Goal: Information Seeking & Learning: Check status

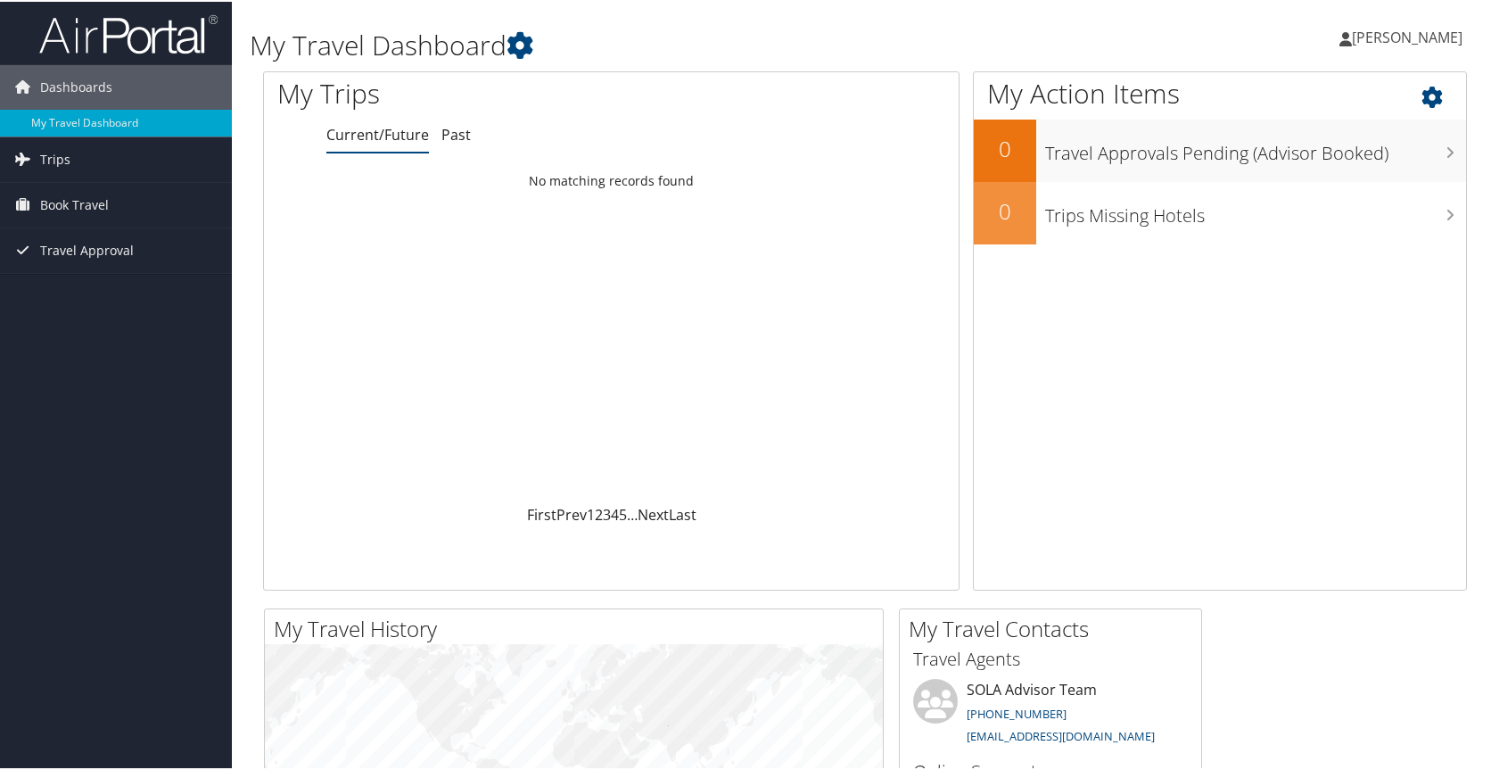
click at [1192, 501] on div "My Action Items 0 Travel Approvals Pending (Advisor Booked) 0 Trips Missing Hot…" at bounding box center [1220, 329] width 494 height 519
click at [67, 164] on span "Trips" at bounding box center [55, 158] width 30 height 45
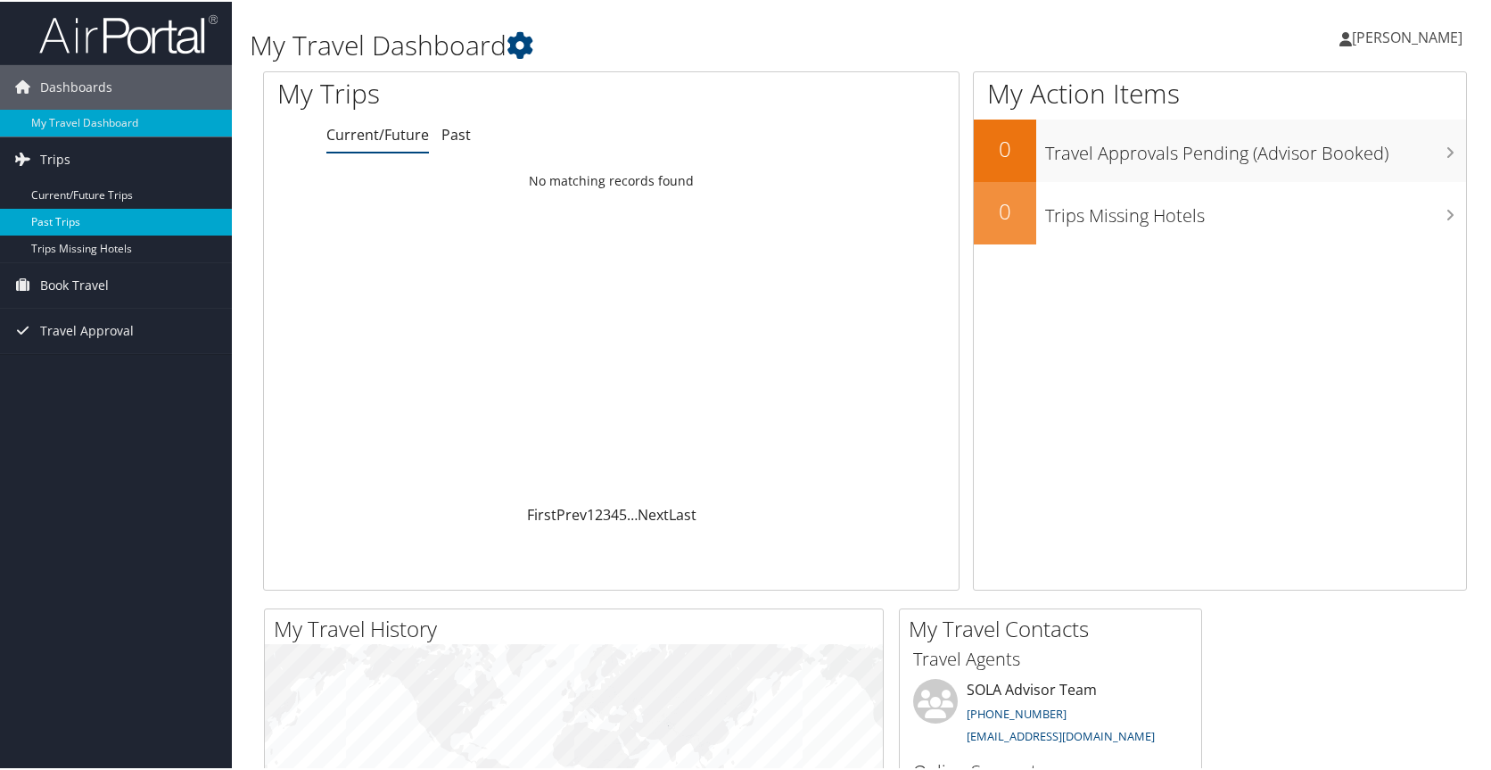
click at [83, 220] on link "Past Trips" at bounding box center [116, 220] width 232 height 27
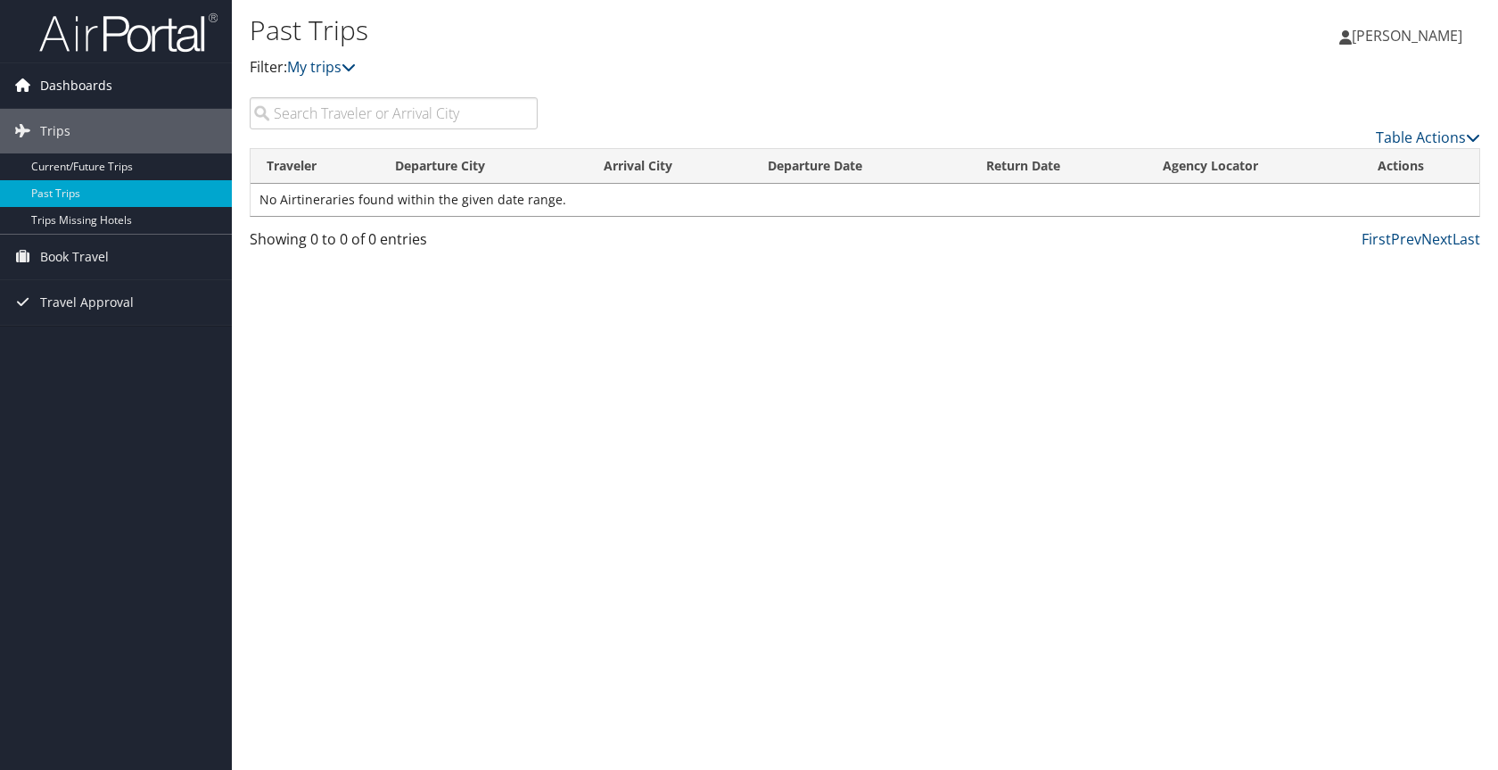
click at [83, 85] on span "Dashboards" at bounding box center [76, 85] width 72 height 45
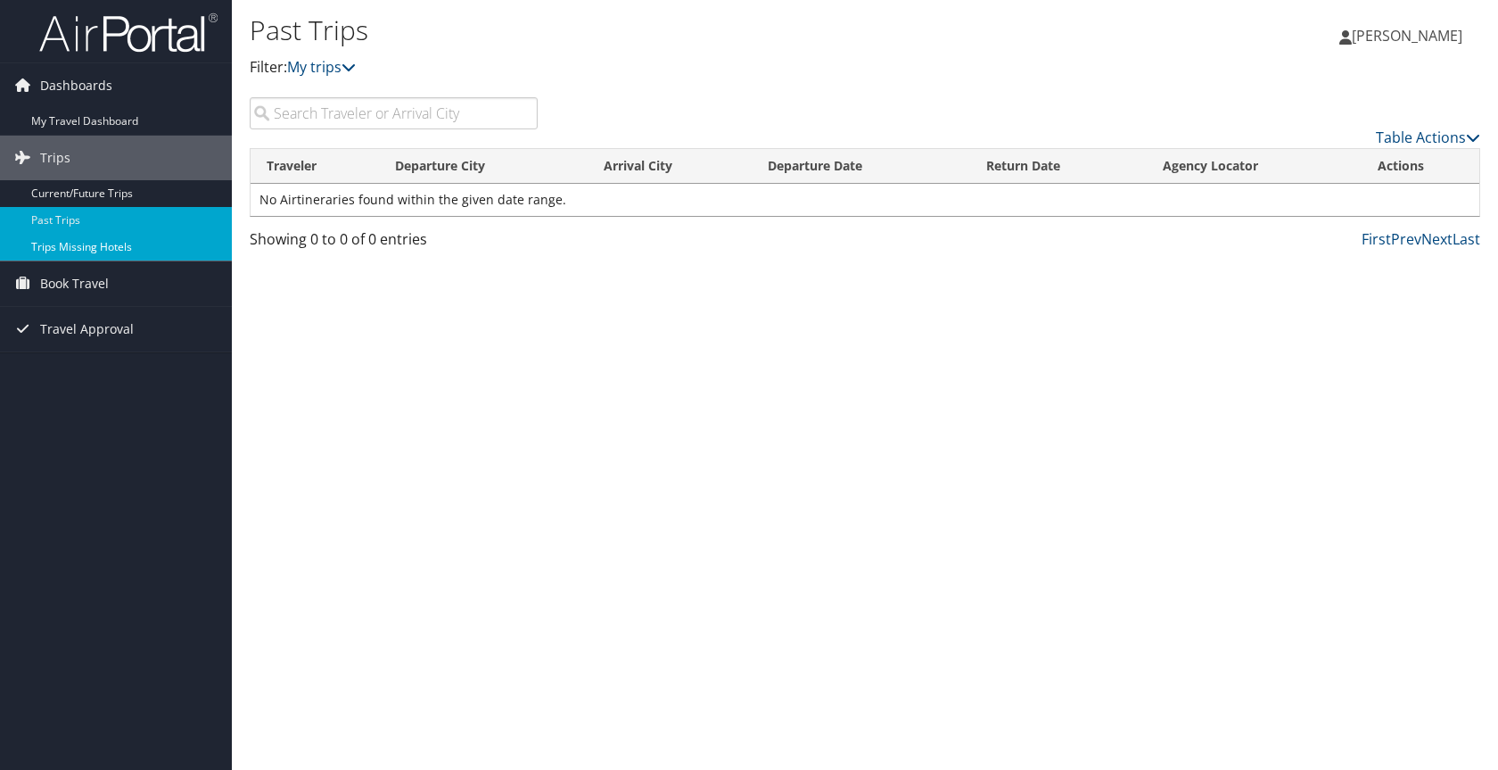
click at [92, 239] on link "Trips Missing Hotels" at bounding box center [116, 247] width 232 height 27
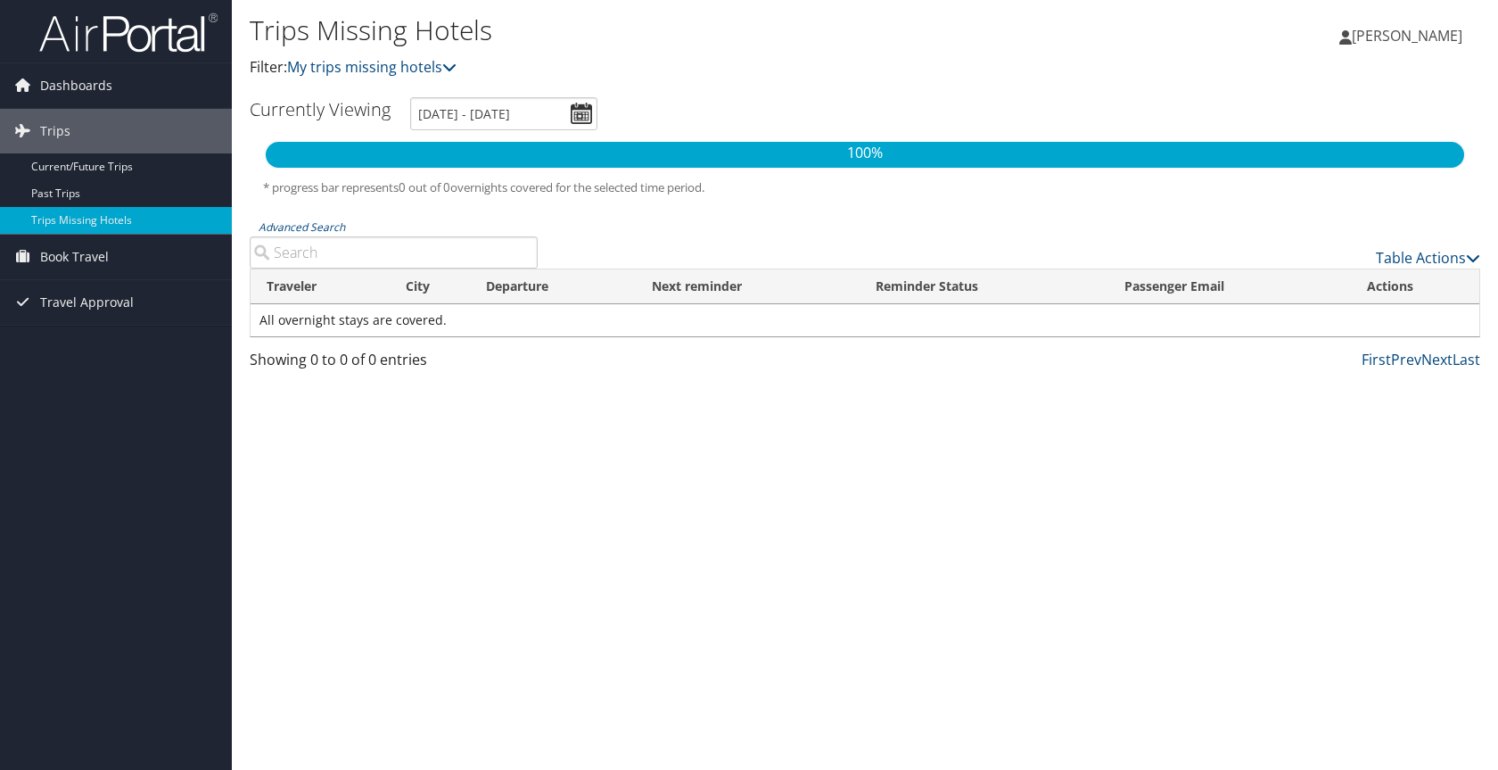
click at [1396, 33] on span "[PERSON_NAME]" at bounding box center [1407, 36] width 111 height 20
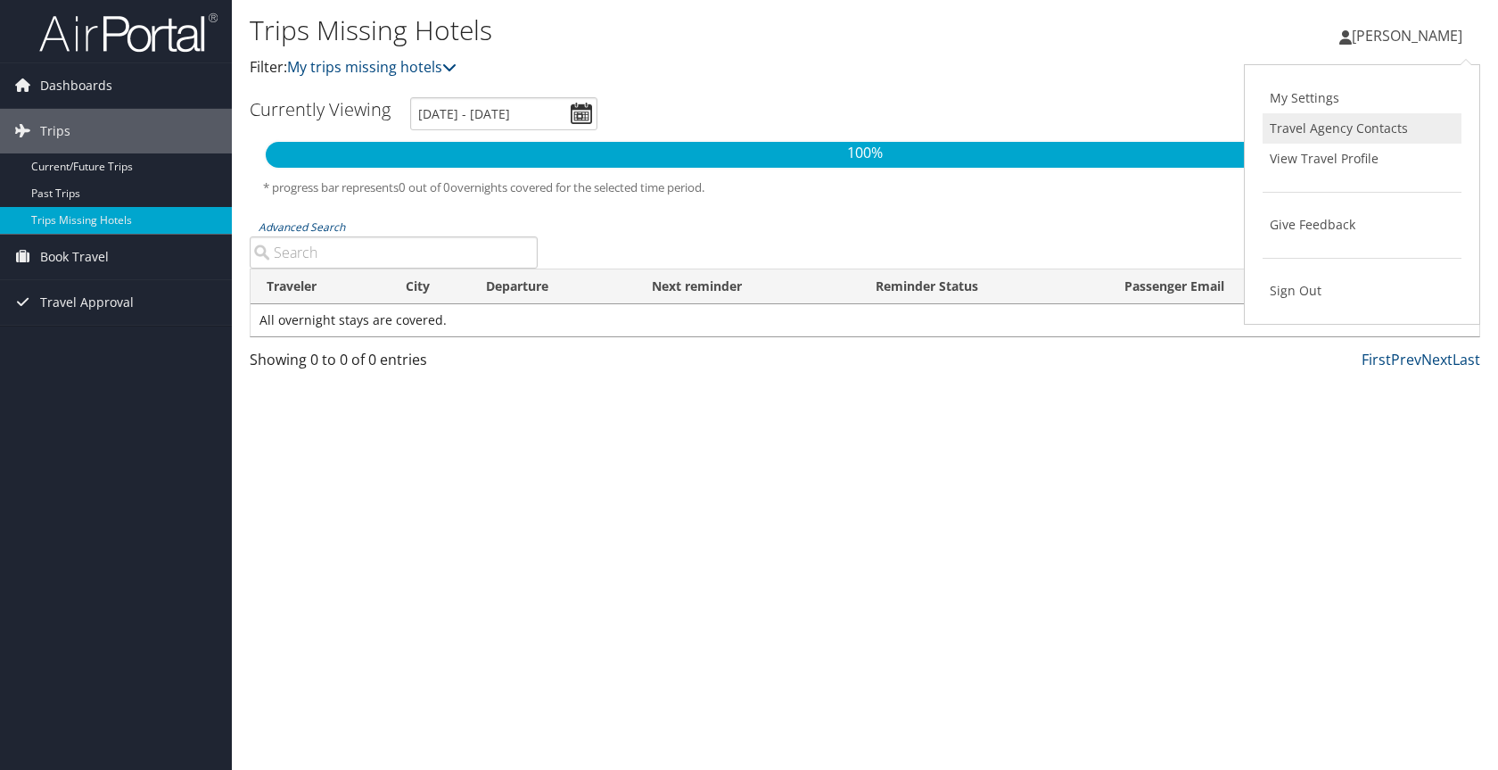
click at [1398, 128] on link "Travel Agency Contacts" at bounding box center [1362, 128] width 199 height 30
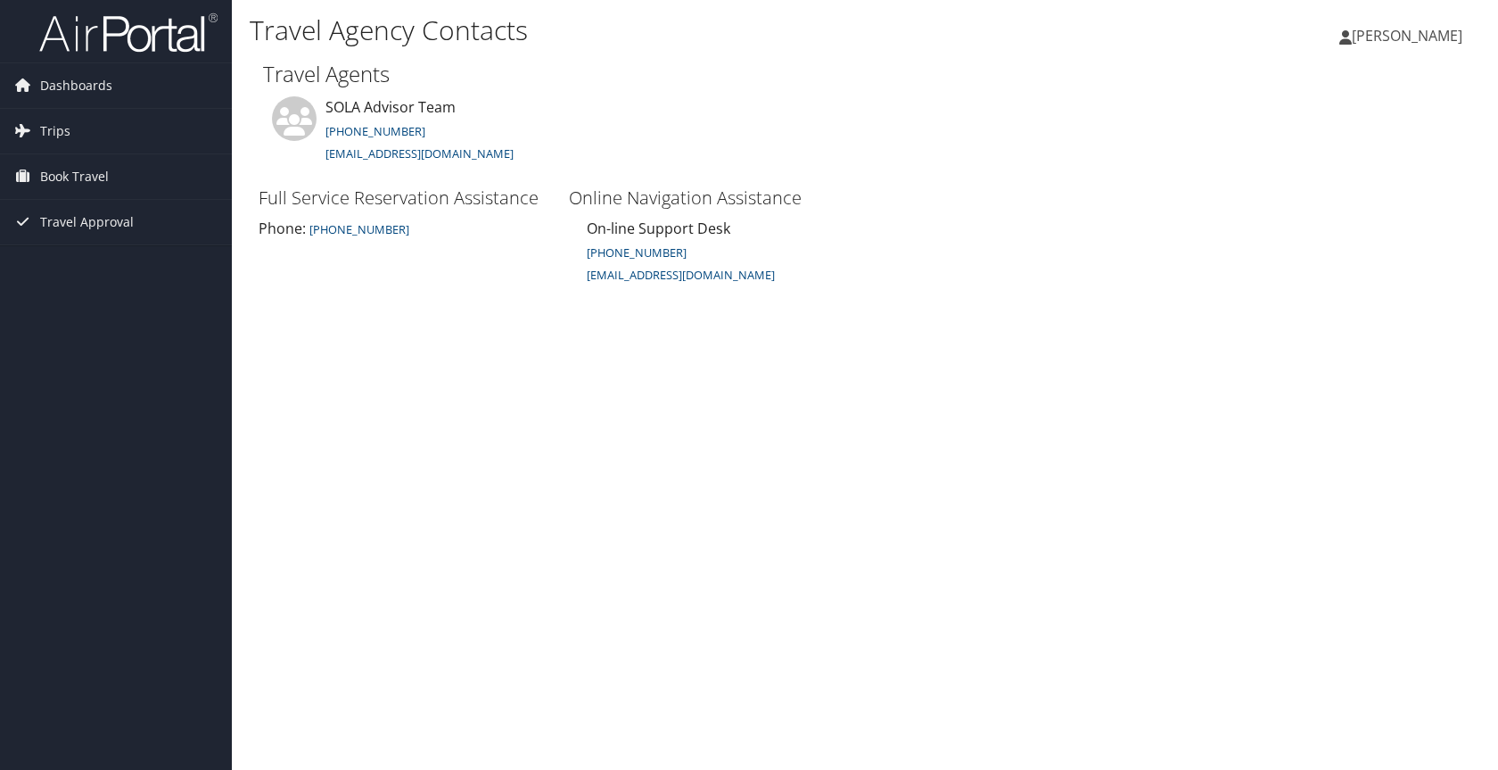
click at [1395, 37] on span "[PERSON_NAME]" at bounding box center [1407, 36] width 111 height 20
click at [1366, 154] on link "View Travel Profile" at bounding box center [1362, 159] width 199 height 30
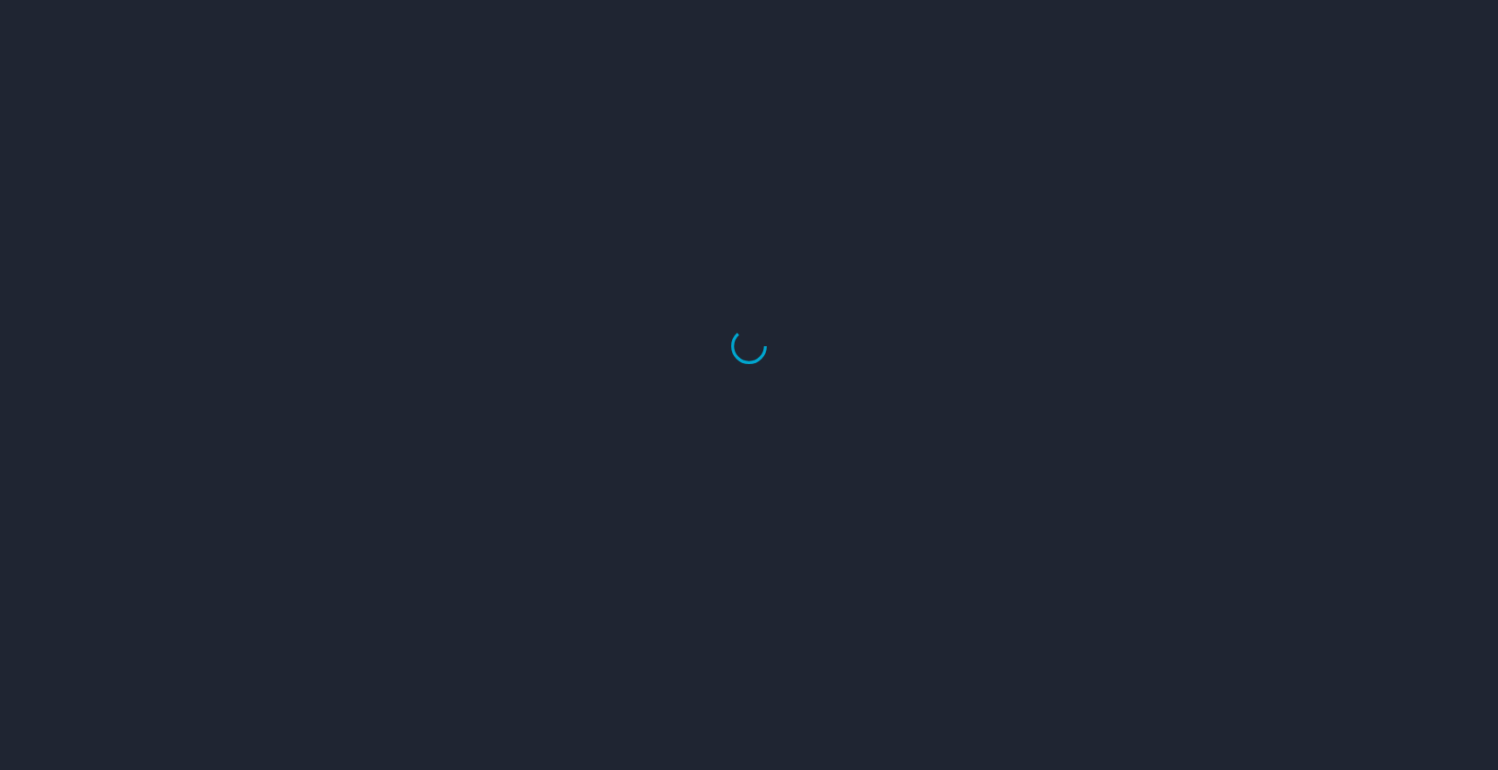
select select "US"
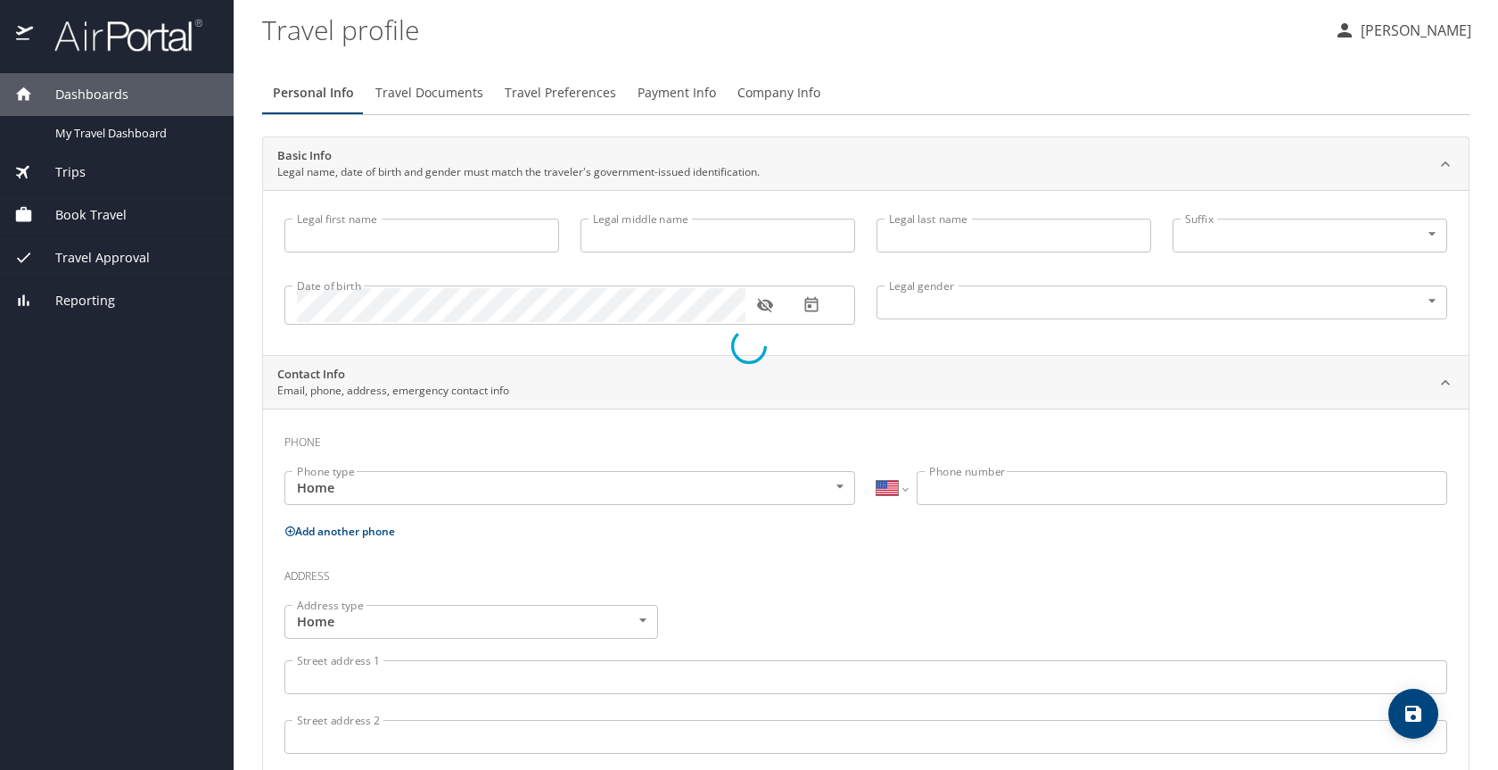
type input "Adriaunna"
type input "Ferrell"
type input "Female"
select select "US"
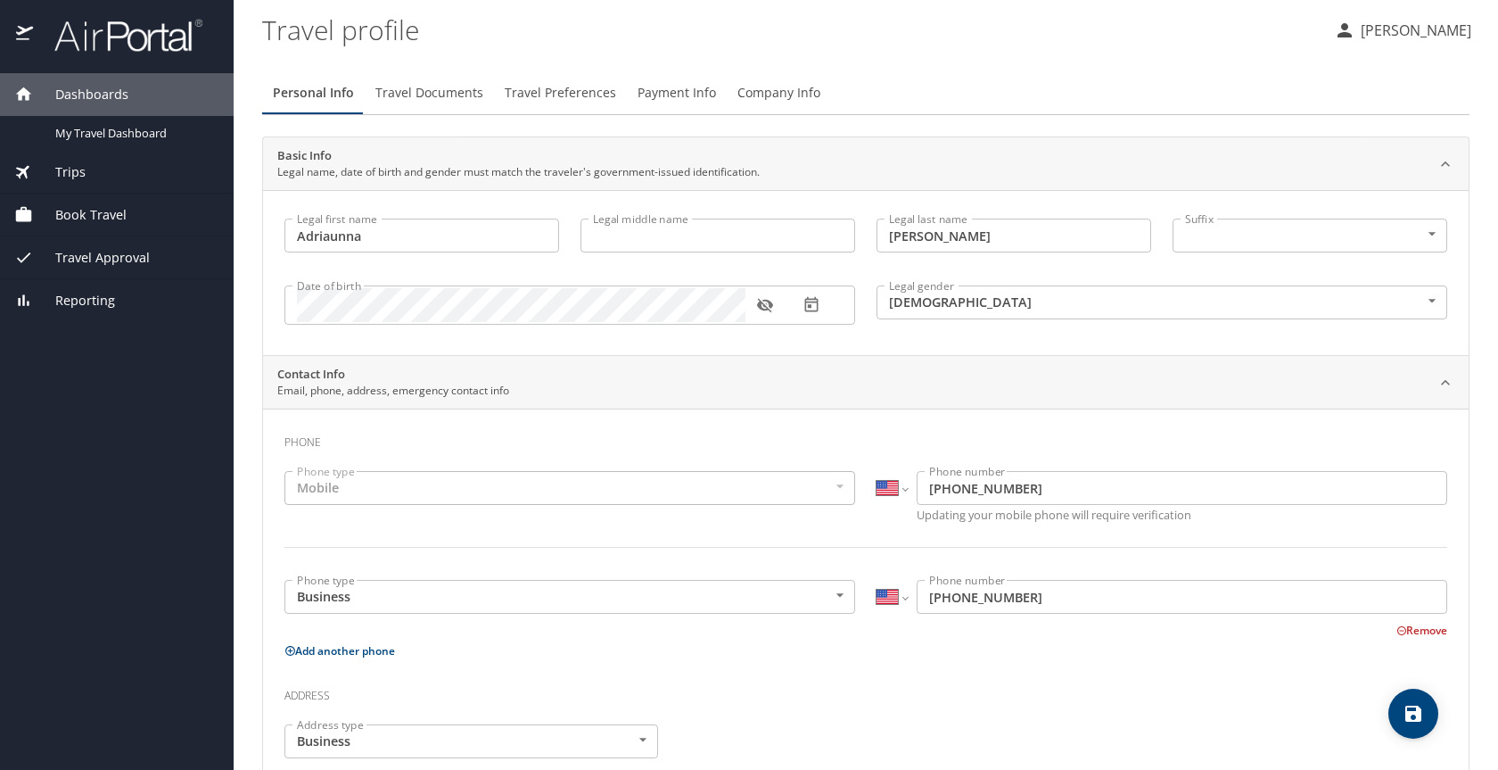
click at [79, 293] on span "Reporting" at bounding box center [74, 301] width 82 height 20
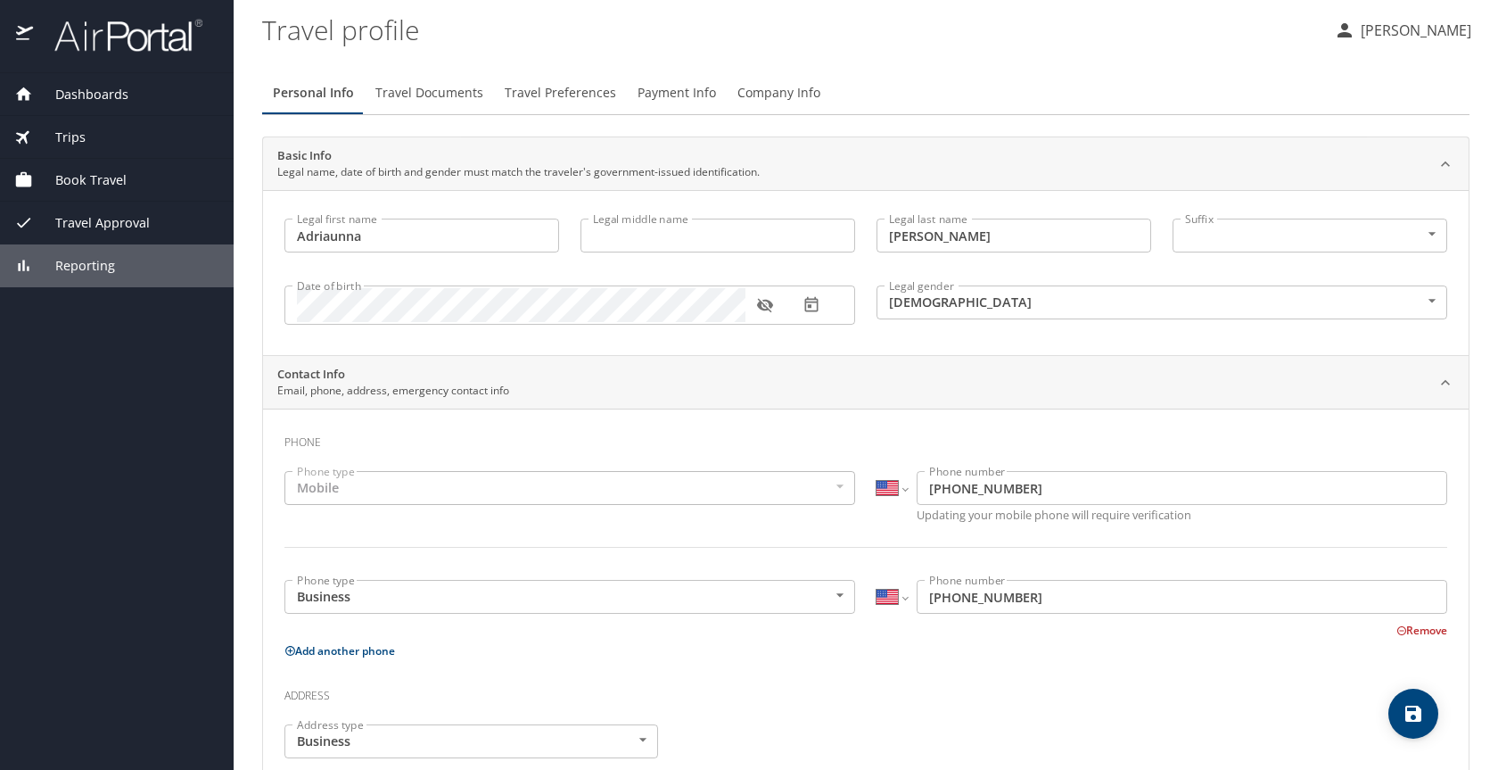
click at [103, 269] on span "Reporting" at bounding box center [74, 266] width 82 height 20
click at [107, 264] on span "Reporting" at bounding box center [74, 266] width 82 height 20
click at [96, 207] on div "Travel Approval" at bounding box center [117, 223] width 234 height 43
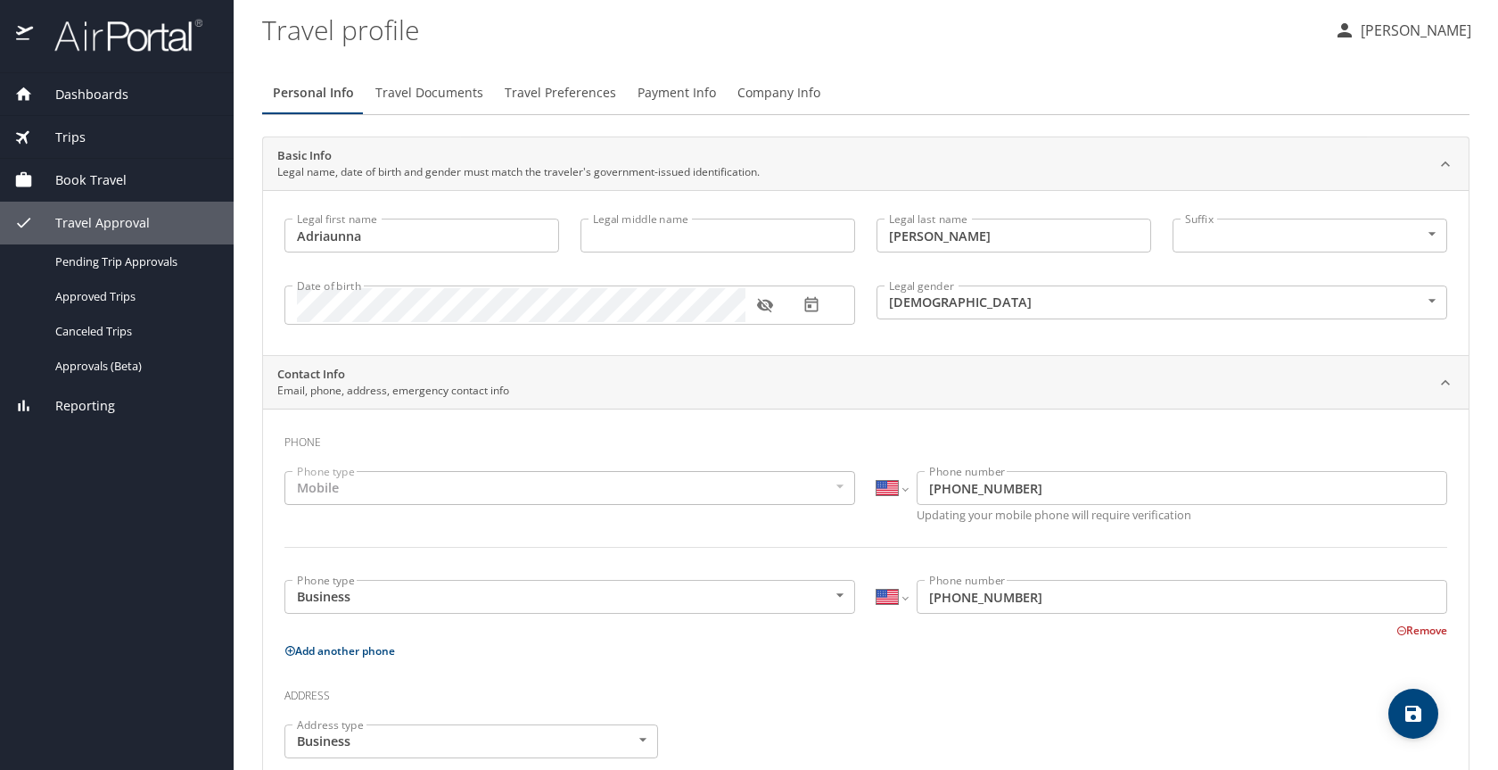
click at [32, 409] on div "Reporting" at bounding box center [116, 406] width 205 height 20
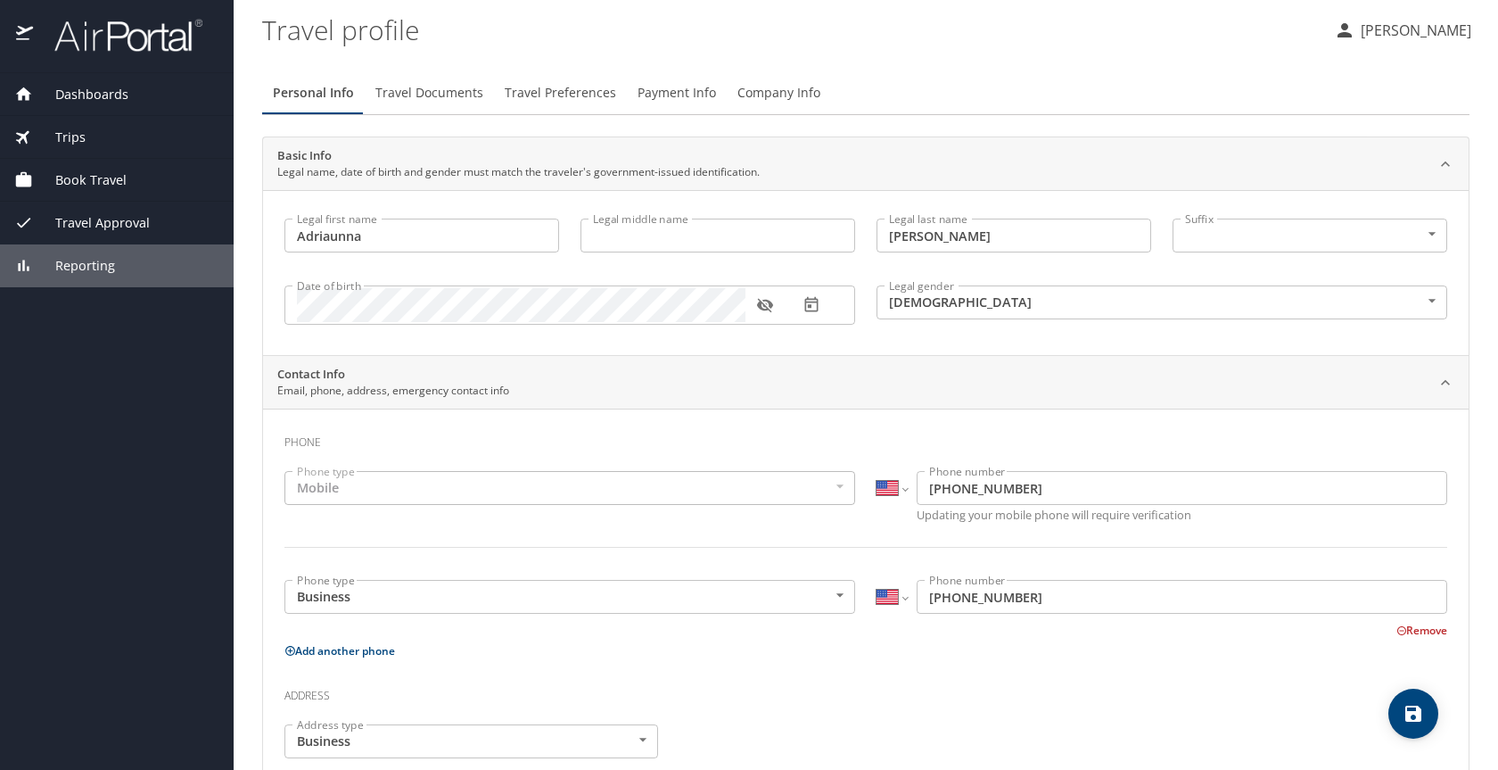
click at [71, 276] on div "Reporting" at bounding box center [117, 265] width 234 height 43
click at [89, 269] on span "Reporting" at bounding box center [74, 266] width 82 height 20
click at [94, 267] on span "Reporting" at bounding box center [74, 266] width 82 height 20
click at [92, 260] on span "Reporting" at bounding box center [74, 266] width 82 height 20
click at [70, 93] on span "Dashboards" at bounding box center [80, 95] width 95 height 20
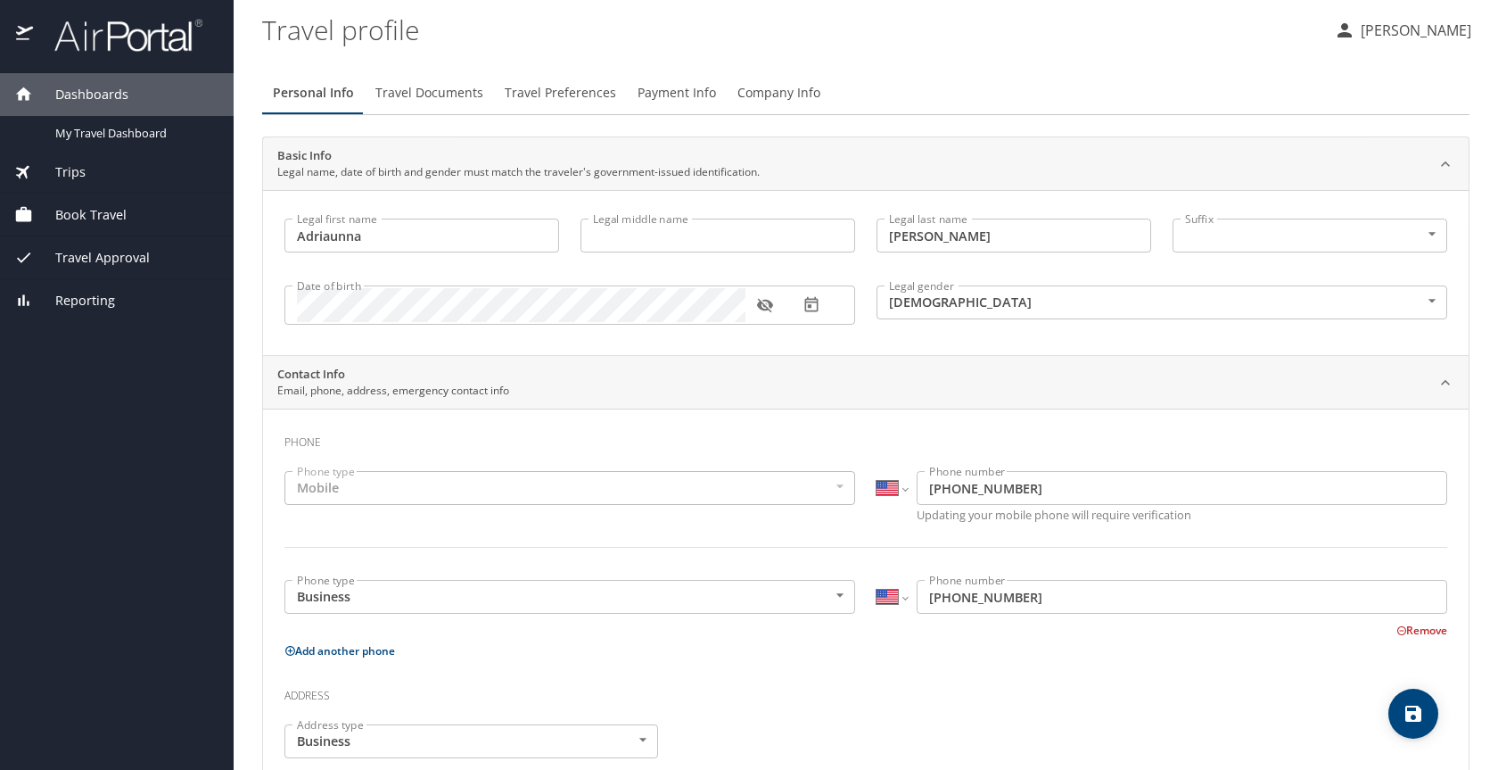
click at [83, 41] on img at bounding box center [119, 35] width 168 height 35
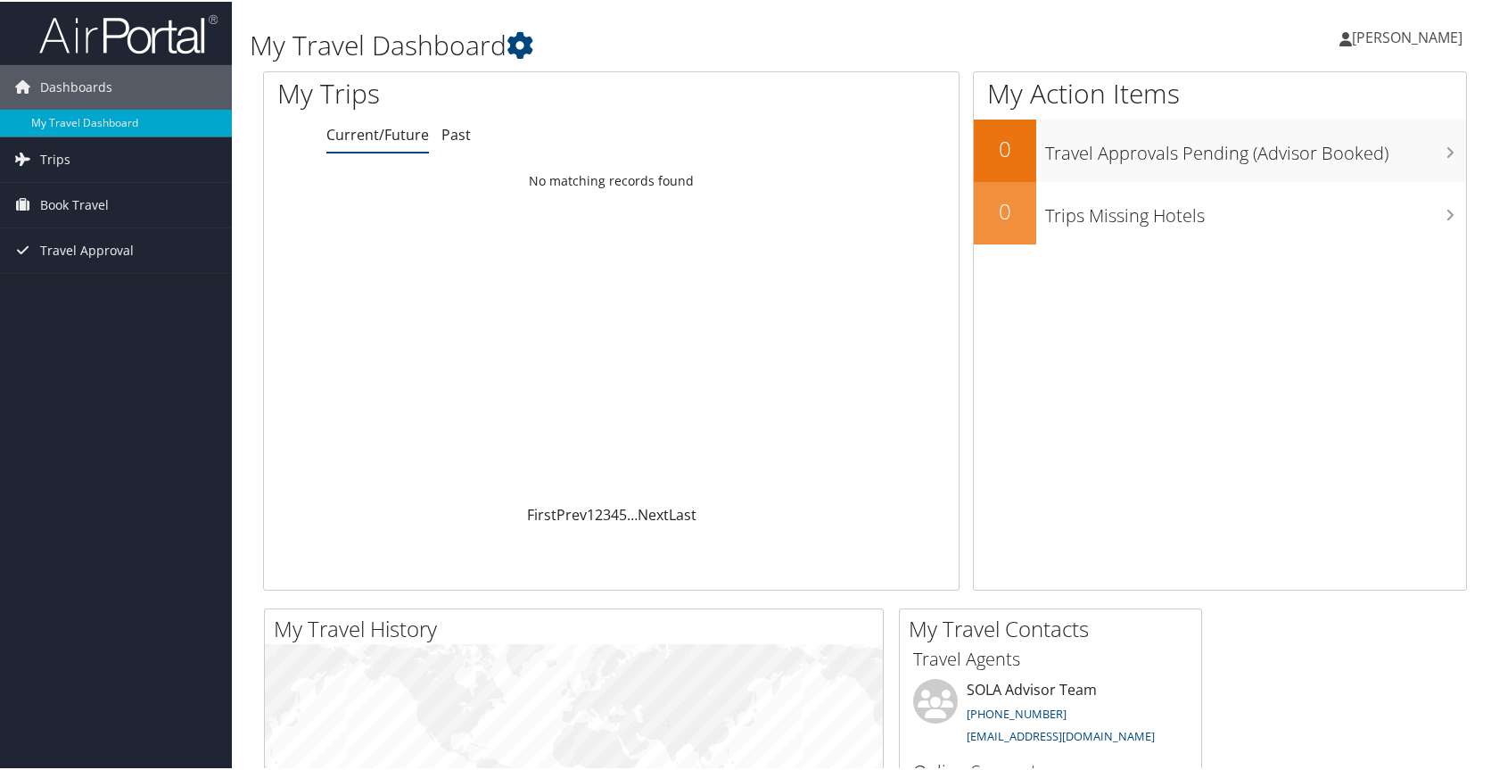
click at [168, 34] on img at bounding box center [128, 33] width 178 height 42
click at [1425, 93] on icon at bounding box center [1448, 91] width 53 height 30
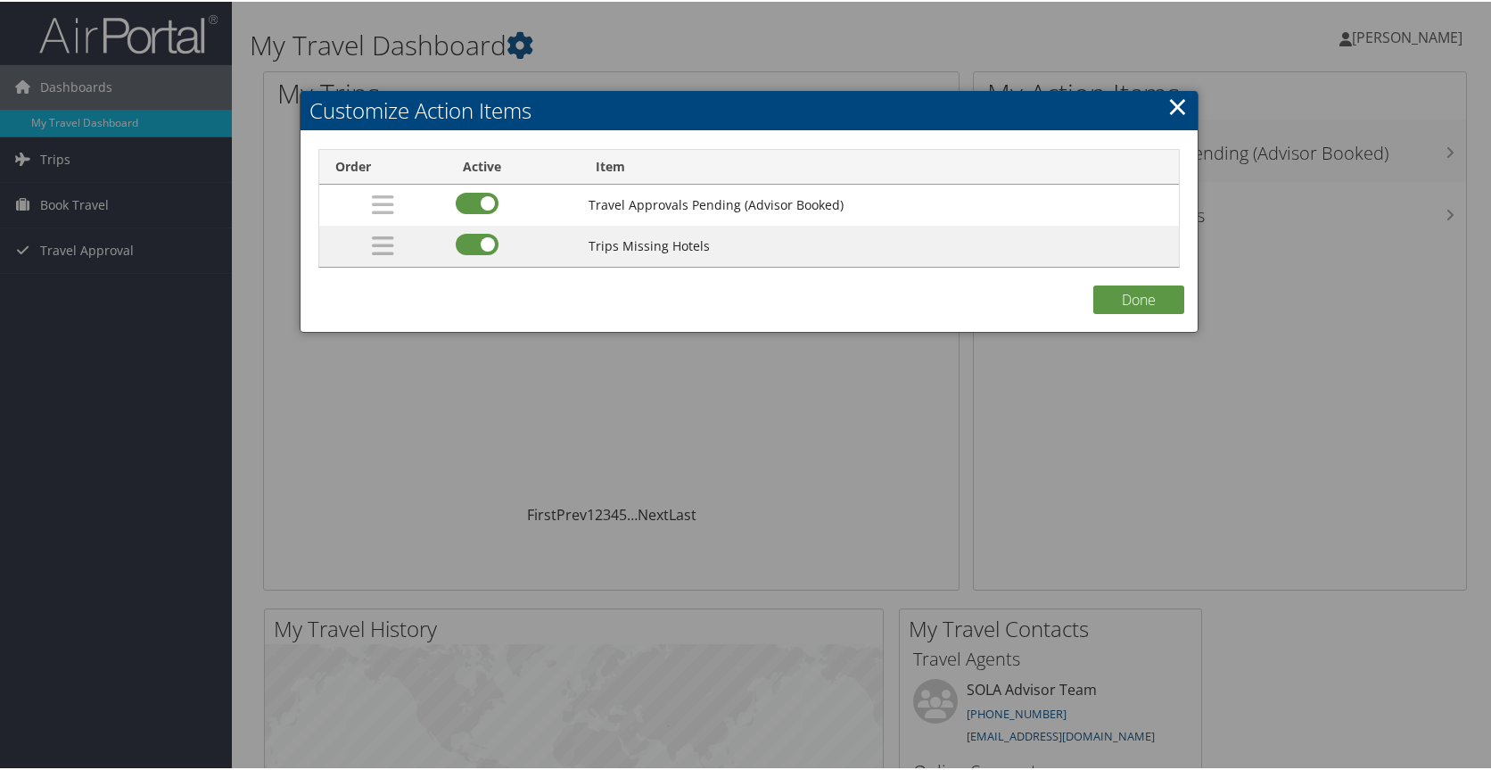
click at [1173, 95] on link "×" at bounding box center [1178, 105] width 21 height 36
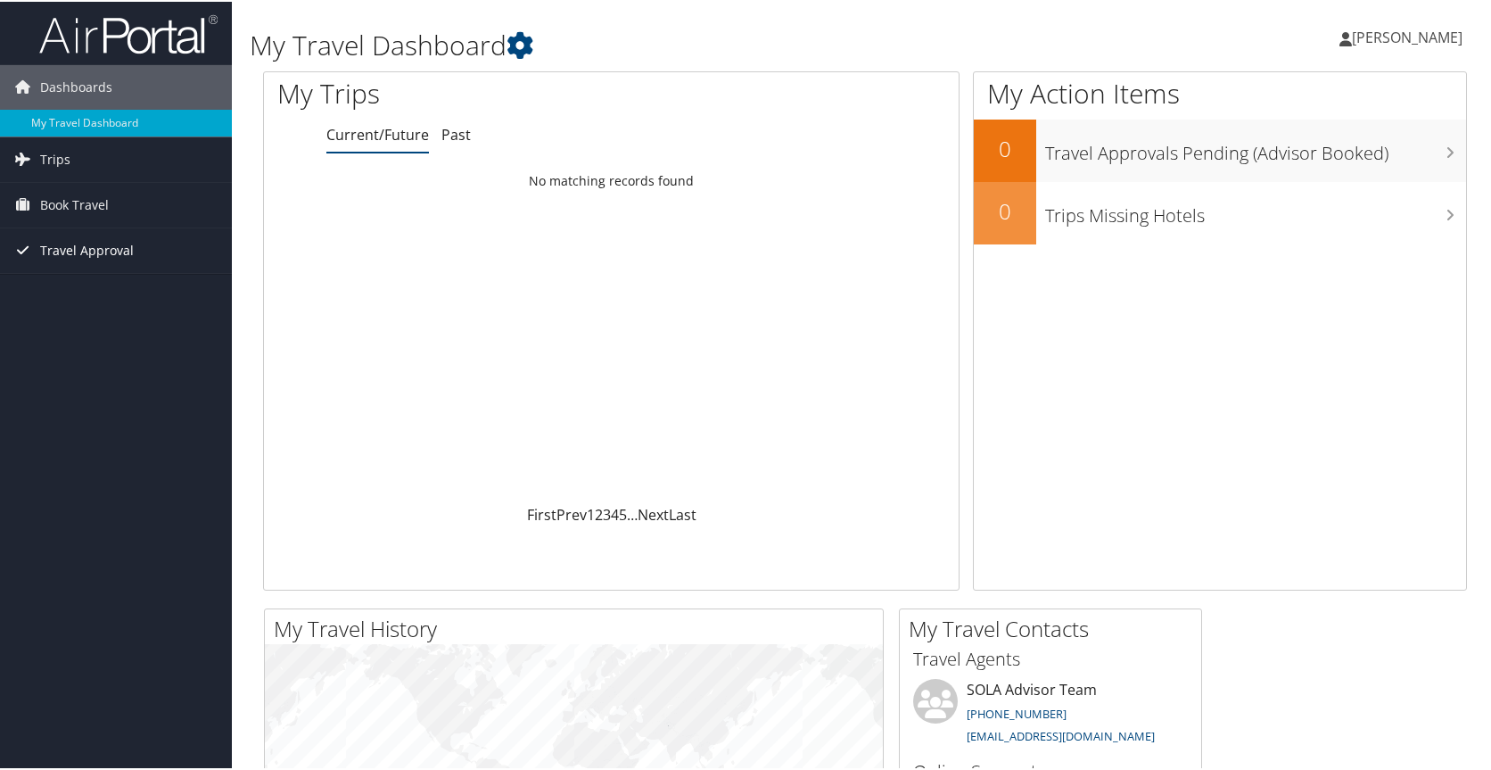
click at [103, 251] on span "Travel Approval" at bounding box center [87, 249] width 94 height 45
click at [88, 357] on link "Approvals (Beta)" at bounding box center [116, 364] width 232 height 27
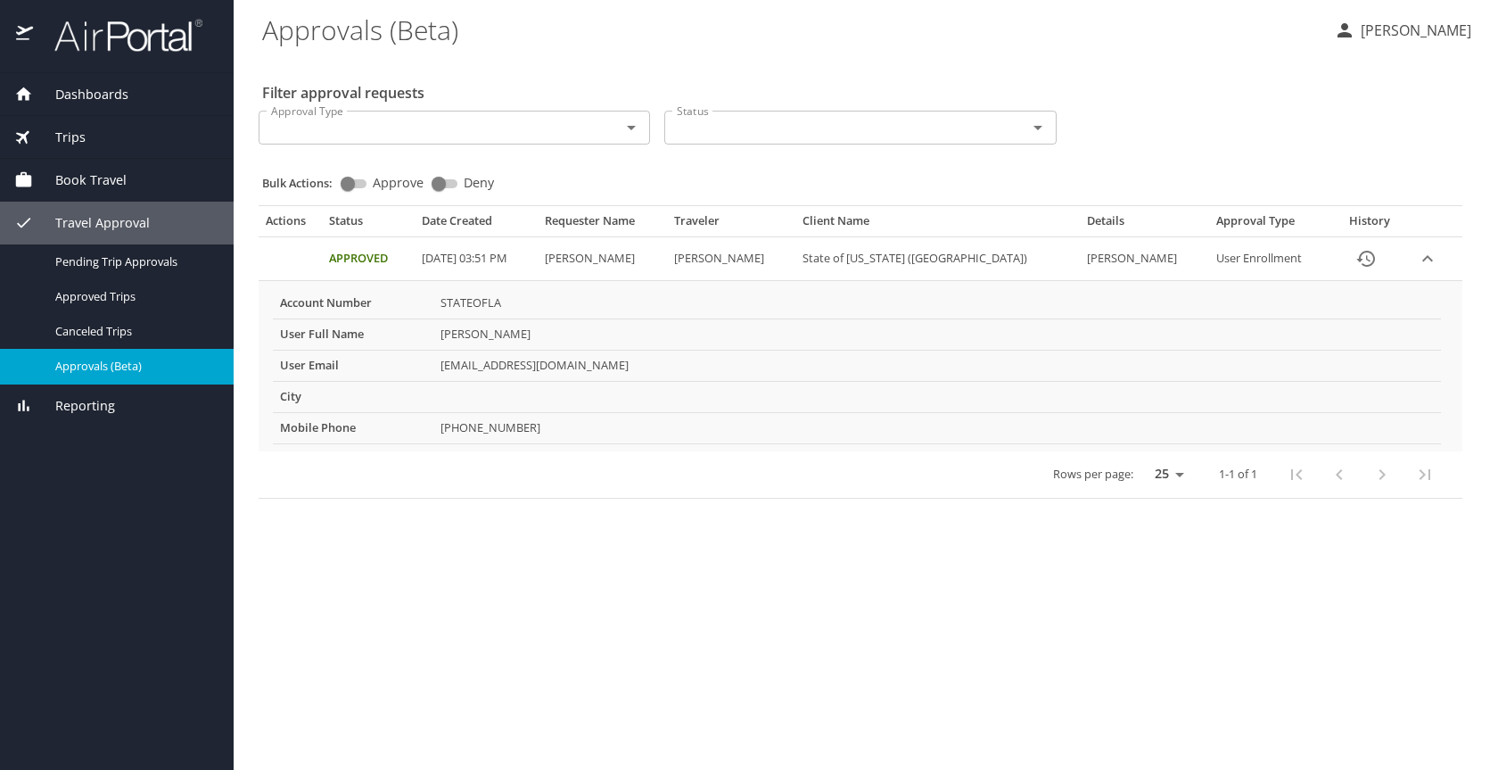
click at [1042, 125] on icon "Open" at bounding box center [1037, 127] width 21 height 21
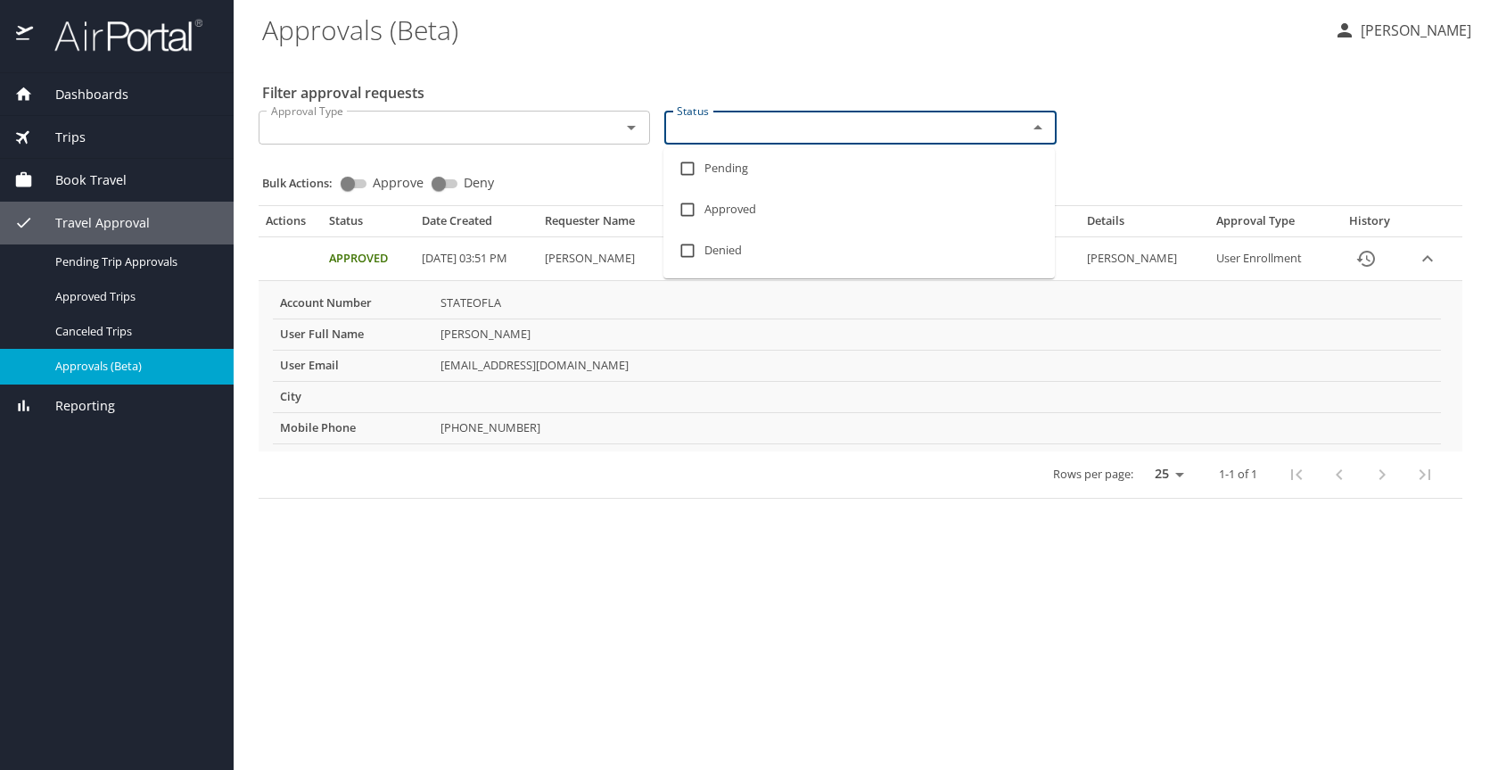
click at [1042, 125] on icon "Close" at bounding box center [1037, 127] width 21 height 21
click at [627, 129] on icon "Open" at bounding box center [631, 127] width 21 height 21
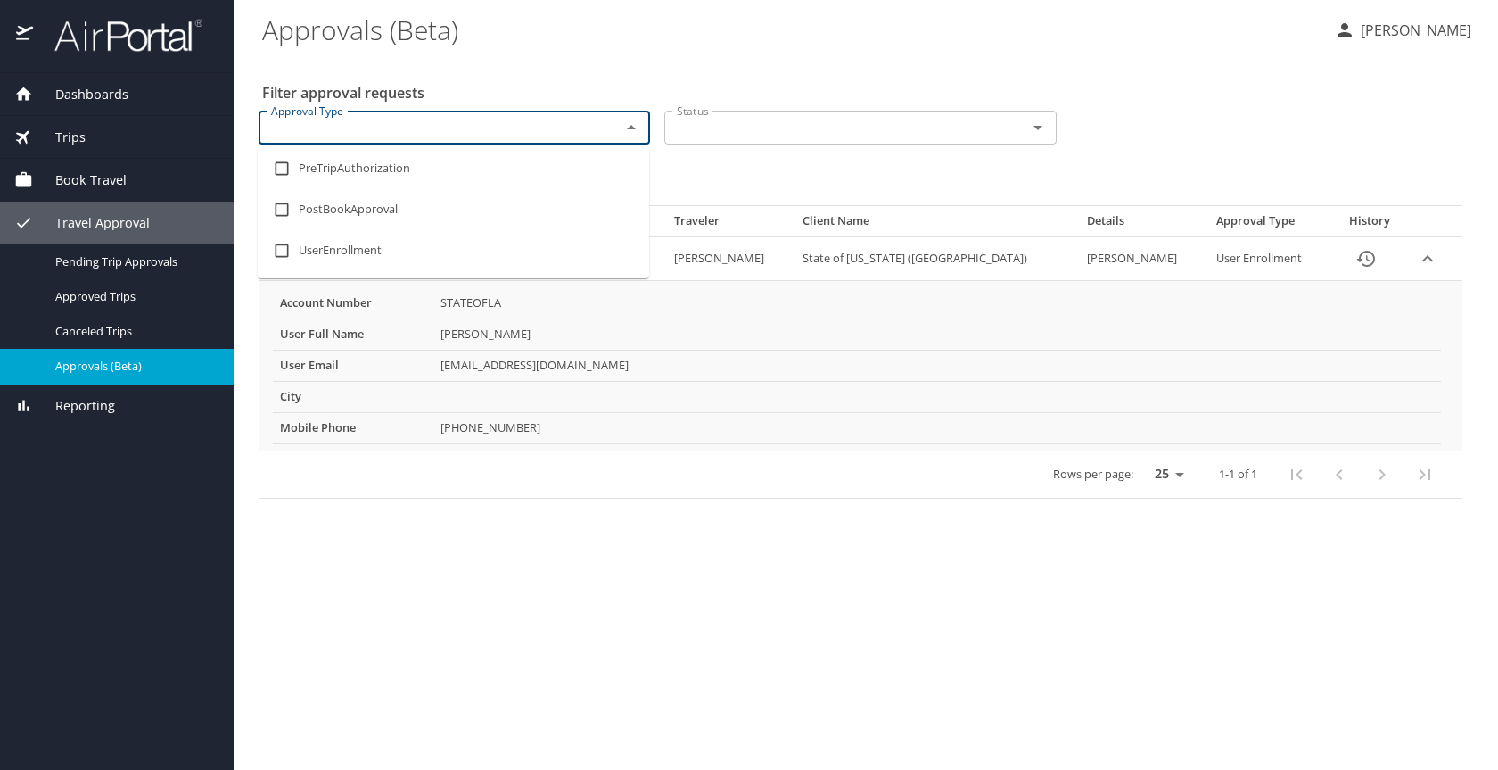
click at [627, 129] on icon "Close" at bounding box center [631, 127] width 9 height 4
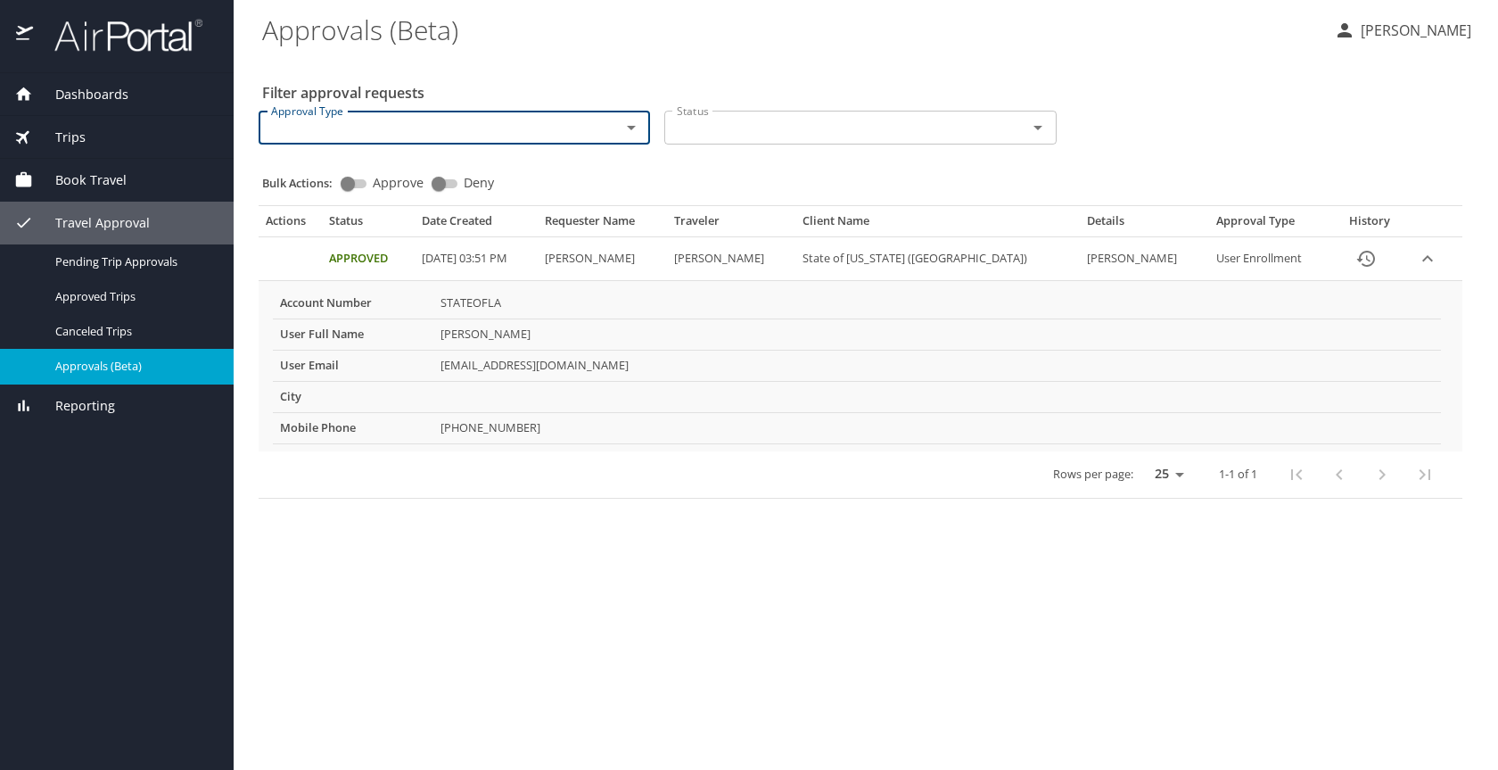
click at [93, 398] on span "Reporting" at bounding box center [74, 406] width 82 height 20
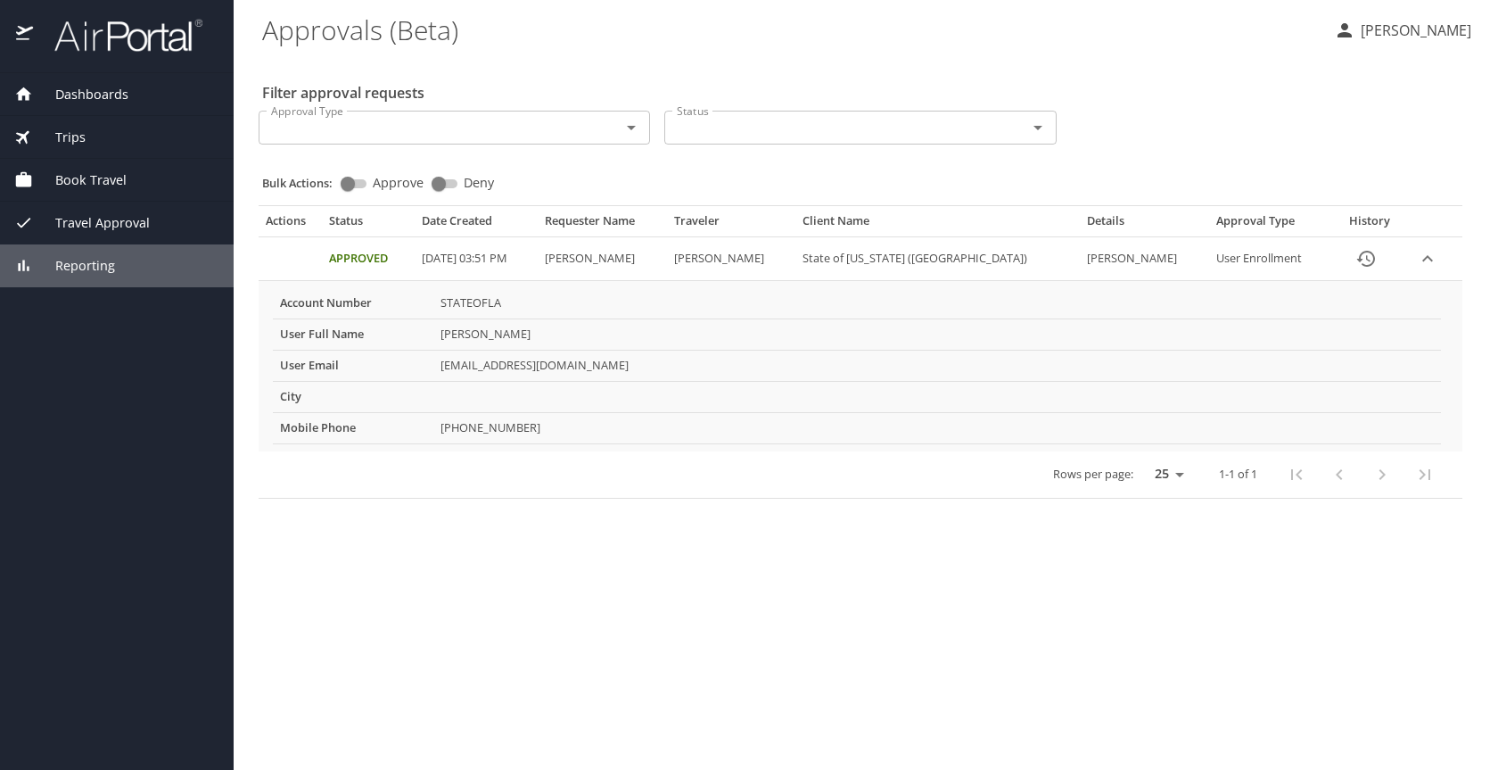
click at [18, 255] on div "Reporting" at bounding box center [117, 265] width 234 height 43
click at [18, 259] on icon at bounding box center [23, 265] width 19 height 19
click at [33, 264] on span "Reporting" at bounding box center [74, 266] width 82 height 20
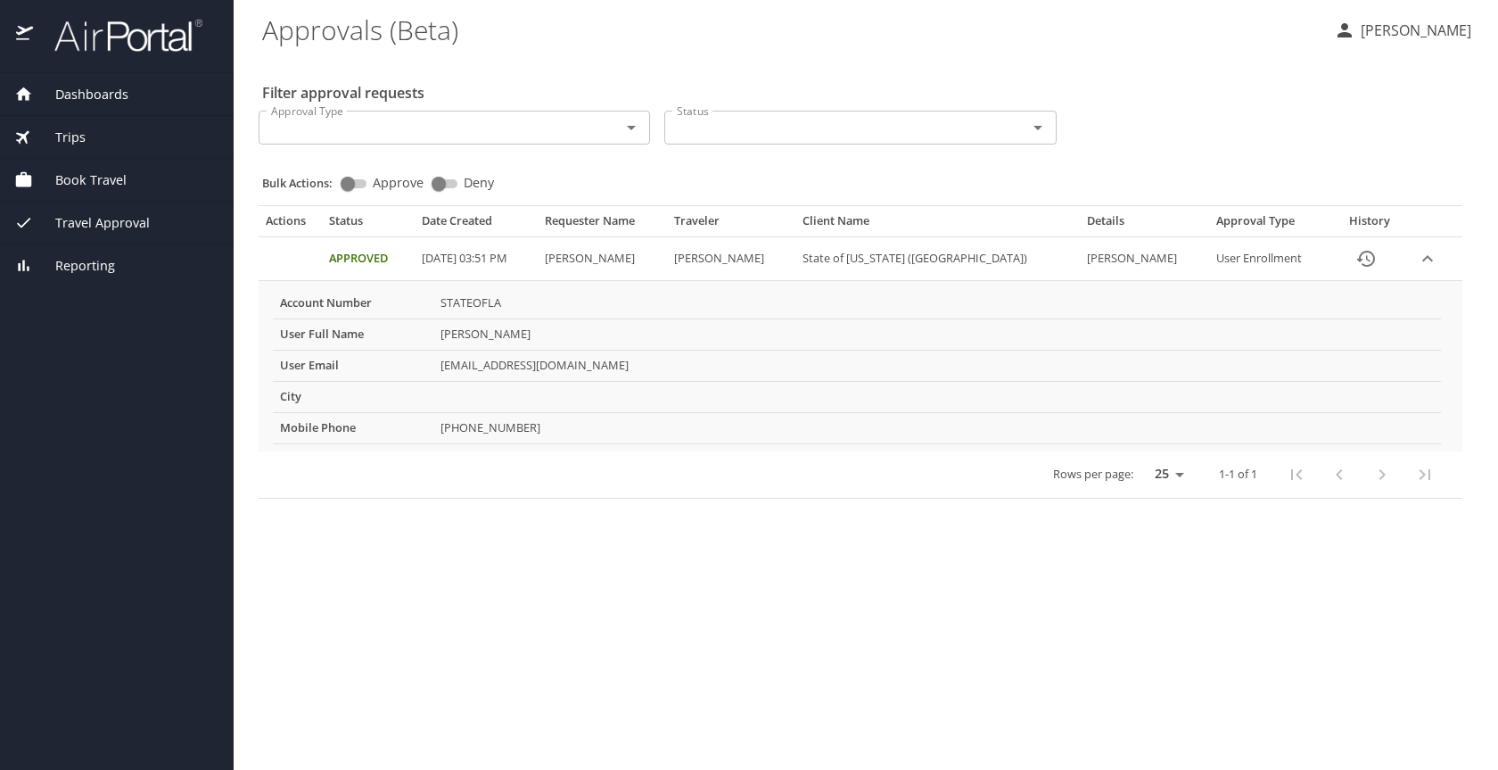
click at [79, 264] on span "Reporting" at bounding box center [74, 266] width 82 height 20
click at [103, 90] on span "Dashboards" at bounding box center [80, 95] width 95 height 20
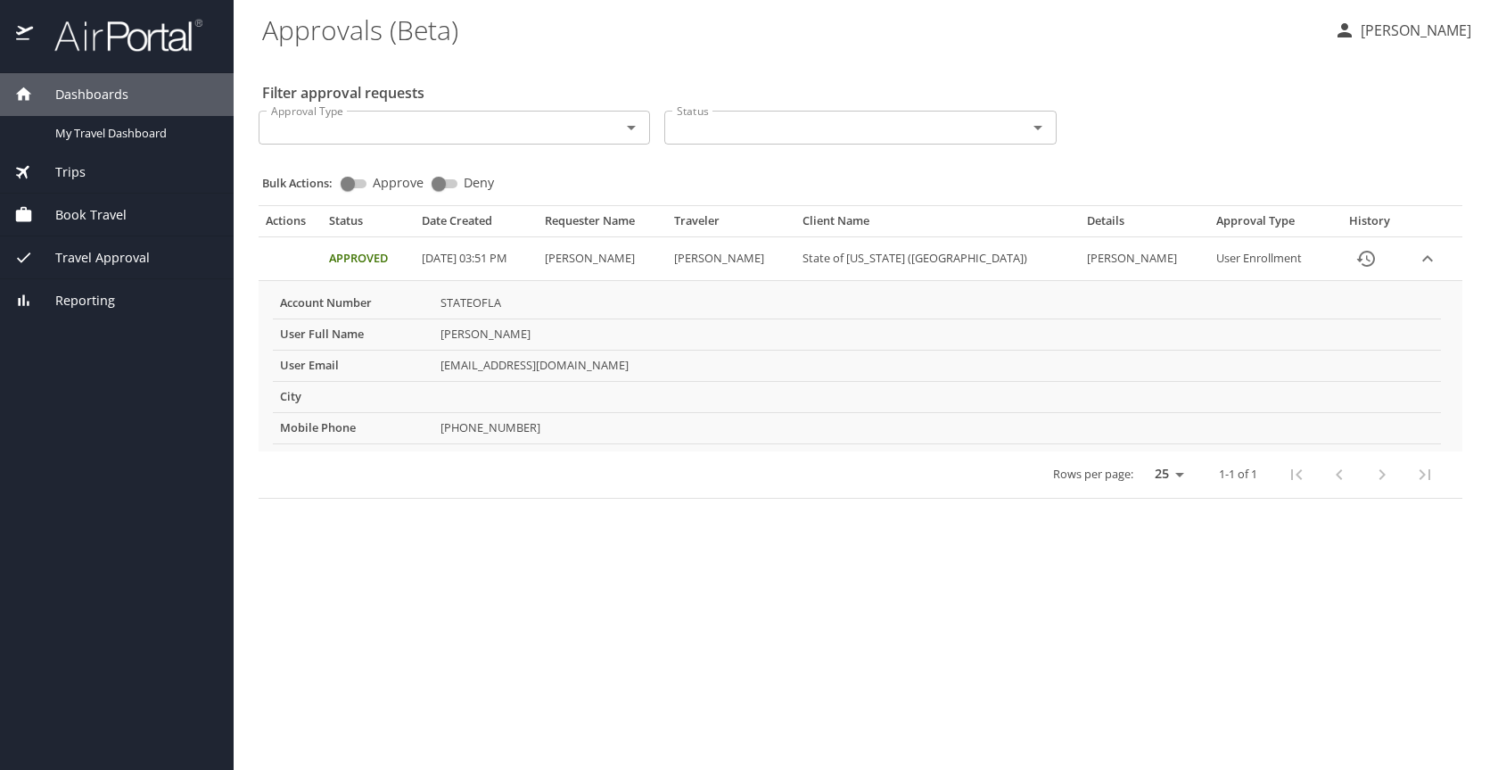
click at [89, 176] on div "Trips" at bounding box center [116, 172] width 205 height 20
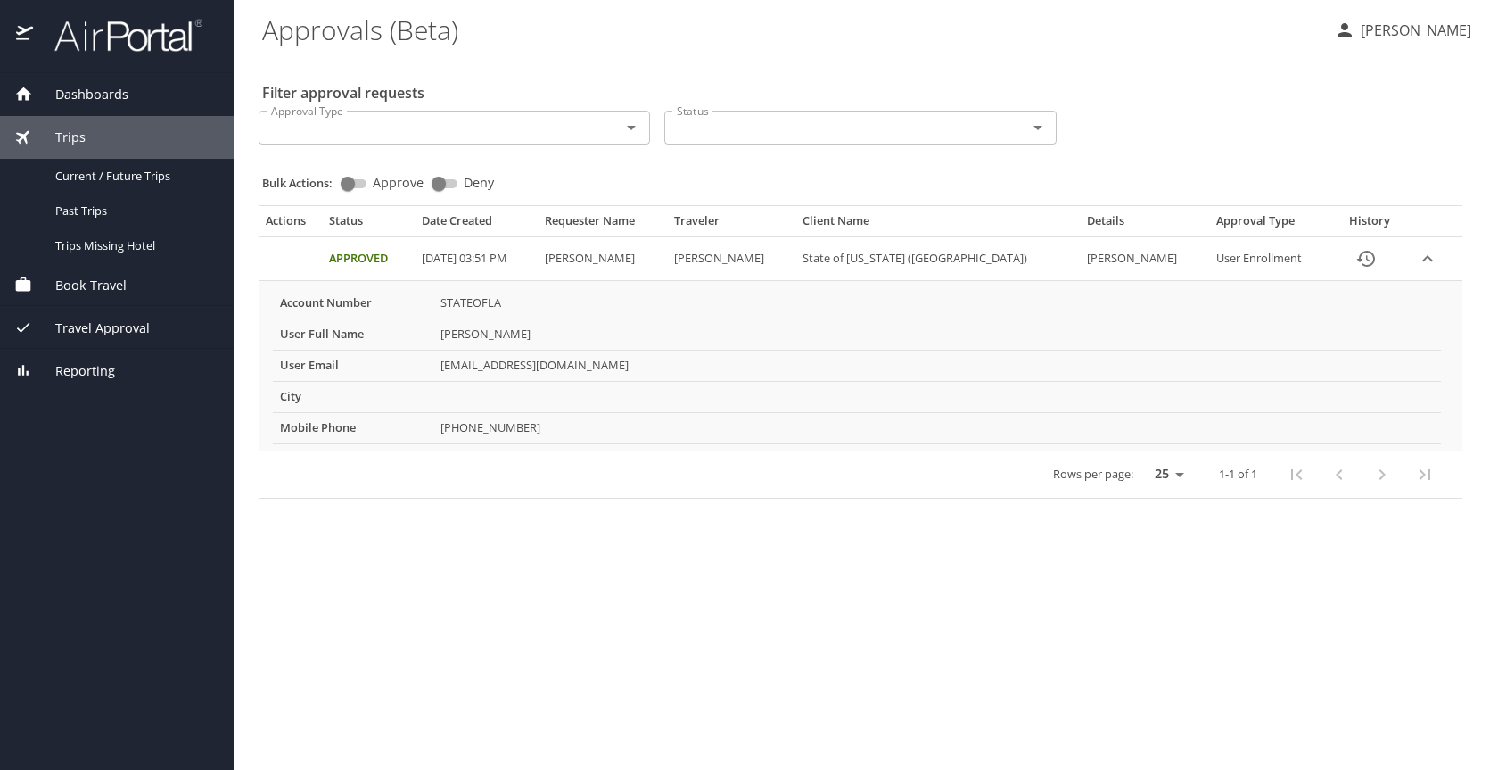
click at [89, 280] on span "Book Travel" at bounding box center [80, 286] width 94 height 20
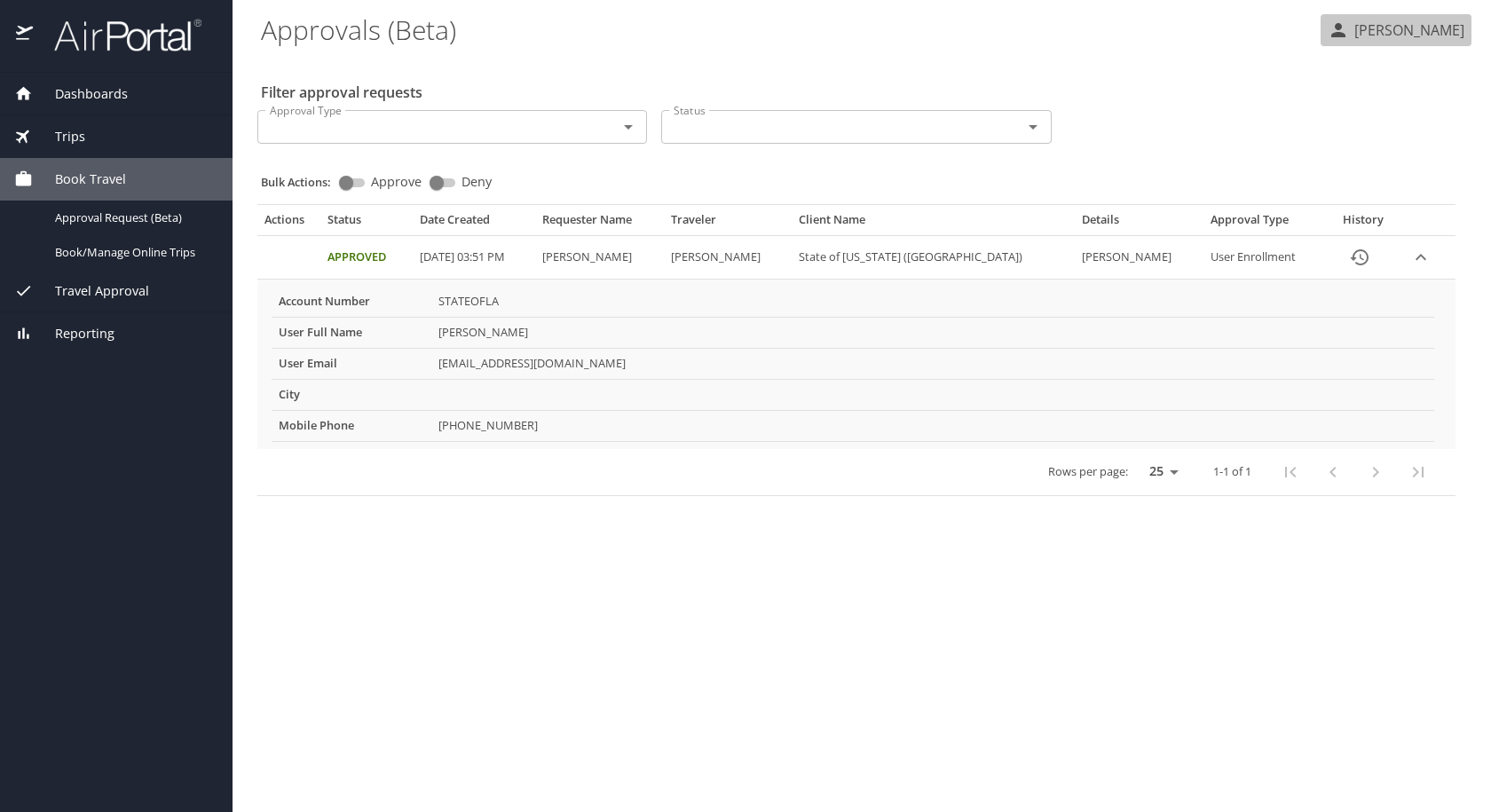
click at [1406, 28] on p "[PERSON_NAME]" at bounding box center [1407, 30] width 115 height 21
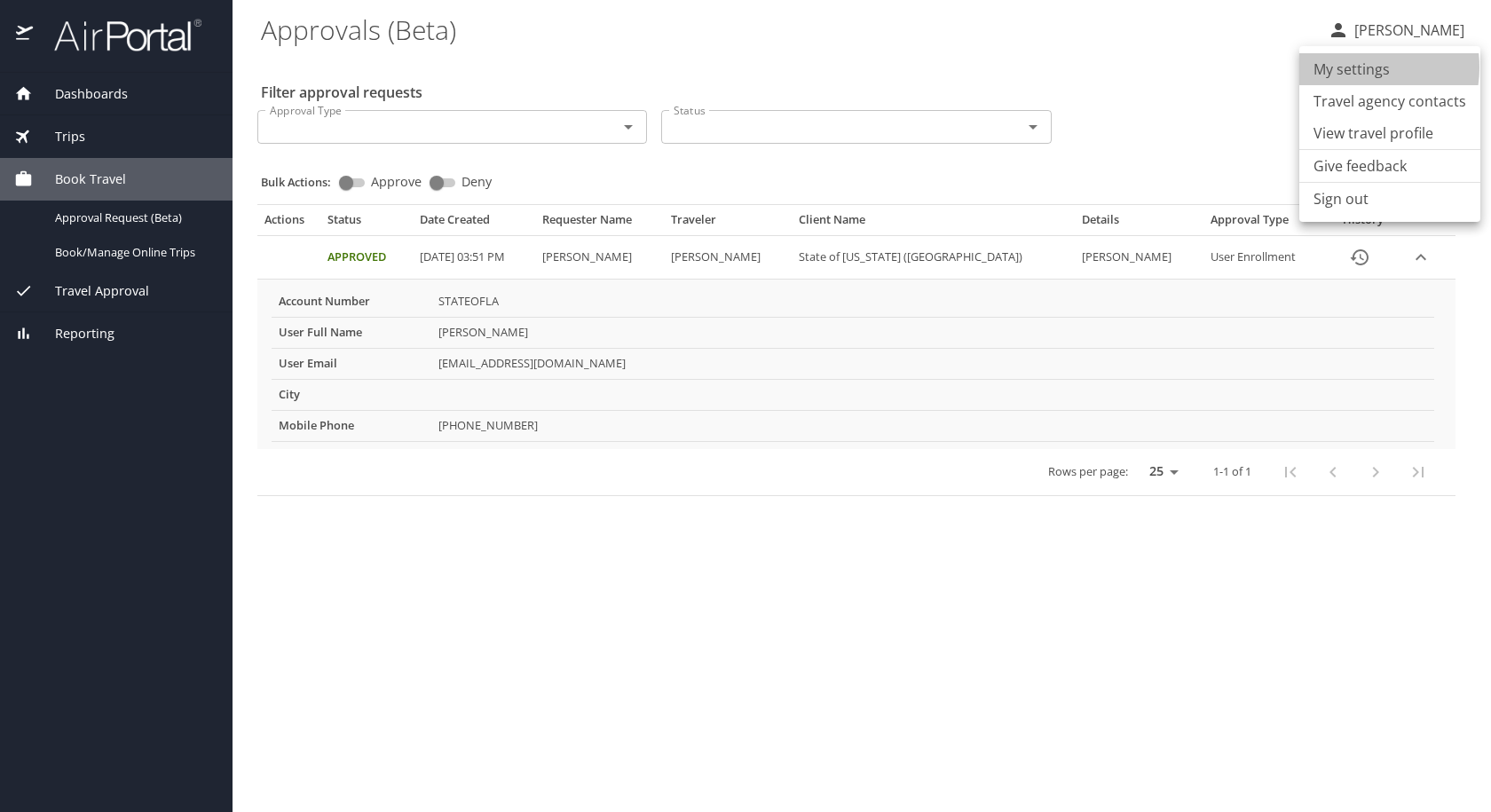
click at [1357, 68] on li "My settings" at bounding box center [1390, 70] width 181 height 32
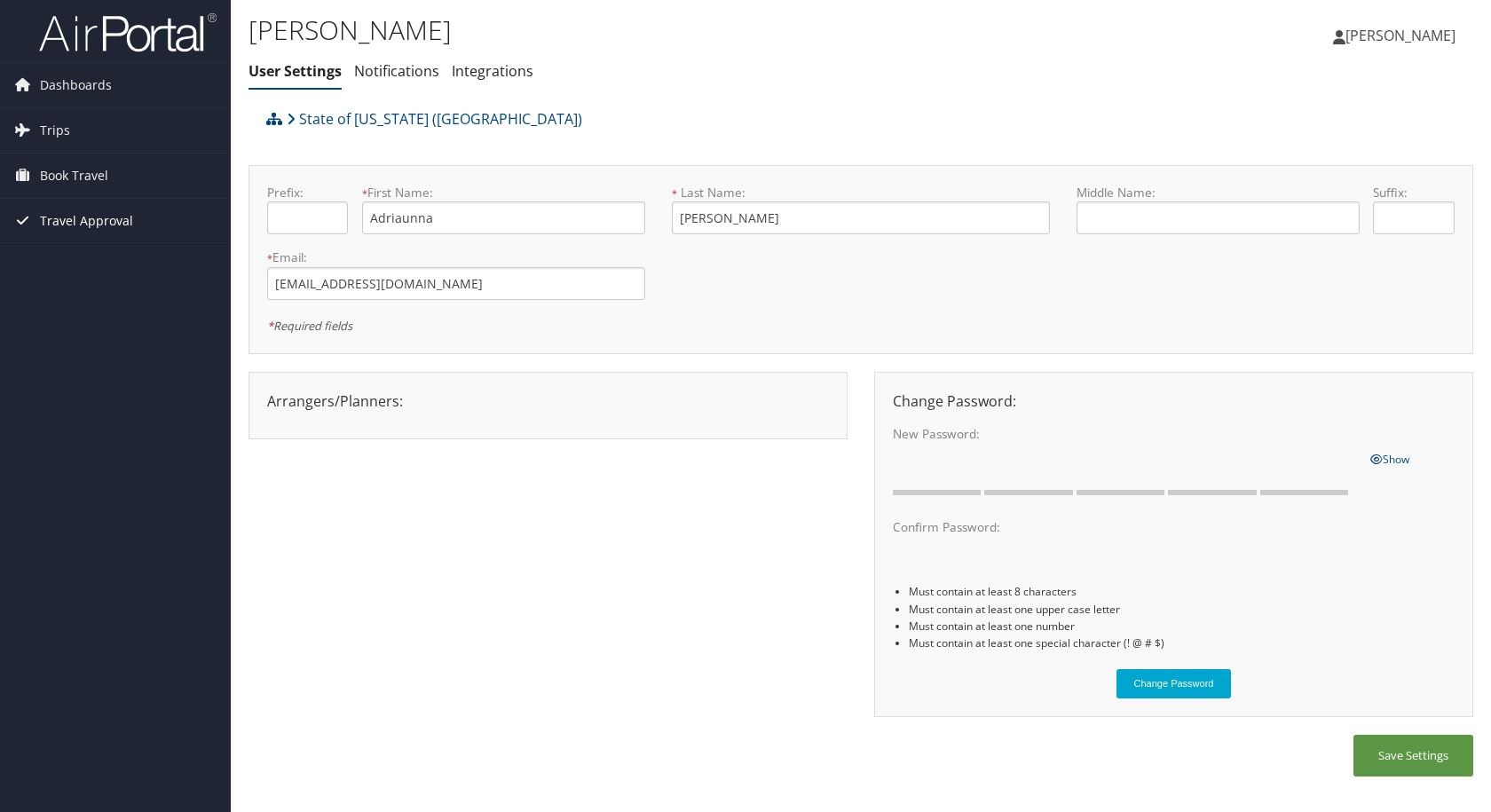
click at [87, 222] on span "Travel Approval" at bounding box center [87, 221] width 94 height 45
click at [76, 332] on link "Approvals (Beta)" at bounding box center [115, 336] width 231 height 27
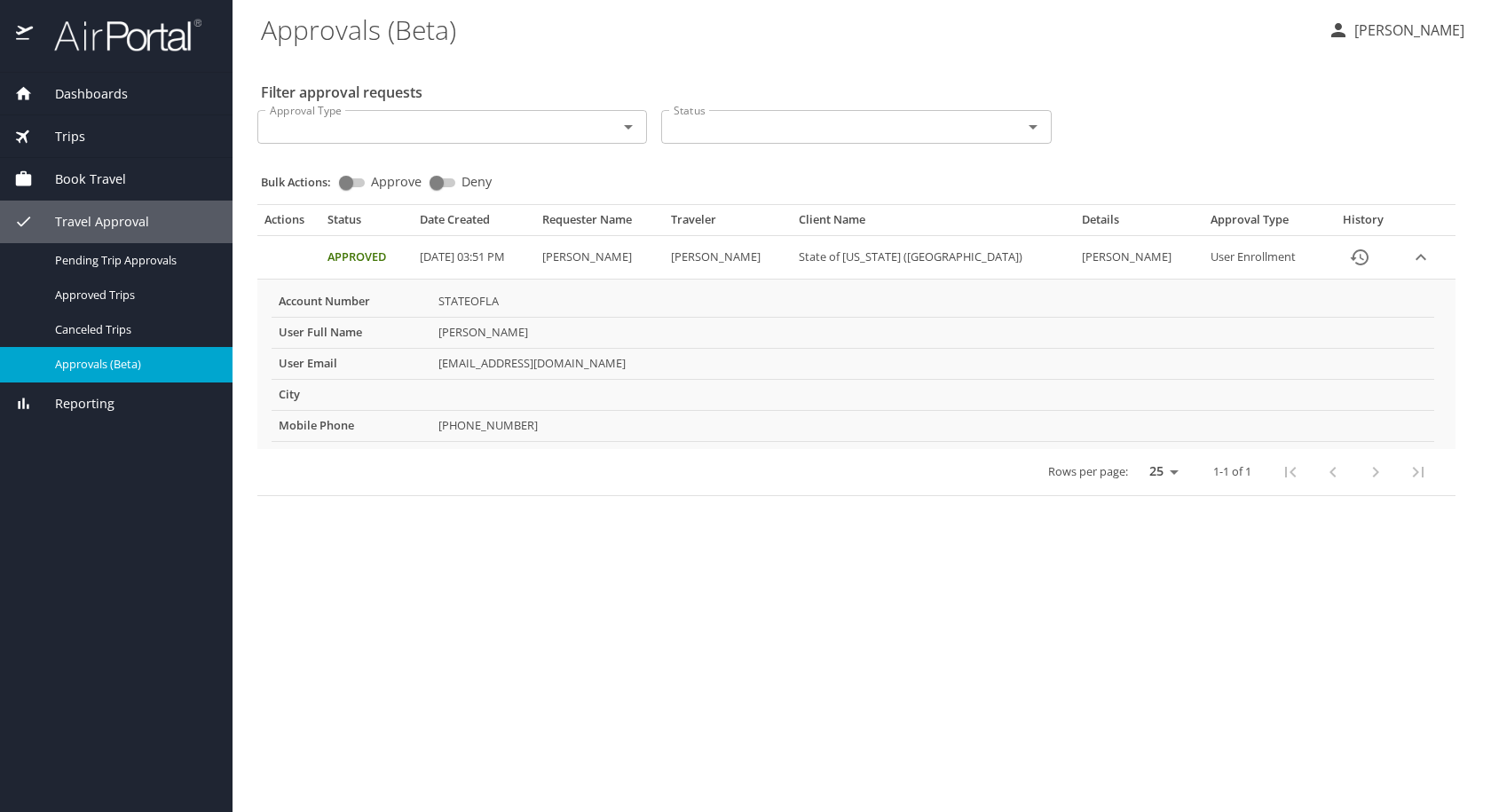
click at [102, 394] on span "Reporting" at bounding box center [74, 404] width 82 height 20
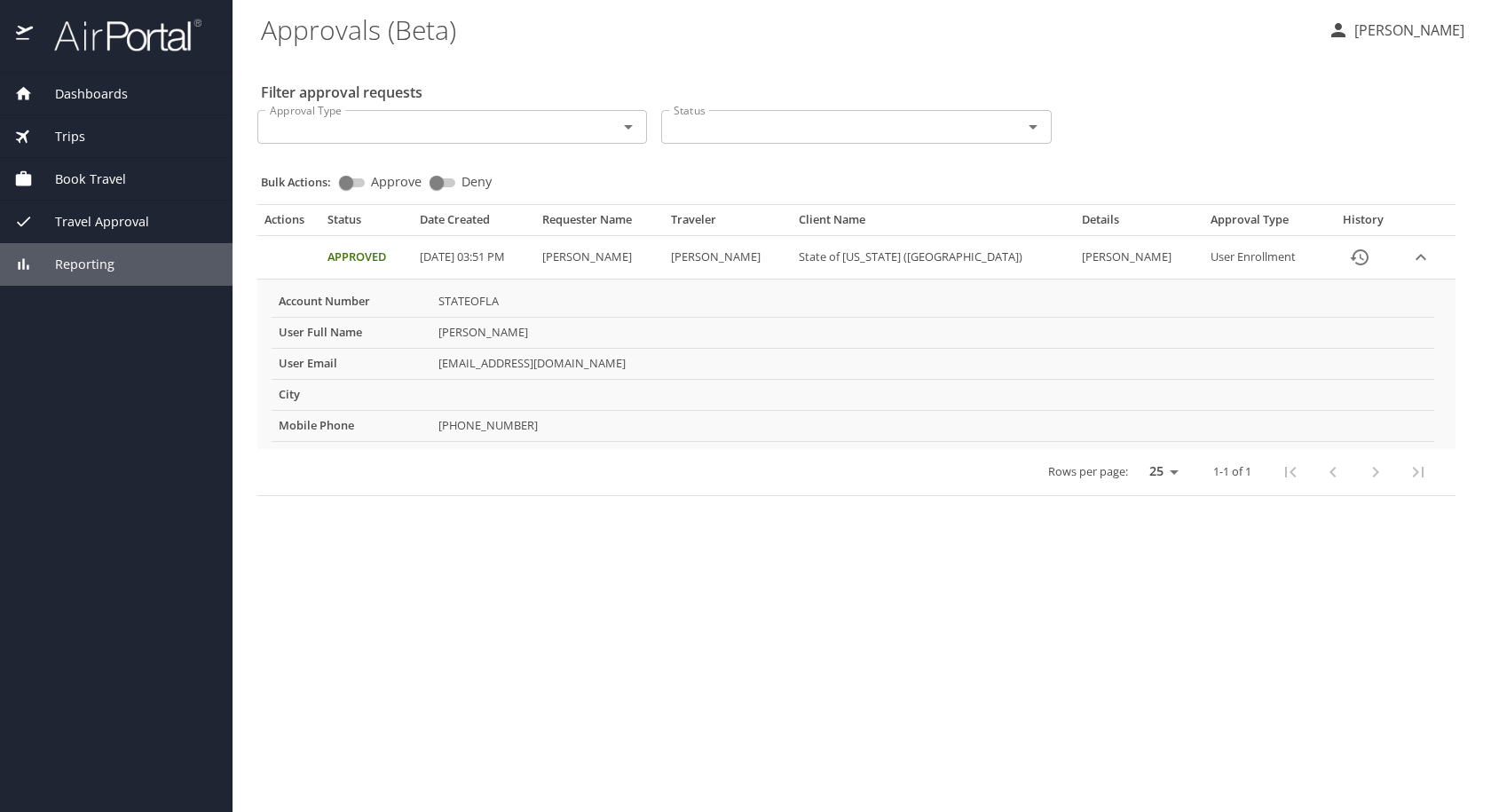
click at [100, 169] on span "Book Travel" at bounding box center [80, 179] width 94 height 20
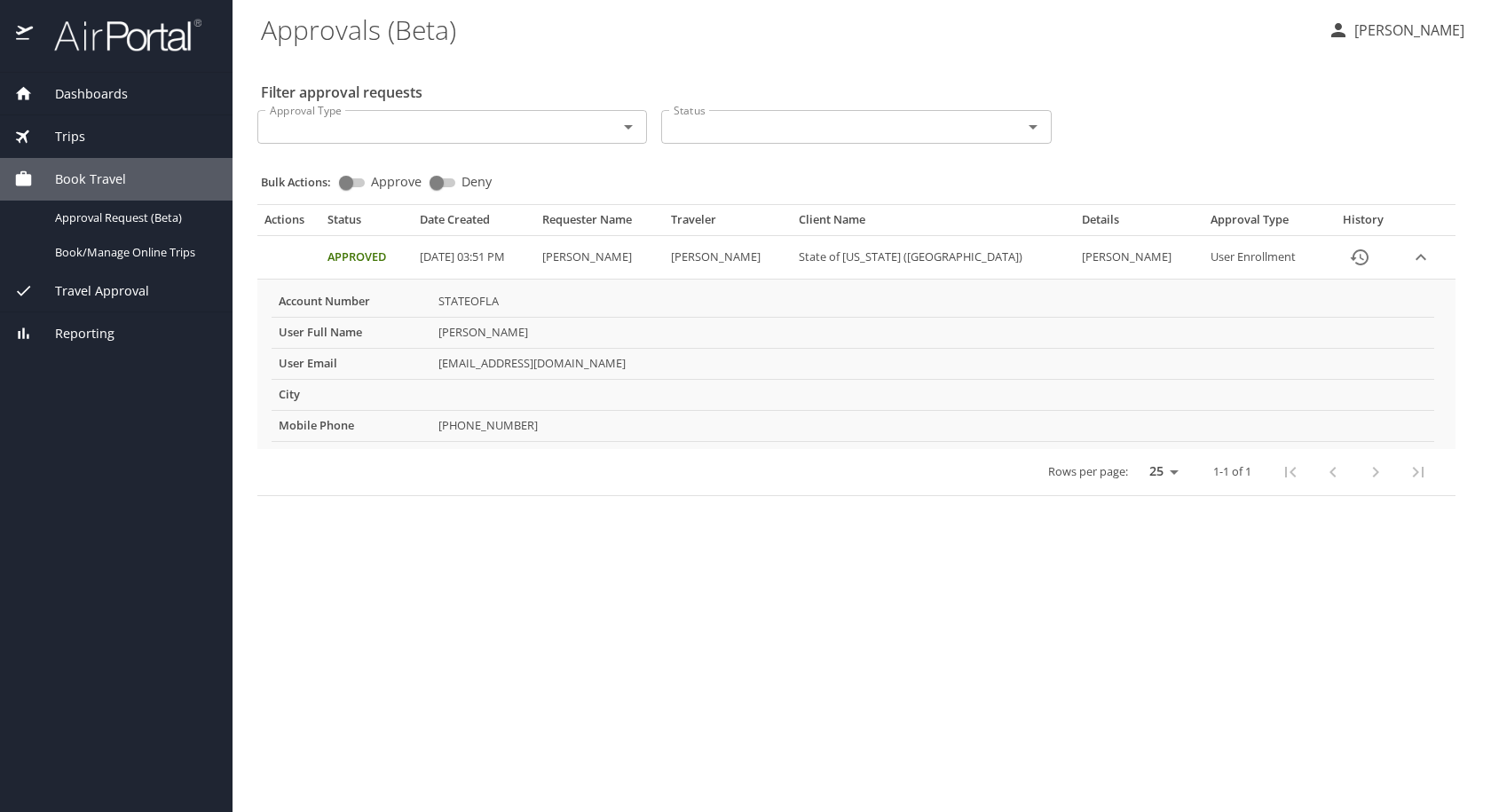
click at [92, 144] on div "Trips" at bounding box center [115, 137] width 204 height 20
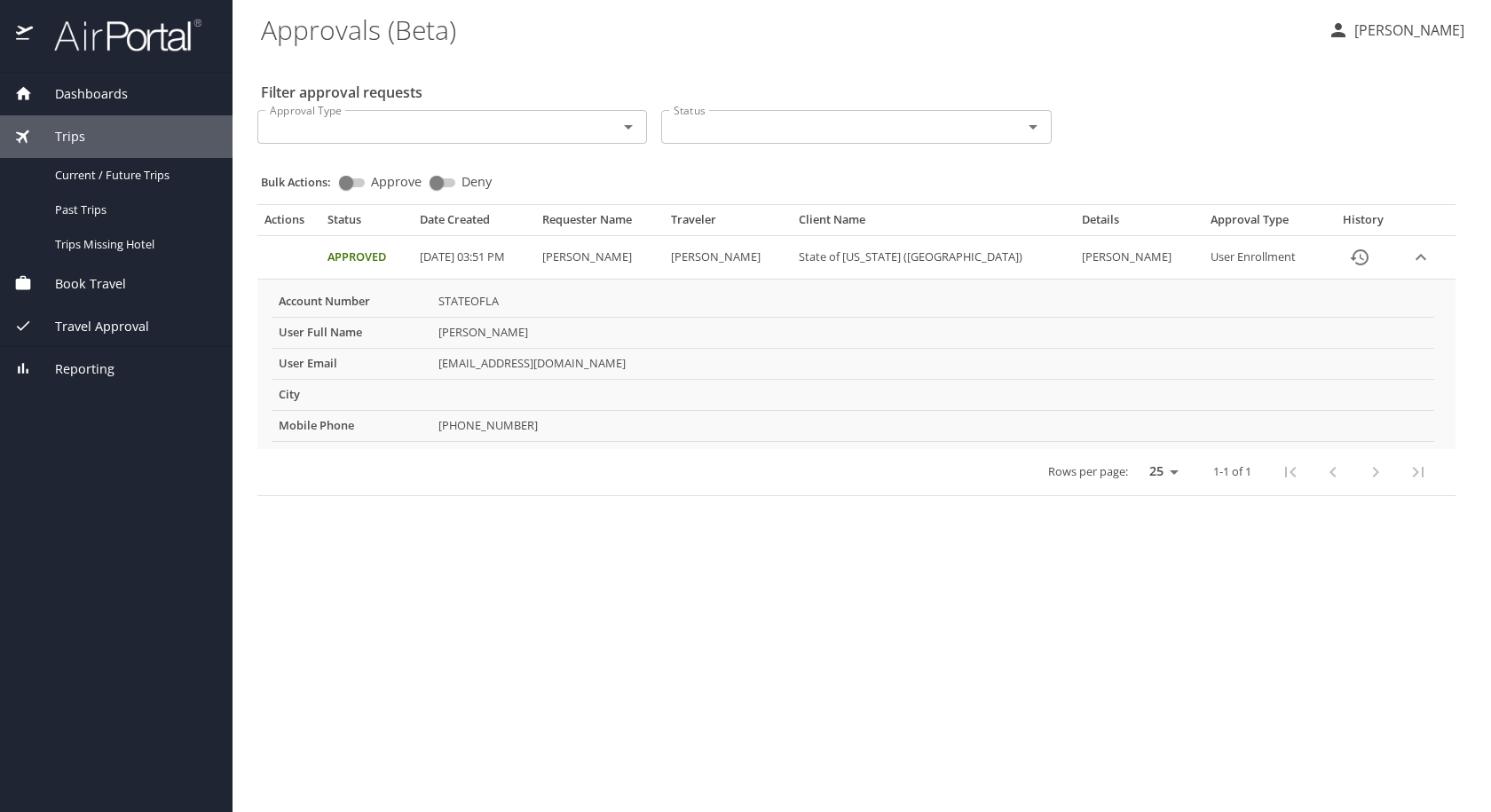
click at [65, 44] on img at bounding box center [118, 35] width 167 height 35
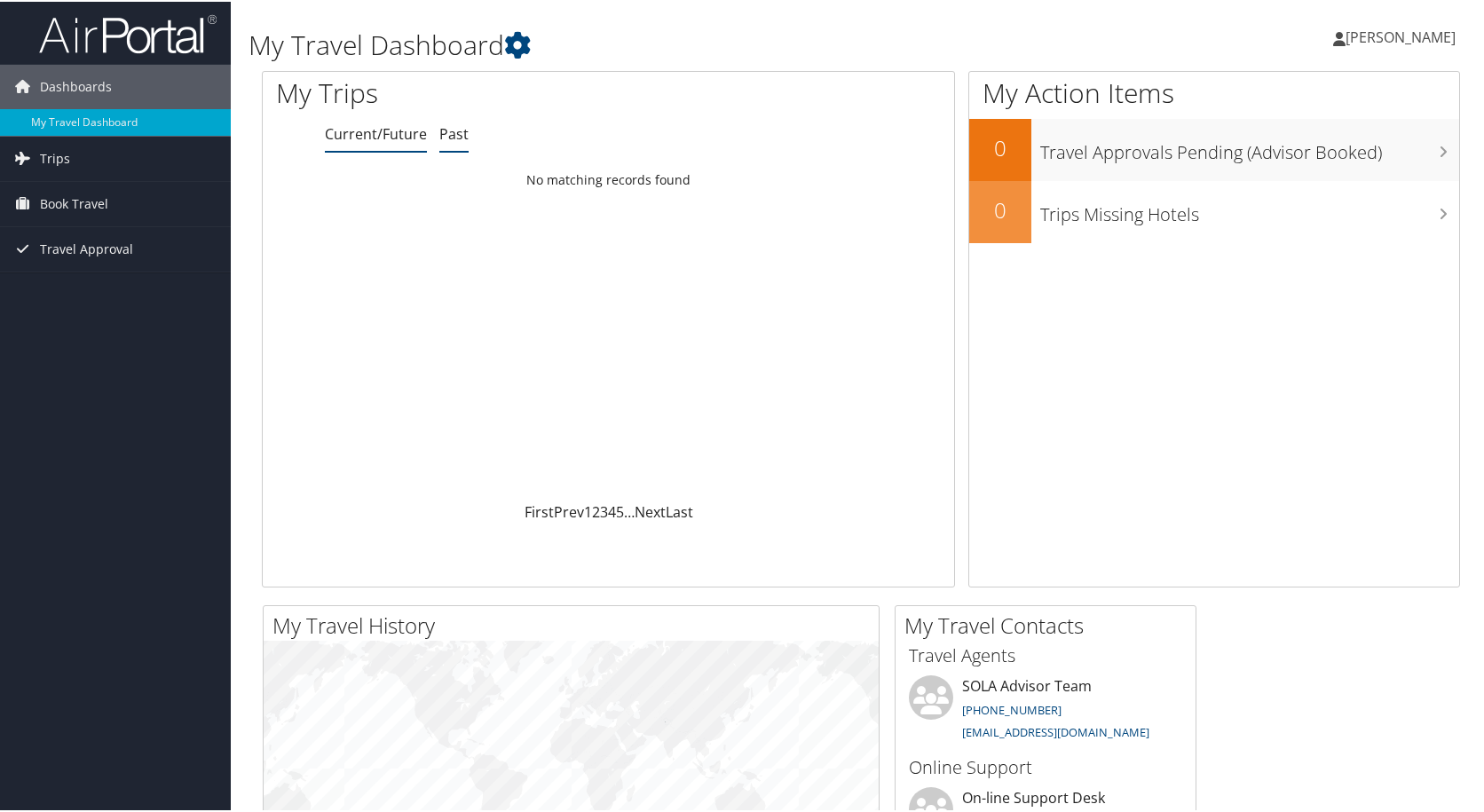
click at [440, 128] on link "Past" at bounding box center [453, 132] width 29 height 20
click at [524, 35] on icon at bounding box center [518, 43] width 27 height 27
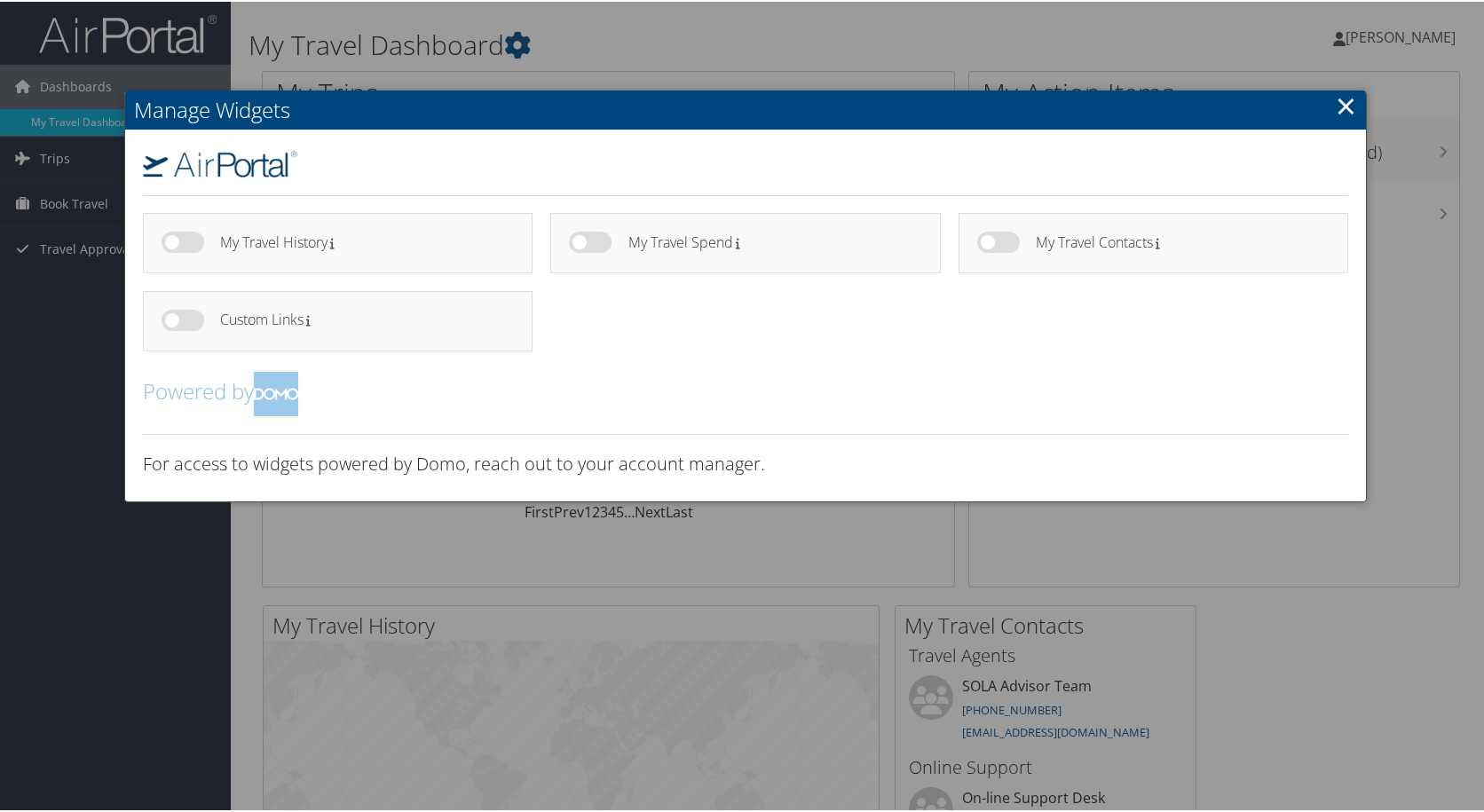
click at [1352, 101] on link "×" at bounding box center [1346, 104] width 21 height 36
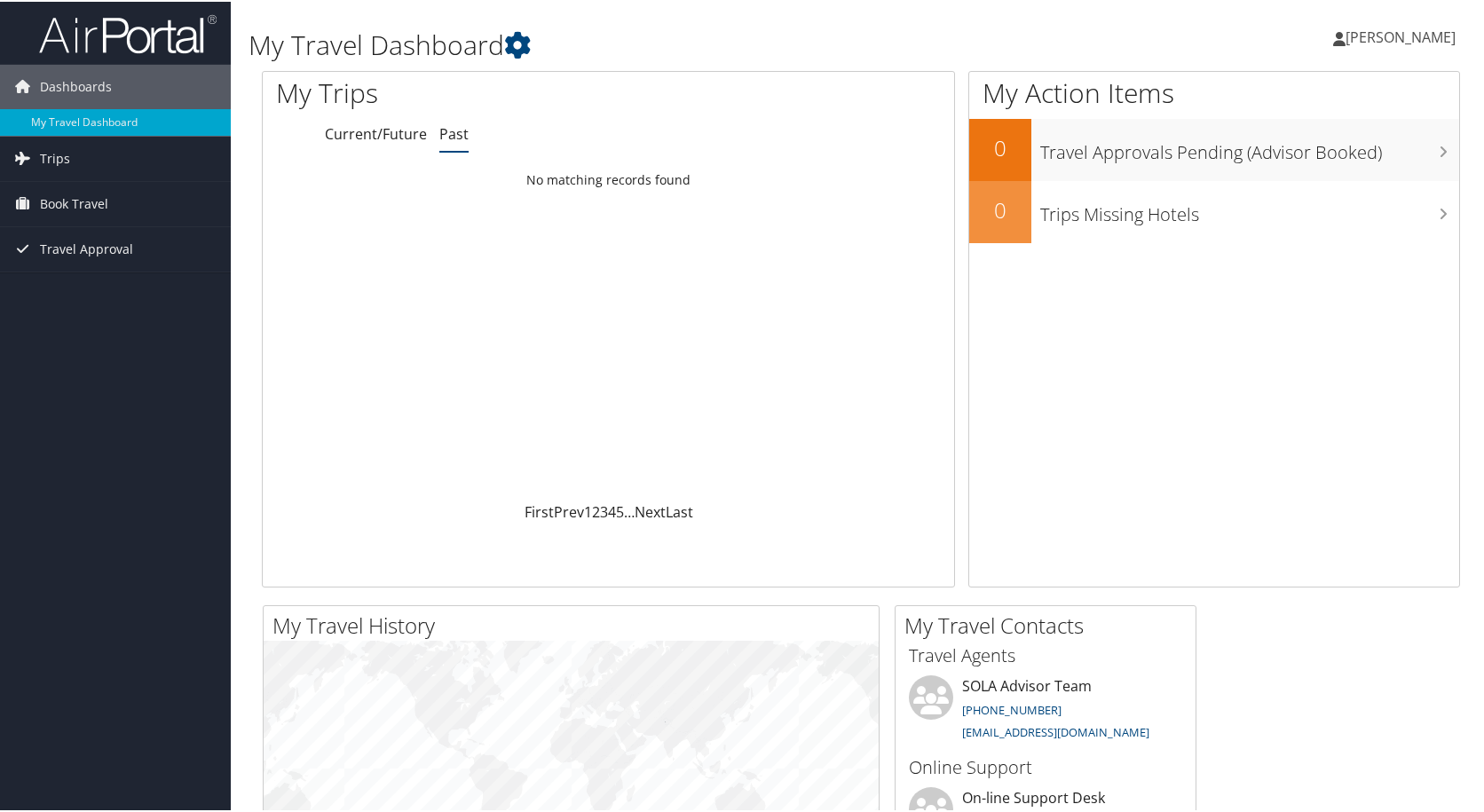
drag, startPoint x: 1070, startPoint y: 33, endPoint x: 1062, endPoint y: 42, distance: 12.0
click at [1070, 33] on div "Adriaunna [PERSON_NAME] Adriaunna [PERSON_NAME] My Settings Travel Agency Conta…" at bounding box center [1242, 43] width 497 height 69
click at [1378, 39] on span "[PERSON_NAME]" at bounding box center [1400, 36] width 110 height 20
click at [1293, 288] on link "Sign Out" at bounding box center [1353, 290] width 198 height 30
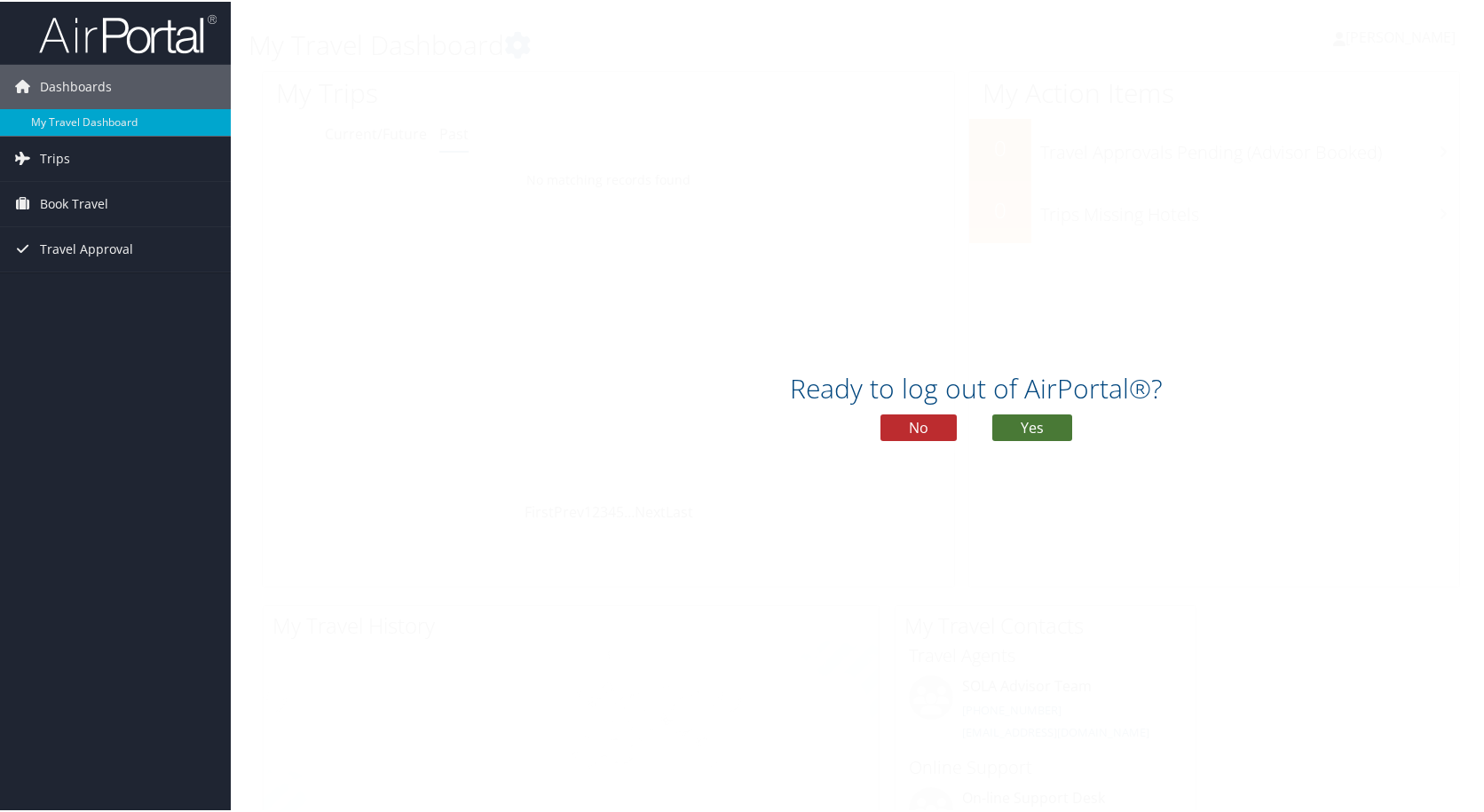
click at [1035, 428] on button "Yes" at bounding box center [1032, 426] width 80 height 27
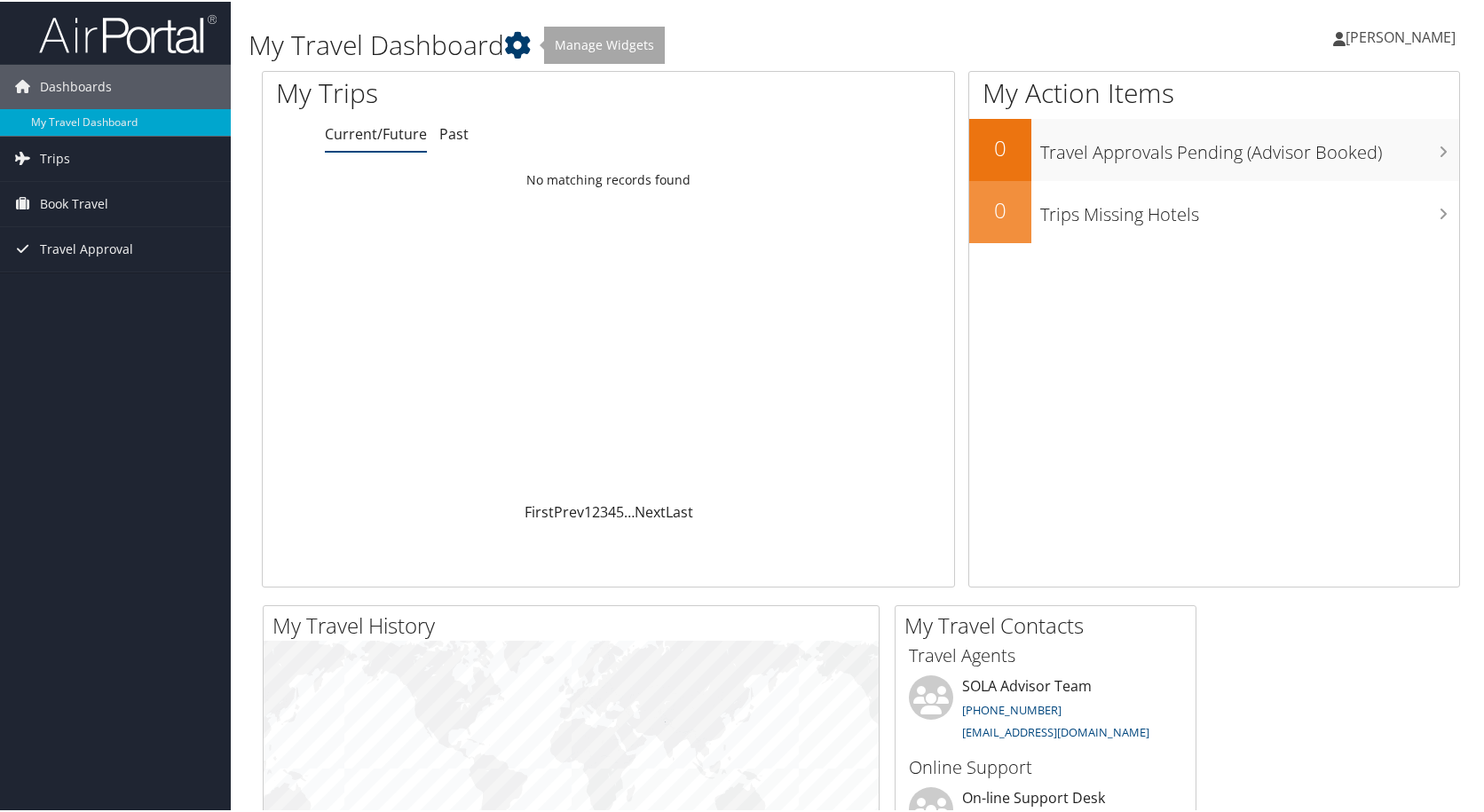
click at [521, 38] on icon at bounding box center [518, 43] width 27 height 27
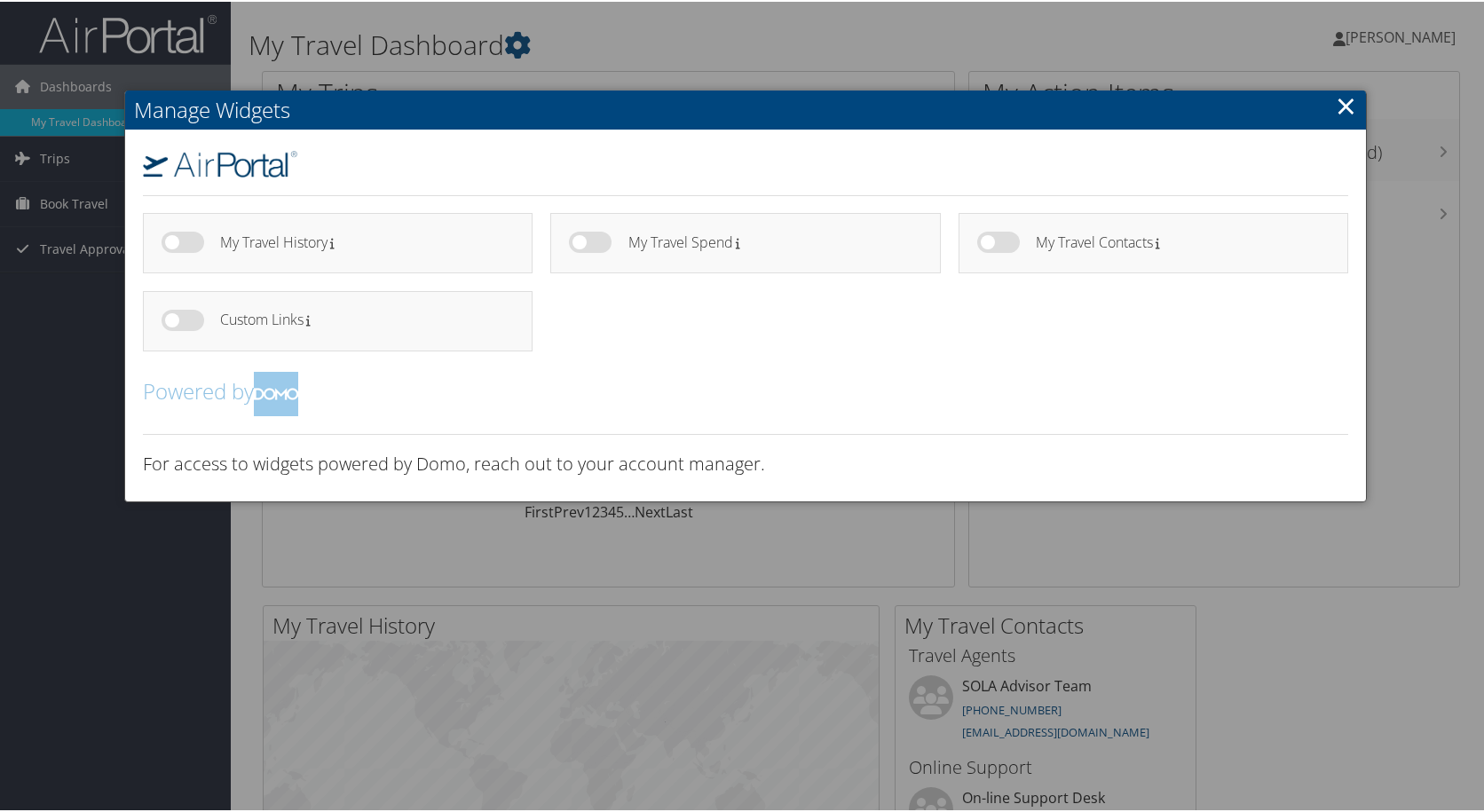
click at [171, 319] on label at bounding box center [182, 317] width 43 height 21
click at [171, 319] on input "checkbox" at bounding box center [176, 322] width 12 height 12
checkbox input "true"
click at [304, 321] on h4 "Custom Links" at bounding box center [360, 317] width 281 height 15
click at [311, 319] on h4 "Custom Links" at bounding box center [360, 317] width 281 height 15
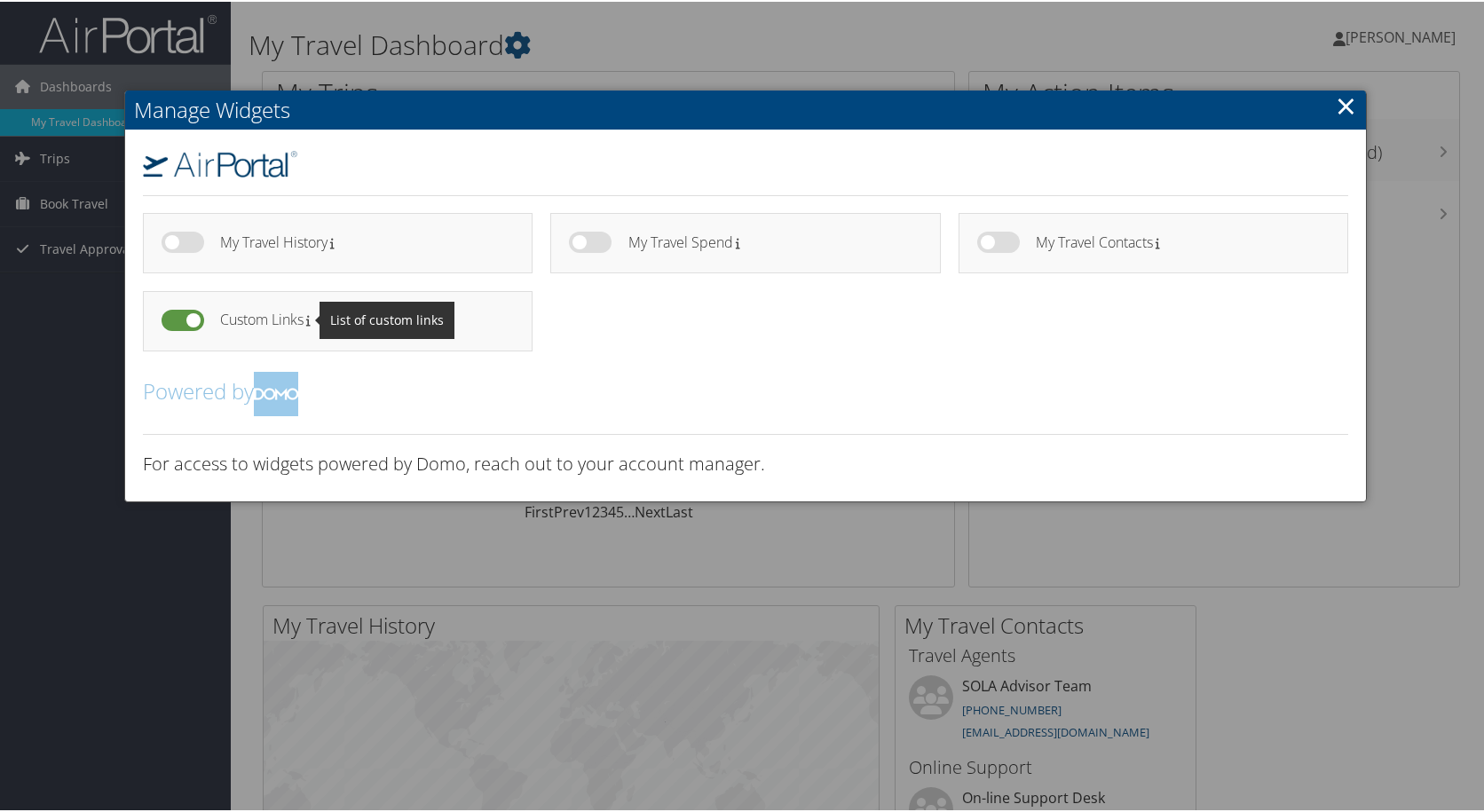
click at [308, 324] on icon at bounding box center [309, 320] width 4 height 12
click at [1336, 108] on link "×" at bounding box center [1346, 104] width 21 height 36
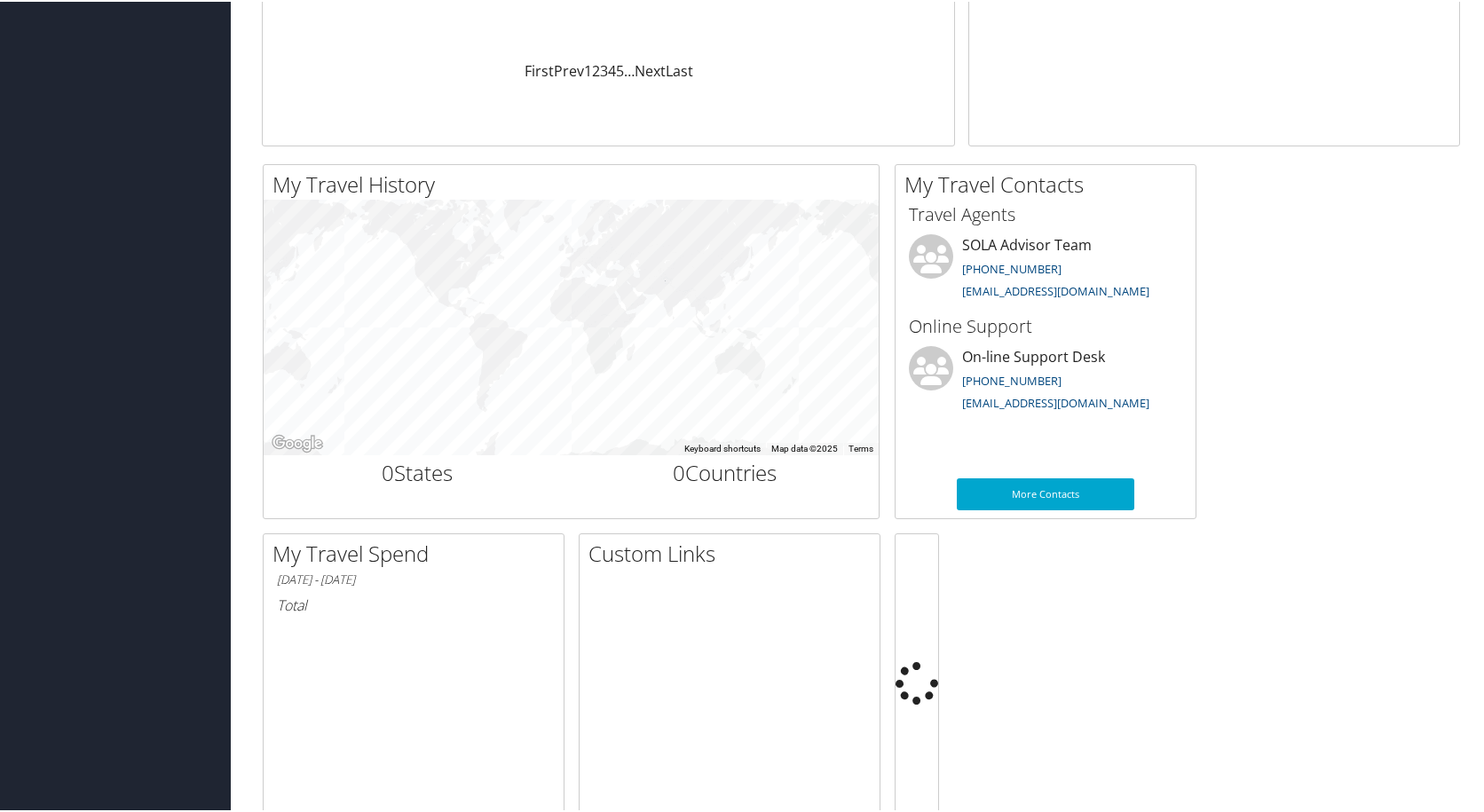
scroll to position [595, 0]
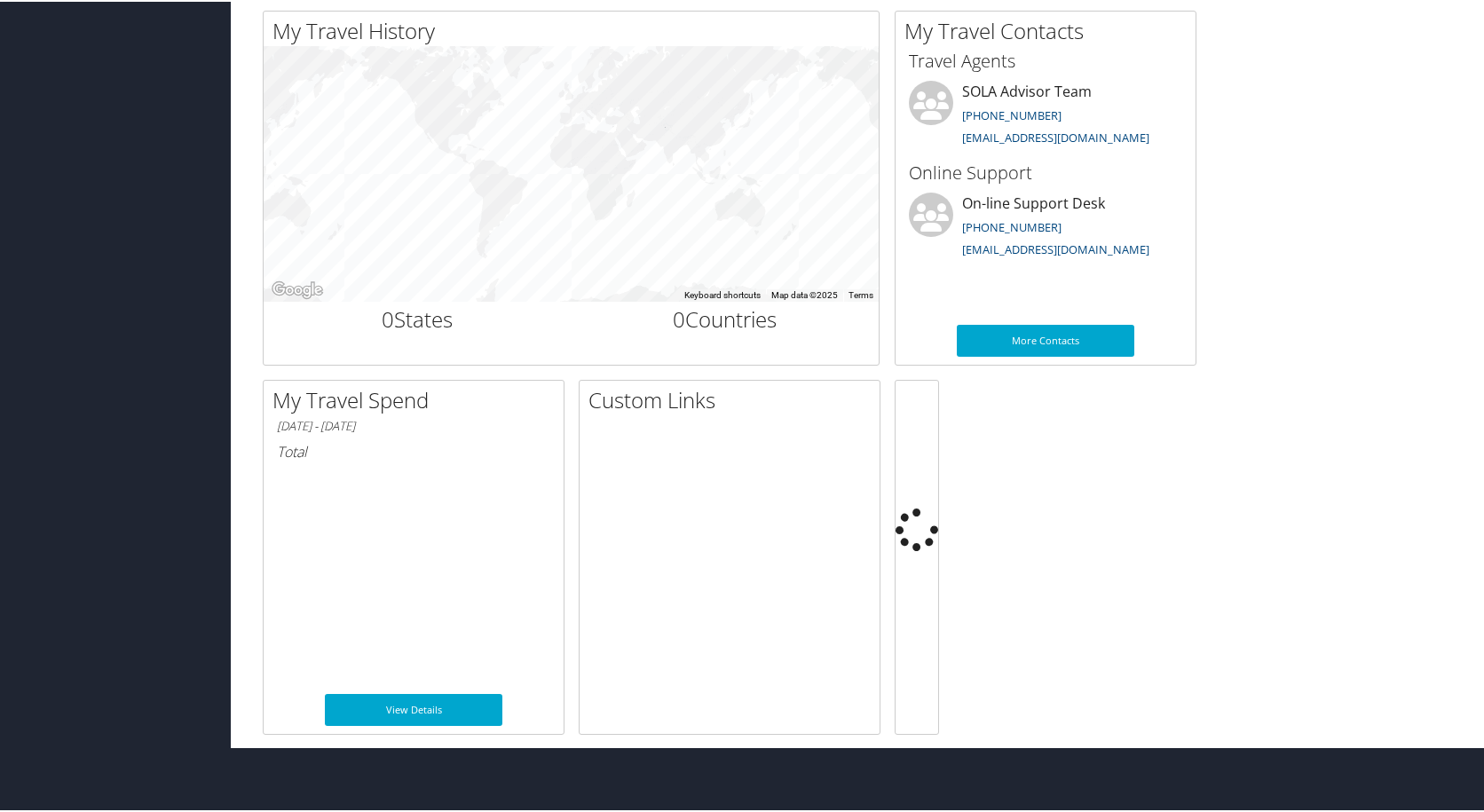
click at [643, 489] on div at bounding box center [729, 597] width 300 height 332
click at [657, 383] on h2 "Custom Links" at bounding box center [734, 398] width 292 height 30
click at [707, 383] on h2 "Custom Links" at bounding box center [734, 398] width 292 height 30
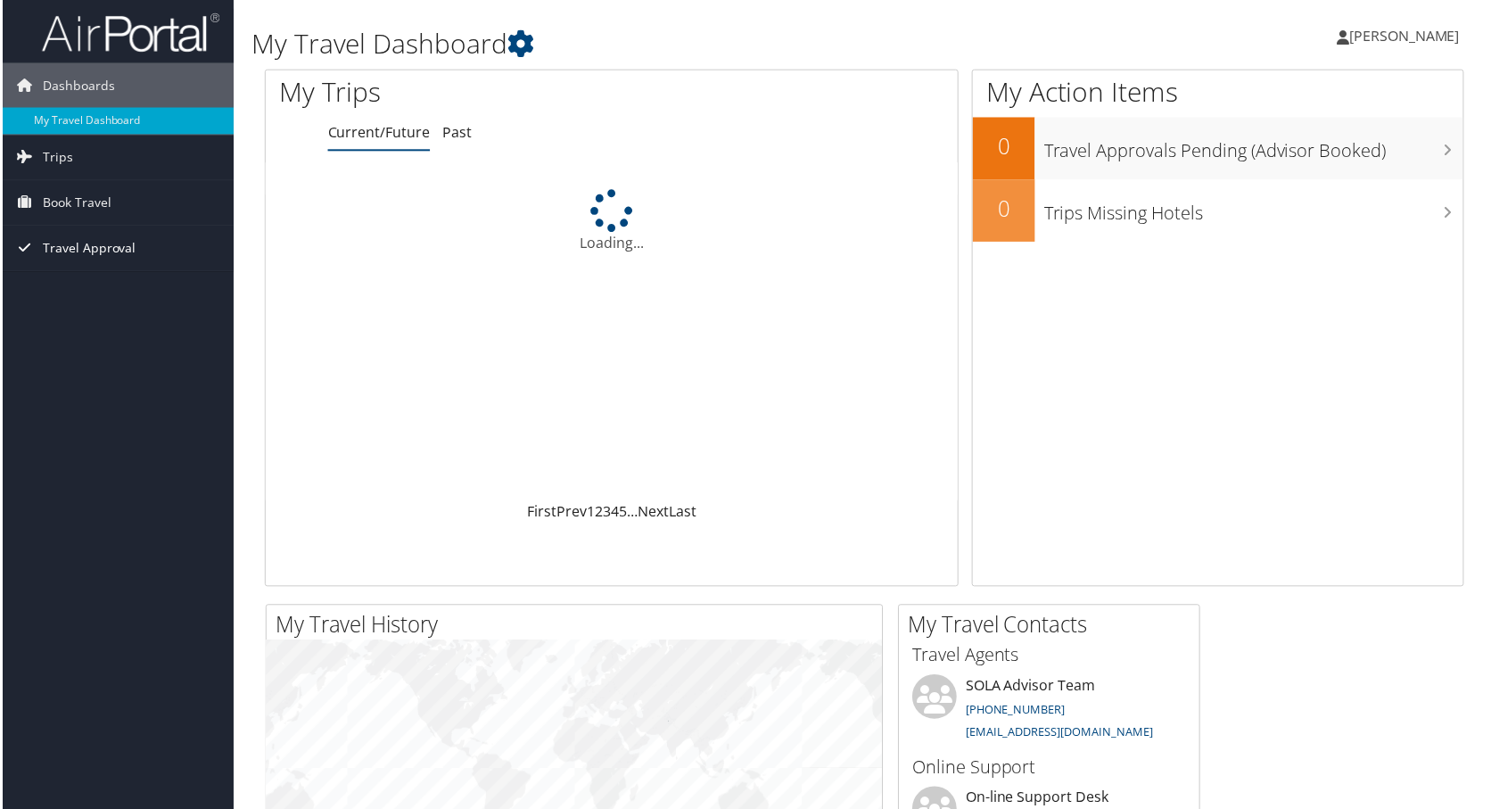
click at [107, 243] on span "Travel Approval" at bounding box center [87, 249] width 94 height 45
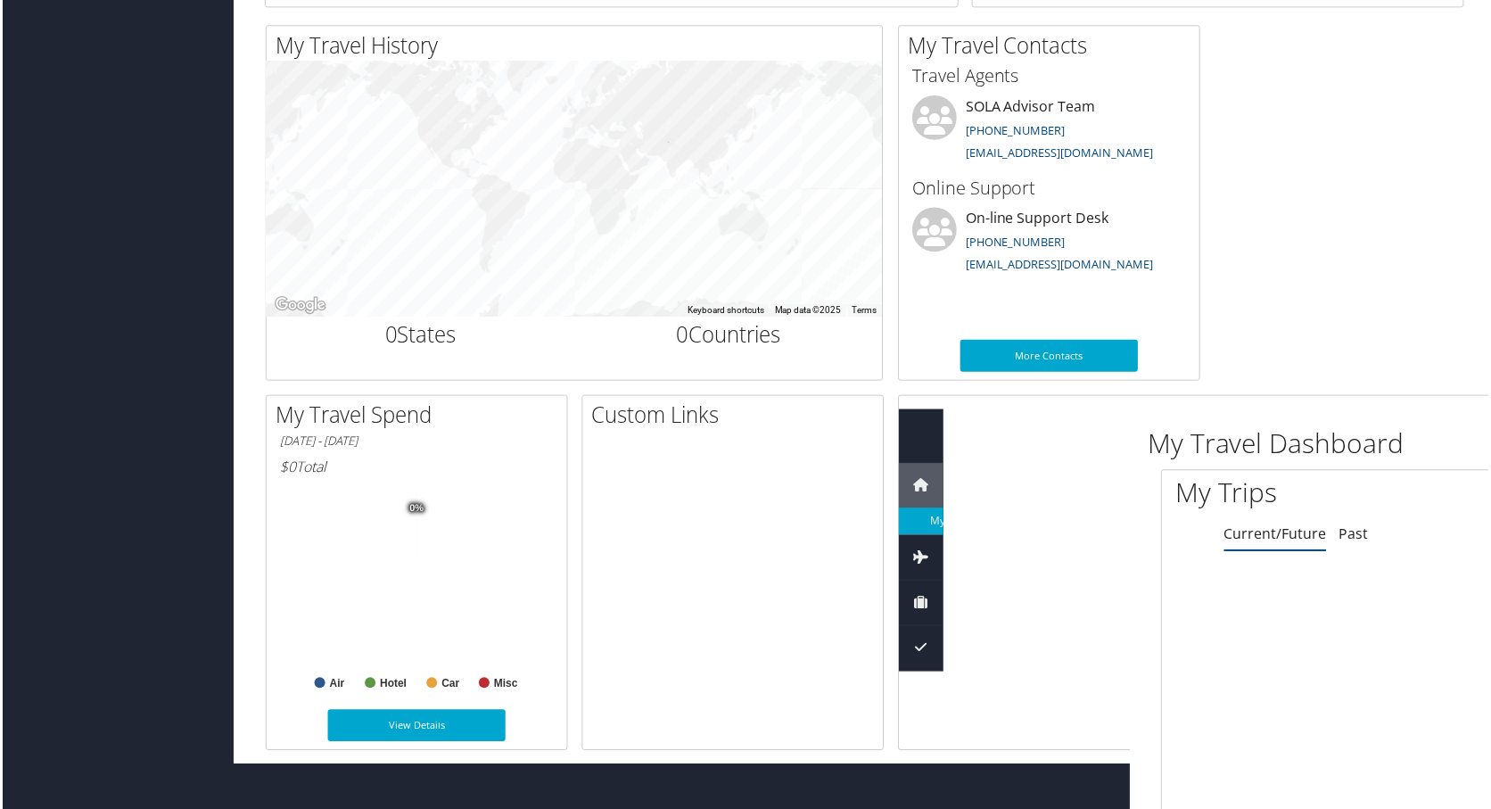
scroll to position [714, 0]
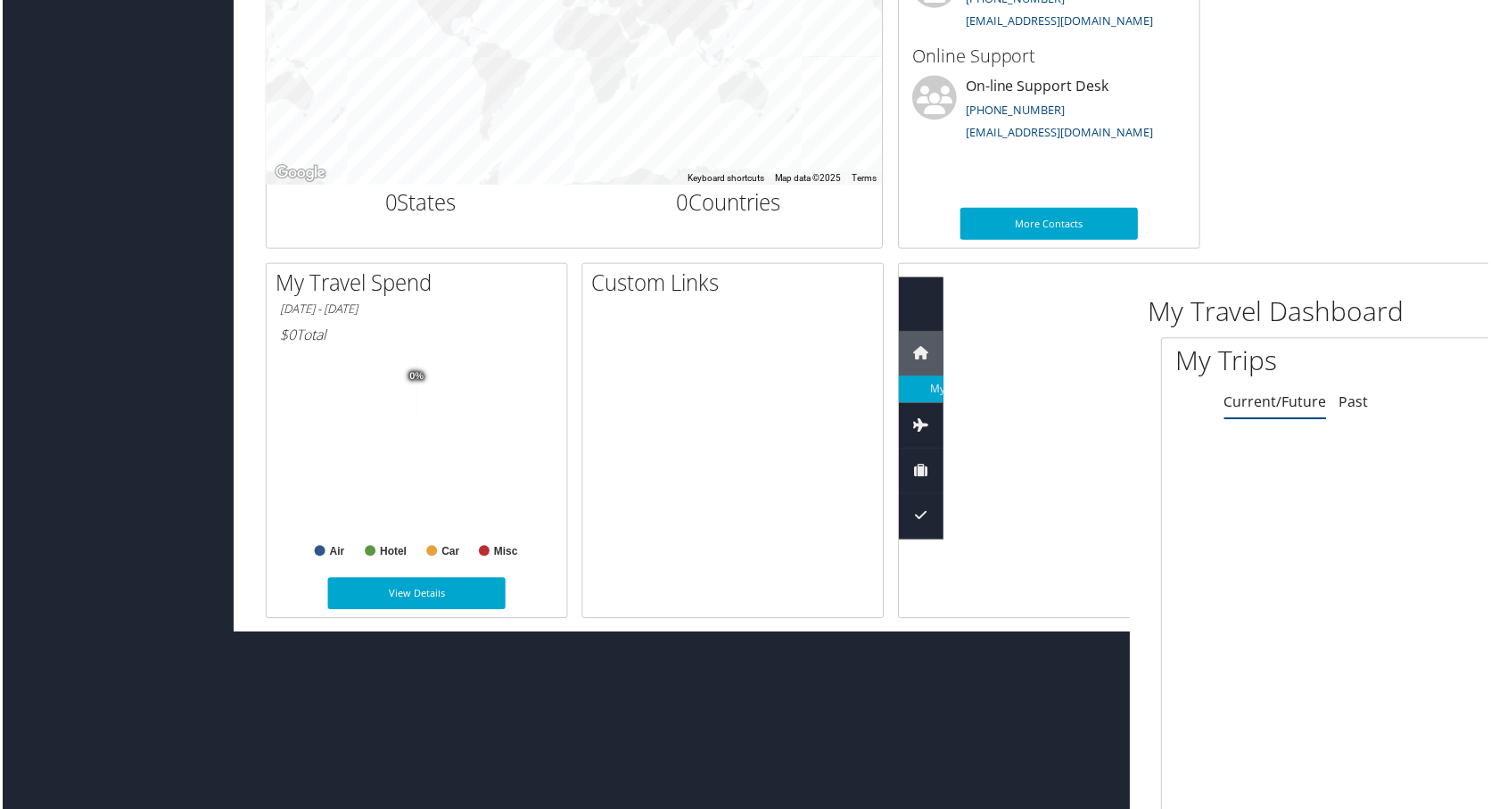
click at [788, 447] on div at bounding box center [732, 485] width 301 height 334
click at [919, 355] on icon at bounding box center [922, 354] width 27 height 27
click at [927, 401] on icon at bounding box center [922, 399] width 27 height 27
click at [928, 579] on icon at bounding box center [922, 570] width 27 height 27
drag, startPoint x: 772, startPoint y: 567, endPoint x: 656, endPoint y: 567, distance: 116.8
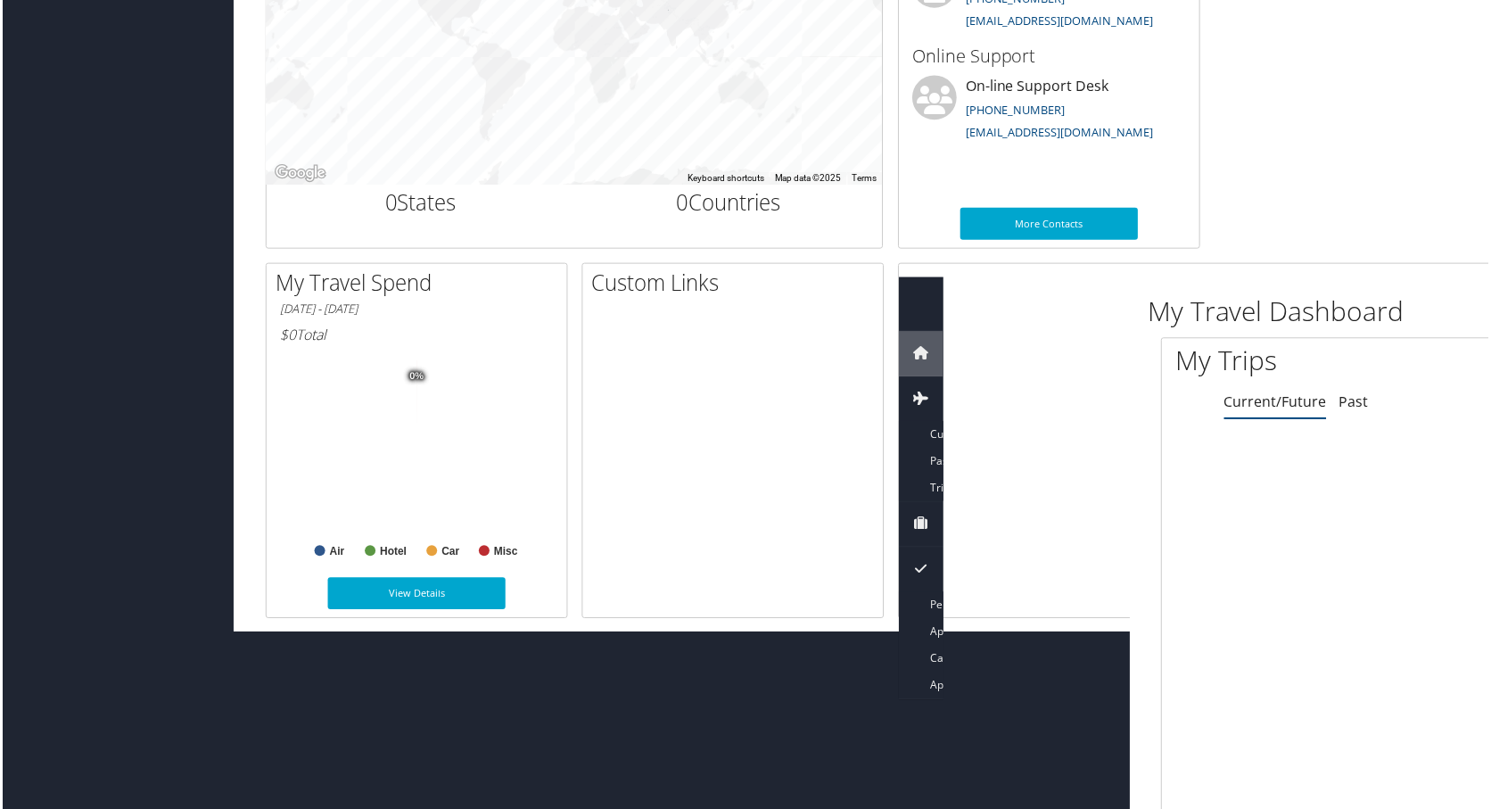
click at [656, 567] on div at bounding box center [732, 485] width 301 height 334
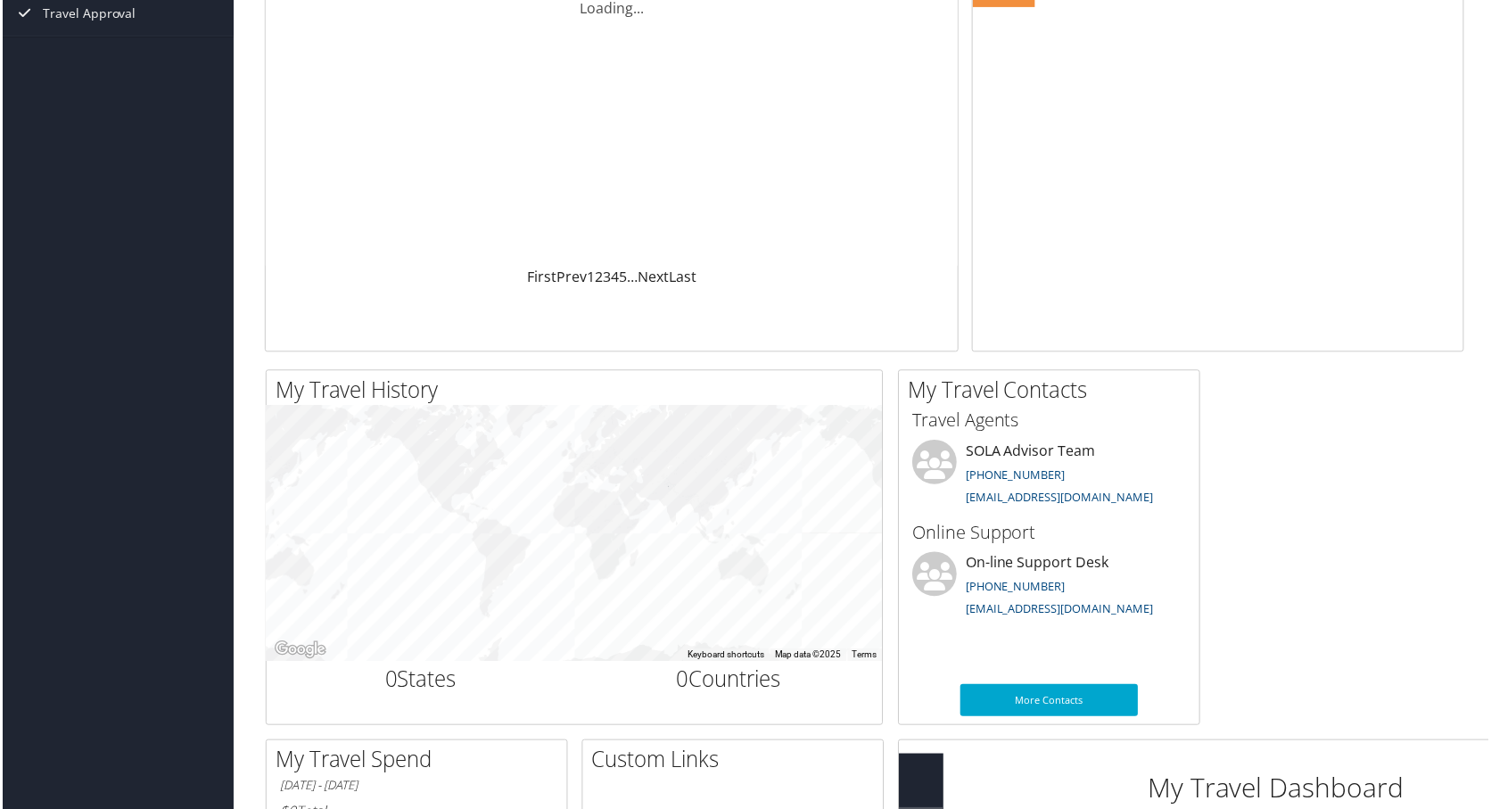
scroll to position [0, 0]
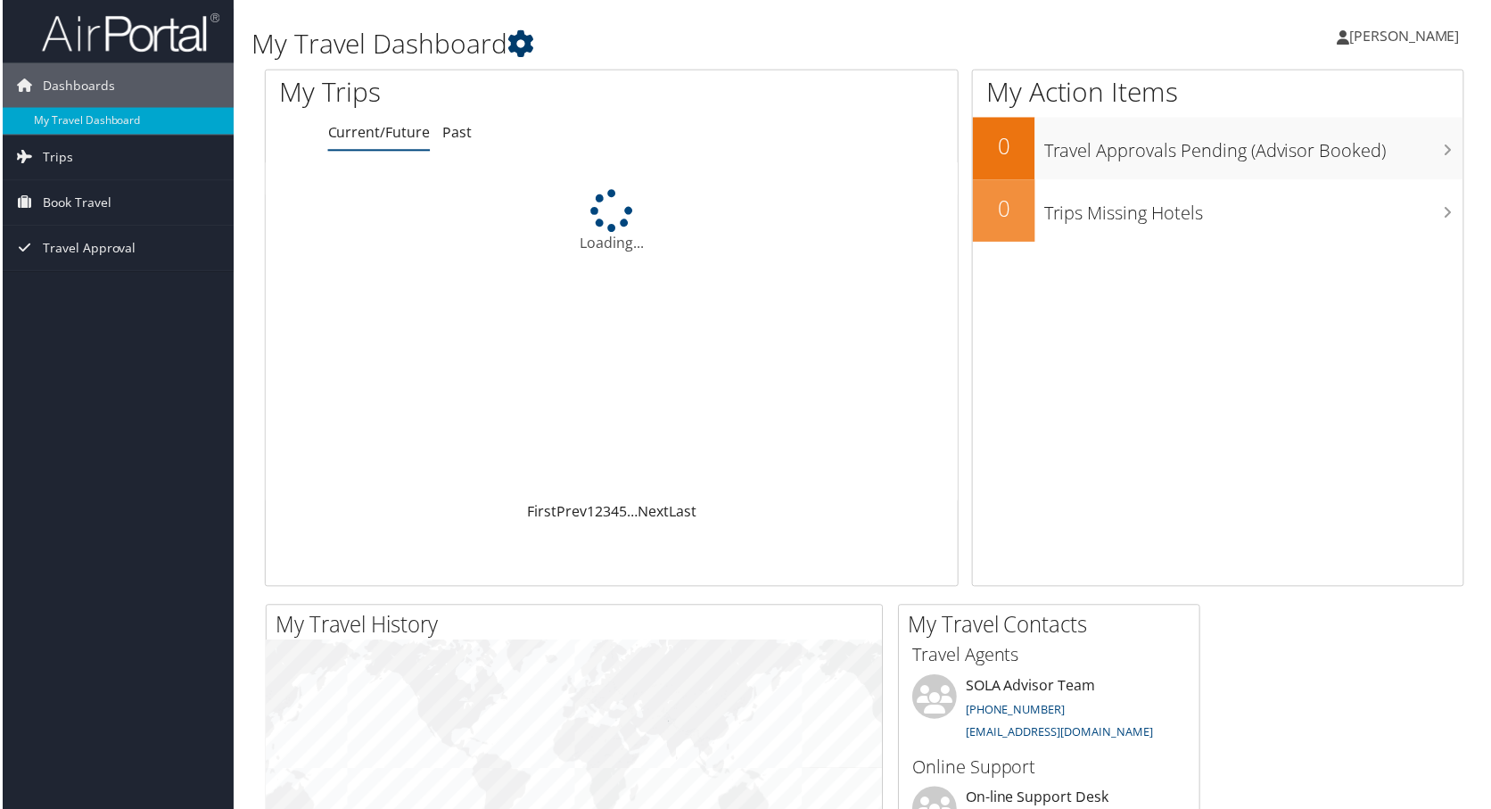
click at [524, 30] on icon at bounding box center [520, 43] width 27 height 27
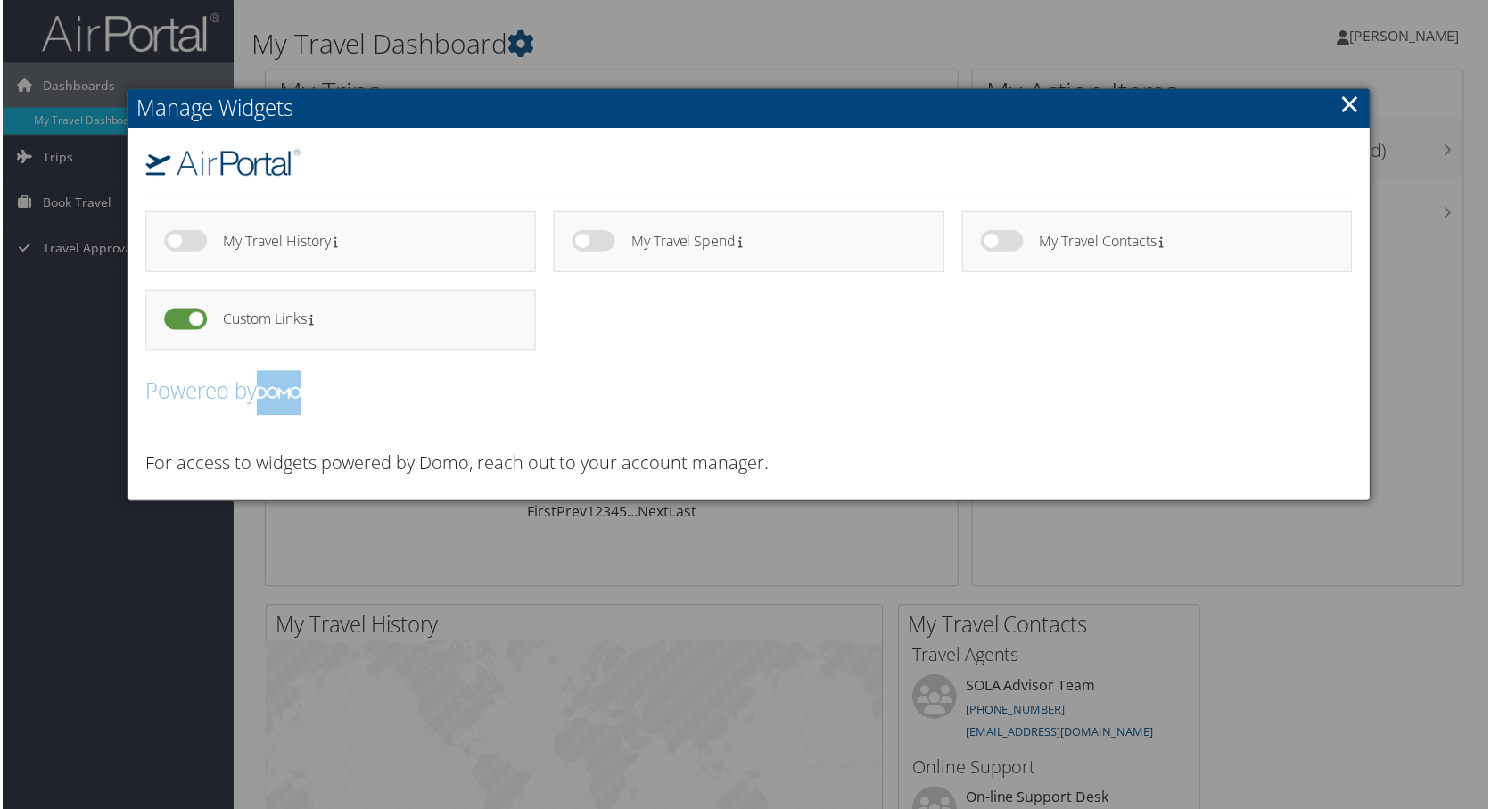
click at [191, 316] on label at bounding box center [183, 319] width 43 height 21
click at [183, 318] on input "checkbox" at bounding box center [177, 324] width 12 height 12
click at [189, 320] on label at bounding box center [183, 319] width 43 height 21
click at [183, 320] on input "checkbox" at bounding box center [177, 324] width 12 height 12
drag, startPoint x: 189, startPoint y: 320, endPoint x: 179, endPoint y: 320, distance: 9.8
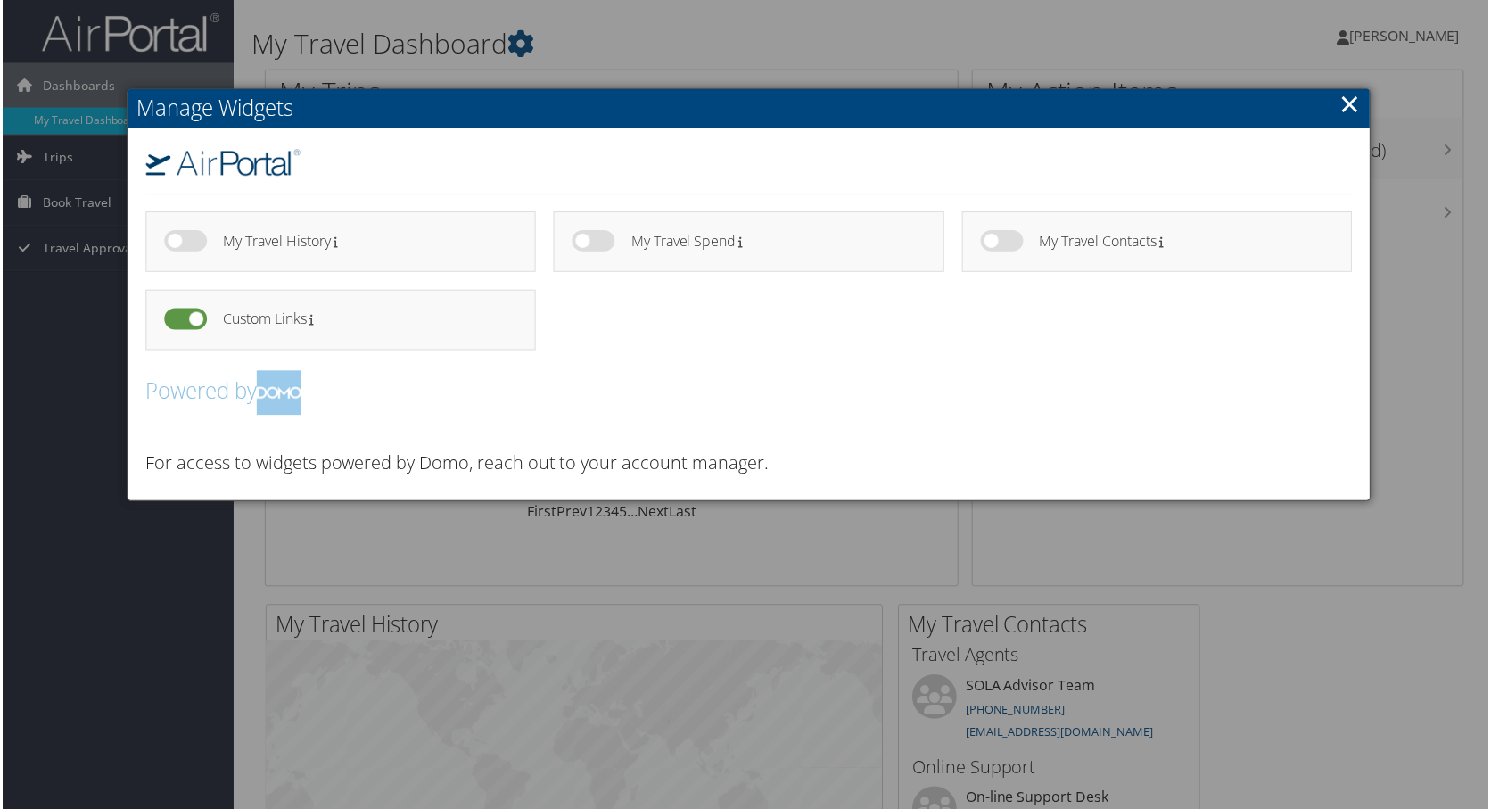
click at [186, 320] on label at bounding box center [183, 319] width 43 height 21
click at [183, 320] on input "checkbox" at bounding box center [177, 324] width 12 height 12
click at [175, 320] on label at bounding box center [183, 319] width 43 height 21
click at [175, 320] on input "checkbox" at bounding box center [177, 324] width 12 height 12
click at [171, 325] on label at bounding box center [183, 319] width 43 height 21
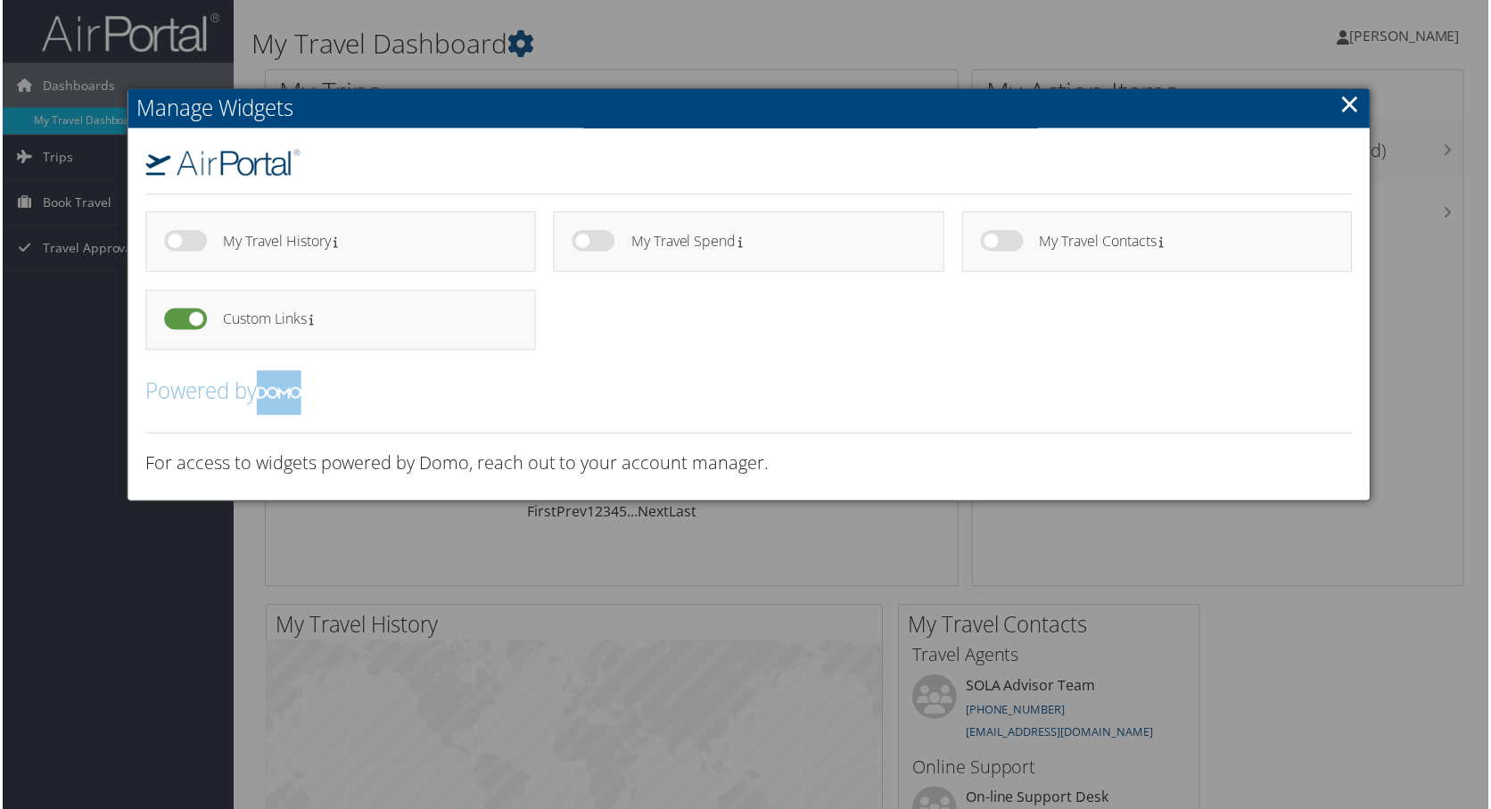
click at [171, 325] on input "checkbox" at bounding box center [177, 324] width 12 height 12
drag, startPoint x: 169, startPoint y: 326, endPoint x: 144, endPoint y: 326, distance: 25.9
click at [144, 326] on div "Custom Links" at bounding box center [340, 321] width 392 height 61
click at [422, 406] on h2 "Powered by" at bounding box center [749, 394] width 1211 height 45
click at [196, 324] on label at bounding box center [183, 319] width 43 height 21
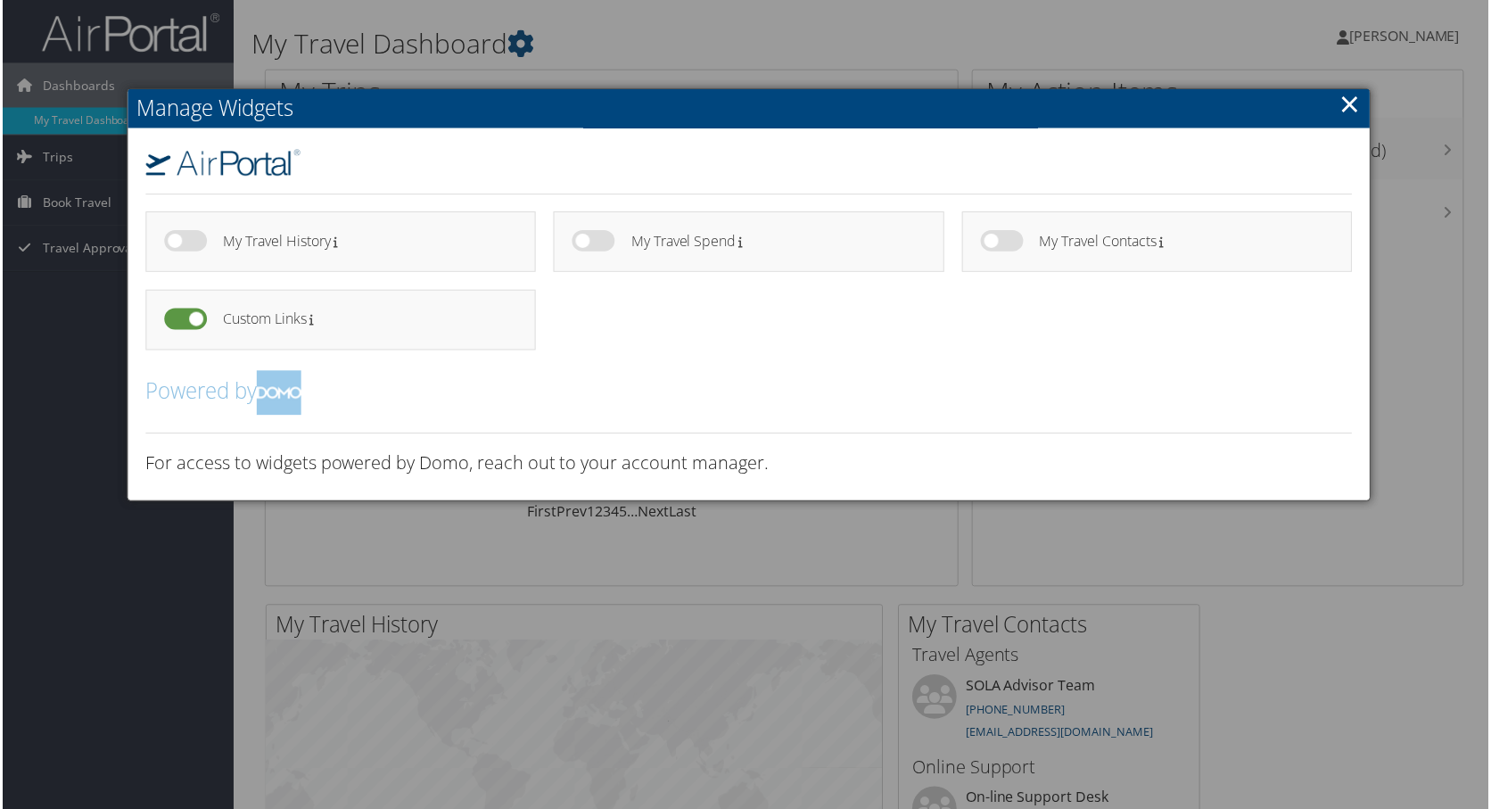
click at [183, 324] on input "checkbox" at bounding box center [177, 324] width 12 height 12
drag, startPoint x: 183, startPoint y: 338, endPoint x: 195, endPoint y: 320, distance: 21.8
click at [195, 320] on label at bounding box center [183, 319] width 43 height 21
click at [183, 320] on input "checkbox" at bounding box center [177, 324] width 12 height 12
click at [195, 320] on label at bounding box center [183, 319] width 43 height 21
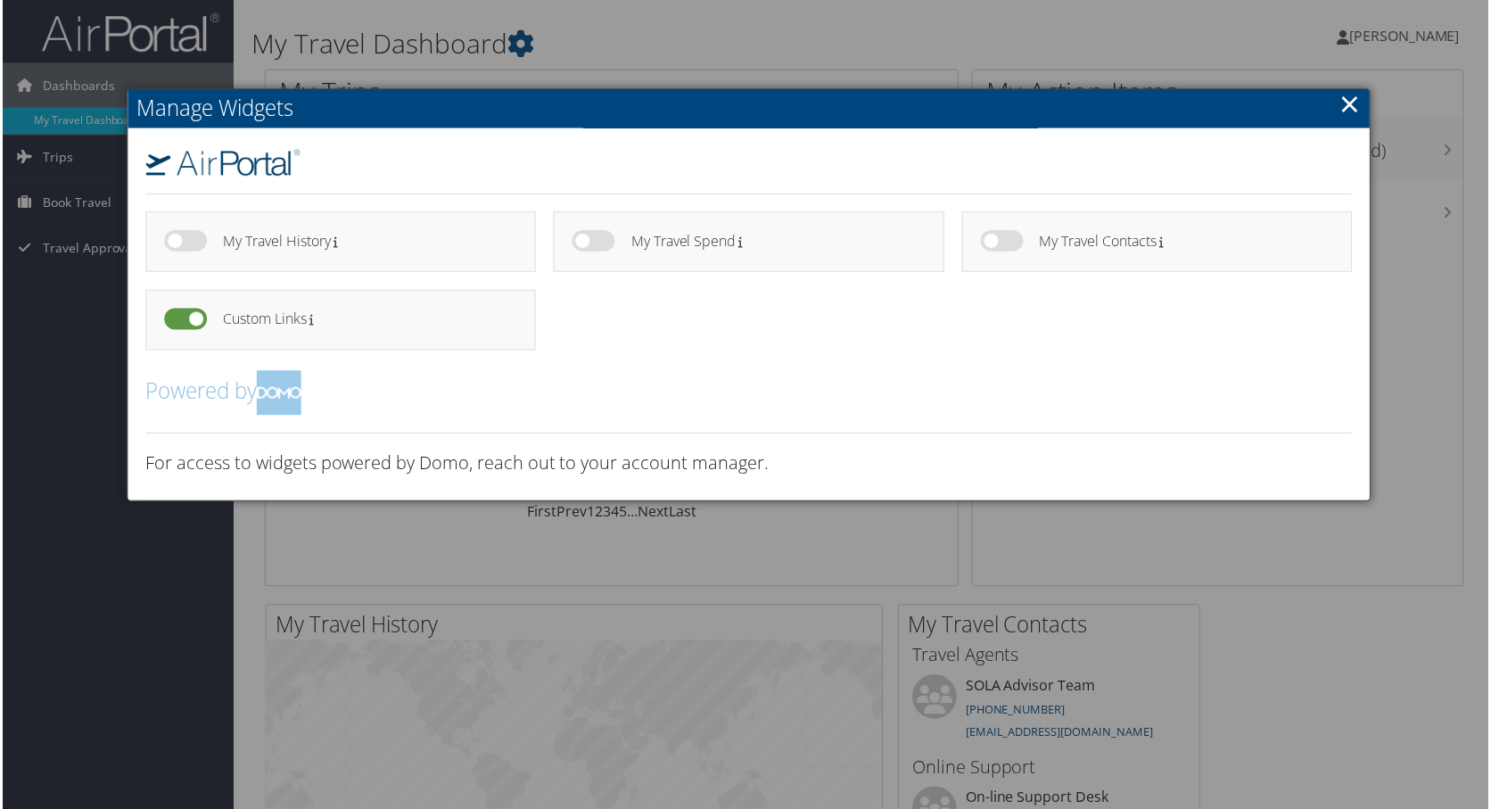
click at [183, 320] on input "checkbox" at bounding box center [177, 324] width 12 height 12
click at [195, 320] on label at bounding box center [183, 319] width 43 height 21
click at [183, 320] on input "checkbox" at bounding box center [177, 324] width 12 height 12
click at [195, 320] on label at bounding box center [183, 319] width 43 height 21
click at [183, 320] on input "checkbox" at bounding box center [177, 324] width 12 height 12
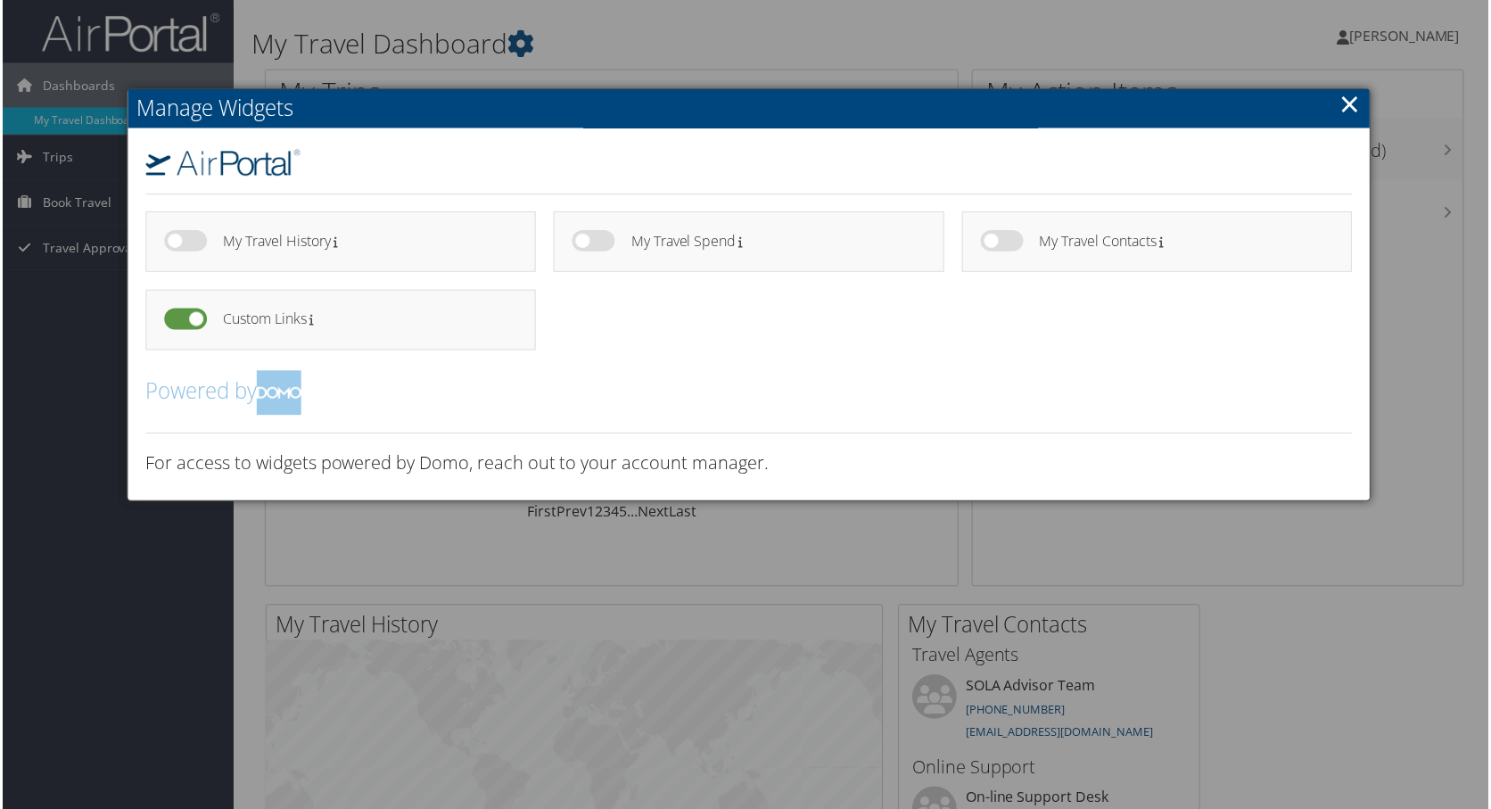
click at [195, 320] on label at bounding box center [183, 319] width 43 height 21
click at [183, 320] on input "checkbox" at bounding box center [177, 324] width 12 height 12
checkbox input "true"
click at [1343, 90] on link "×" at bounding box center [1352, 105] width 21 height 36
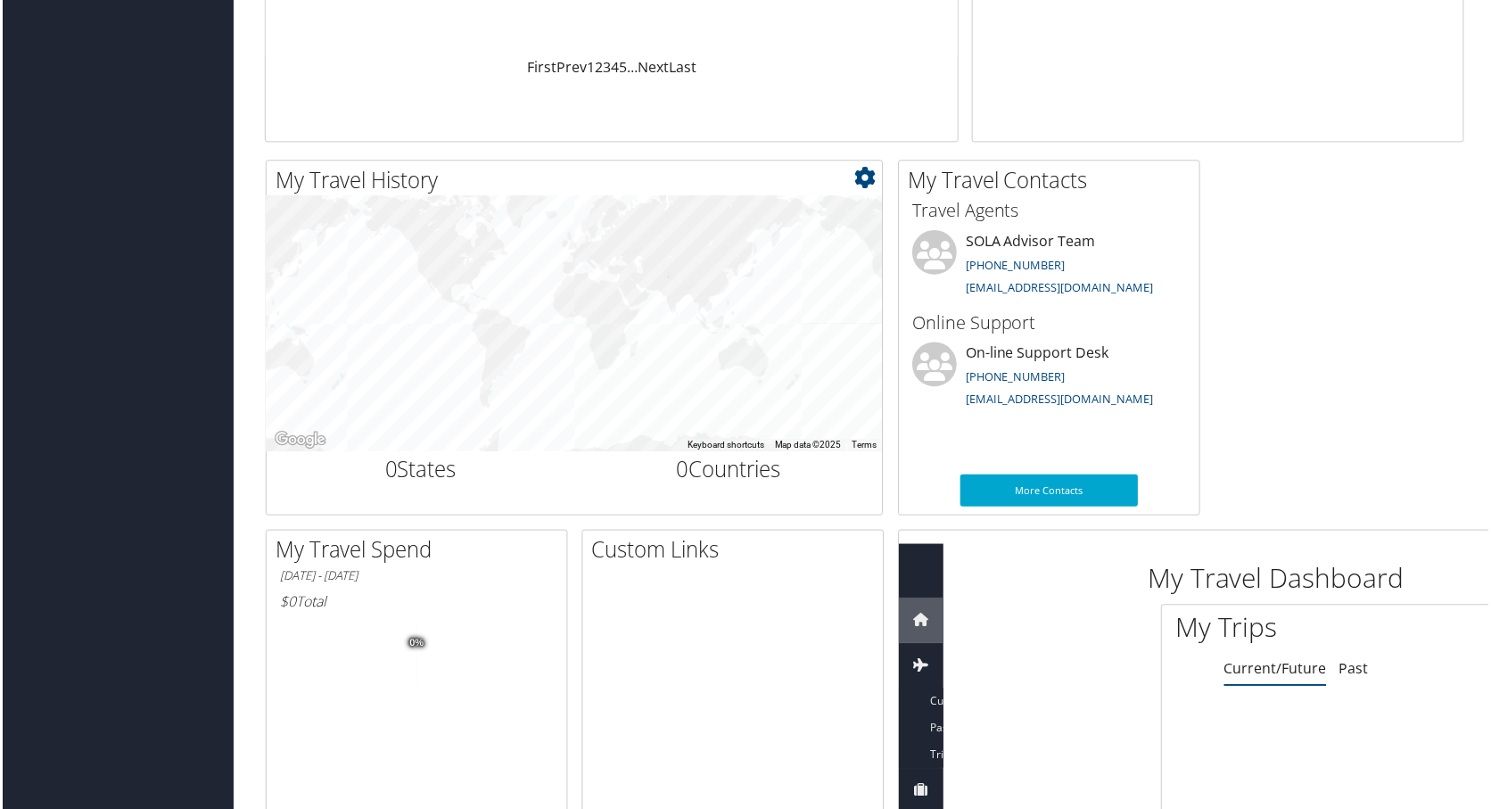
scroll to position [981, 0]
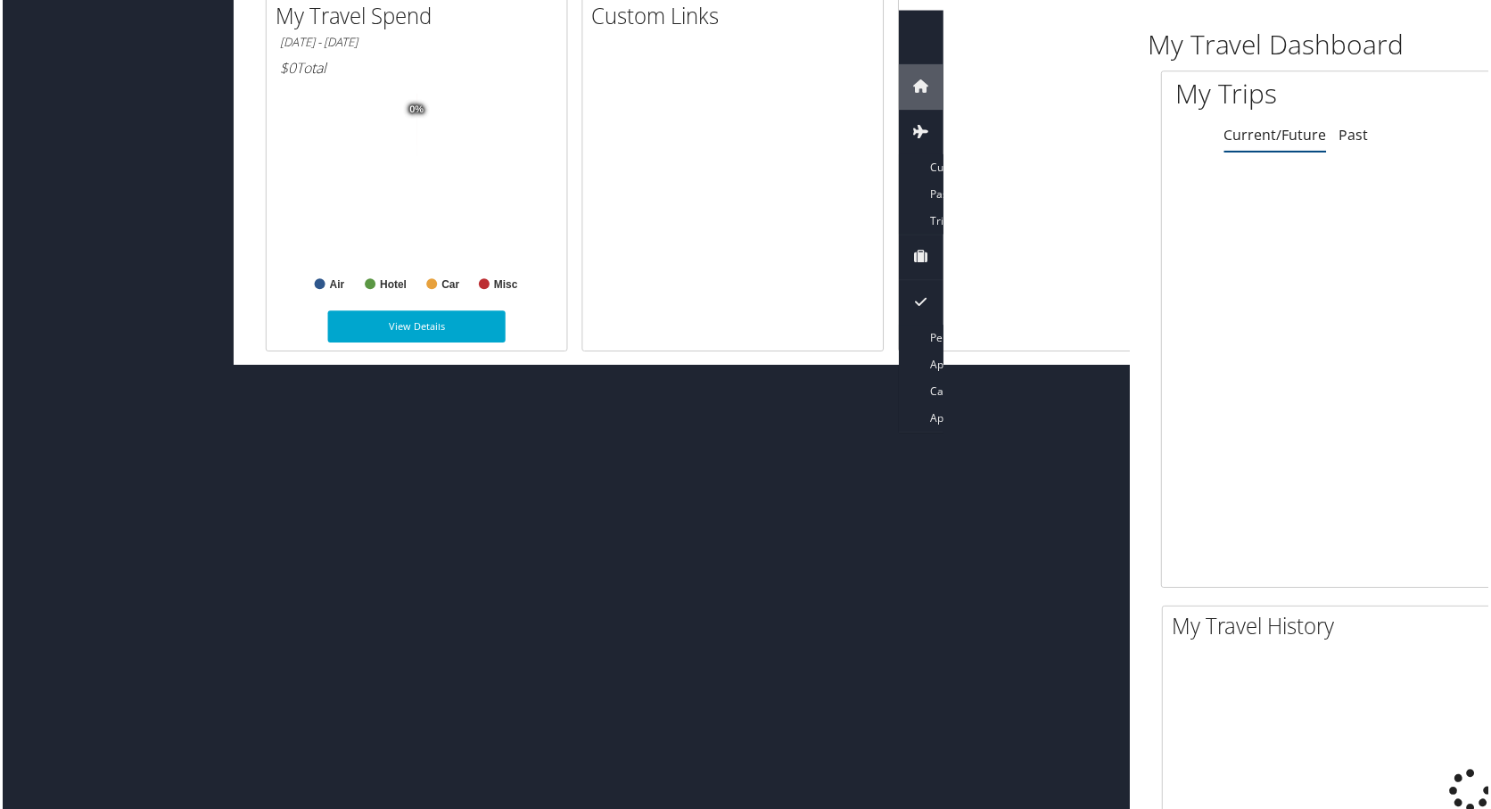
click at [838, 309] on div at bounding box center [732, 217] width 301 height 334
click at [918, 86] on icon at bounding box center [922, 86] width 27 height 27
click at [933, 81] on icon at bounding box center [922, 86] width 27 height 27
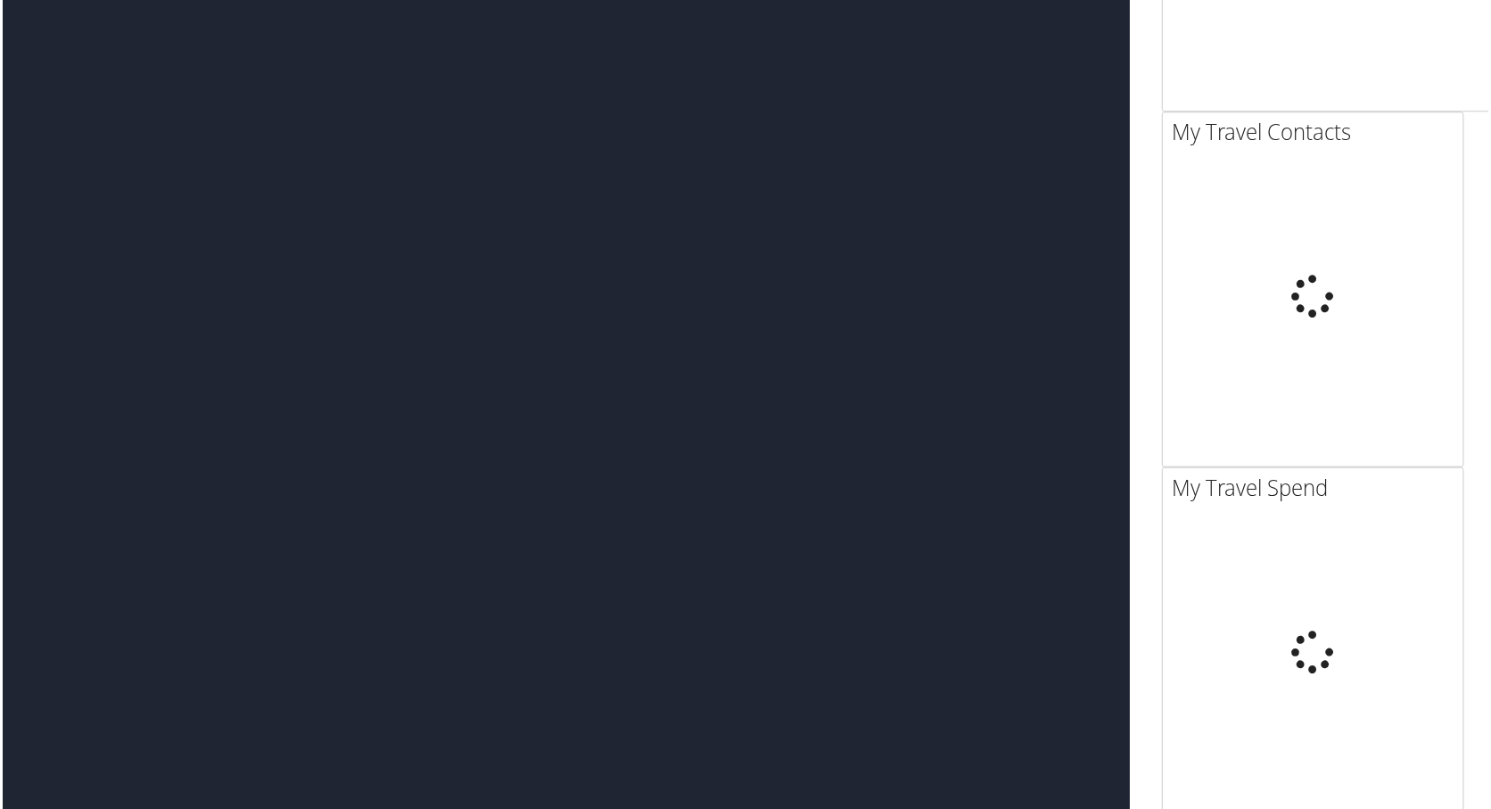
scroll to position [2141, 0]
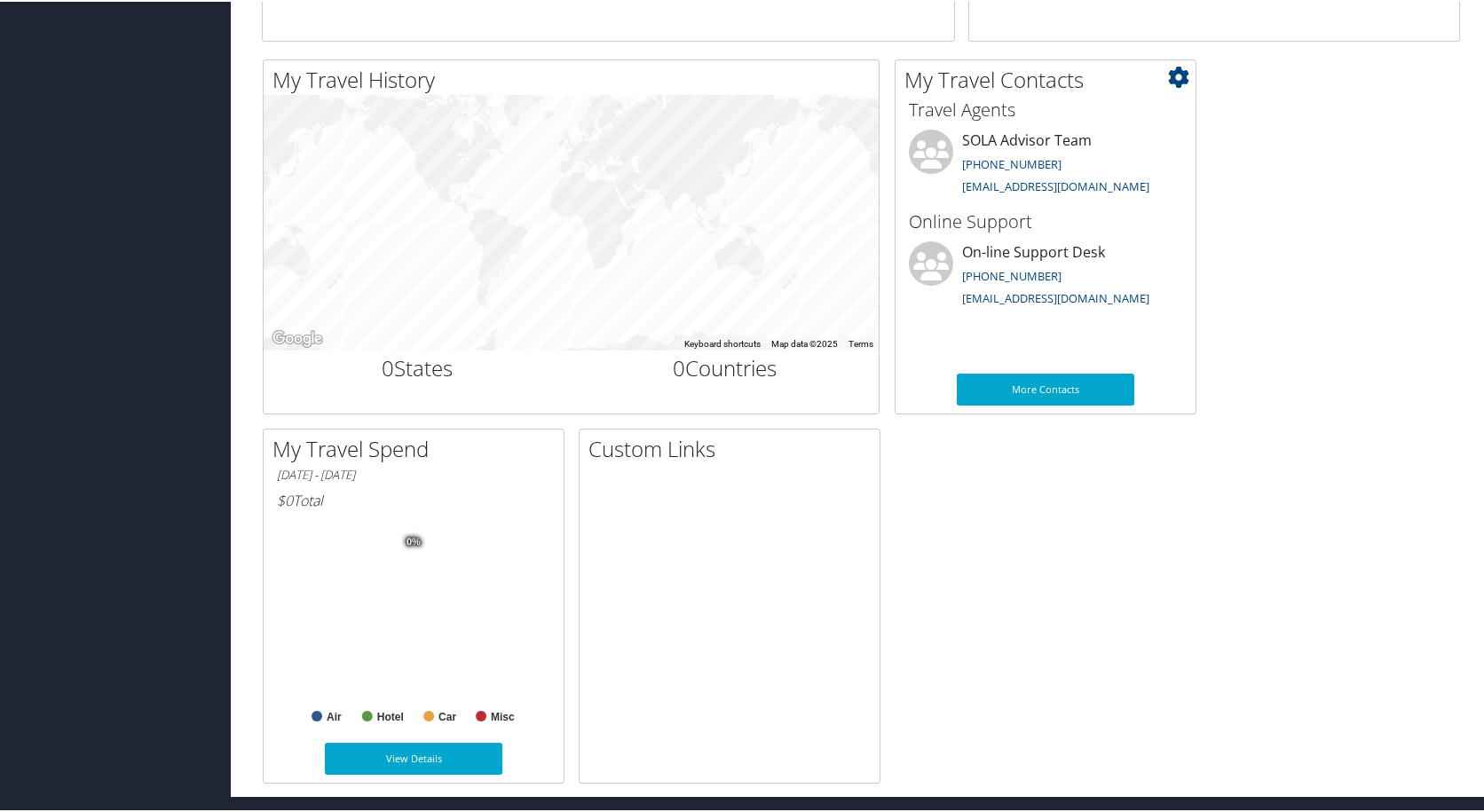
scroll to position [546, 0]
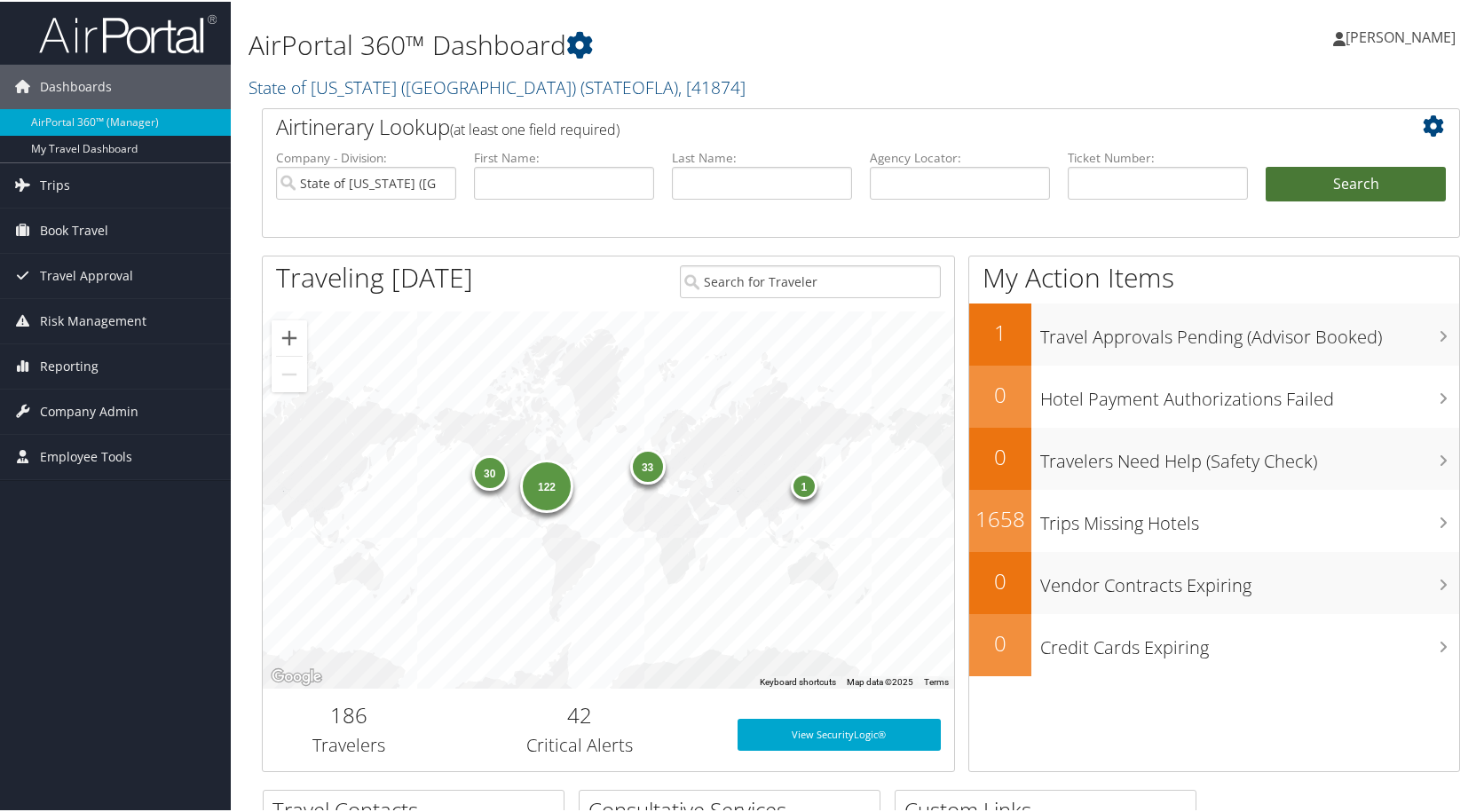
click at [1327, 192] on button "Search" at bounding box center [1356, 183] width 180 height 36
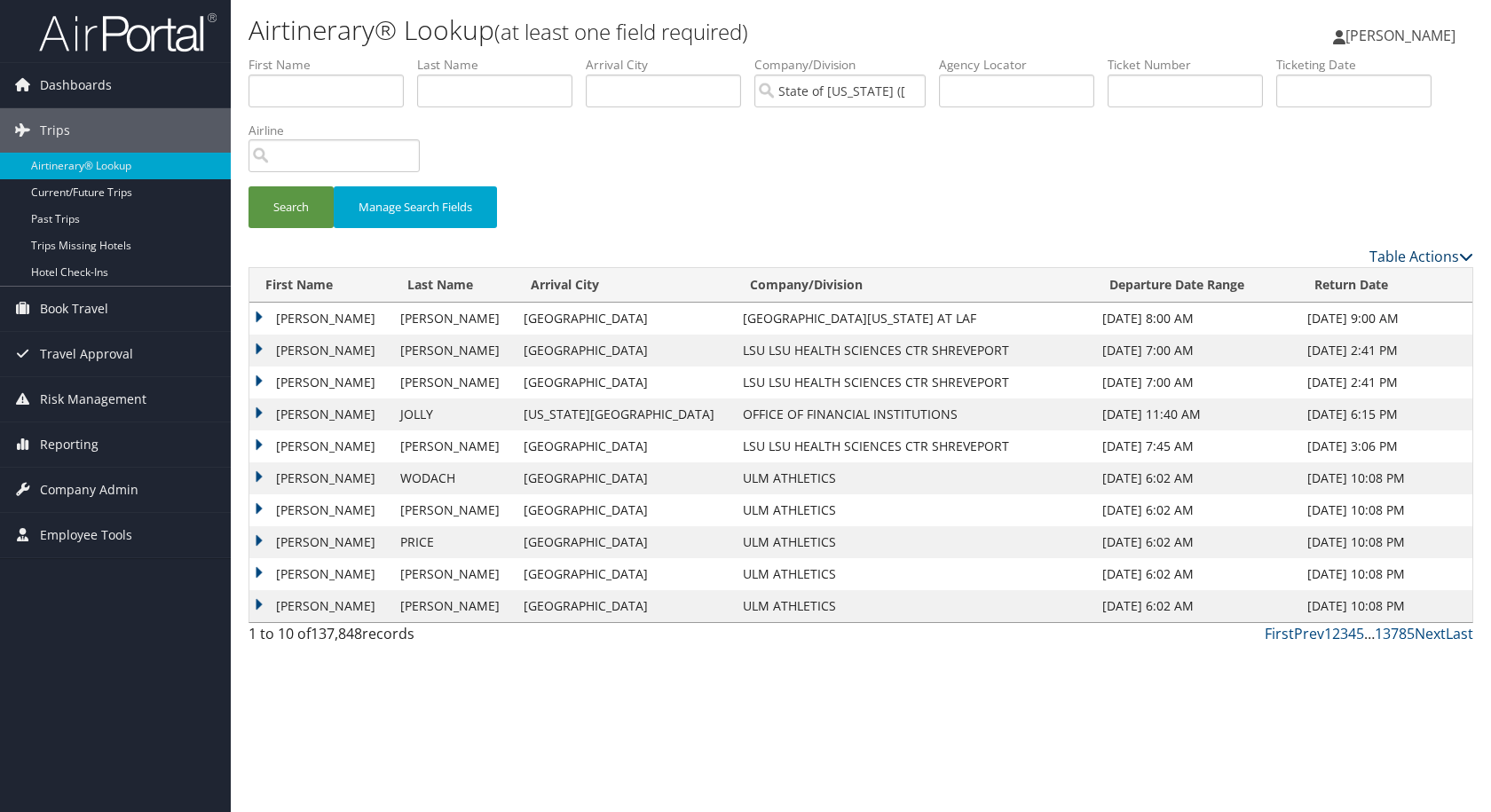
click at [1452, 257] on link "Table Actions" at bounding box center [1421, 257] width 104 height 20
click at [415, 209] on div at bounding box center [746, 406] width 1491 height 812
click at [423, 207] on button "Manage Search Fields" at bounding box center [415, 207] width 163 height 42
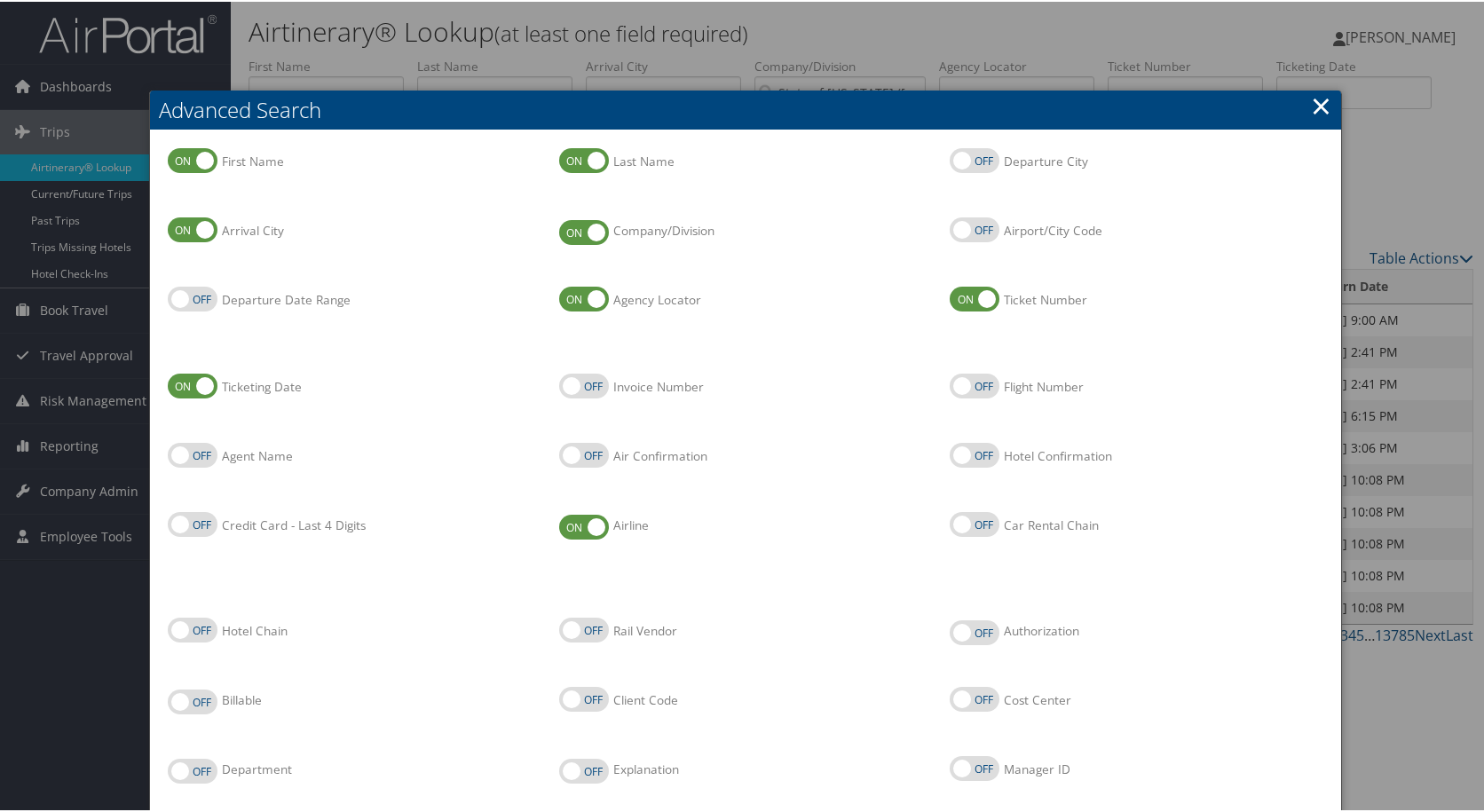
click at [1313, 109] on link "×" at bounding box center [1321, 104] width 21 height 36
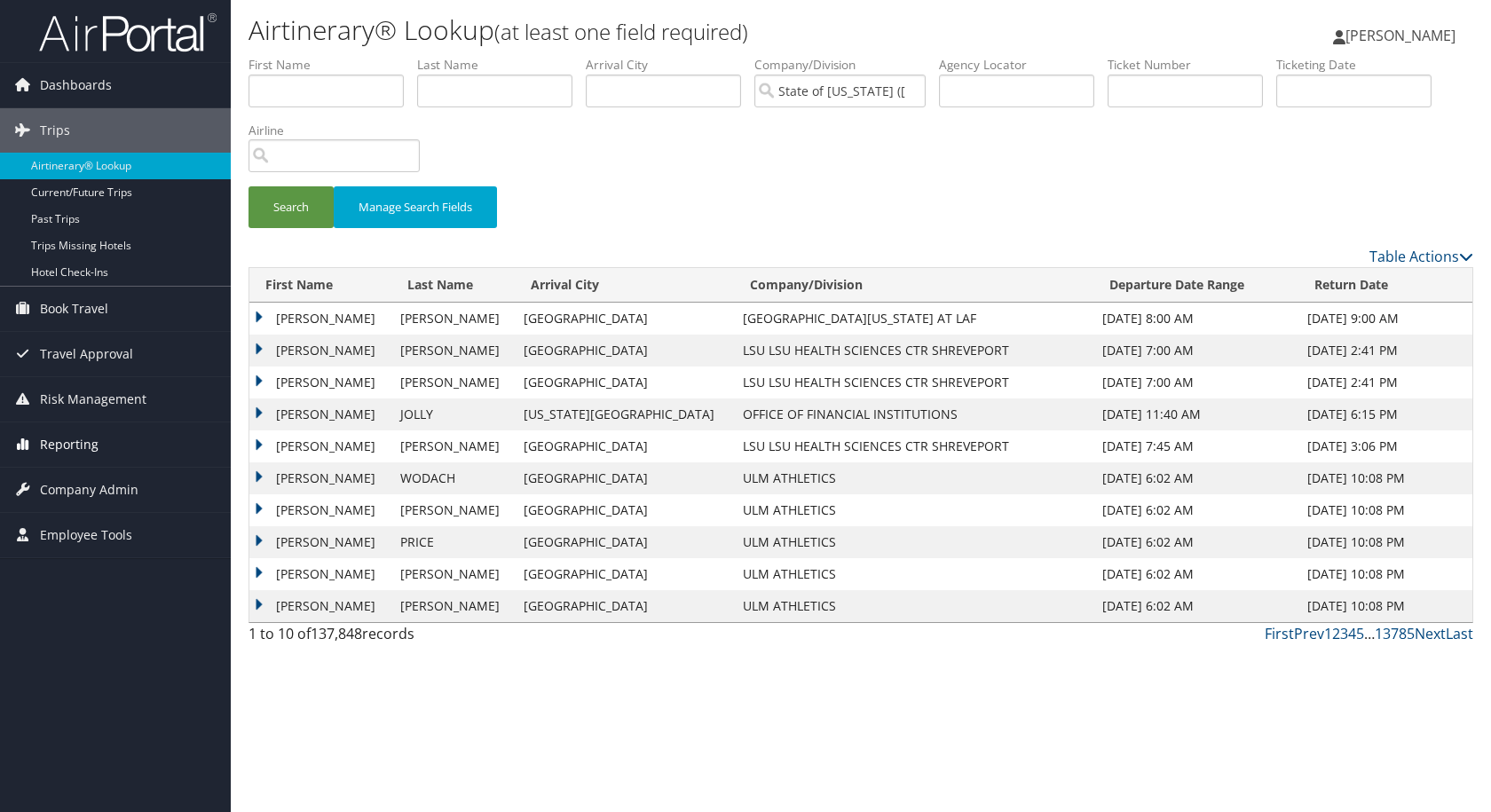
click at [81, 448] on span "Reporting" at bounding box center [69, 445] width 59 height 45
click at [899, 95] on input "State of Louisiana (SOLA)" at bounding box center [840, 91] width 171 height 33
click at [802, 87] on input "search" at bounding box center [840, 91] width 171 height 33
paste input "LSU HSC NO NURSING CBA"
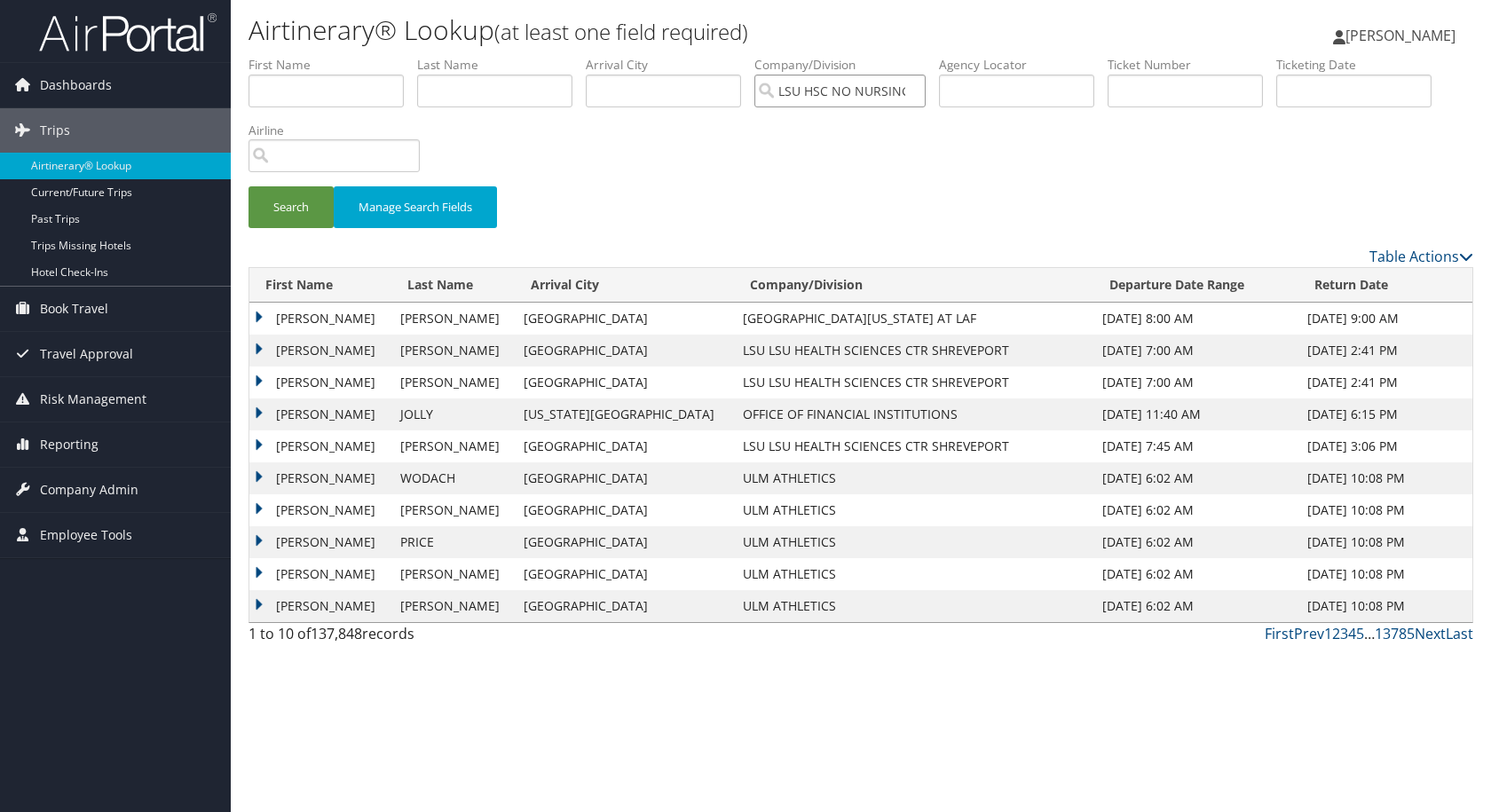
scroll to position [0, 27]
type input "LSU HSC NO NURSING CBA"
click at [280, 196] on button "Search" at bounding box center [292, 207] width 86 height 42
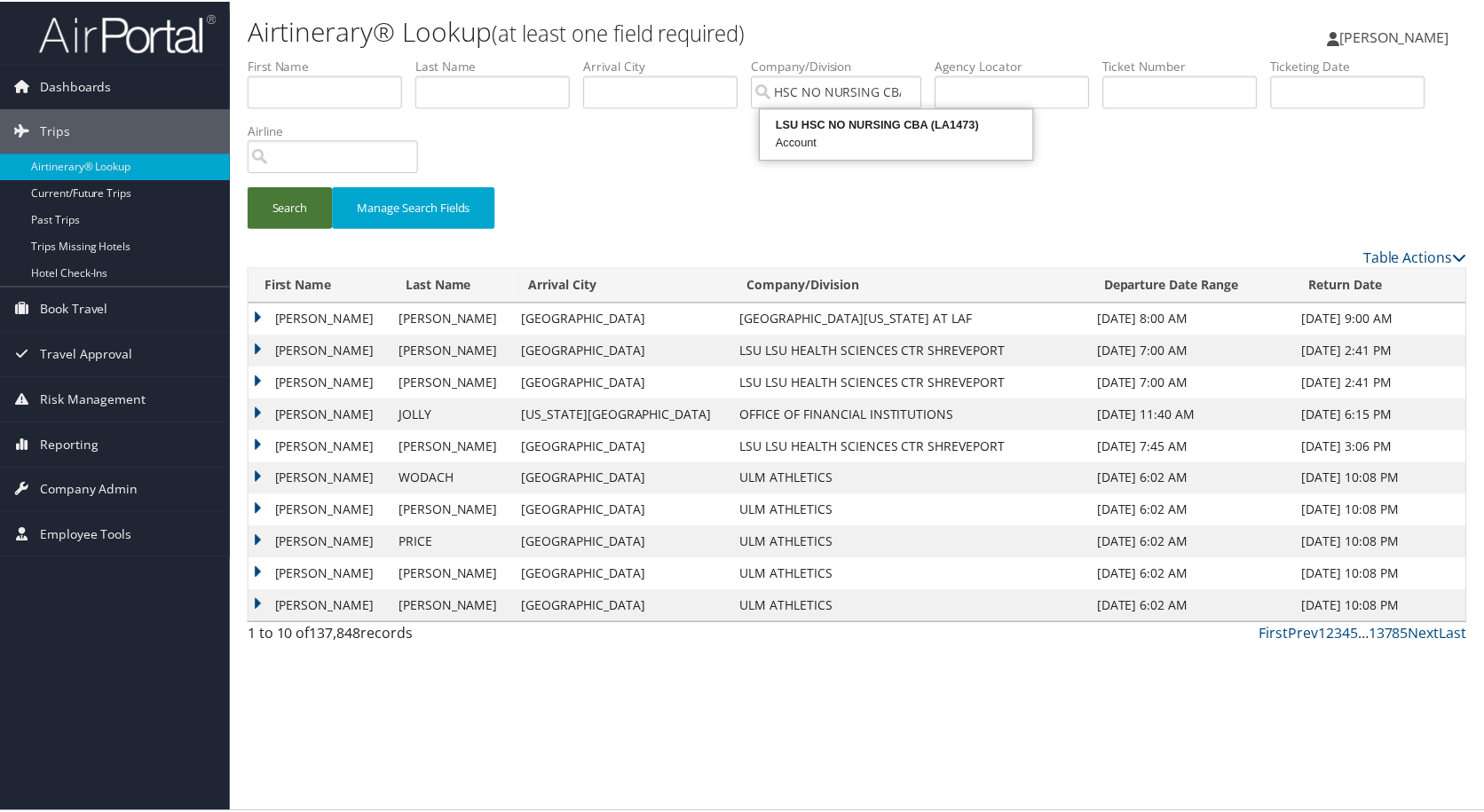
scroll to position [0, 0]
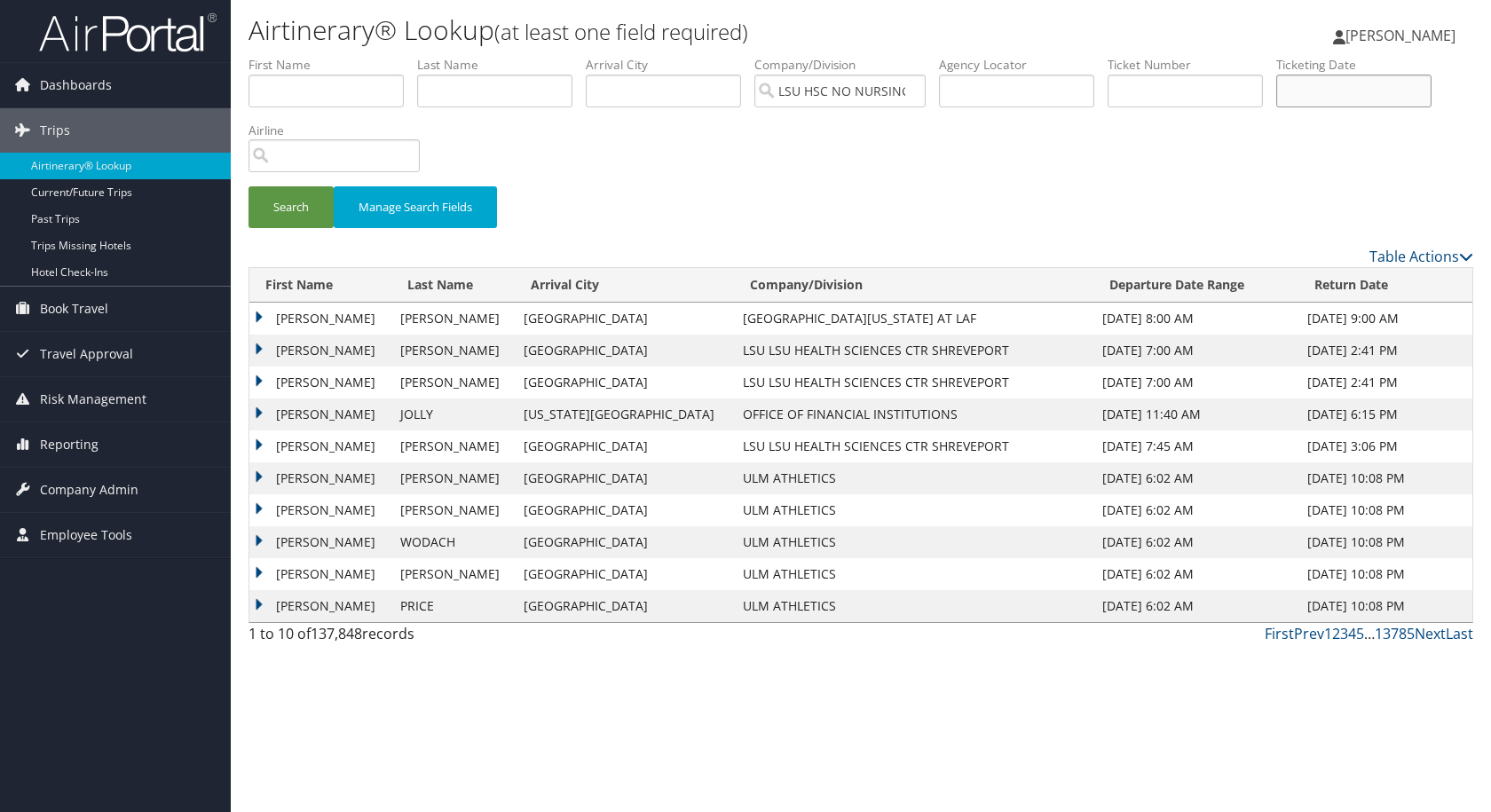
click at [1407, 102] on input "text" at bounding box center [1355, 91] width 155 height 33
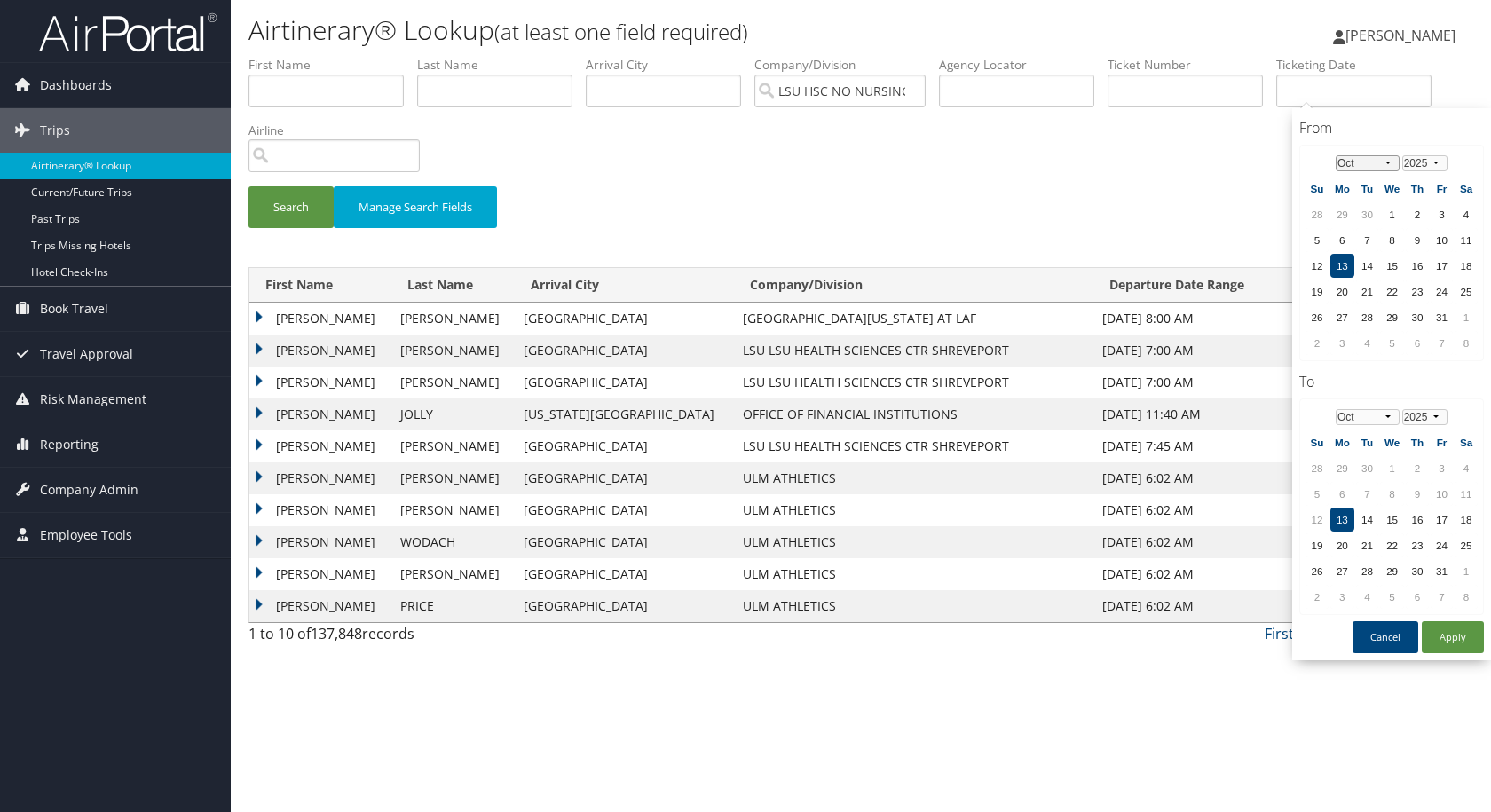
click at [1387, 164] on select "Jan Feb Mar Apr May Jun Jul Aug Sep Oct Nov Dec" at bounding box center [1368, 163] width 64 height 16
click at [1366, 249] on td "9" at bounding box center [1368, 240] width 22 height 24
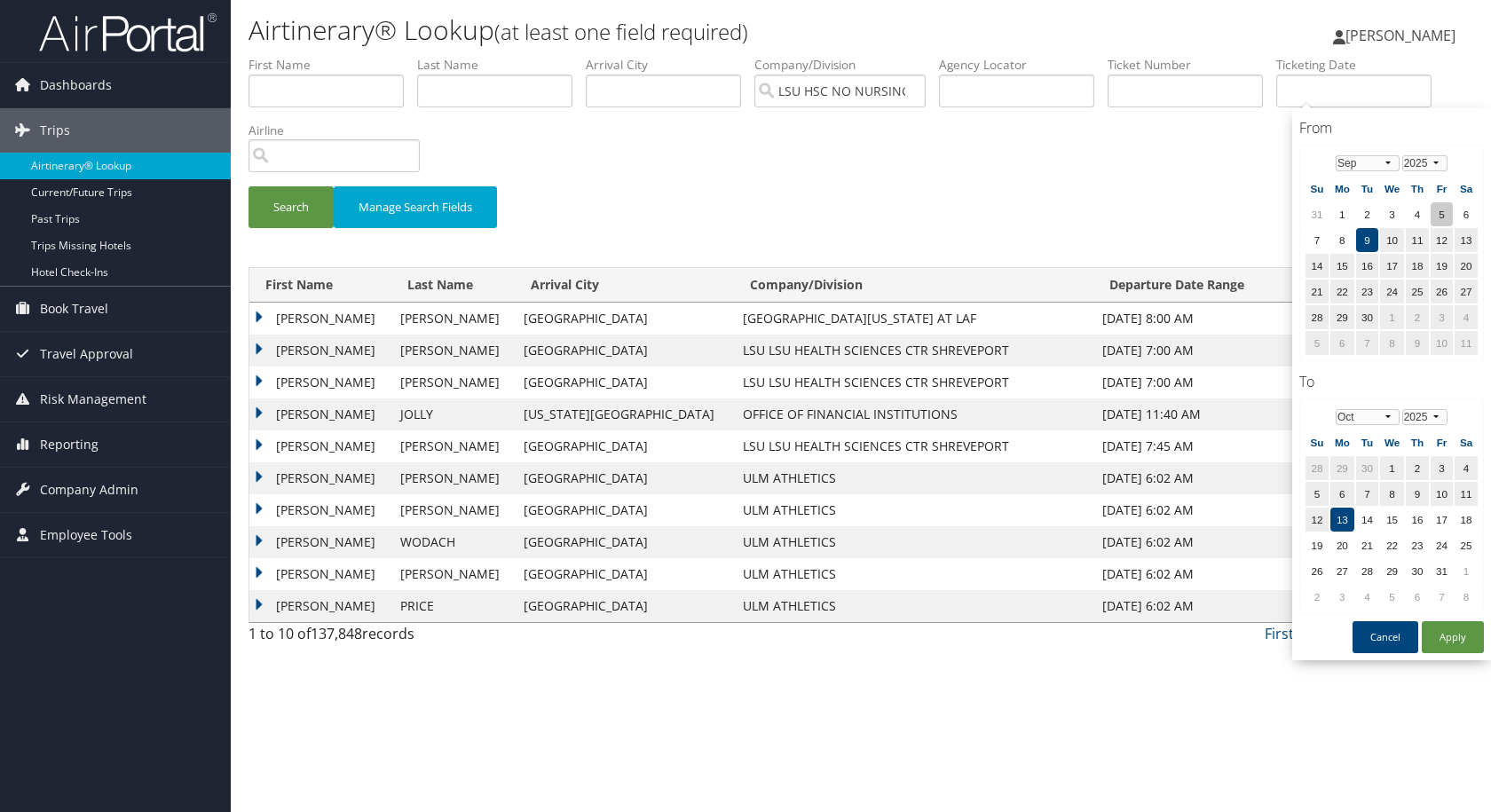
click at [1446, 218] on td "5" at bounding box center [1442, 214] width 22 height 24
click at [1324, 501] on td "5" at bounding box center [1317, 494] width 23 height 24
click at [1453, 632] on button "Apply" at bounding box center [1453, 637] width 62 height 32
type input "09/05/2025 - 10/05/2025"
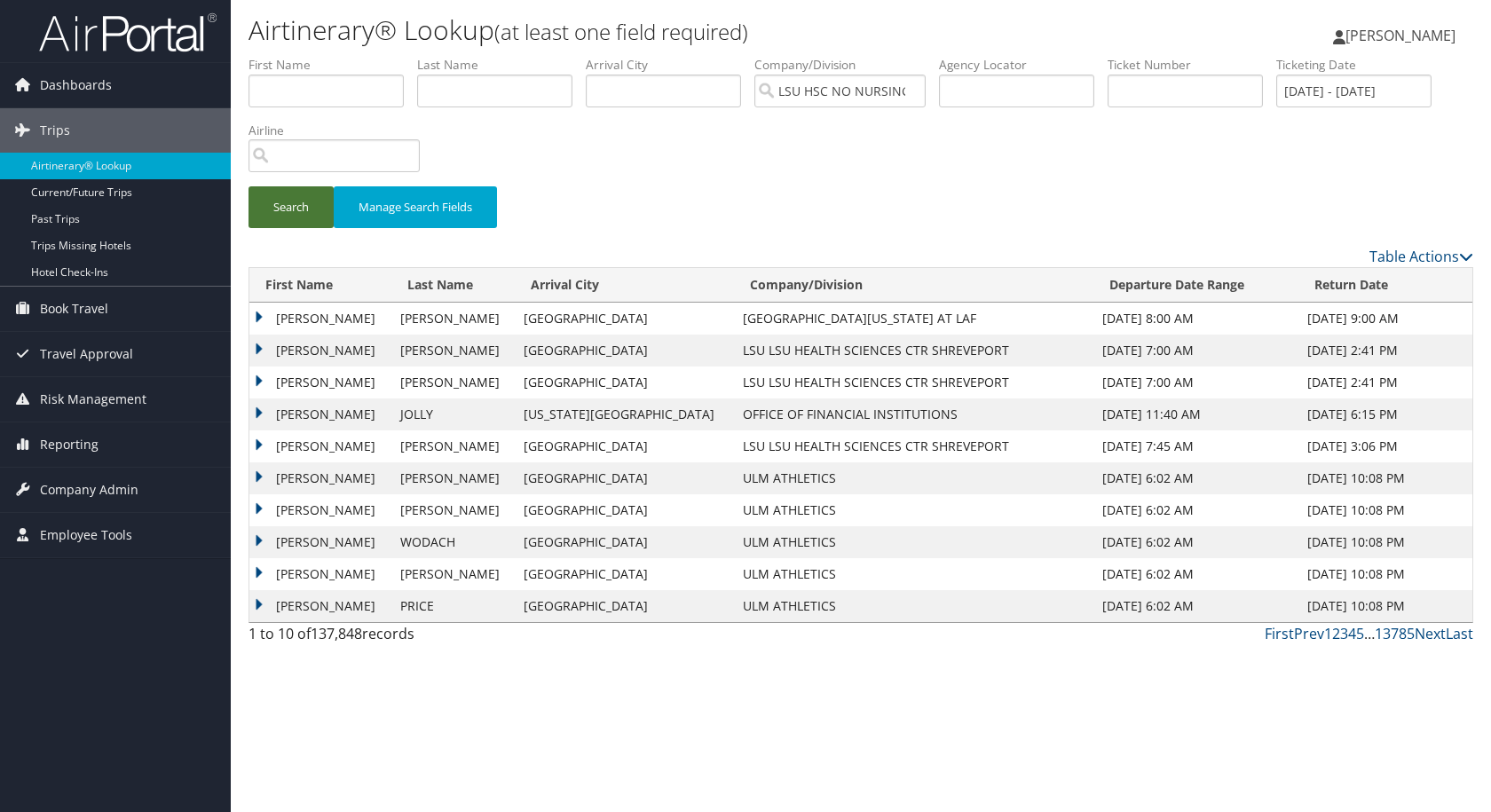
click at [316, 209] on button "Search" at bounding box center [292, 207] width 86 height 42
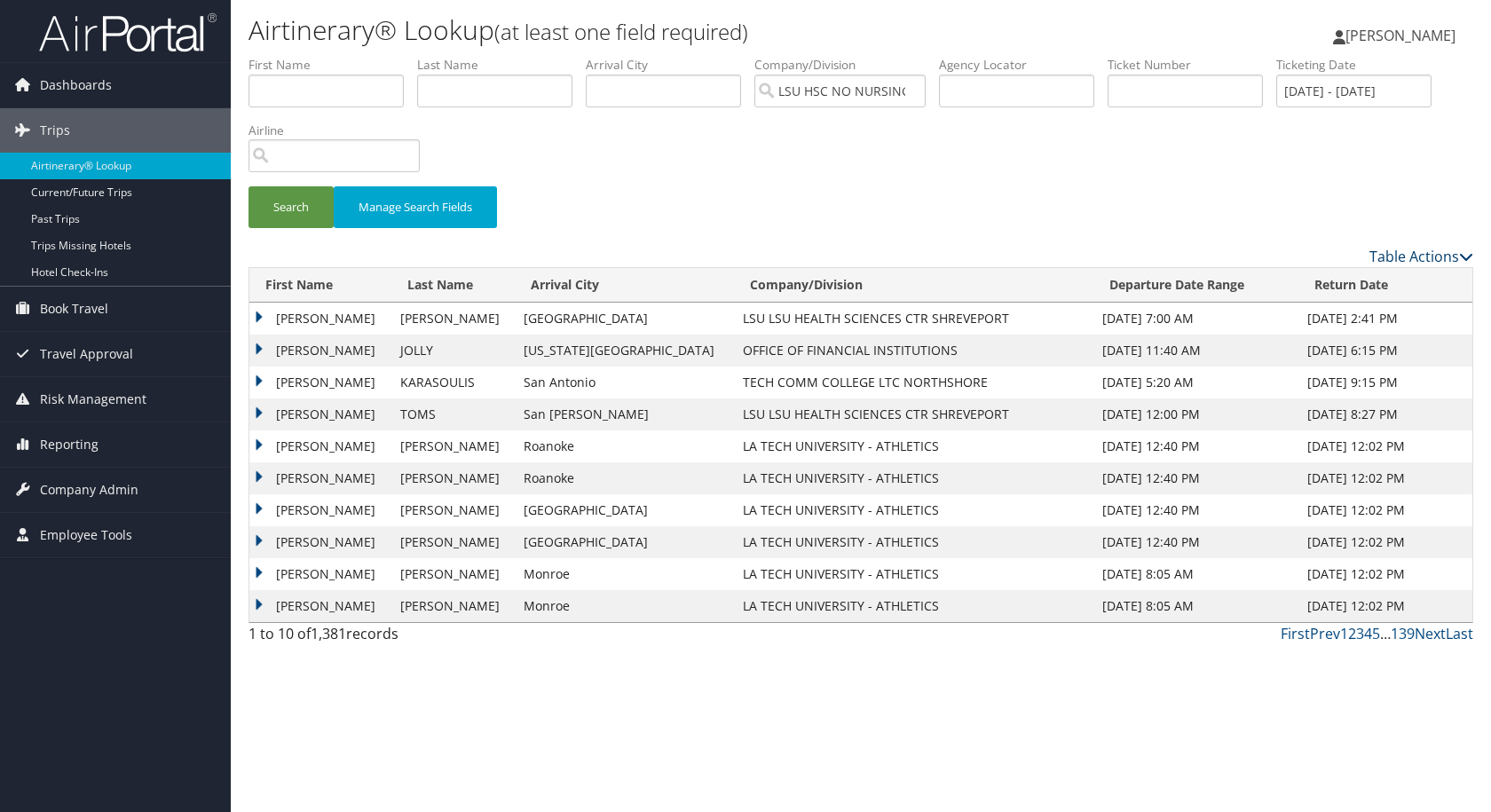
click at [1438, 259] on link "Table Actions" at bounding box center [1421, 257] width 104 height 20
click at [1308, 341] on link "Page Length" at bounding box center [1349, 344] width 234 height 30
click at [1247, 373] on link "100" at bounding box center [1349, 376] width 234 height 30
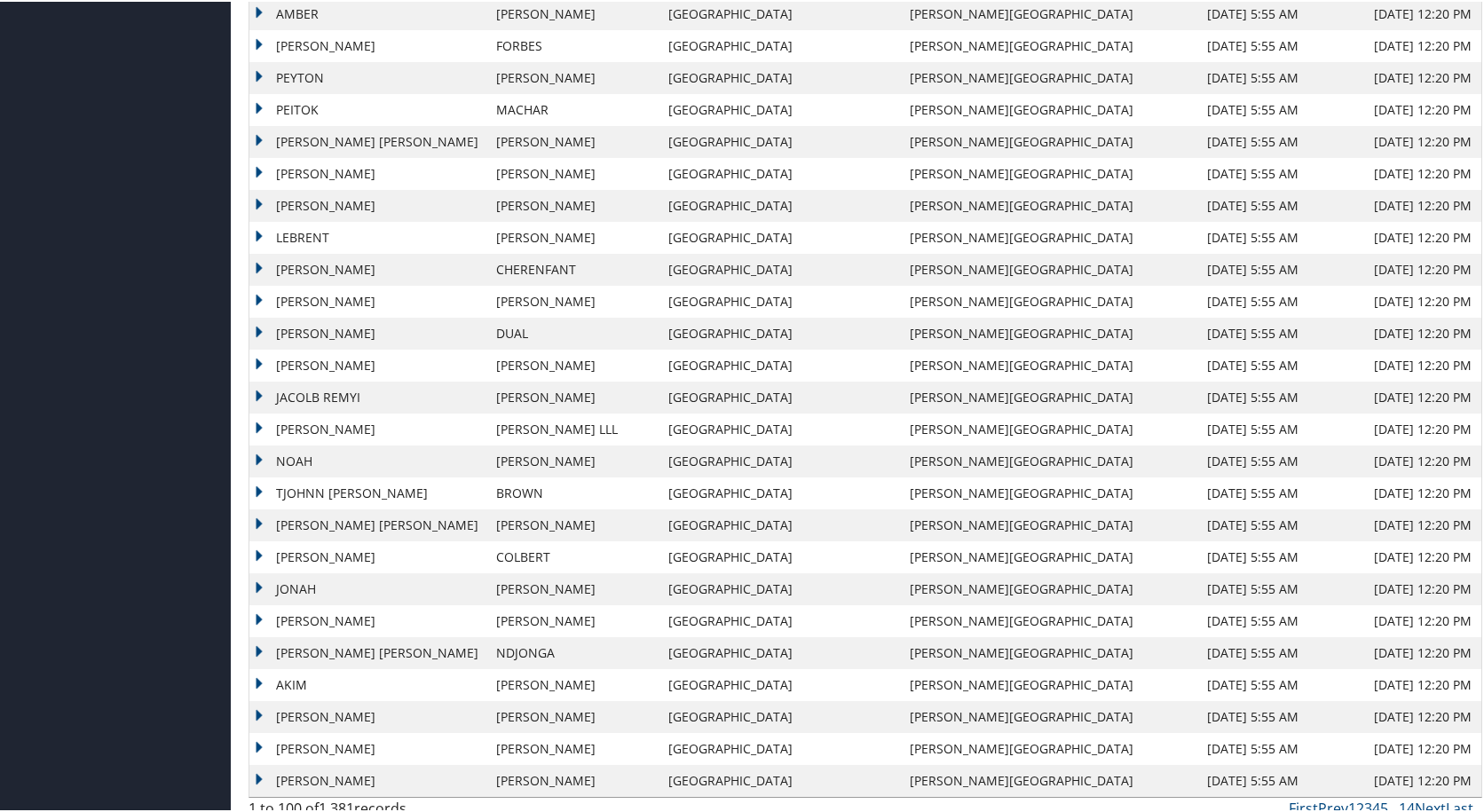
scroll to position [2717, 0]
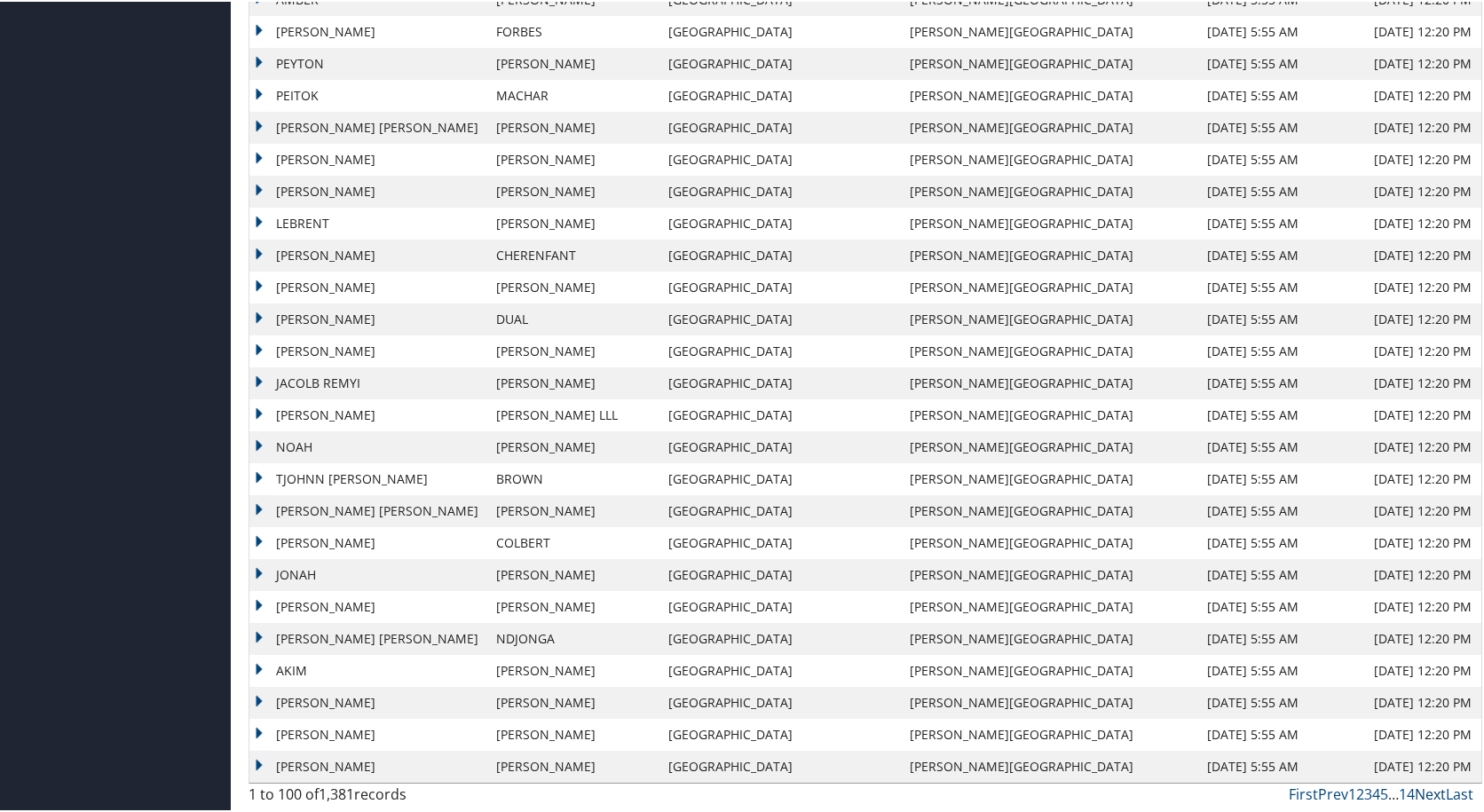
click at [1428, 793] on link "Next" at bounding box center [1430, 793] width 31 height 20
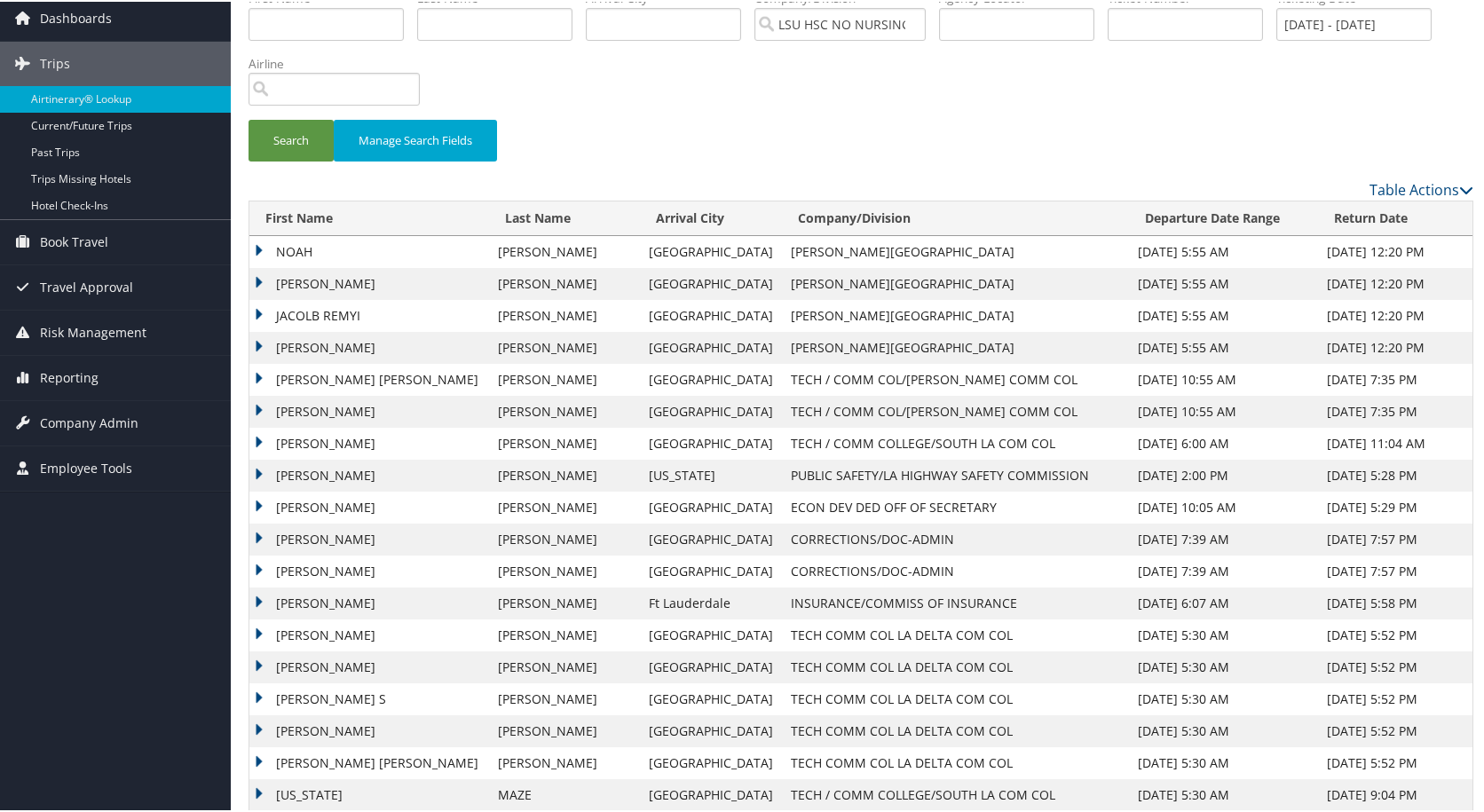
scroll to position [54, 0]
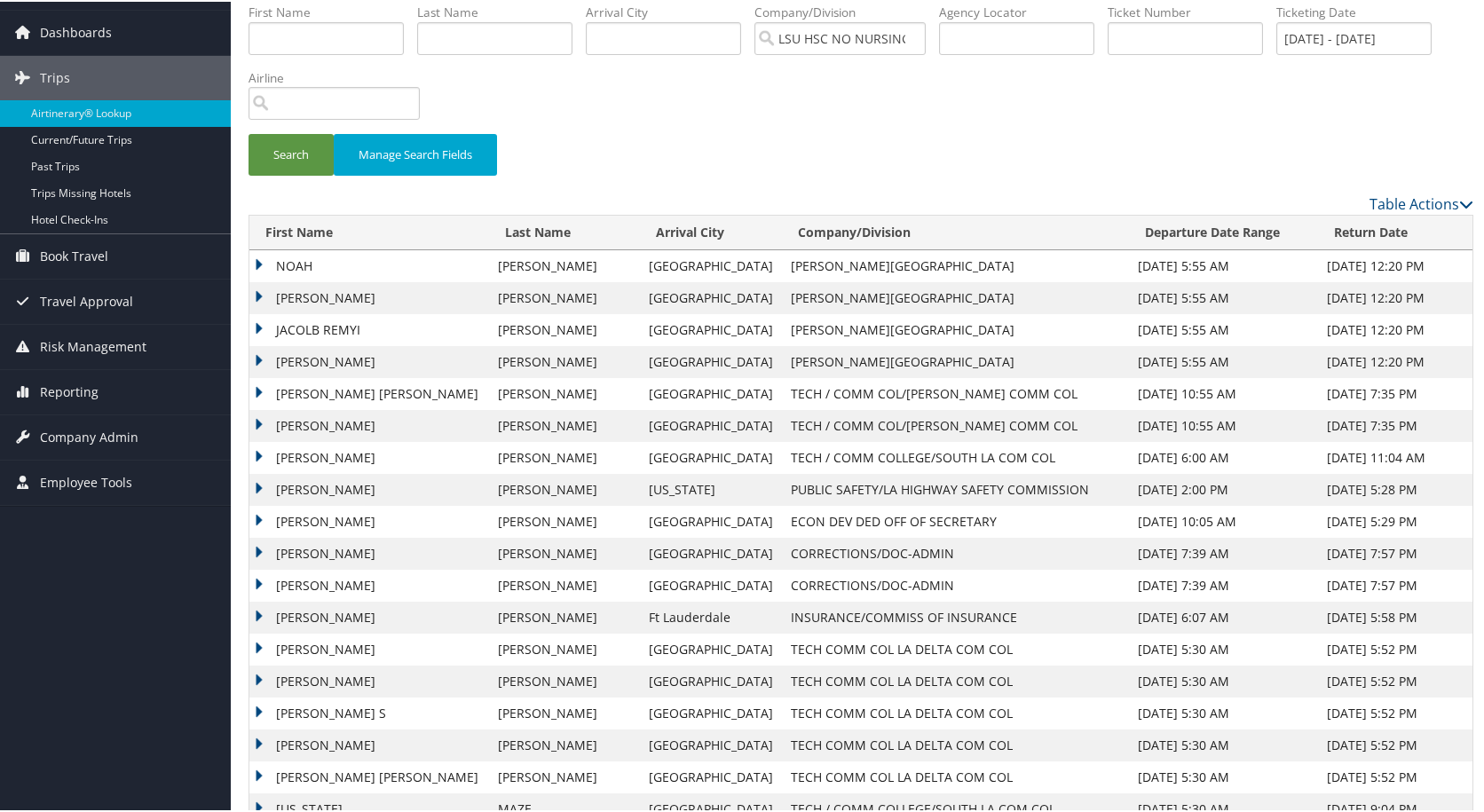
click at [699, 559] on td "Nashville" at bounding box center [711, 552] width 142 height 32
drag, startPoint x: 699, startPoint y: 559, endPoint x: 1060, endPoint y: 116, distance: 571.5
click at [1060, 116] on div "Search Manage Search Fields" at bounding box center [861, 97] width 1252 height 190
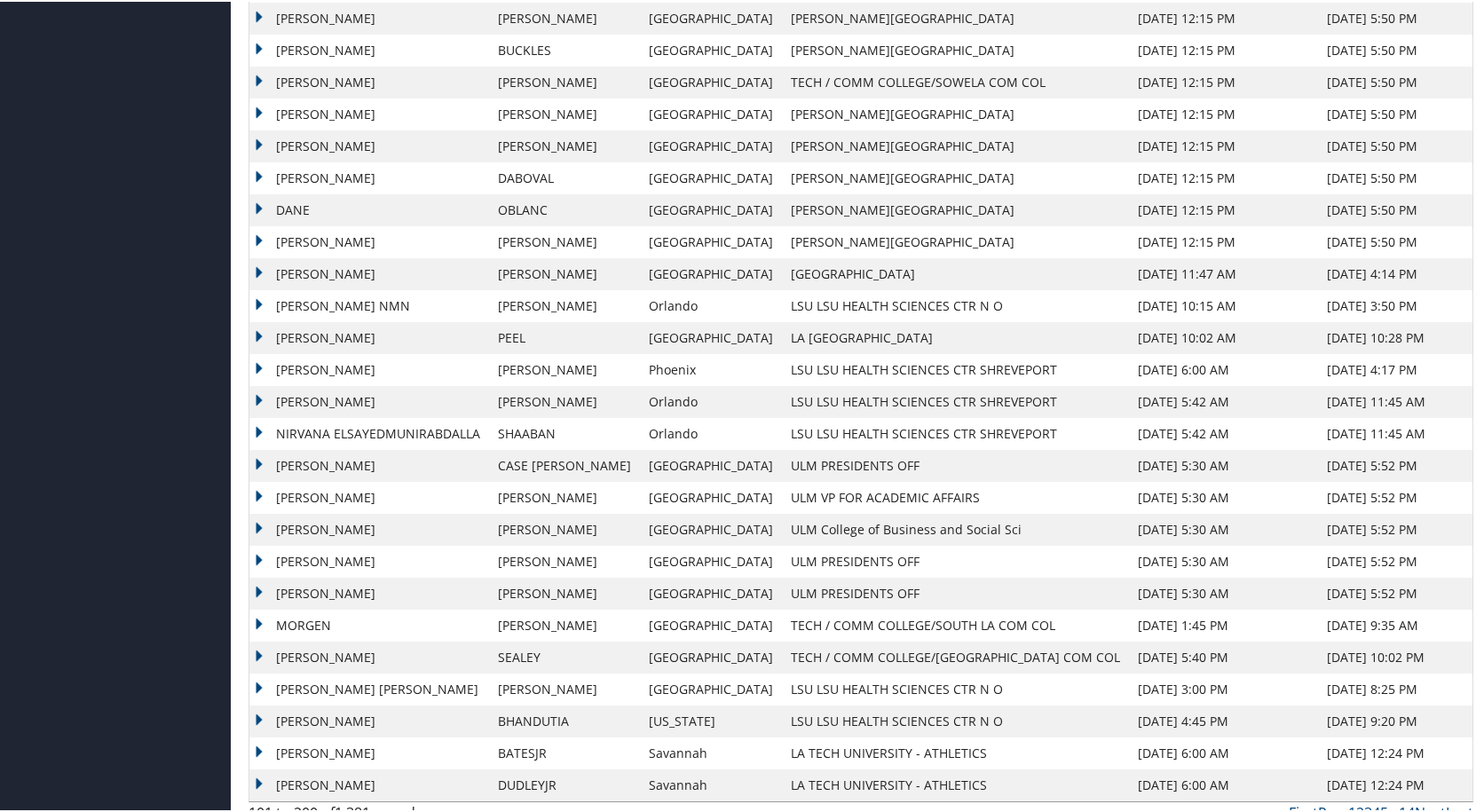
scroll to position [2717, 0]
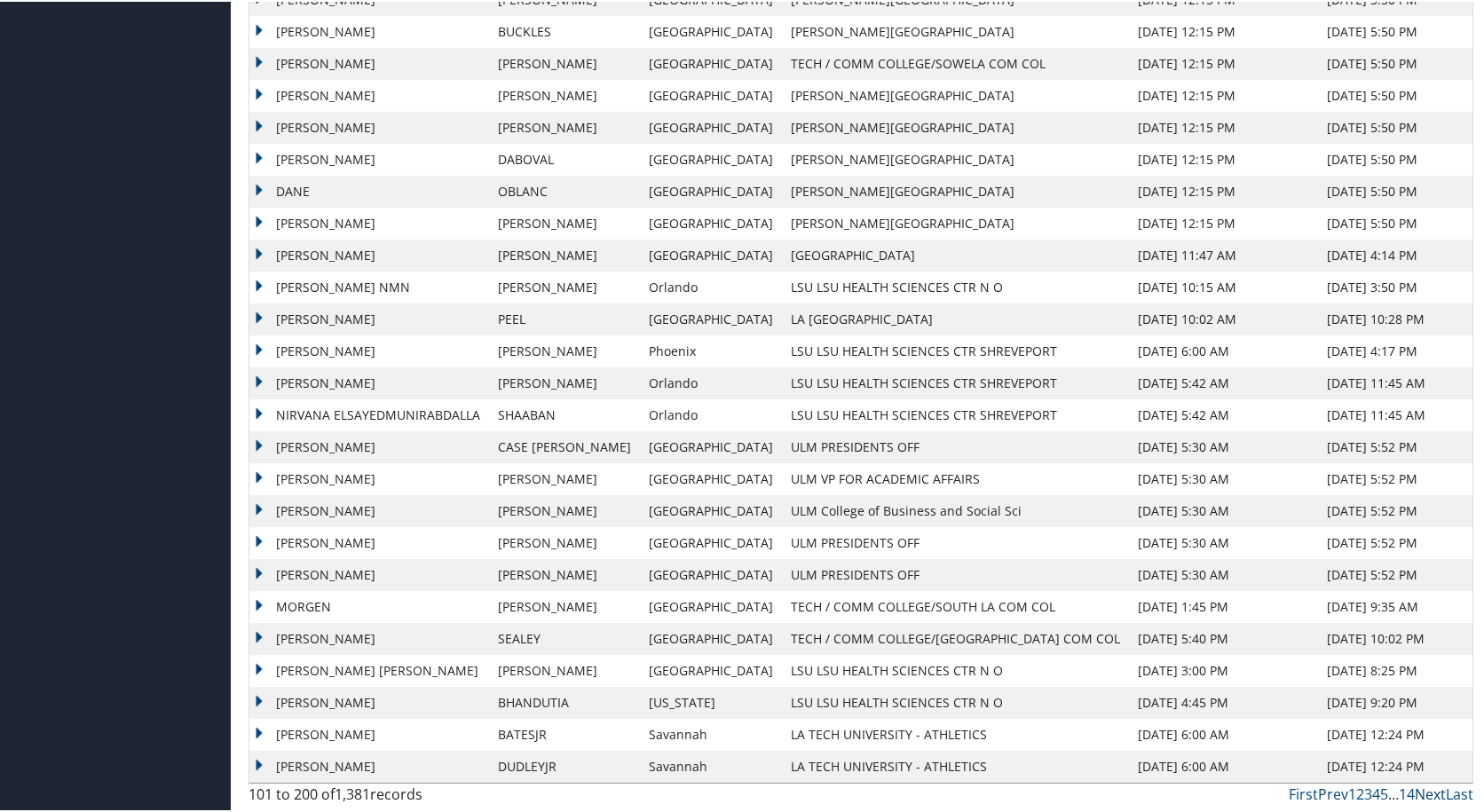
click at [1418, 787] on link "Next" at bounding box center [1430, 793] width 31 height 20
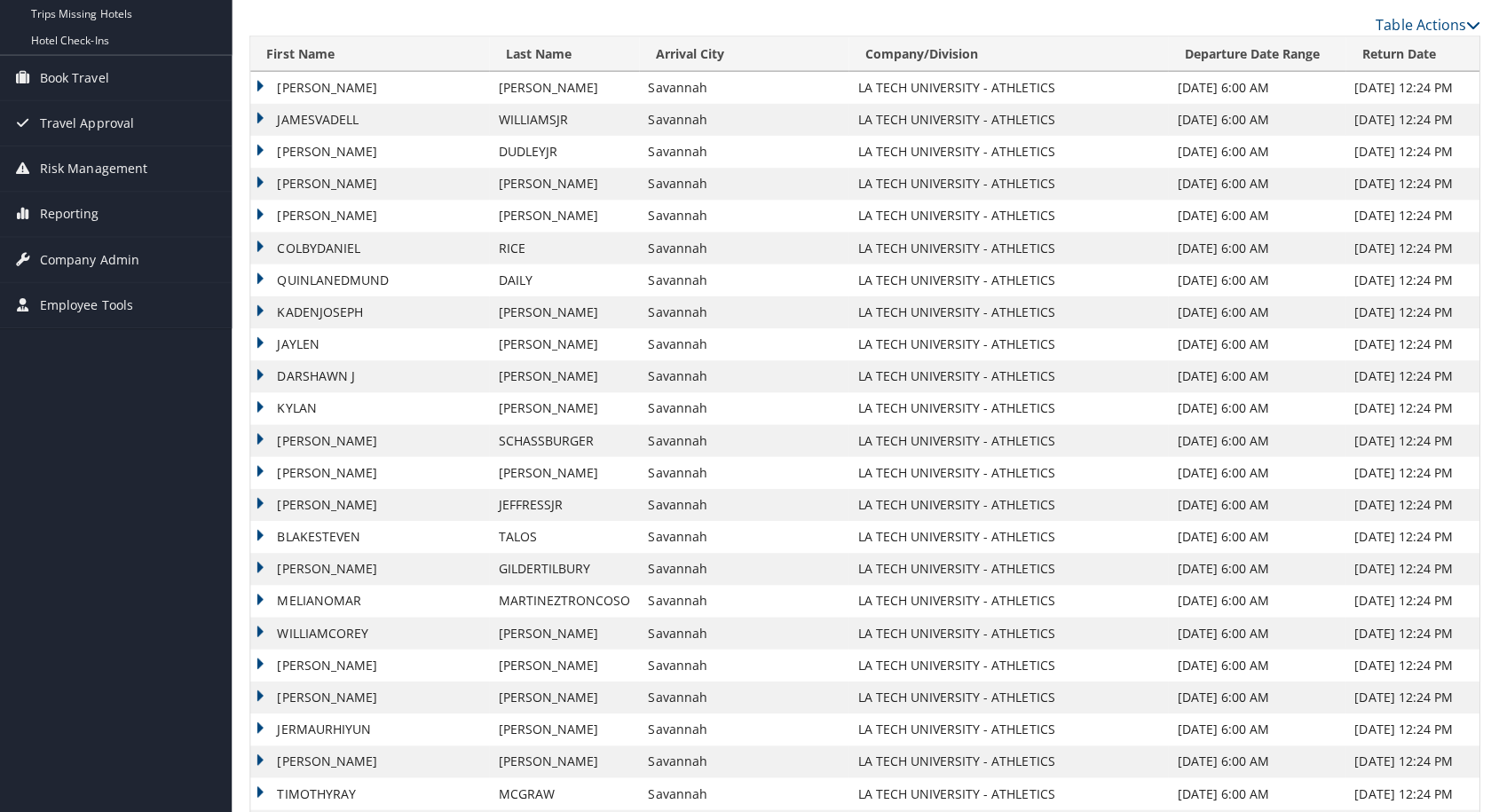
scroll to position [0, 0]
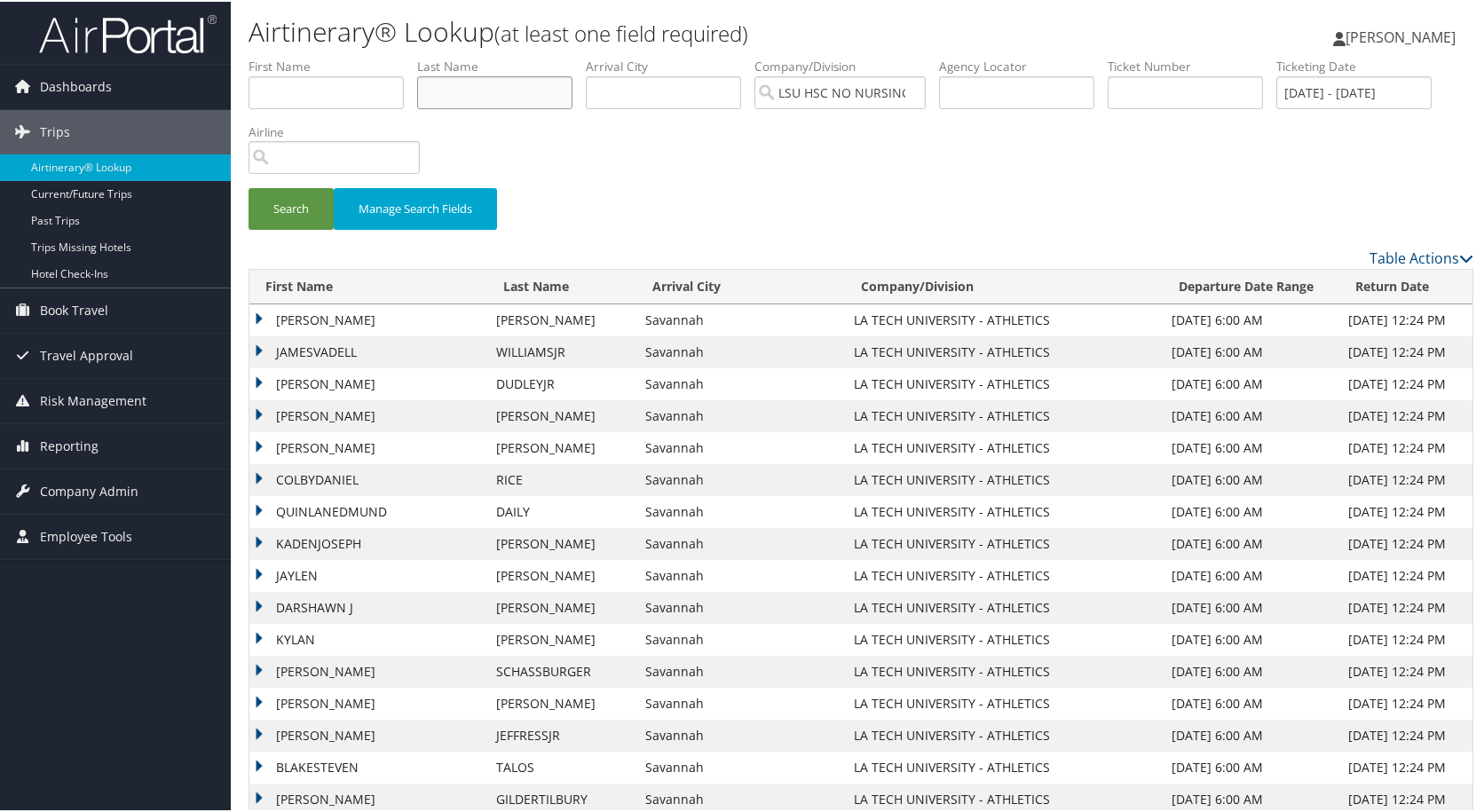
click at [461, 98] on input "text" at bounding box center [495, 91] width 155 height 33
type input "chatmon"
click at [249, 186] on button "Search" at bounding box center [292, 207] width 86 height 42
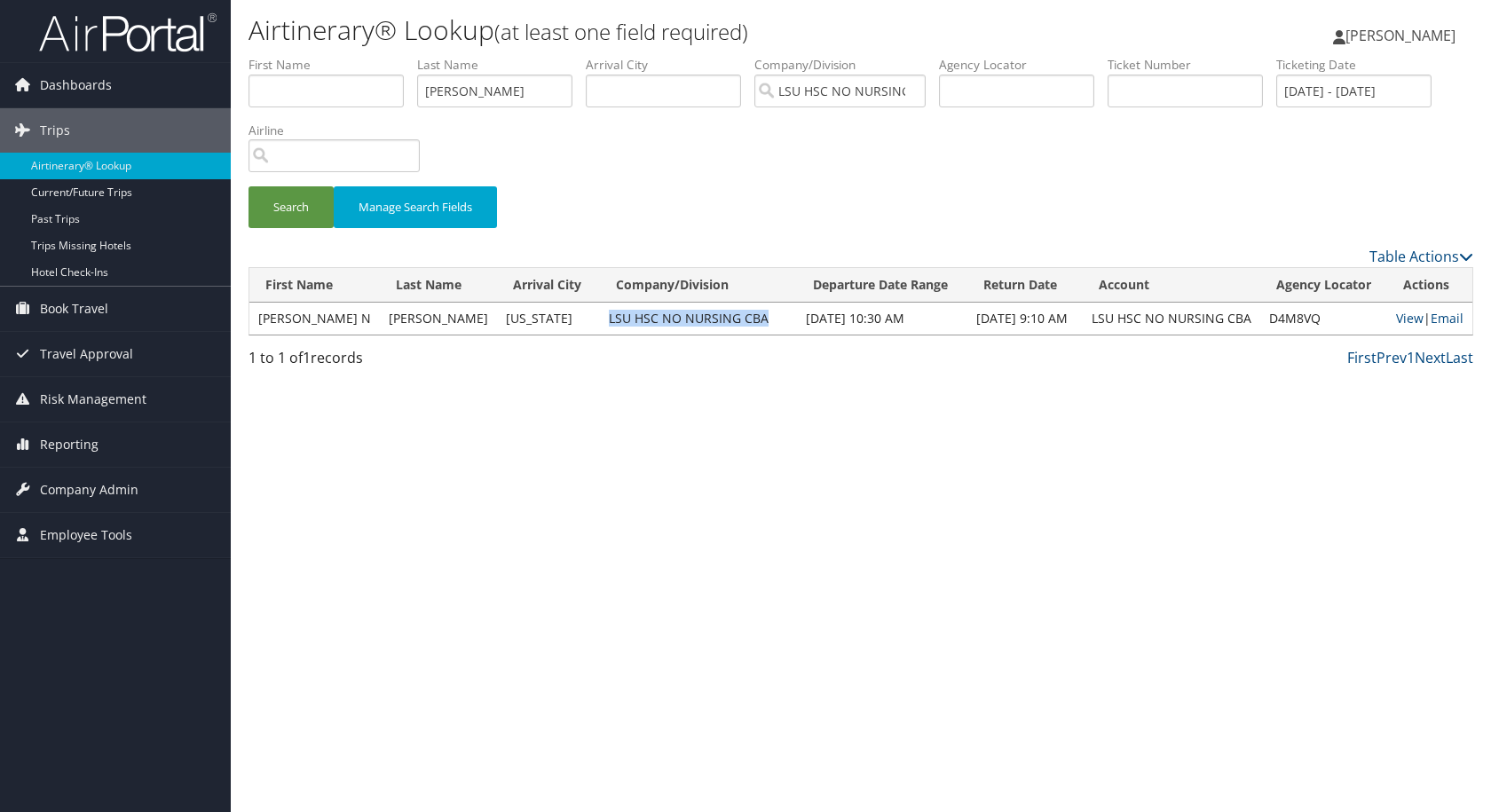
drag, startPoint x: 725, startPoint y: 316, endPoint x: 564, endPoint y: 325, distance: 161.3
click at [600, 325] on td "LSU HSC NO NURSING CBA" at bounding box center [699, 318] width 197 height 32
drag, startPoint x: 1264, startPoint y: 316, endPoint x: 1327, endPoint y: 315, distance: 63.0
click at [1327, 315] on td "D4M8VQ" at bounding box center [1325, 318] width 127 height 32
copy td "D4M8VQ"
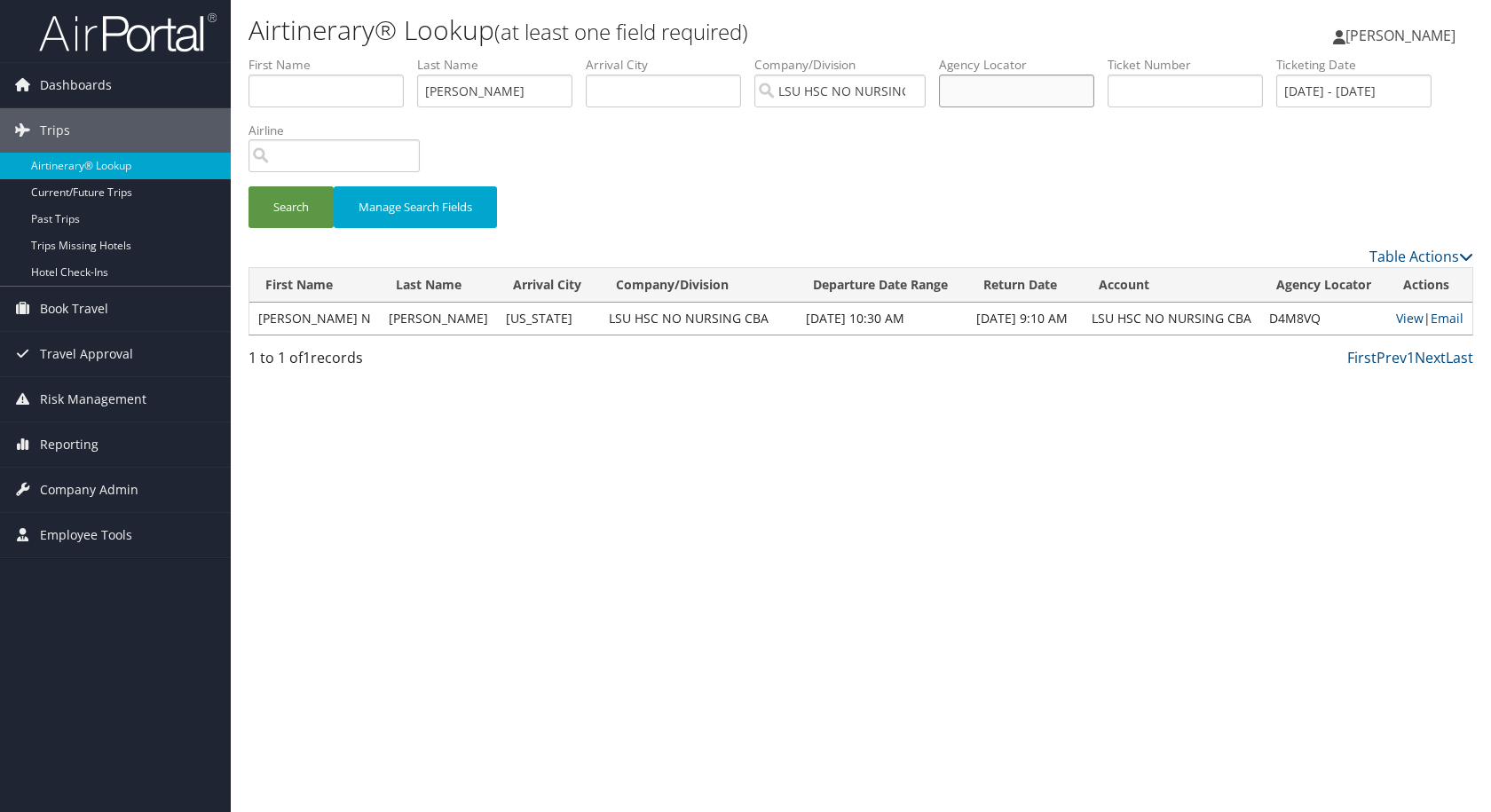
click at [1008, 94] on input "text" at bounding box center [1017, 91] width 155 height 33
paste input "D4M8VQ"
type input "D4M8VQ"
click at [275, 207] on button "Search" at bounding box center [292, 207] width 86 height 42
click at [924, 91] on input "LSU HSC NO NURSING CBA" at bounding box center [840, 91] width 171 height 33
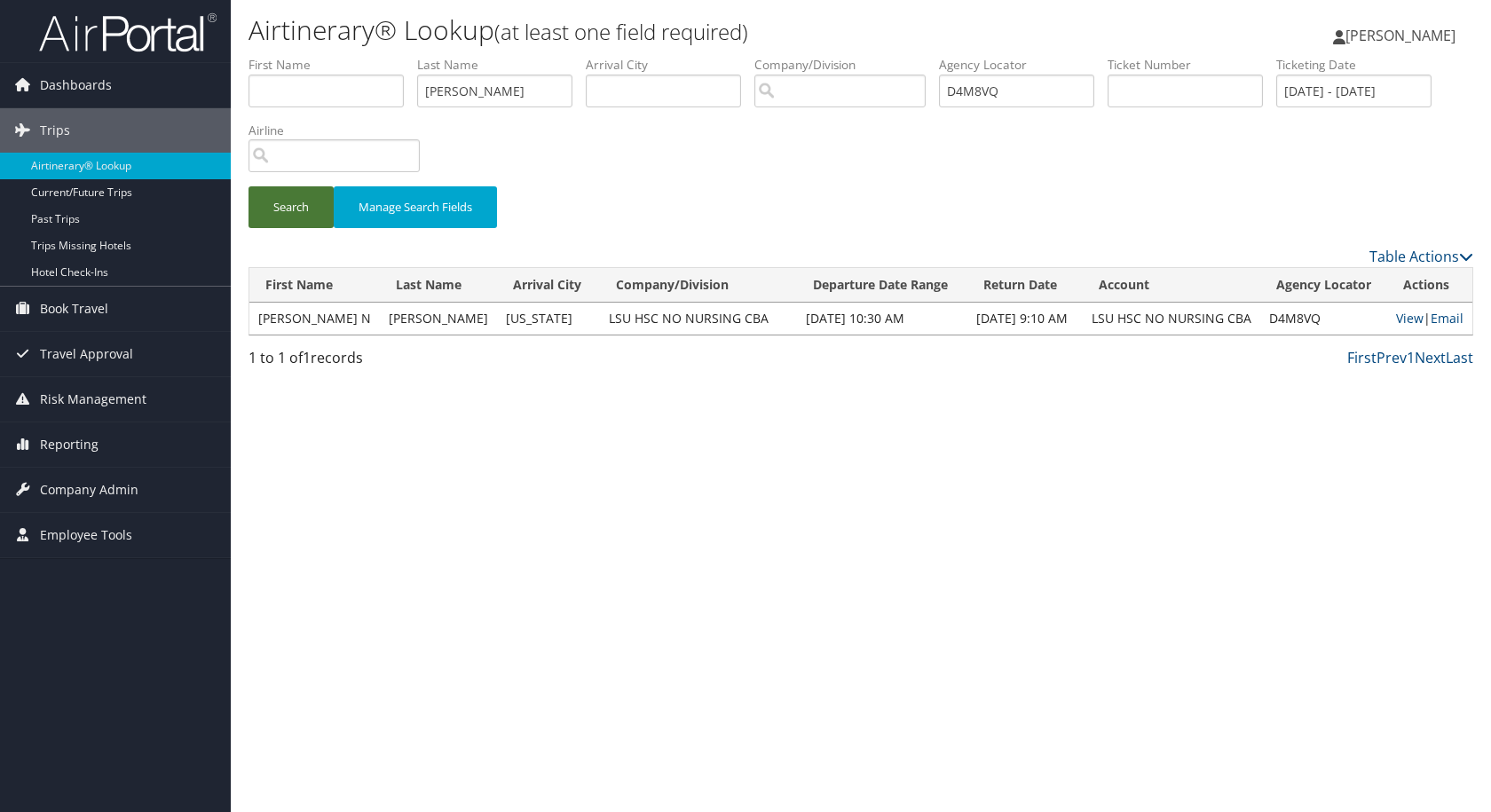
click at [288, 213] on button "Search" at bounding box center [292, 207] width 86 height 42
click at [1409, 318] on link "View" at bounding box center [1410, 317] width 28 height 17
drag, startPoint x: 1033, startPoint y: 94, endPoint x: 943, endPoint y: 95, distance: 90.0
click at [943, 56] on ul "First Name Last Name chatmon Departure City Arrival City Company/Division Airpo…" at bounding box center [861, 56] width 1225 height 0
click at [899, 93] on input "search" at bounding box center [840, 91] width 171 height 33
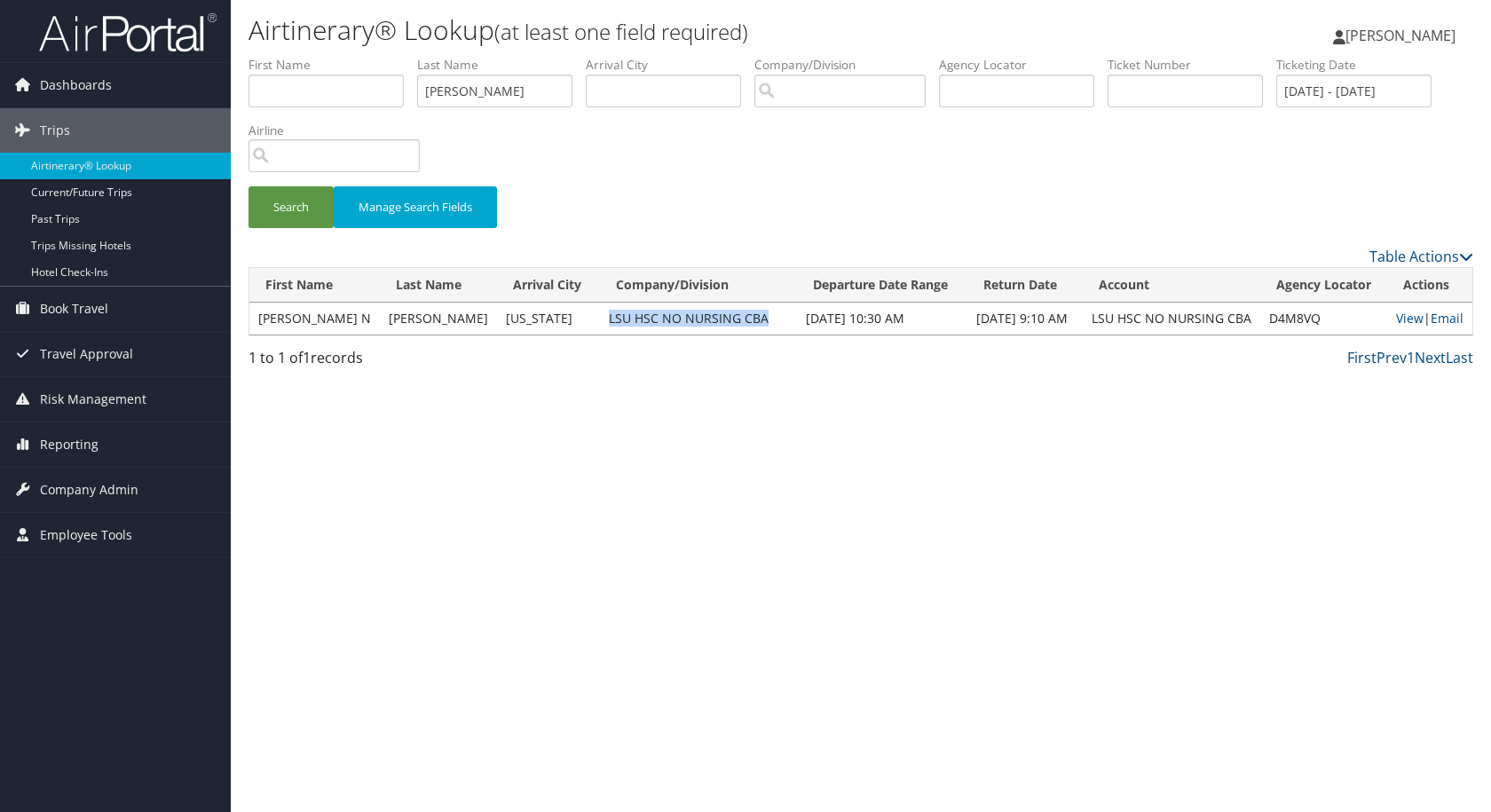
drag, startPoint x: 727, startPoint y: 317, endPoint x: 569, endPoint y: 316, distance: 158.0
click at [549, 321] on tr "BENITA N CHATMON Washington LSU HSC NO NURSING CBA Oct 15, 2025 10:30 AM Oct 19…" at bounding box center [861, 318] width 1223 height 32
copy tr "LSU HSC NO NURSING CBA"
click at [814, 85] on input "search" at bounding box center [840, 91] width 171 height 33
paste input "LSU HSC NO NURSING CBA"
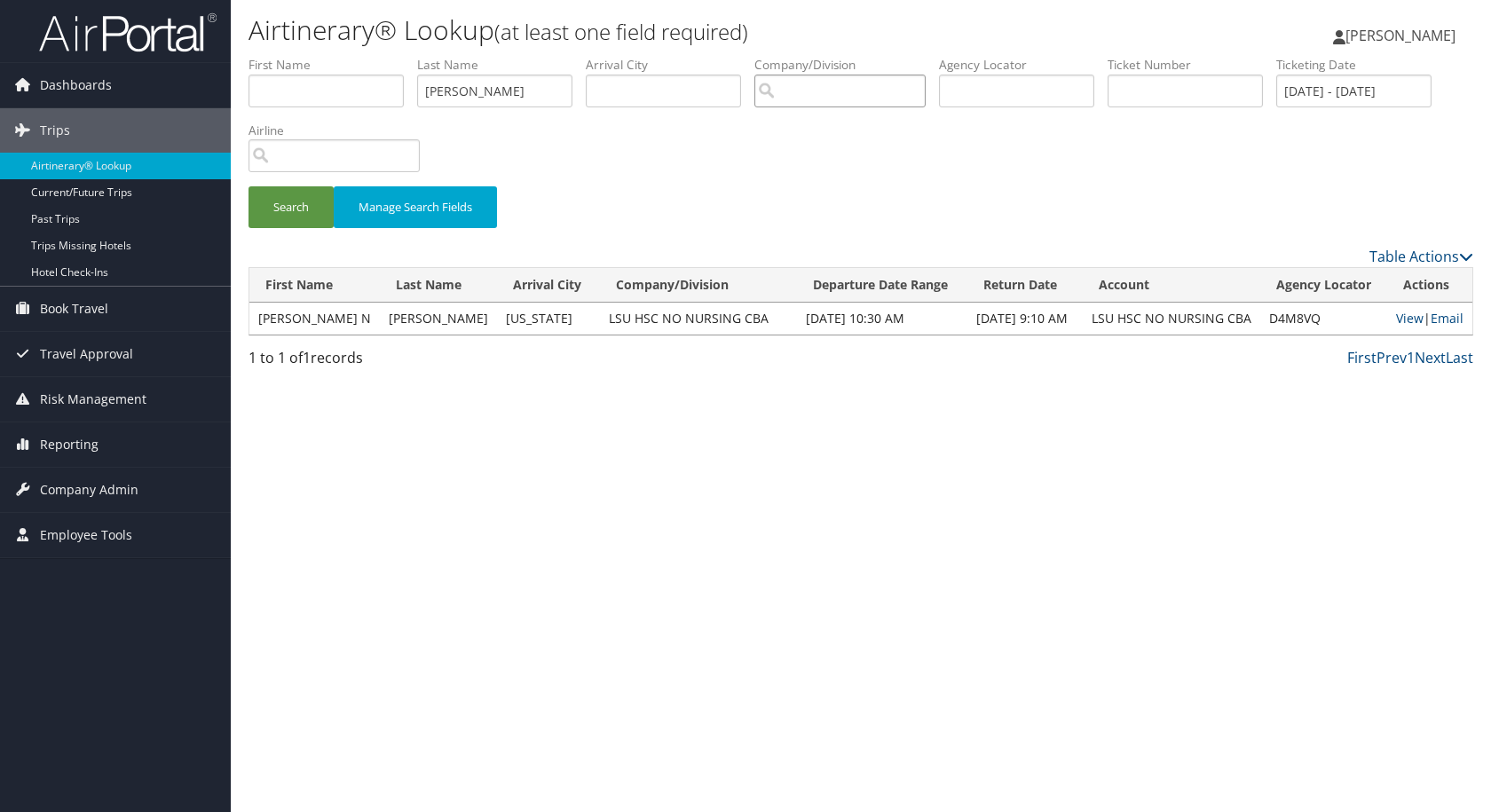
type input "LSU HSC NO NURSING CBA"
click at [770, 94] on input "LSU HSC NO NURSING CBA" at bounding box center [840, 91] width 171 height 33
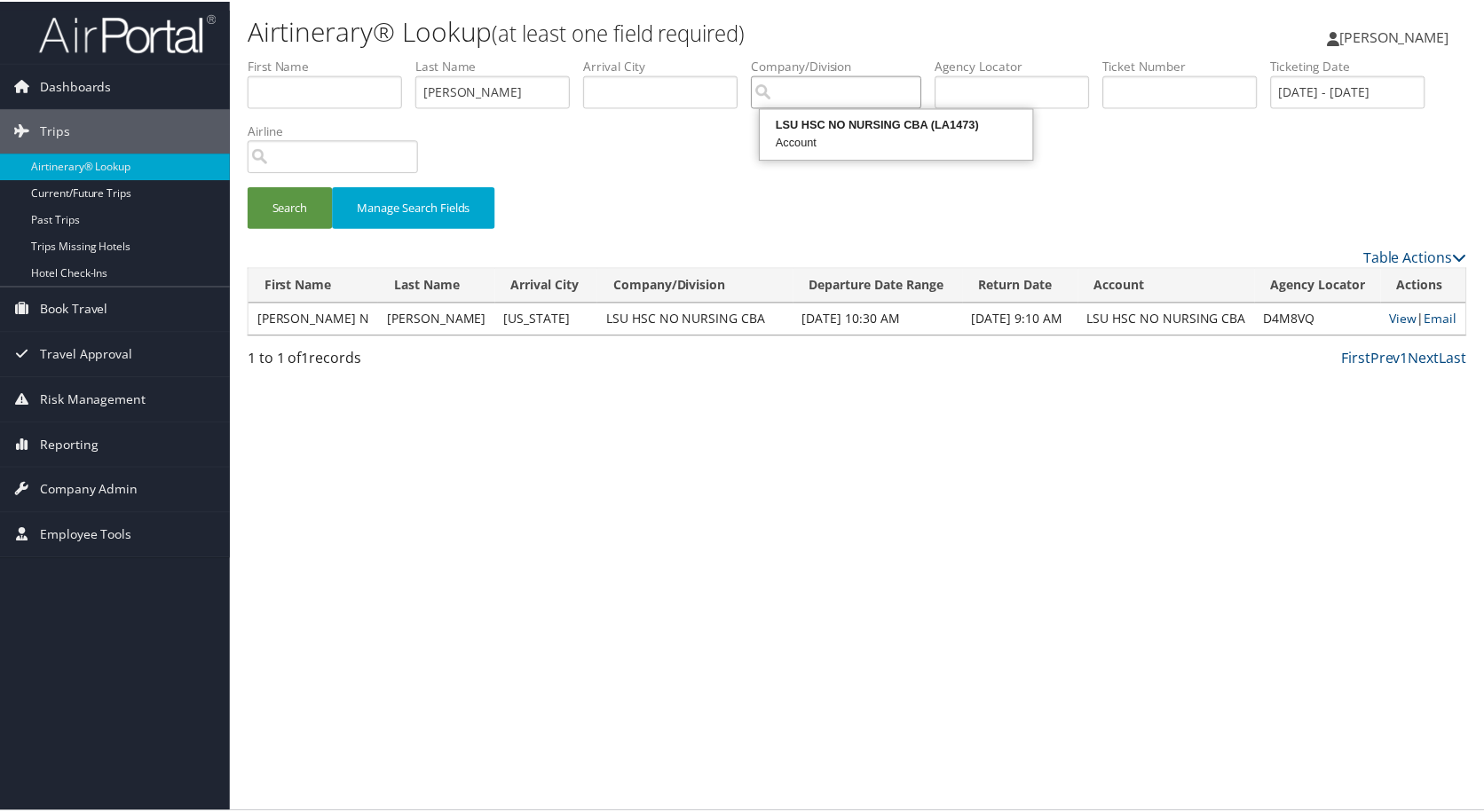
scroll to position [0, 0]
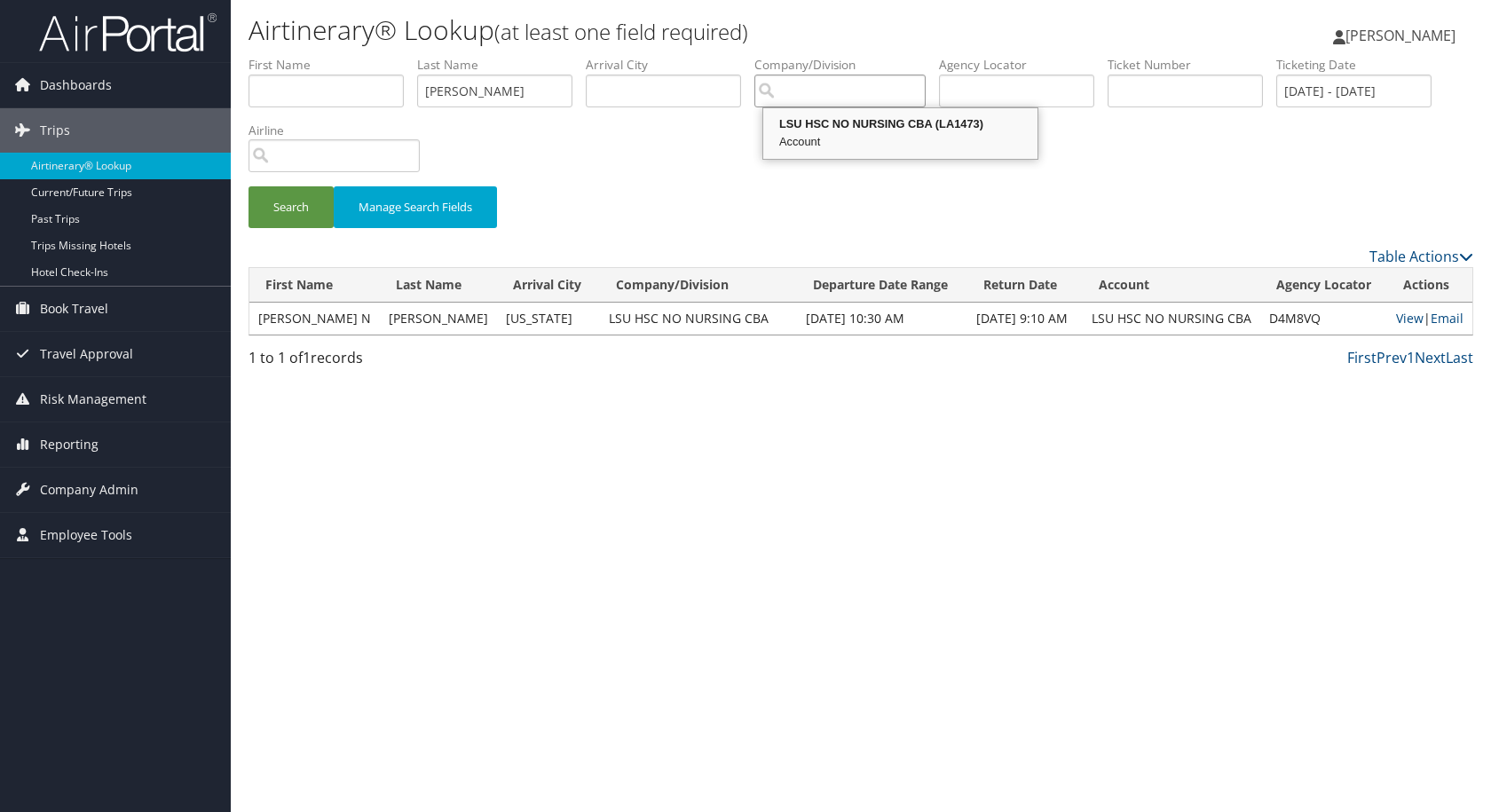
click at [788, 131] on div "LSU HSC NO NURSING CBA (LA1473)" at bounding box center [901, 124] width 269 height 18
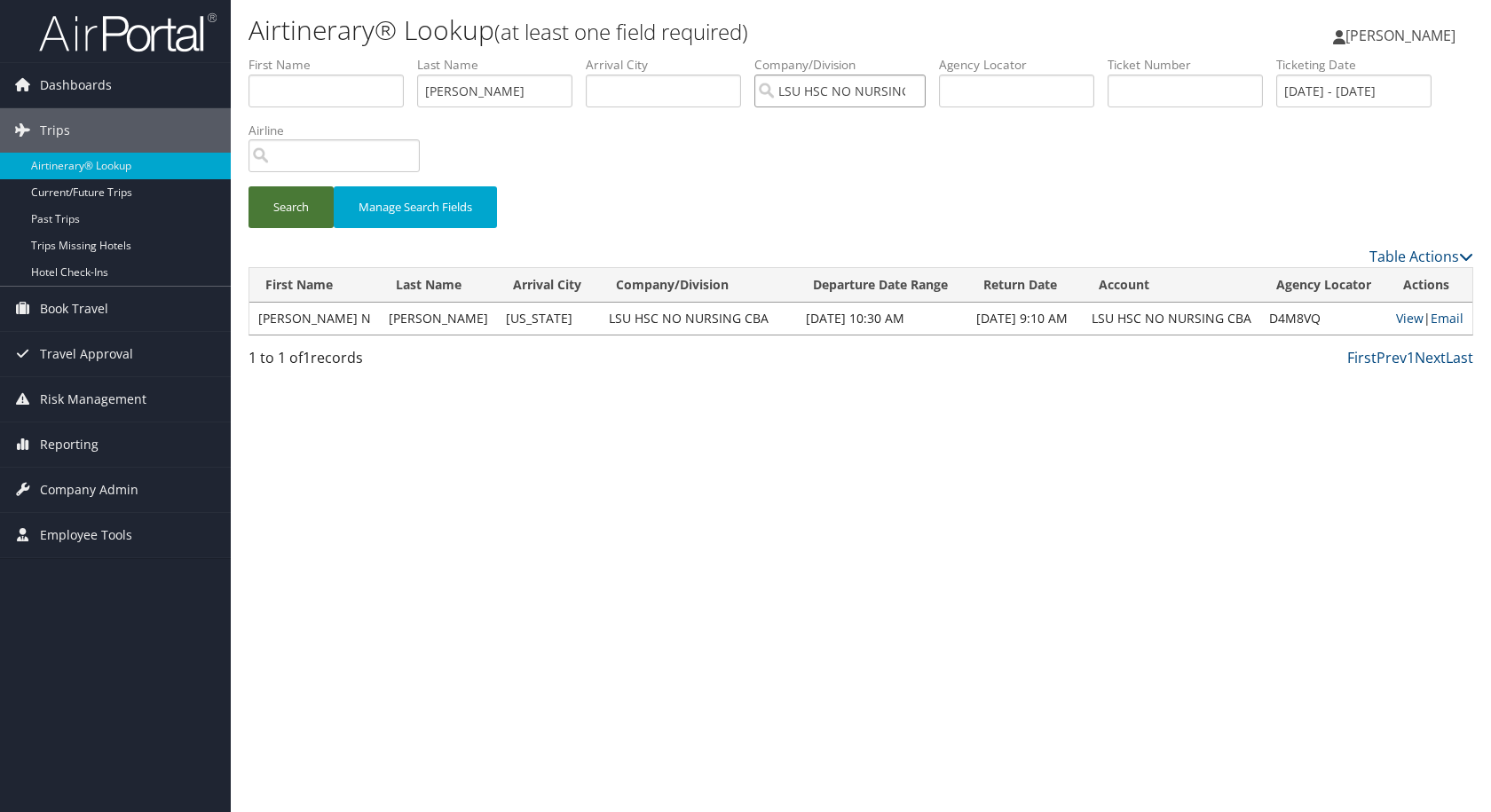
type input "LSU HSC NO NURSING CBA"
click at [305, 203] on button "Search" at bounding box center [292, 207] width 86 height 42
drag, startPoint x: 500, startPoint y: 94, endPoint x: 405, endPoint y: 90, distance: 95.1
click at [405, 56] on ul "First Name Last Name chatmon Departure City Arrival City Company/Division LSU H…" at bounding box center [861, 56] width 1225 height 0
drag, startPoint x: 1269, startPoint y: 318, endPoint x: 1315, endPoint y: 316, distance: 46.0
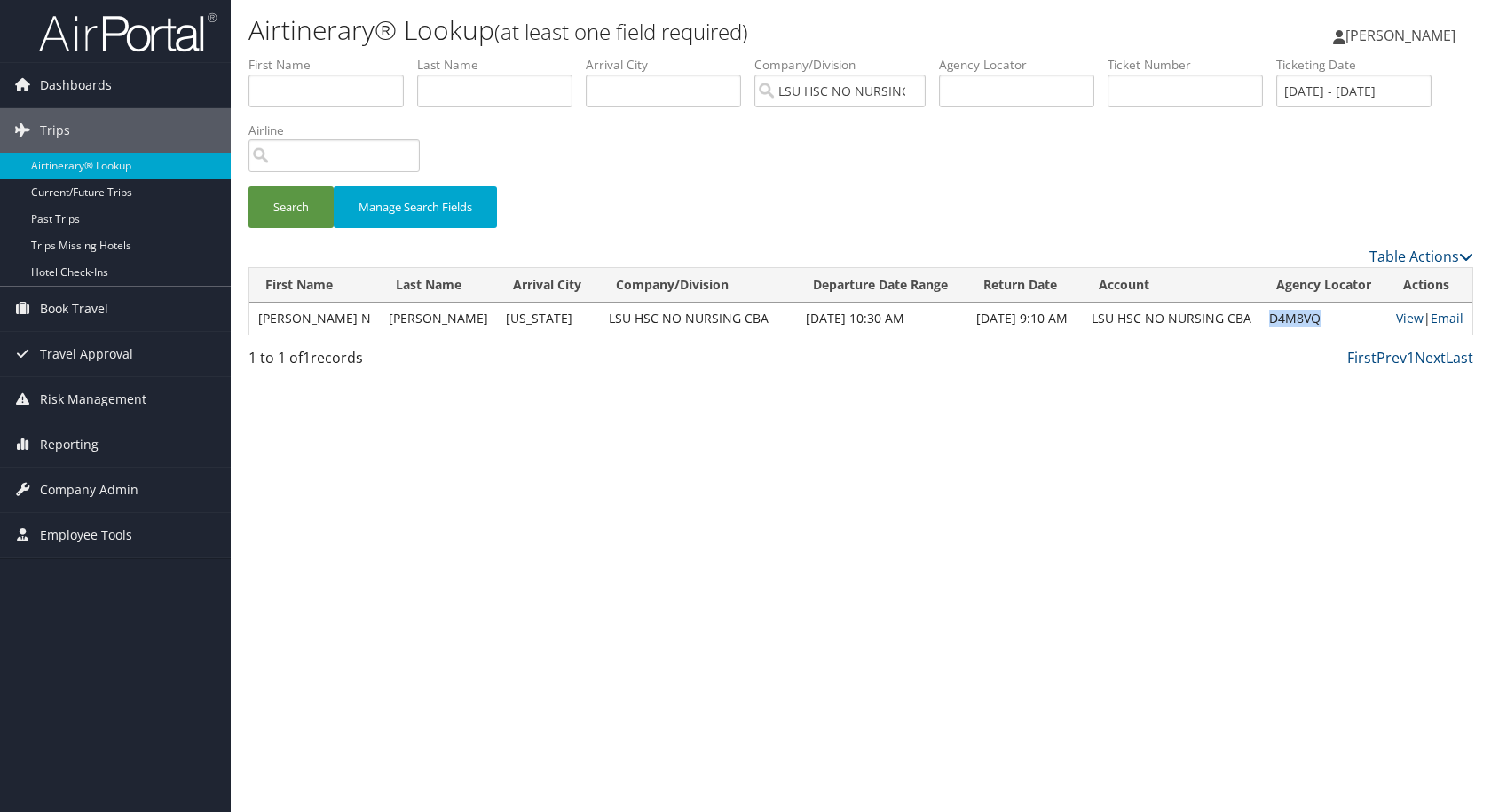
click at [1315, 316] on td "D4M8VQ" at bounding box center [1325, 318] width 127 height 32
copy td "D4M8VQ"
click at [1142, 86] on input "text" at bounding box center [1185, 91] width 155 height 33
click at [1016, 93] on input "text" at bounding box center [1017, 91] width 155 height 33
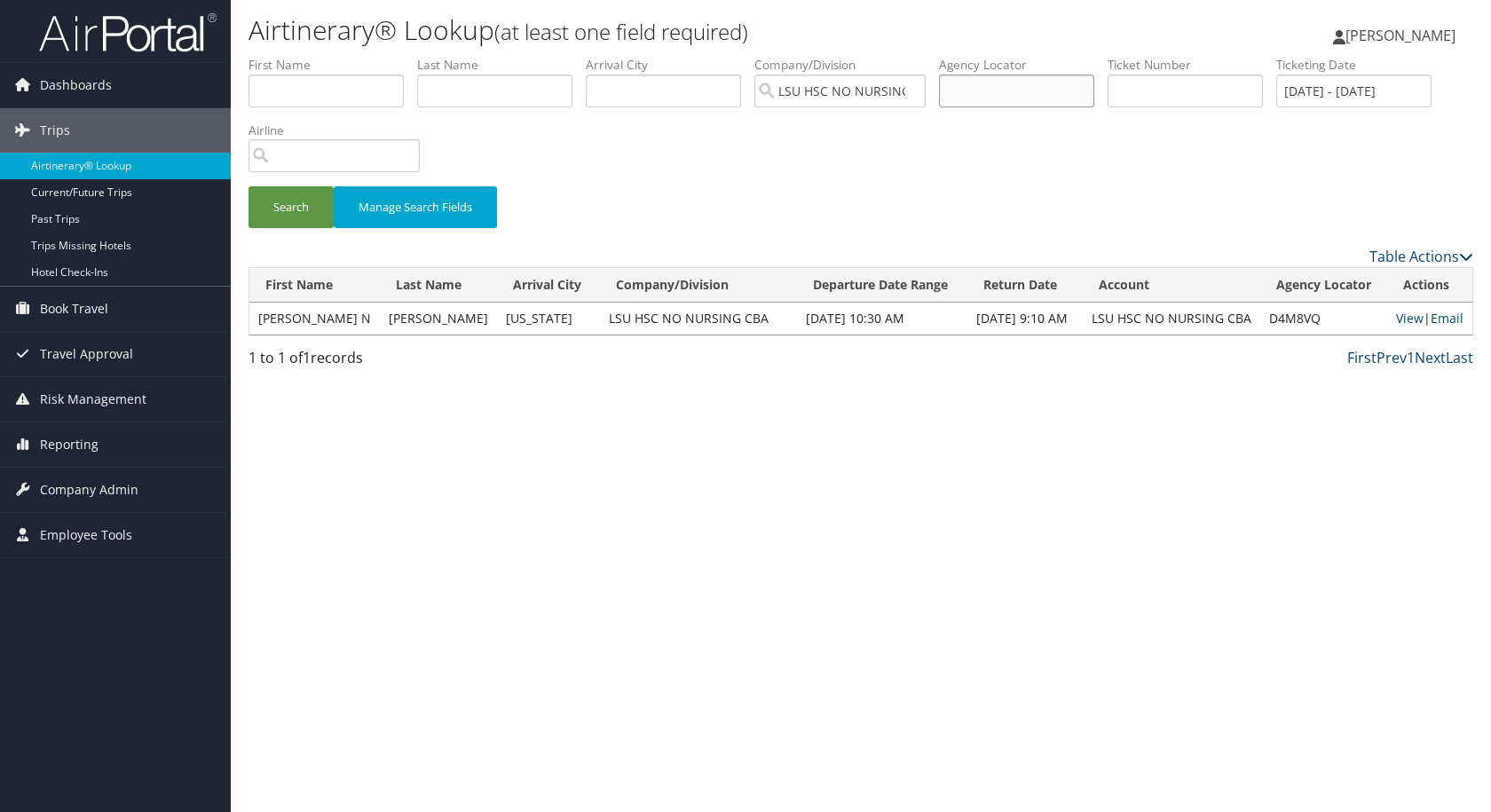
paste input "D4M8VQ"
type input "D4M8VQ"
click at [311, 218] on button "Search" at bounding box center [292, 207] width 86 height 42
drag, startPoint x: 1030, startPoint y: 91, endPoint x: 946, endPoint y: 101, distance: 84.6
click at [946, 56] on ul "First Name Last Name Departure City Arrival City Company/Division LSU HSC NO NU…" at bounding box center [861, 56] width 1225 height 0
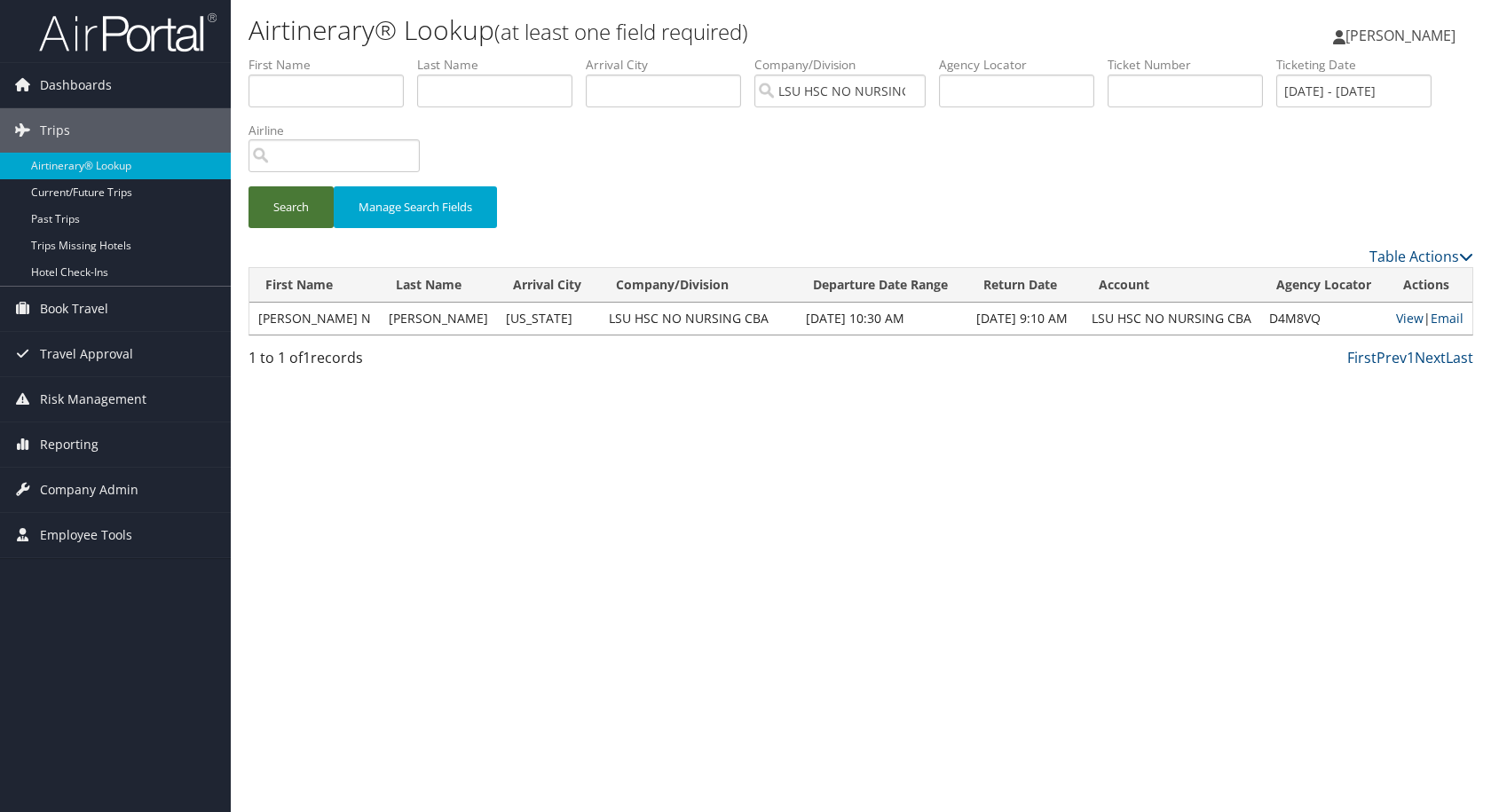
click at [314, 212] on button "Search" at bounding box center [292, 207] width 86 height 42
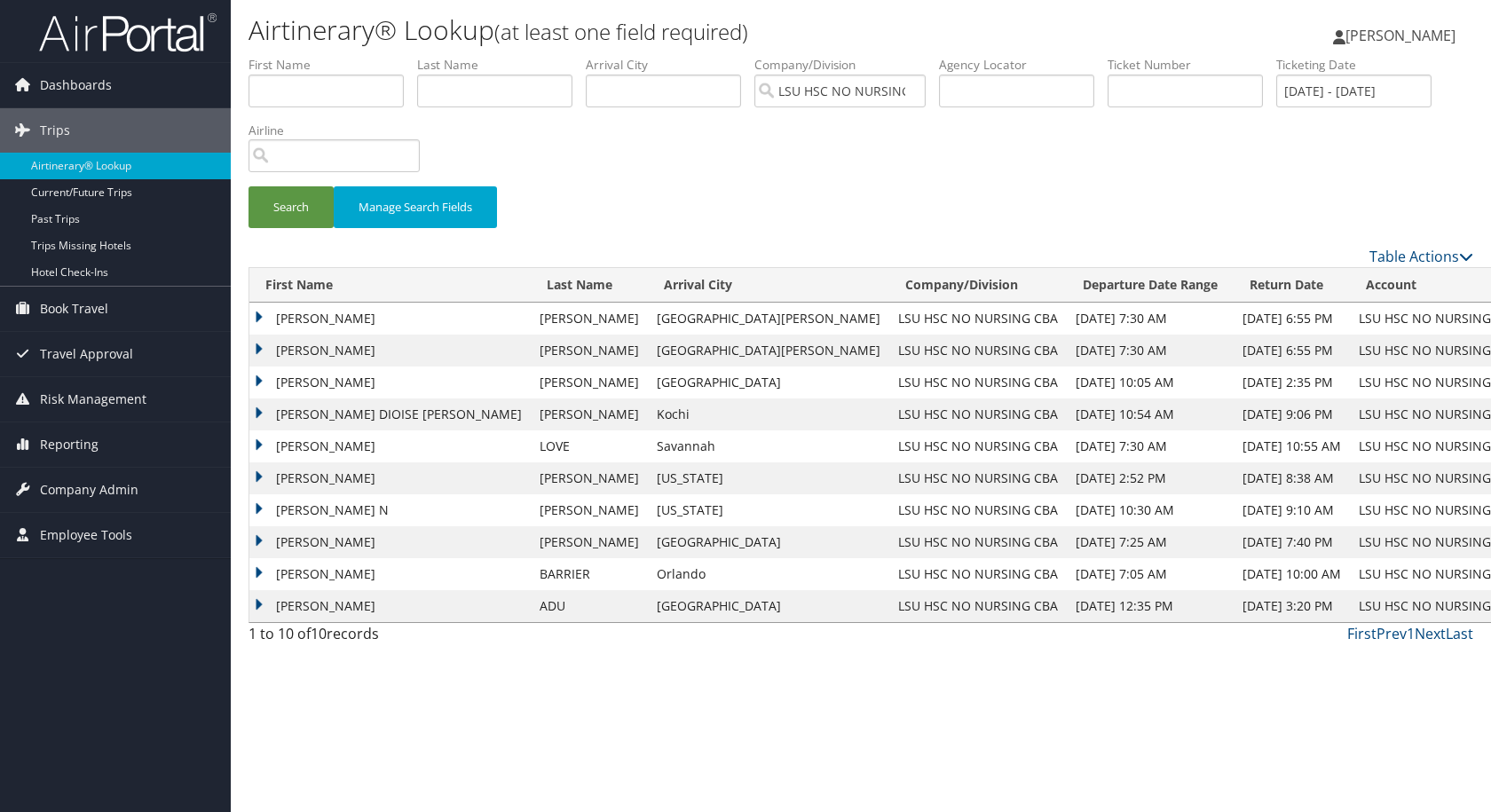
click at [343, 317] on td "MARIE MANGIN" at bounding box center [390, 318] width 282 height 32
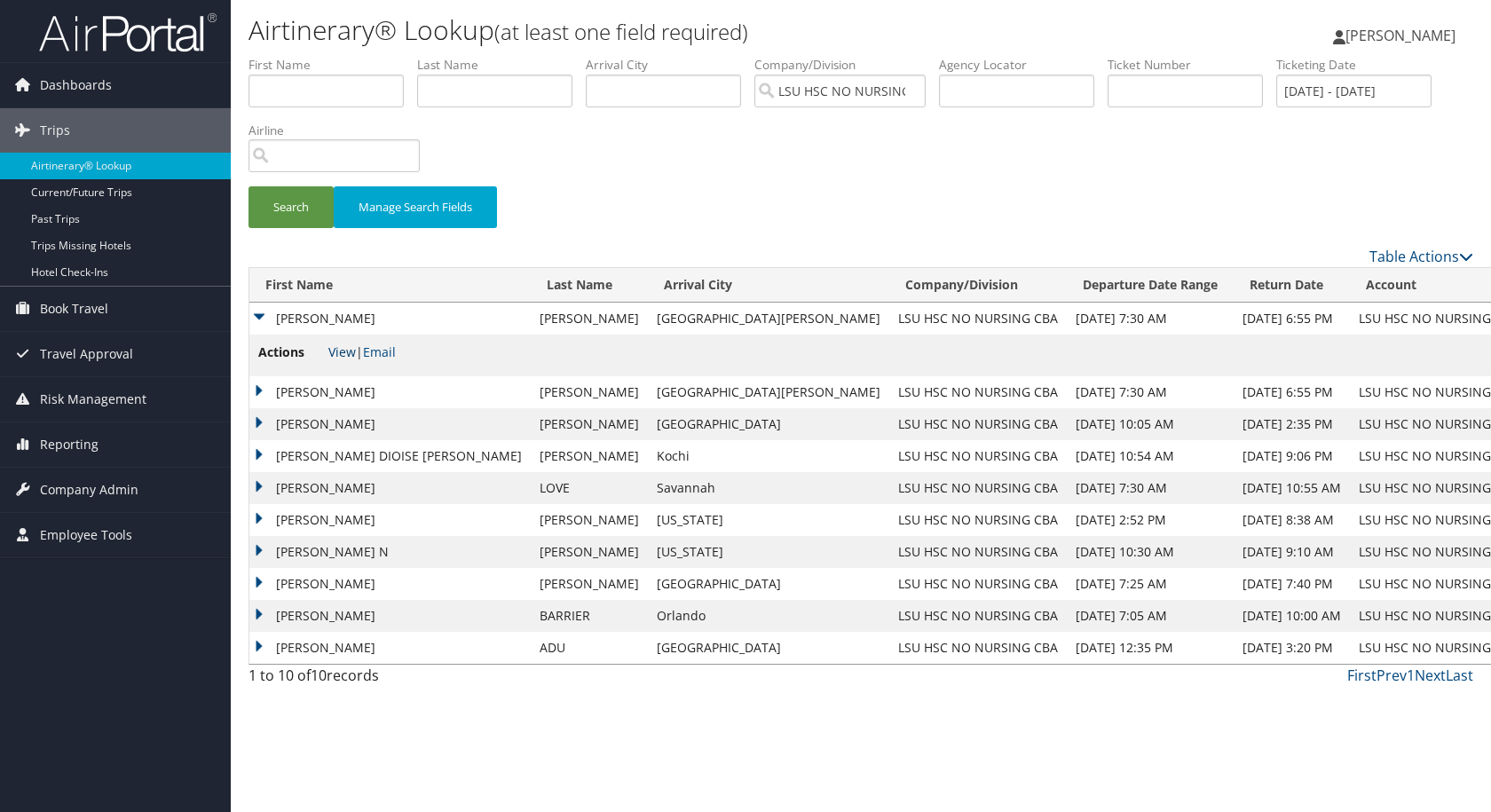
click at [335, 354] on link "View" at bounding box center [342, 351] width 28 height 17
click at [319, 393] on td "GLORIA P" at bounding box center [390, 392] width 282 height 32
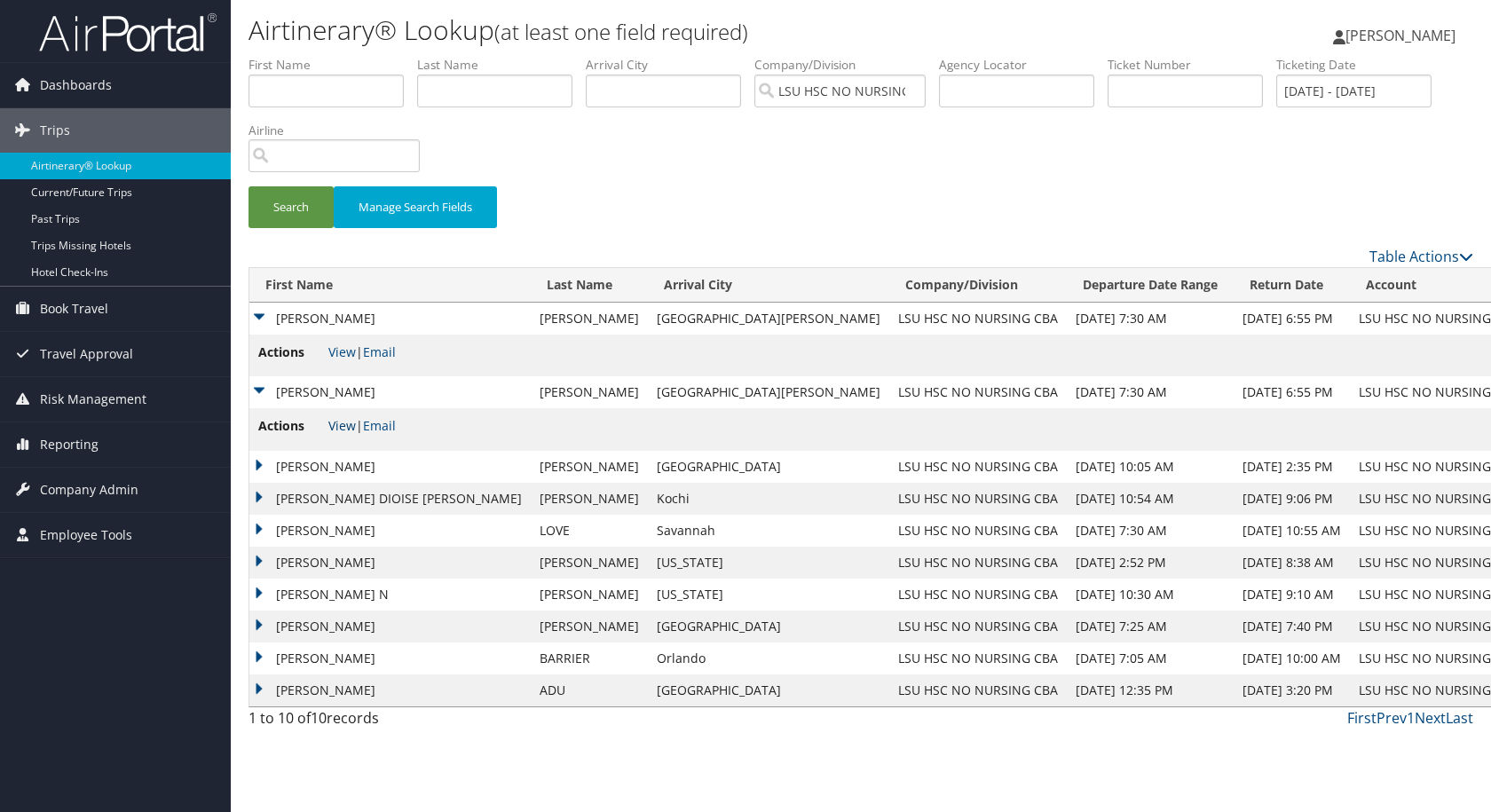
click at [347, 424] on link "View" at bounding box center [342, 425] width 28 height 17
click at [310, 470] on td "DEMETRIUS J" at bounding box center [390, 467] width 282 height 32
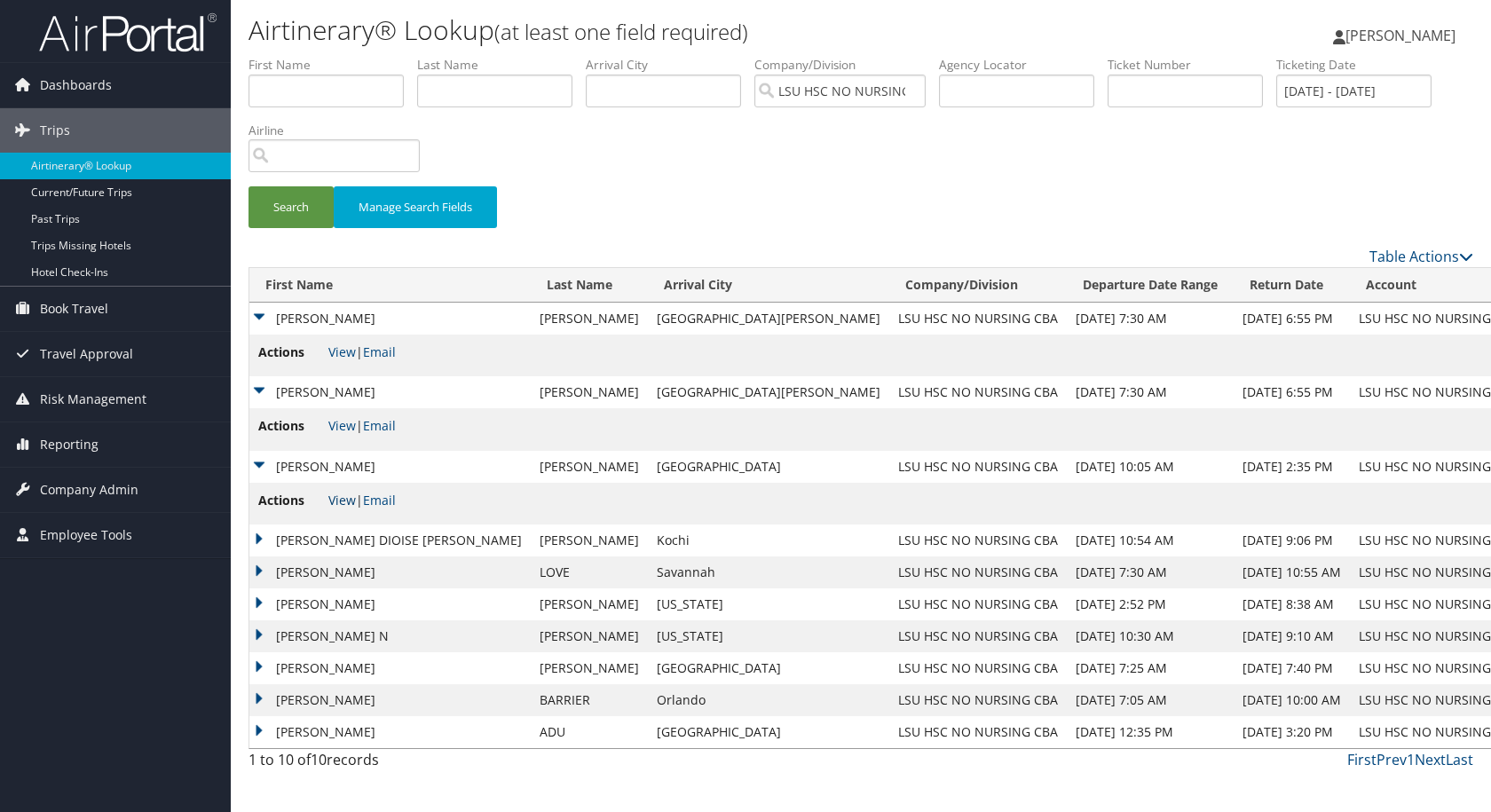
click at [348, 502] on link "View" at bounding box center [342, 500] width 28 height 17
click at [372, 545] on td "MARY DIOISE MATA" at bounding box center [390, 540] width 282 height 32
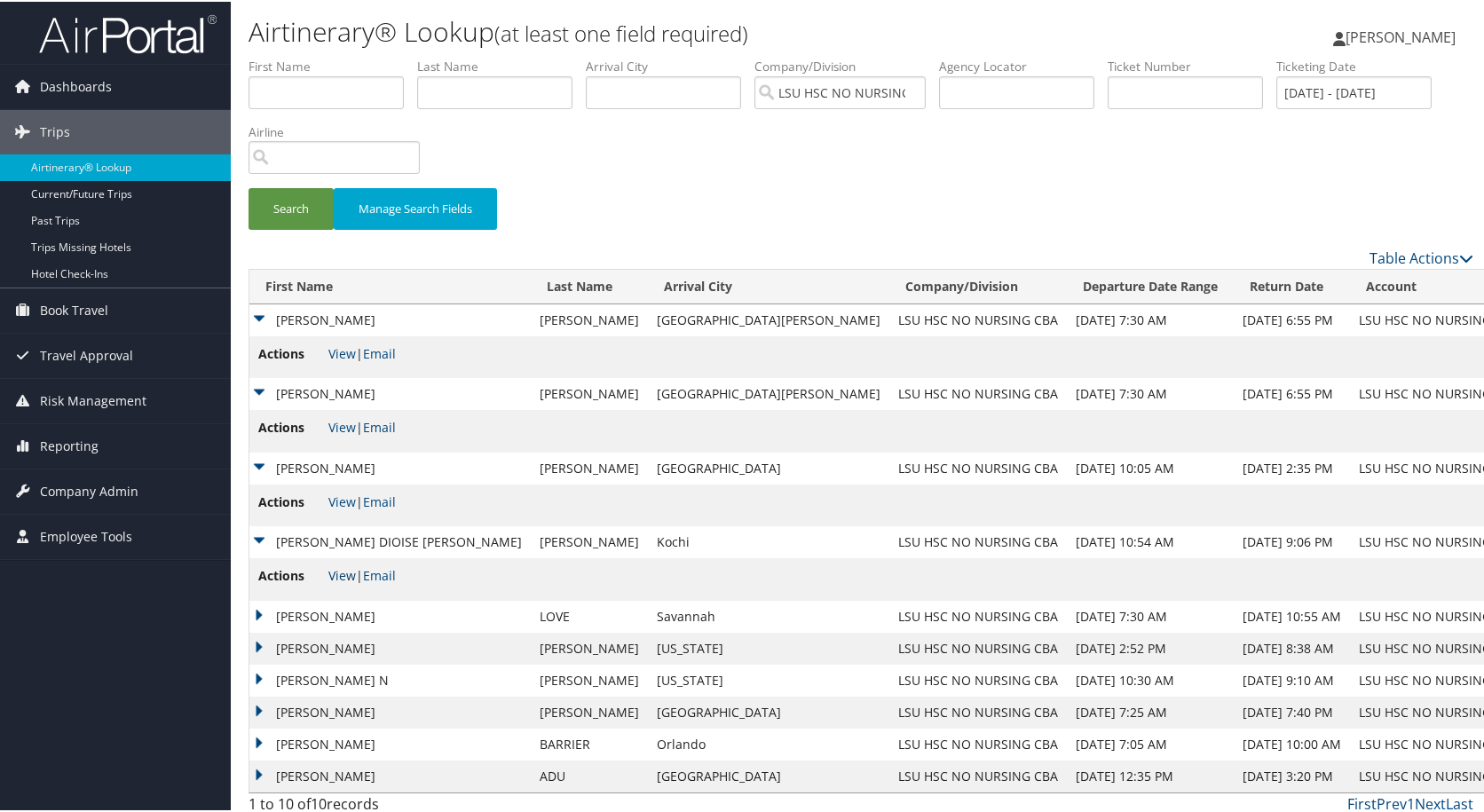
click at [352, 572] on link "View" at bounding box center [342, 573] width 28 height 17
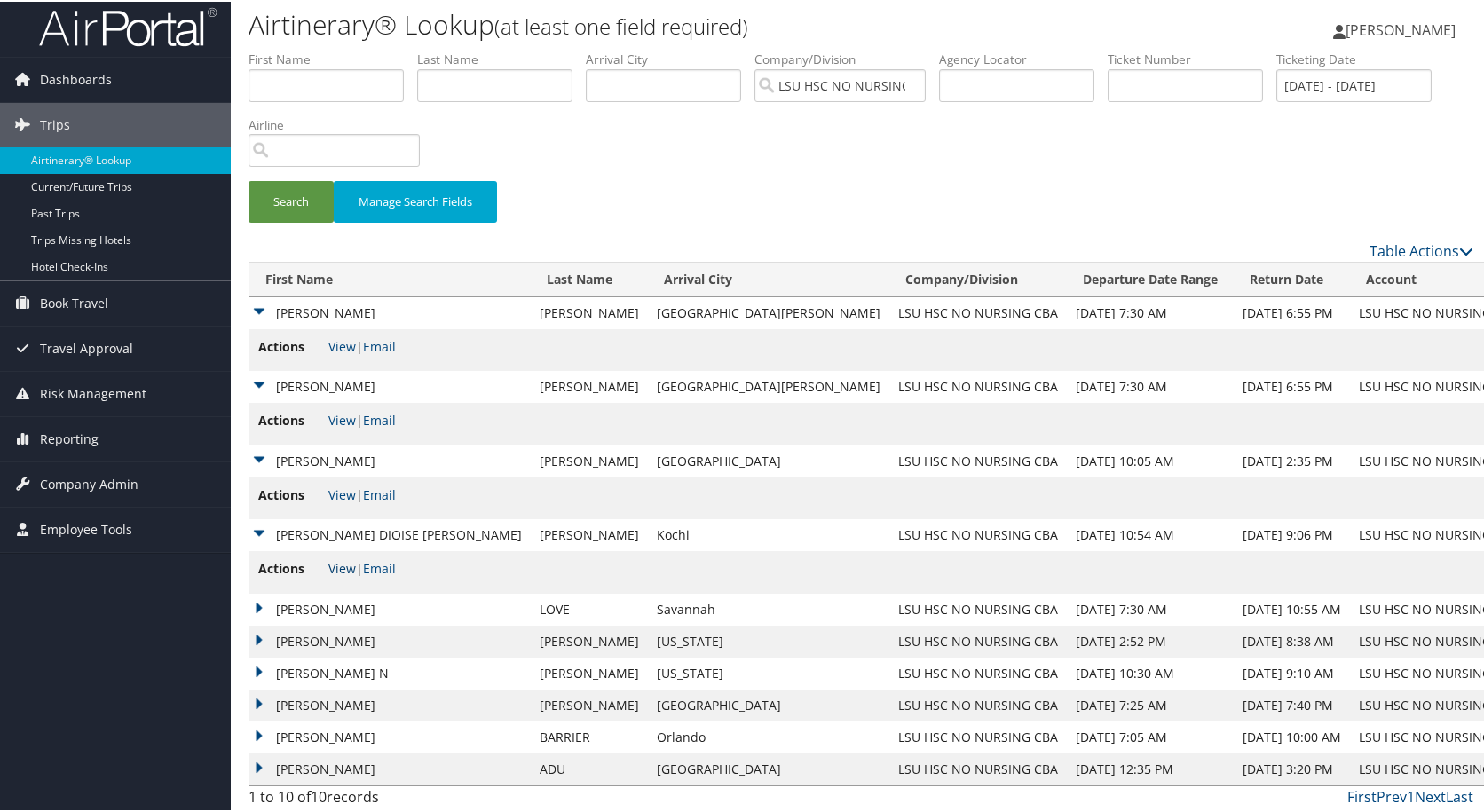
scroll to position [10, 0]
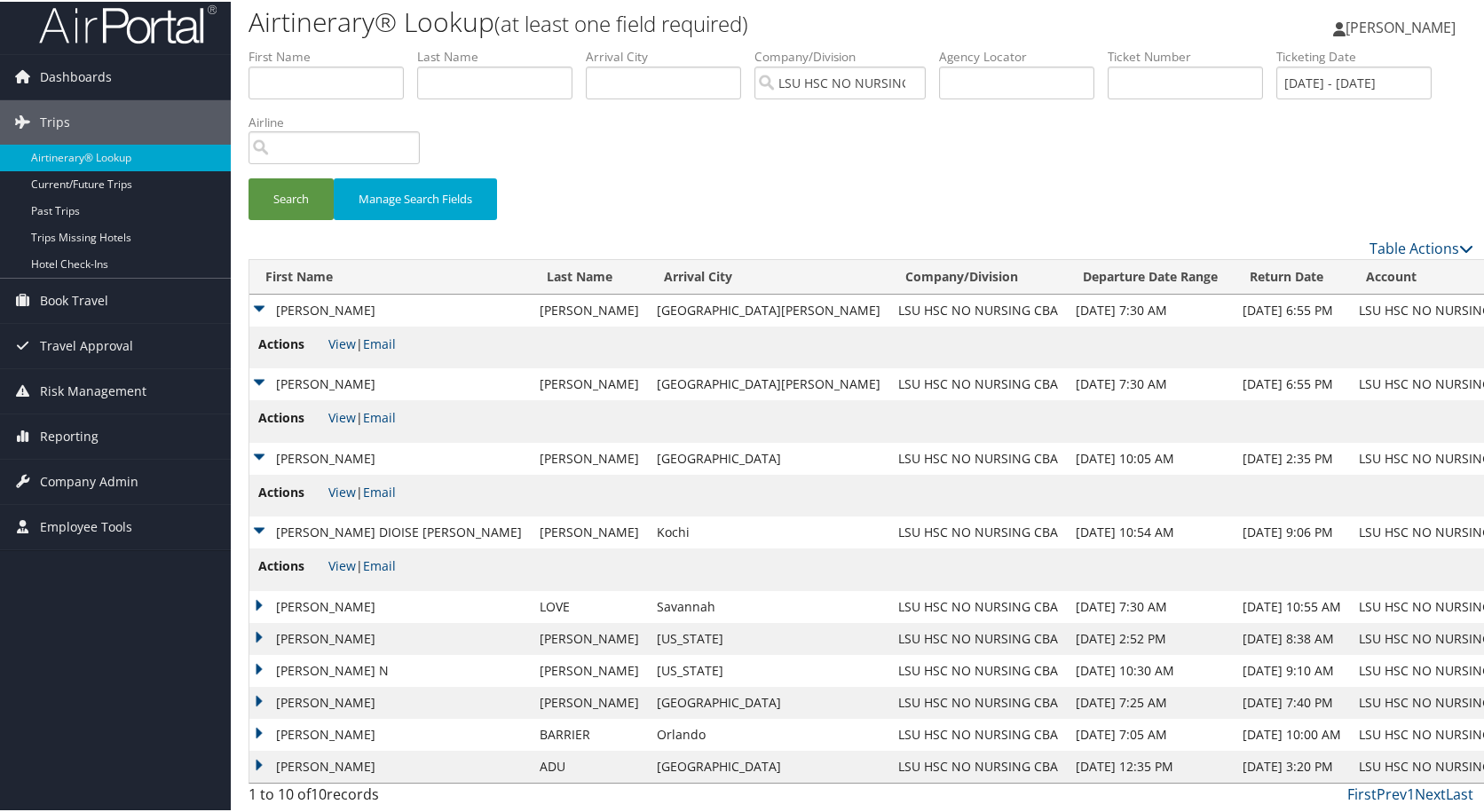
click at [331, 604] on td "ERICA LYNNE" at bounding box center [390, 605] width 282 height 32
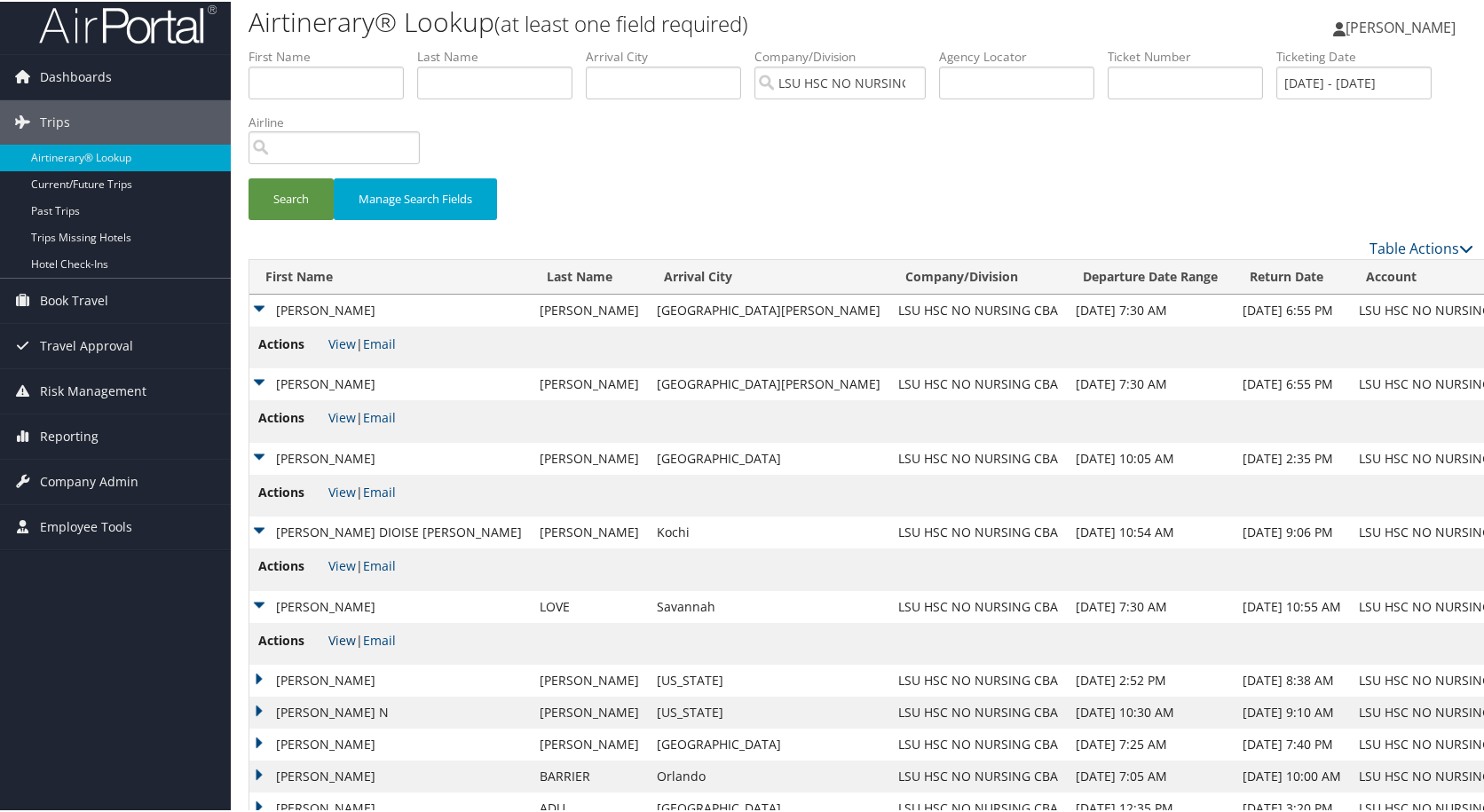
click at [340, 636] on link "View" at bounding box center [342, 638] width 28 height 17
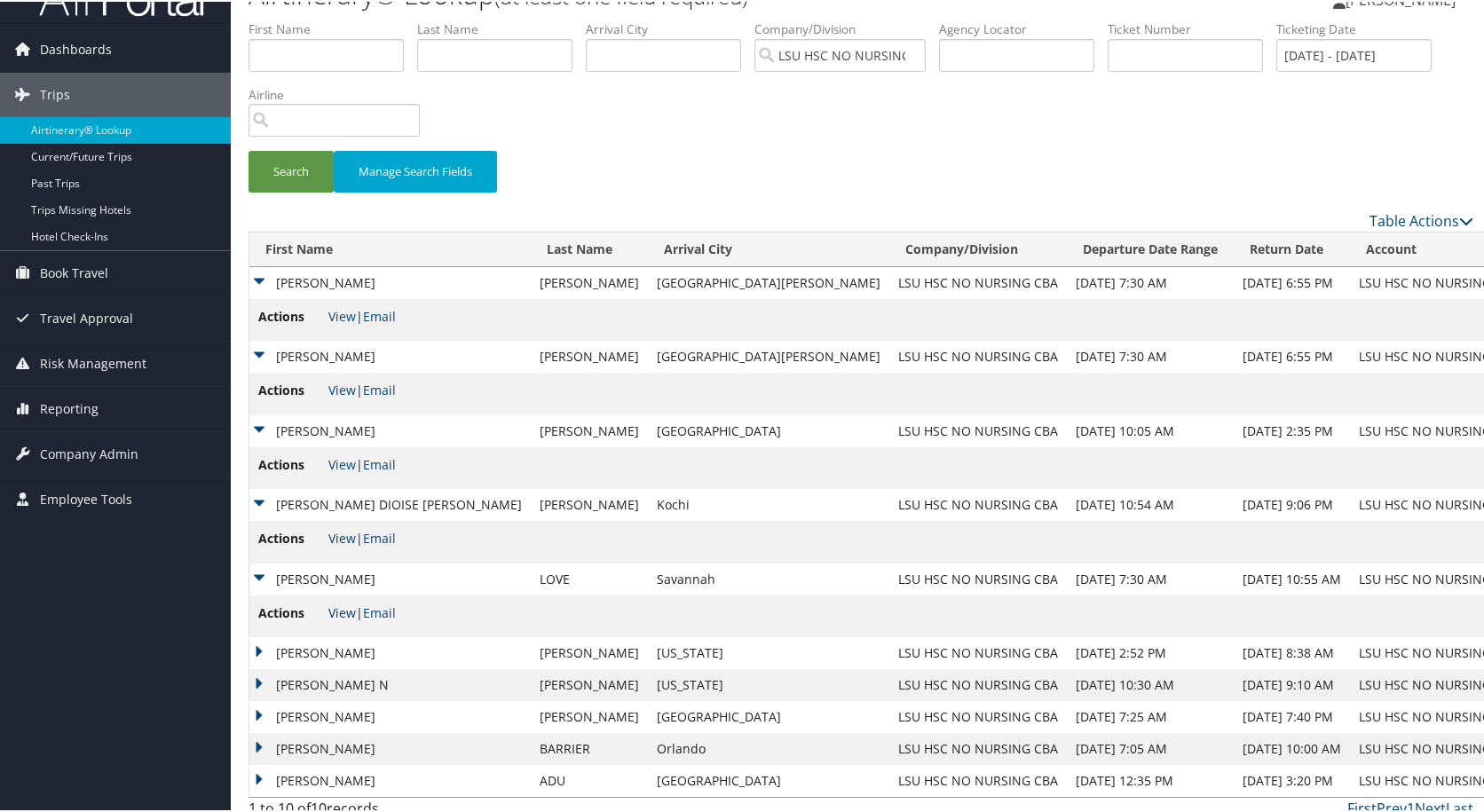
scroll to position [52, 0]
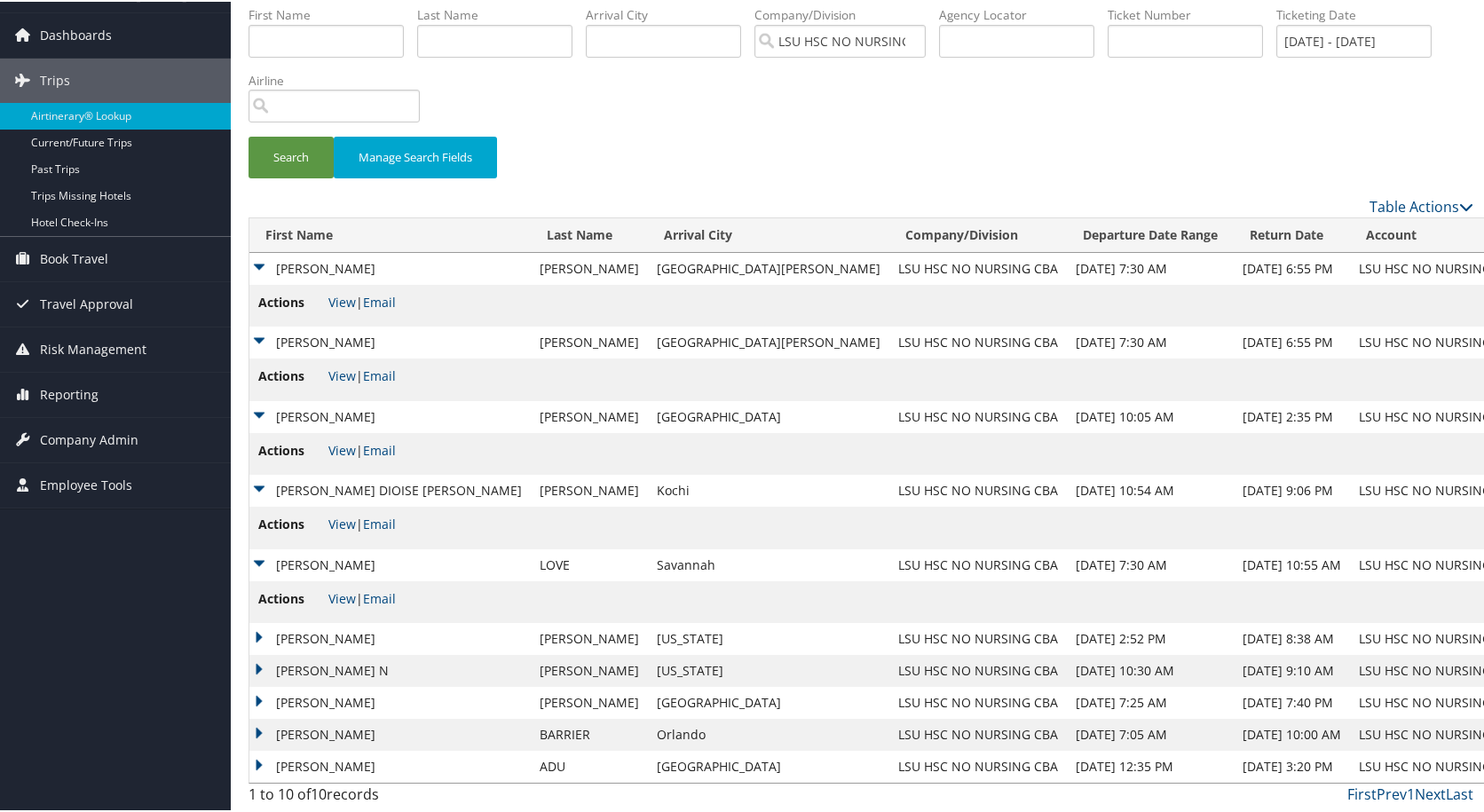
click at [350, 637] on td "LEANNE HENRY" at bounding box center [390, 637] width 282 height 32
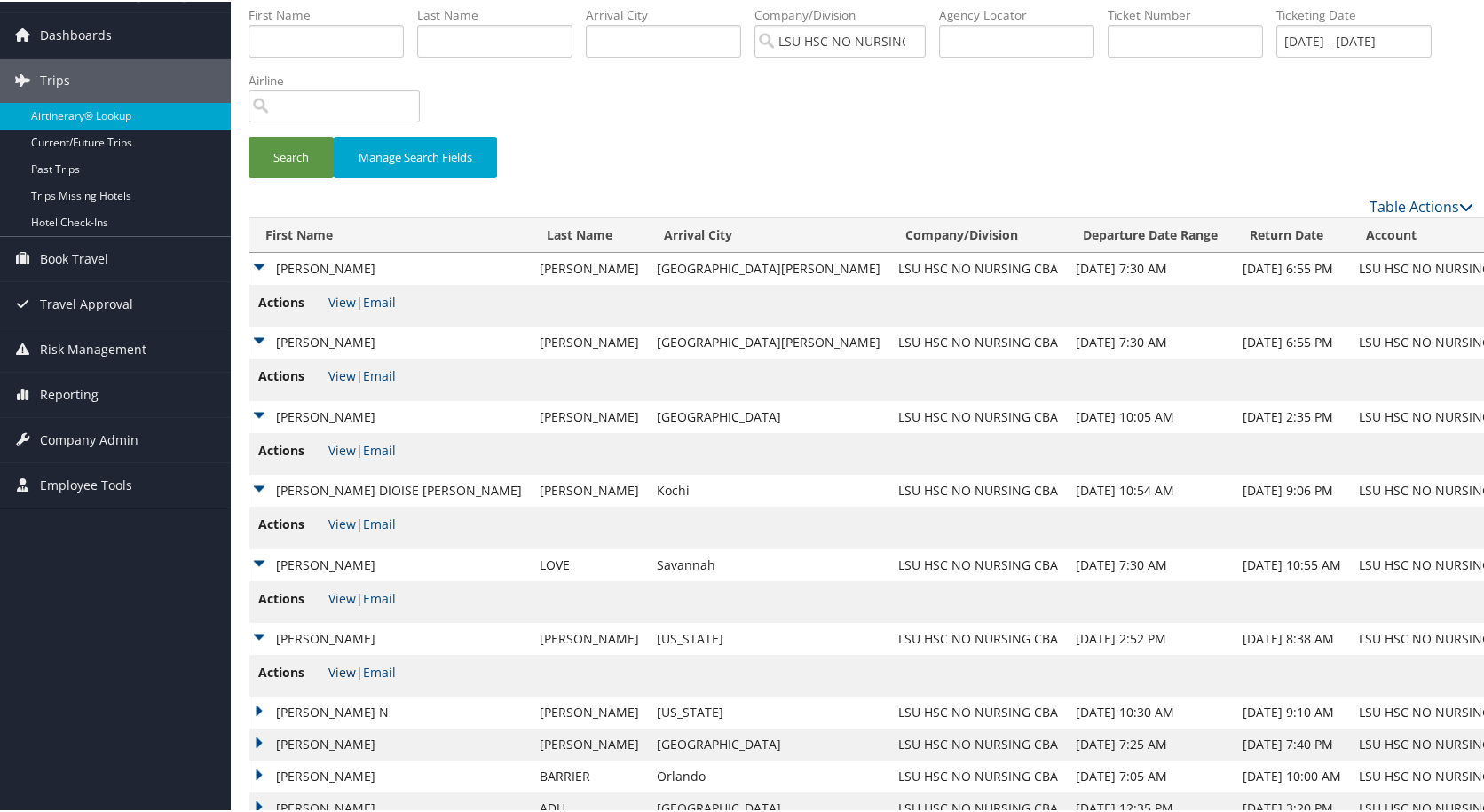
click at [340, 673] on link "View" at bounding box center [342, 670] width 28 height 17
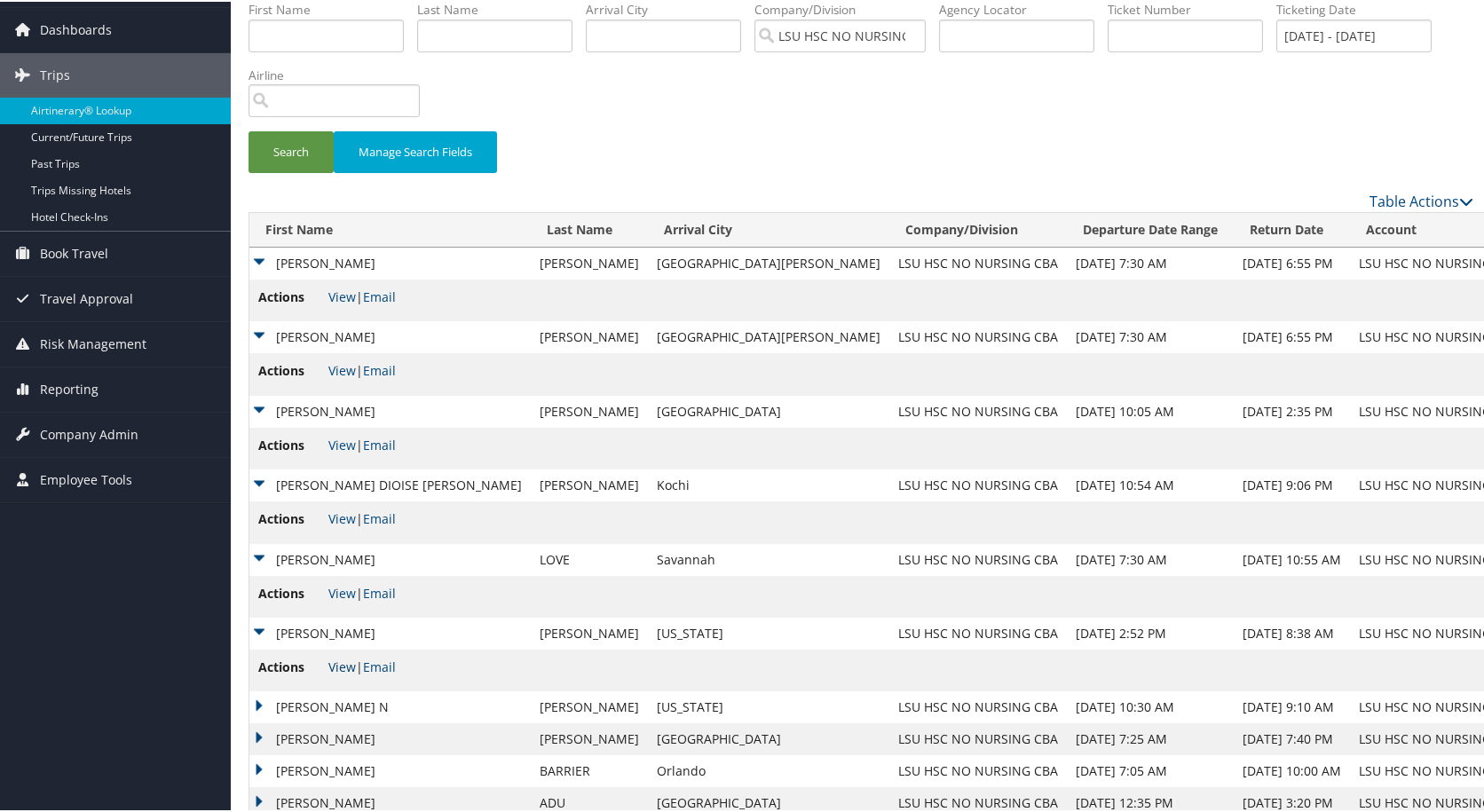
scroll to position [94, 0]
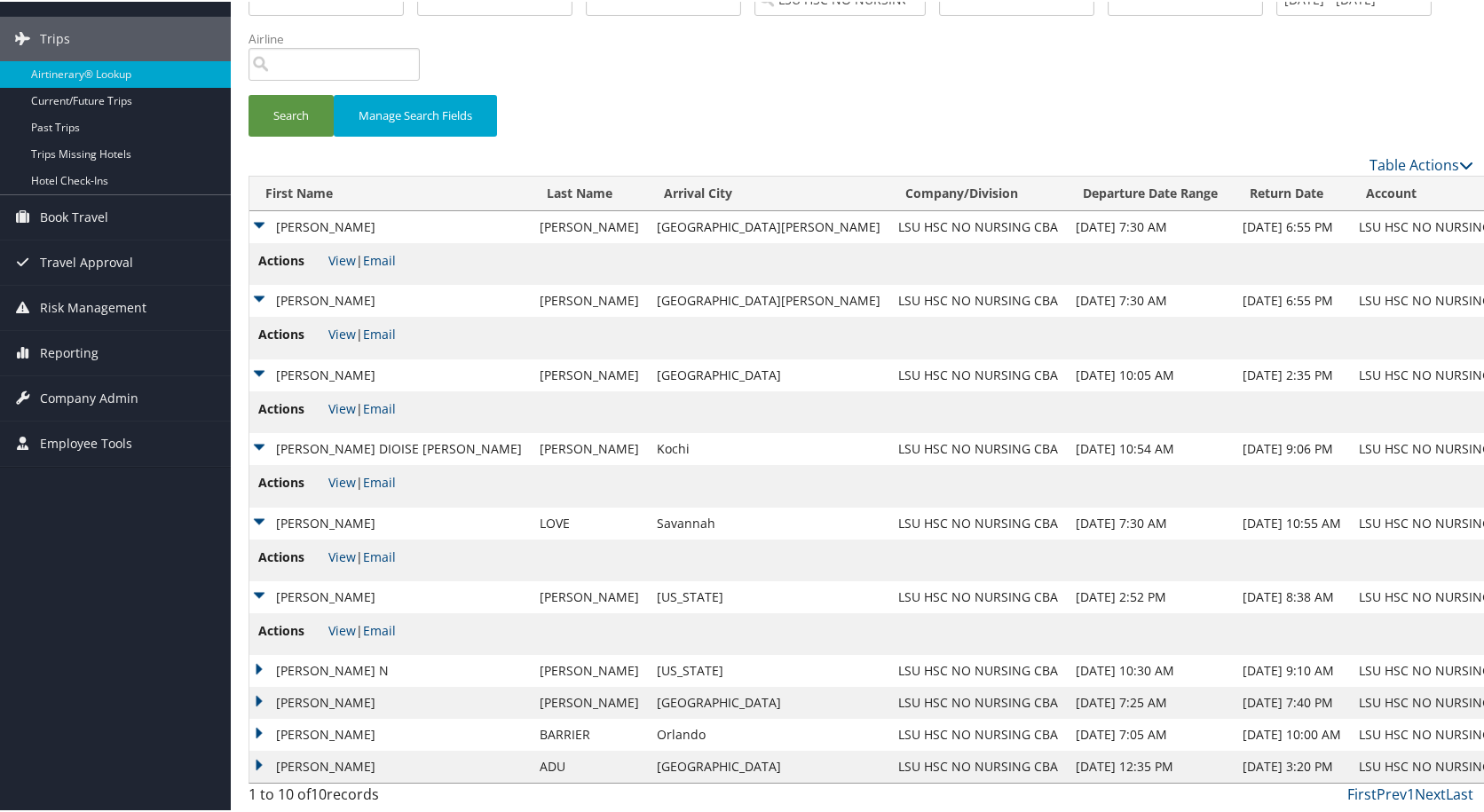
click at [325, 672] on td "BENITA N" at bounding box center [390, 669] width 282 height 32
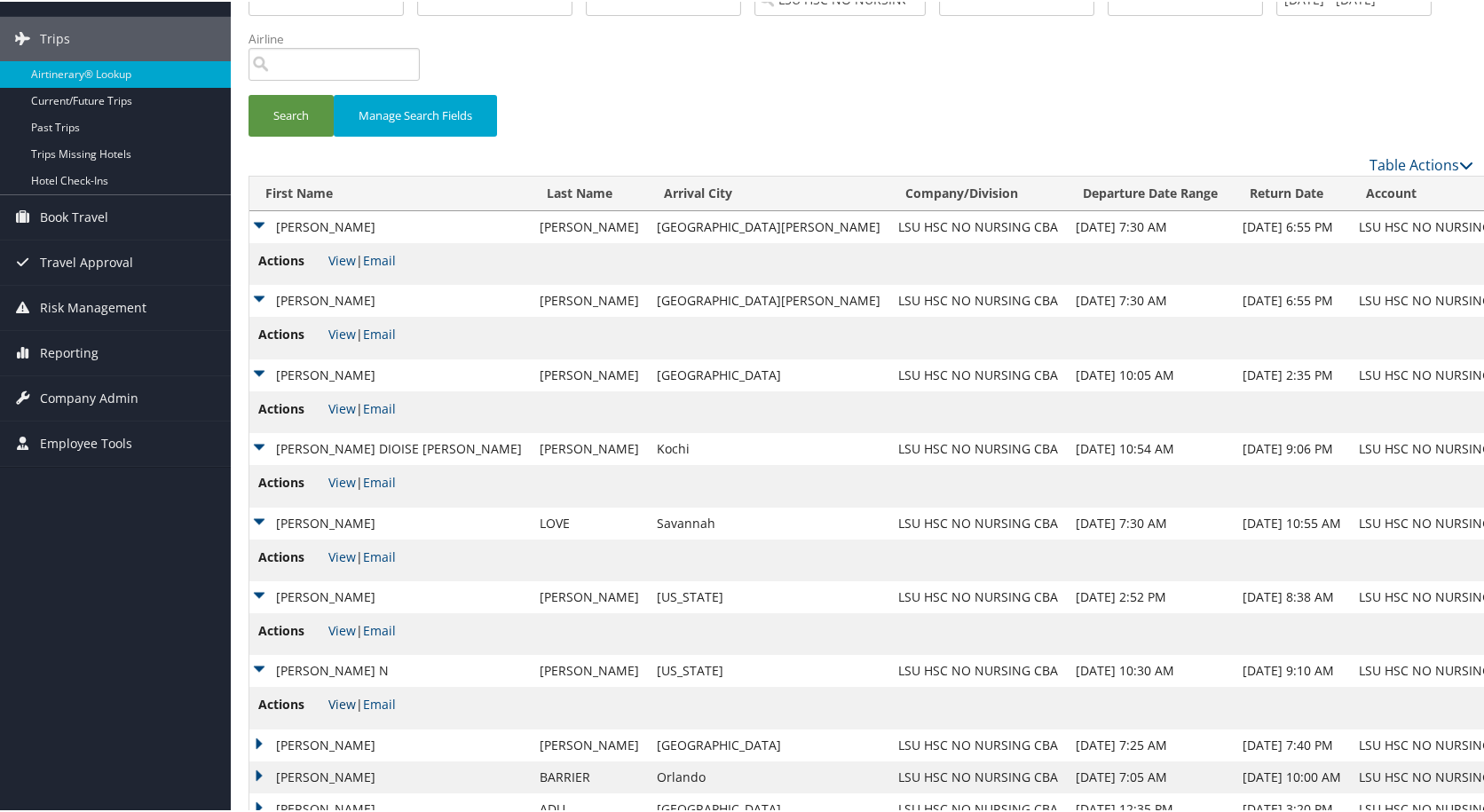
click at [340, 705] on link "View" at bounding box center [342, 702] width 28 height 17
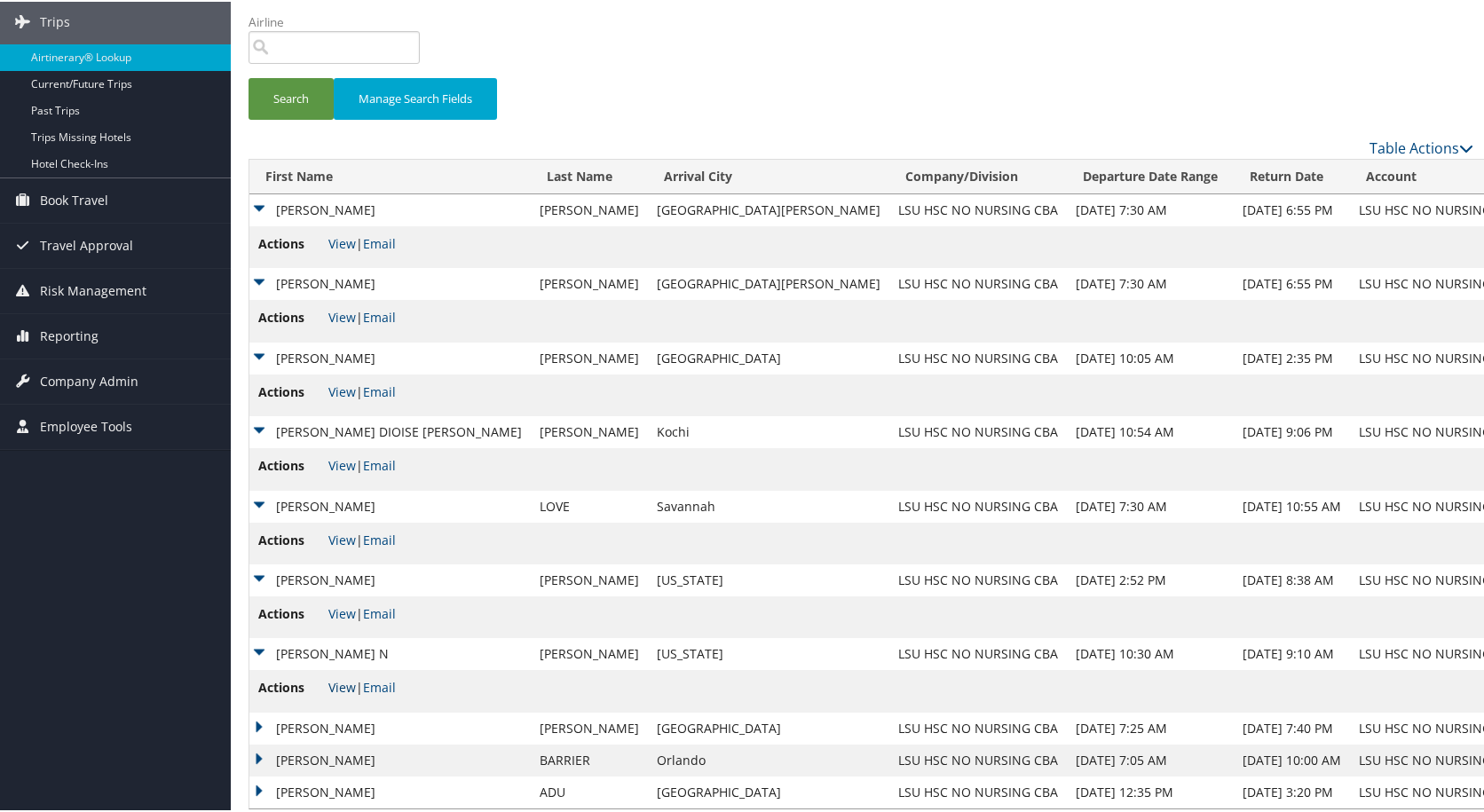
scroll to position [135, 0]
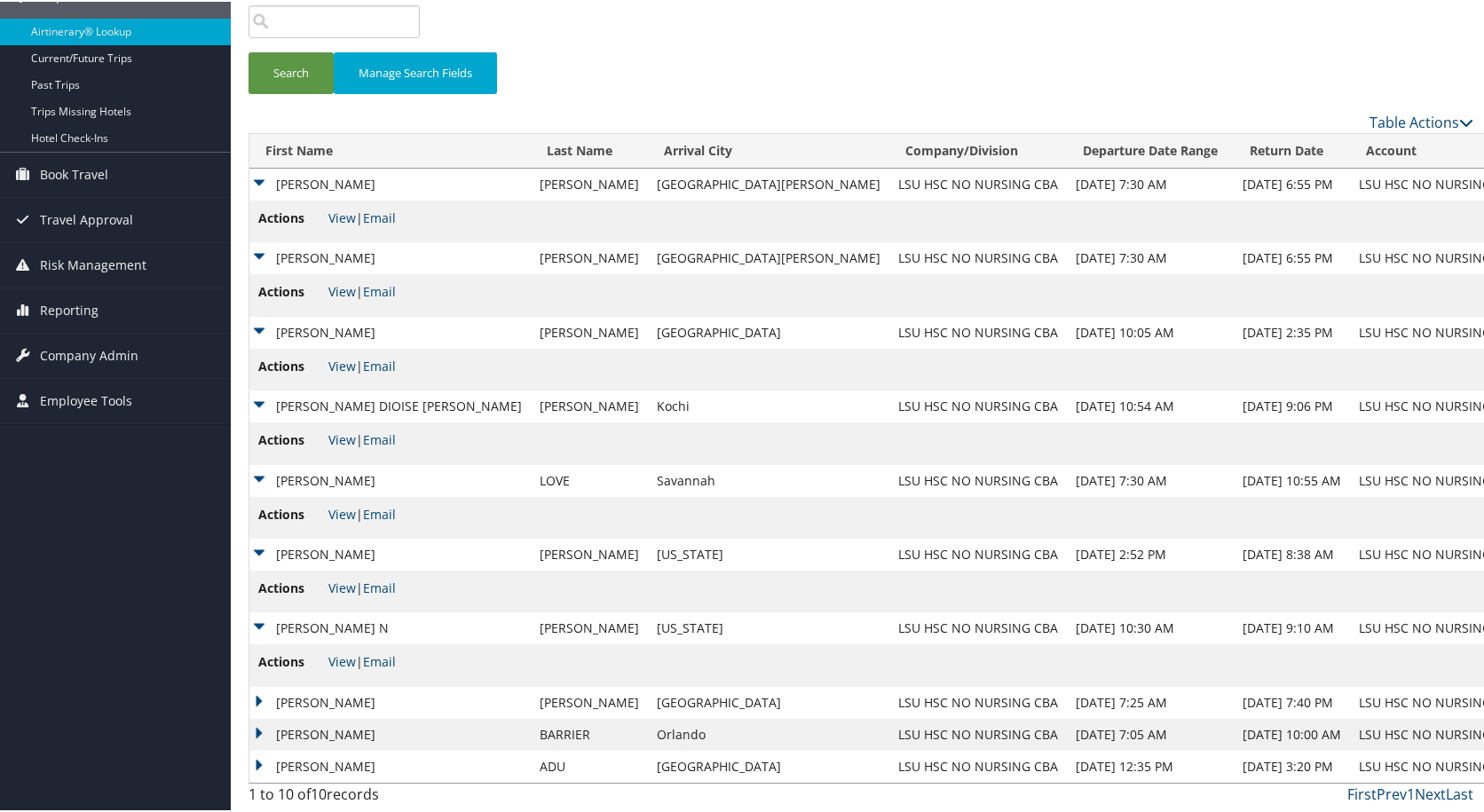
click at [368, 697] on td "DEMETRICE HOSKINS" at bounding box center [390, 702] width 282 height 32
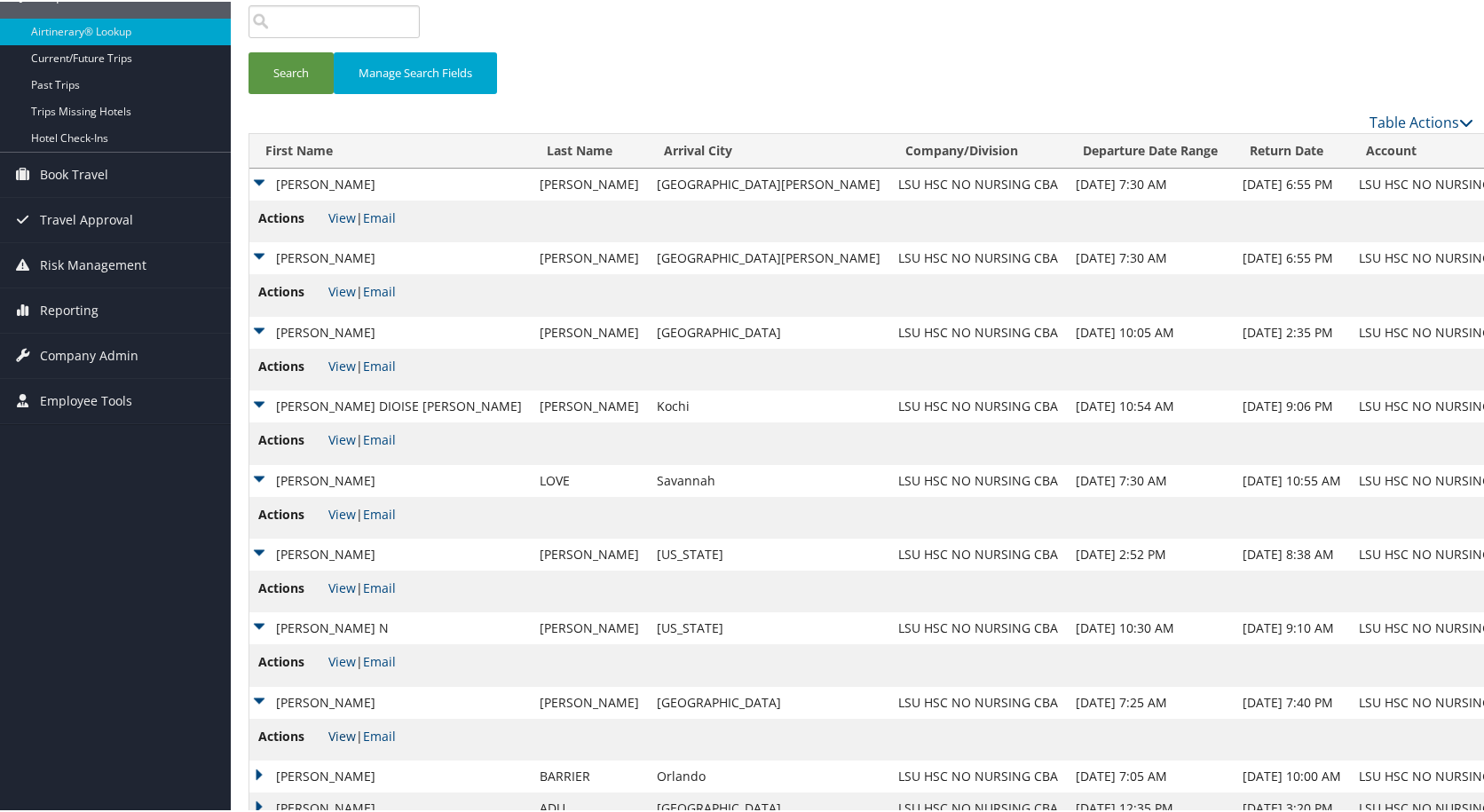
click at [347, 735] on link "View" at bounding box center [342, 734] width 28 height 17
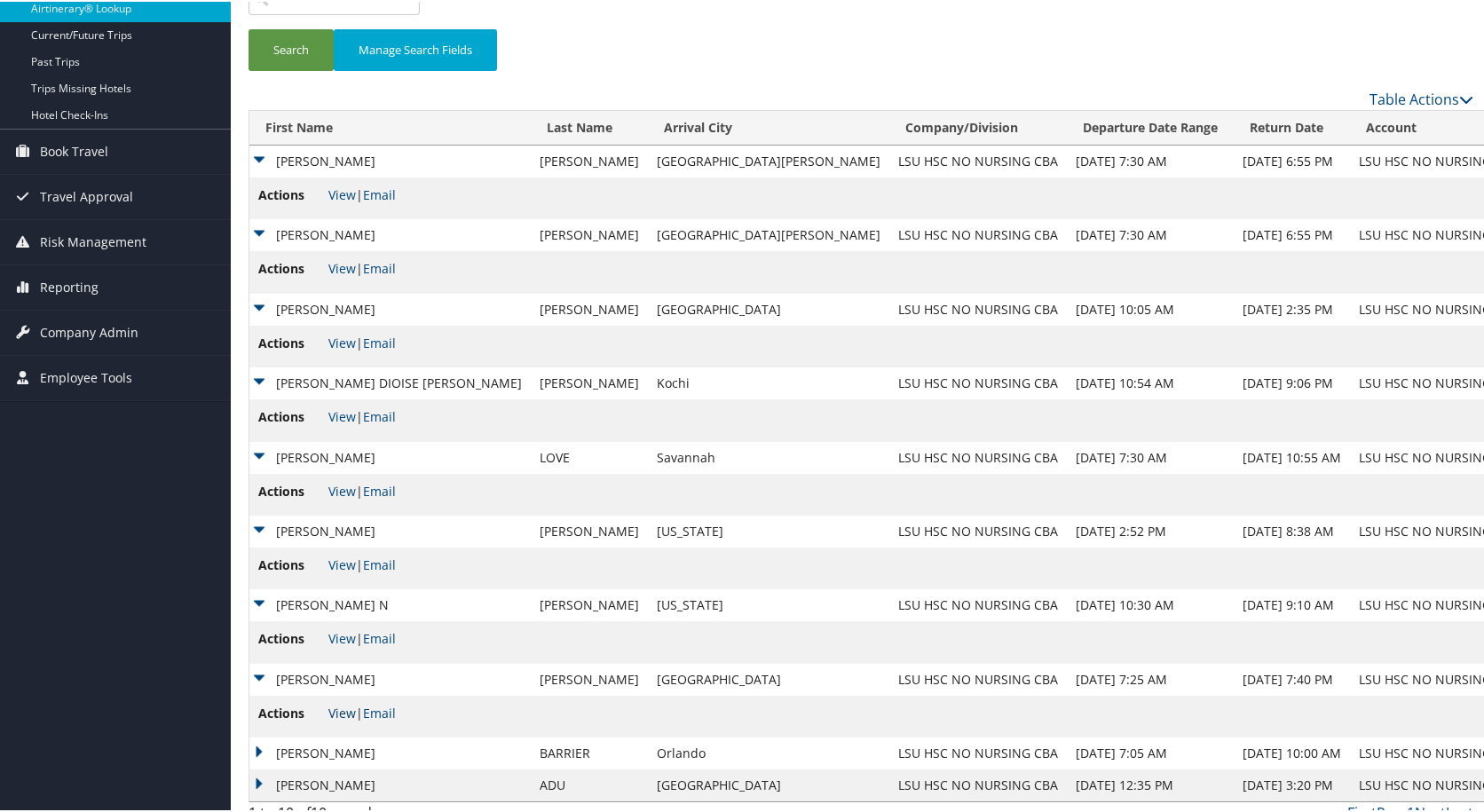
scroll to position [177, 0]
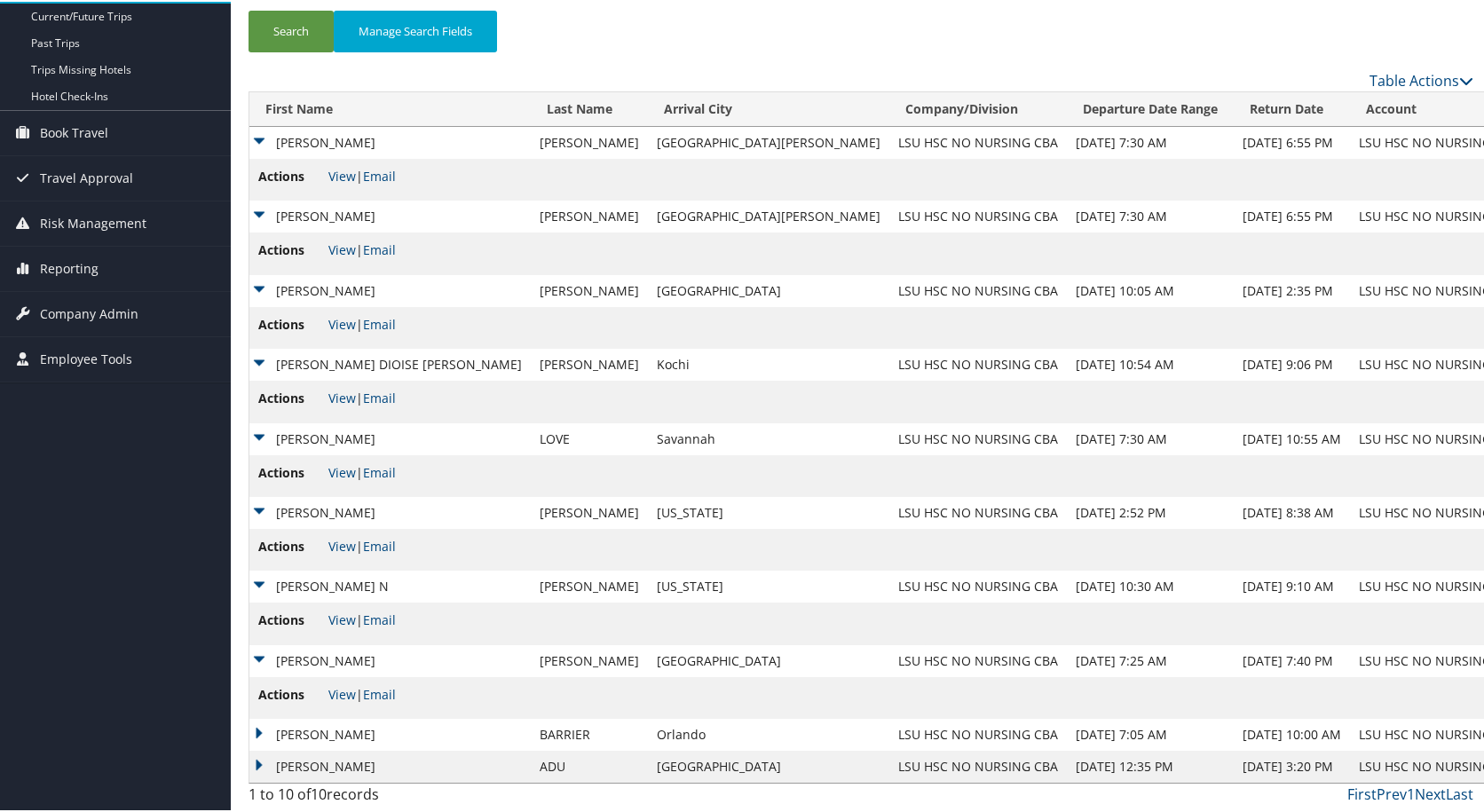
click at [325, 721] on td "KENDRA M" at bounding box center [390, 733] width 282 height 32
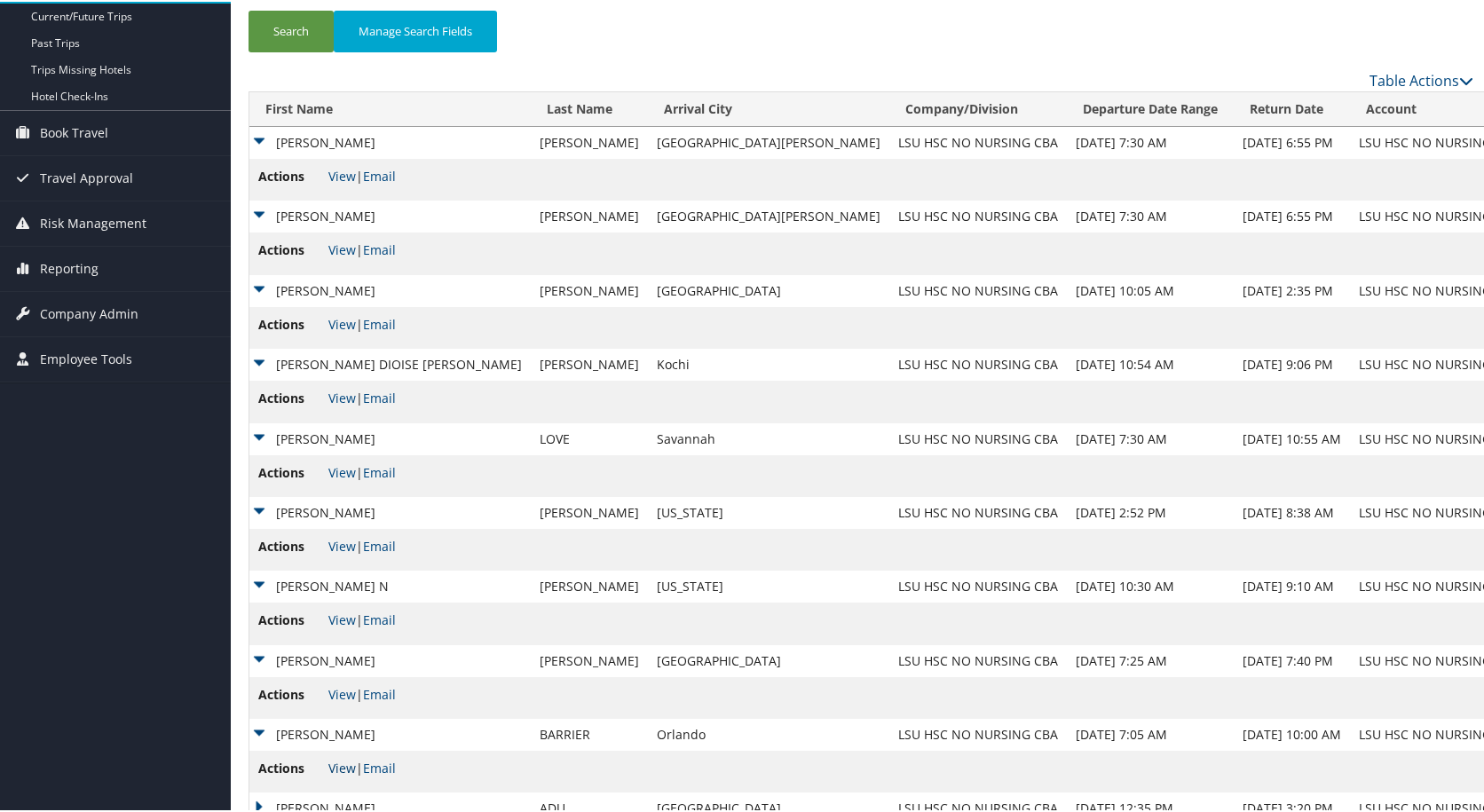
click at [337, 767] on link "View" at bounding box center [342, 766] width 28 height 17
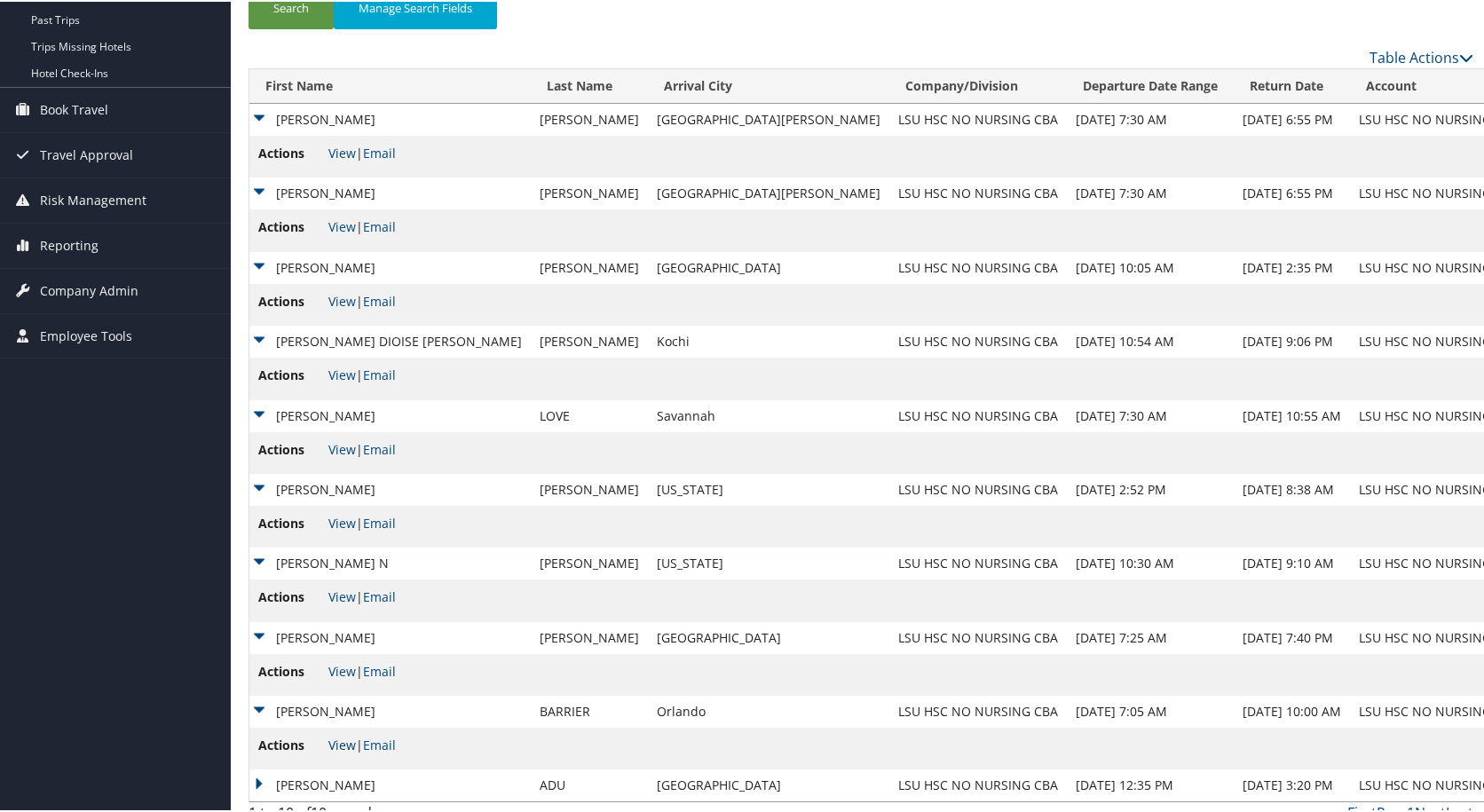
scroll to position [219, 0]
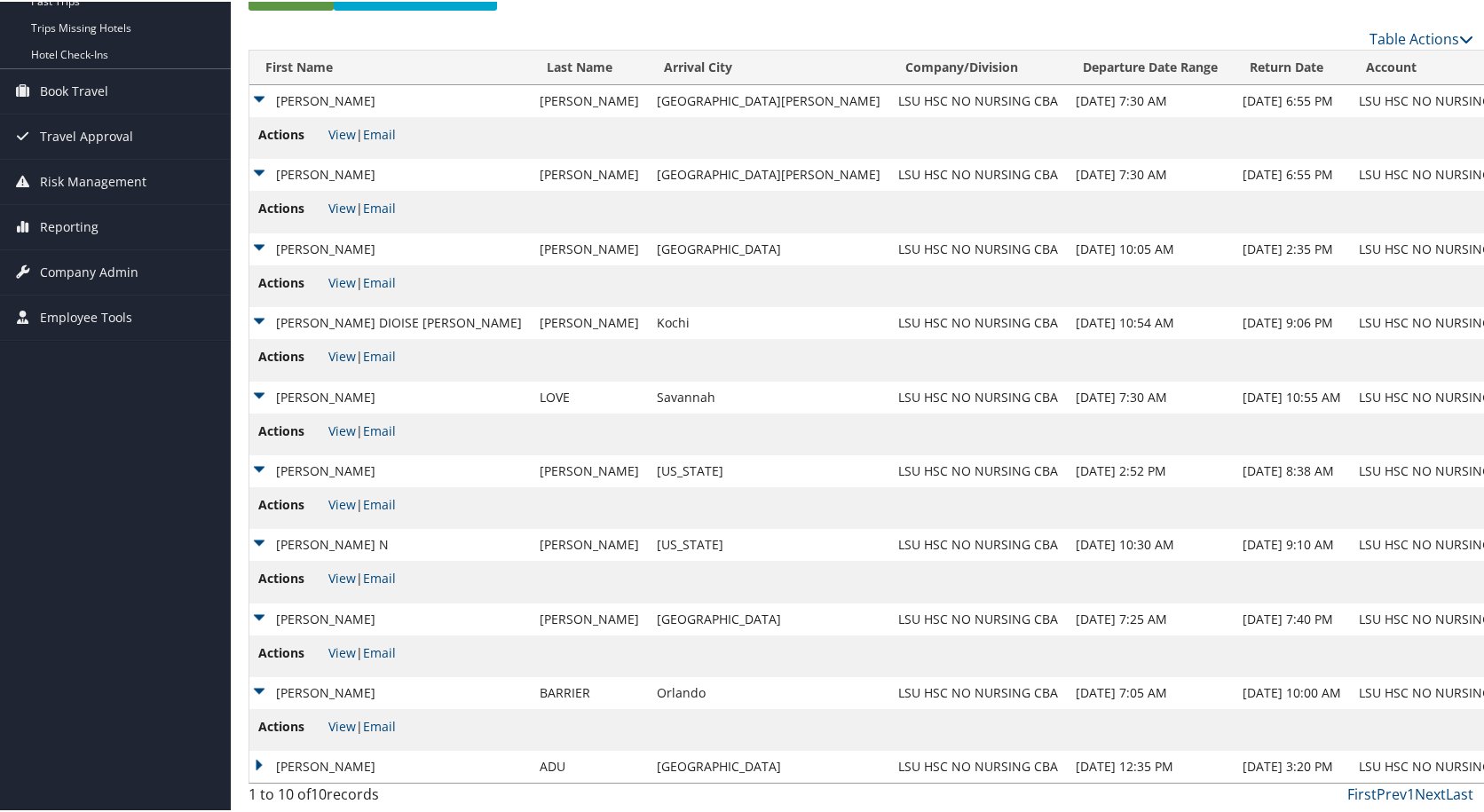
click at [357, 760] on td "CHRISTABEL SERWAA" at bounding box center [390, 765] width 282 height 32
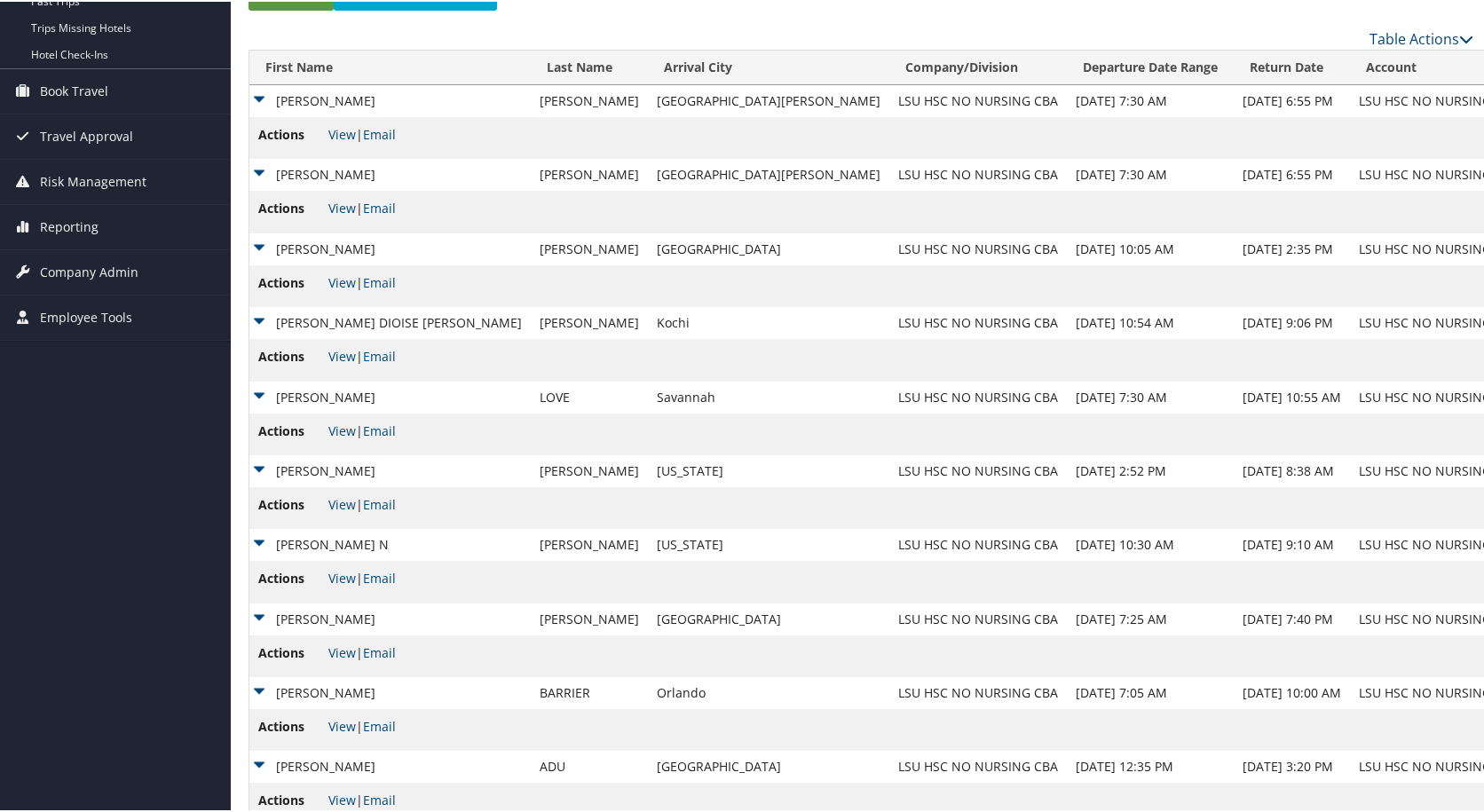
scroll to position [262, 0]
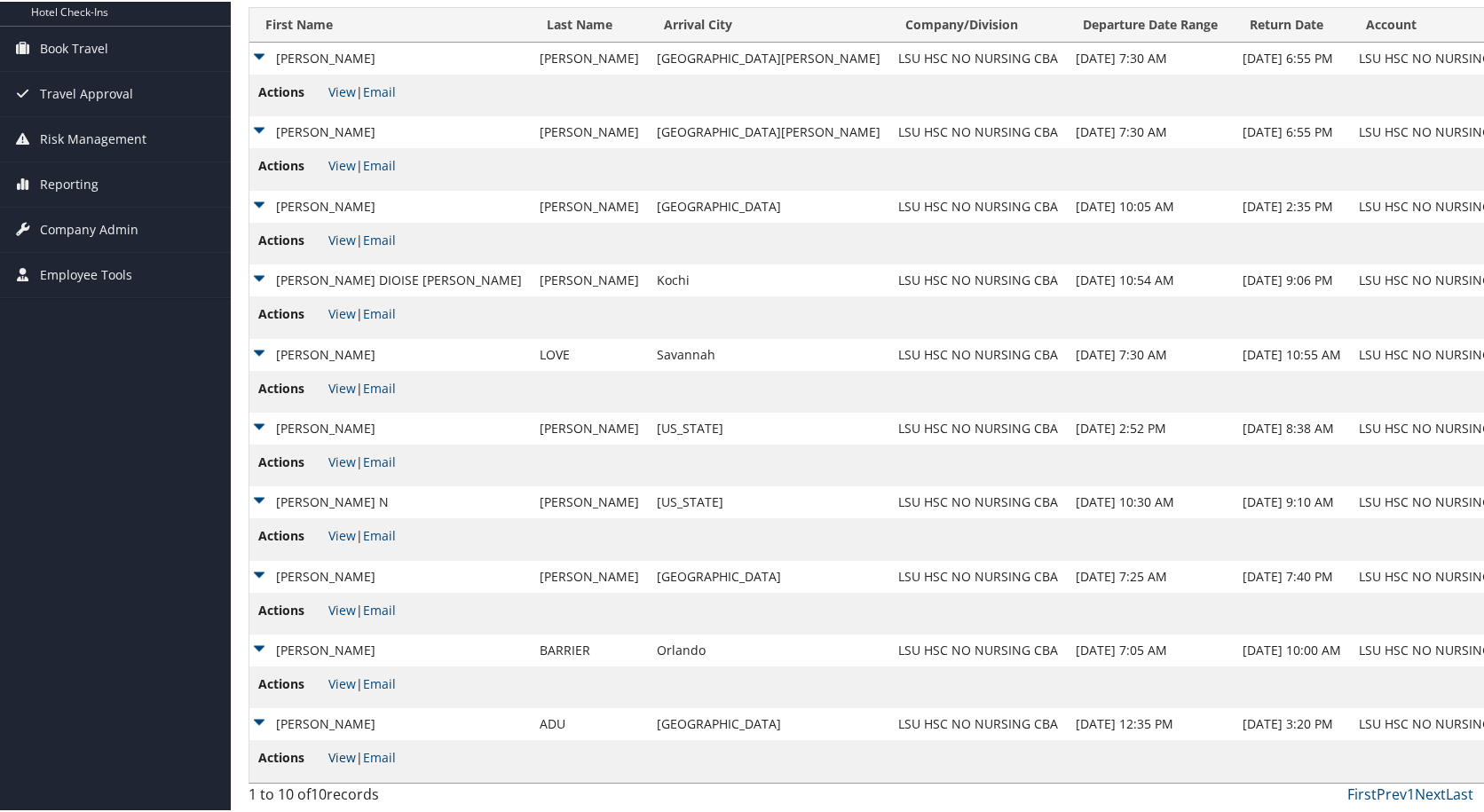
click at [332, 753] on link "View" at bounding box center [342, 755] width 28 height 17
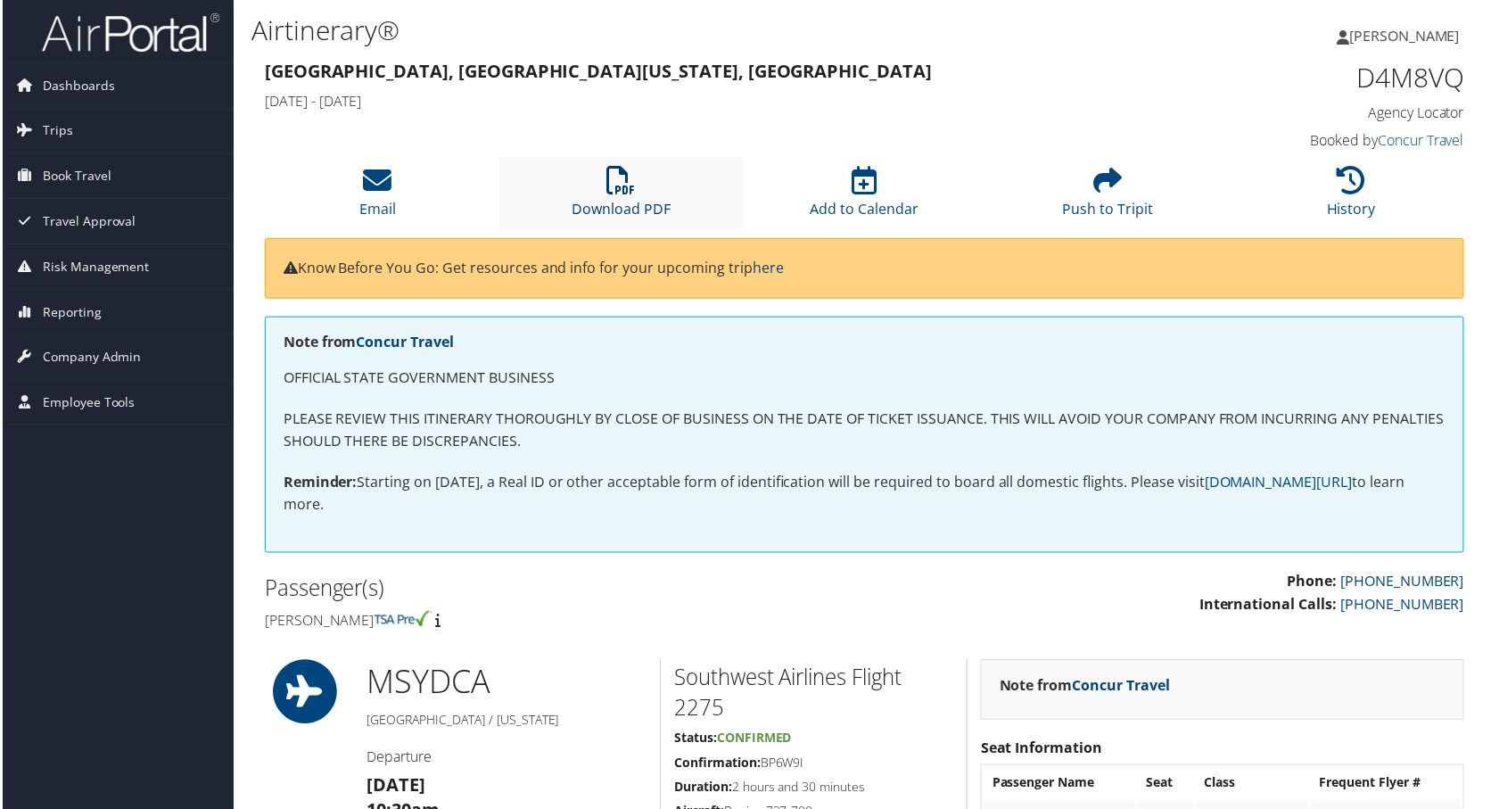
click at [598, 204] on link "Download PDF" at bounding box center [621, 198] width 99 height 43
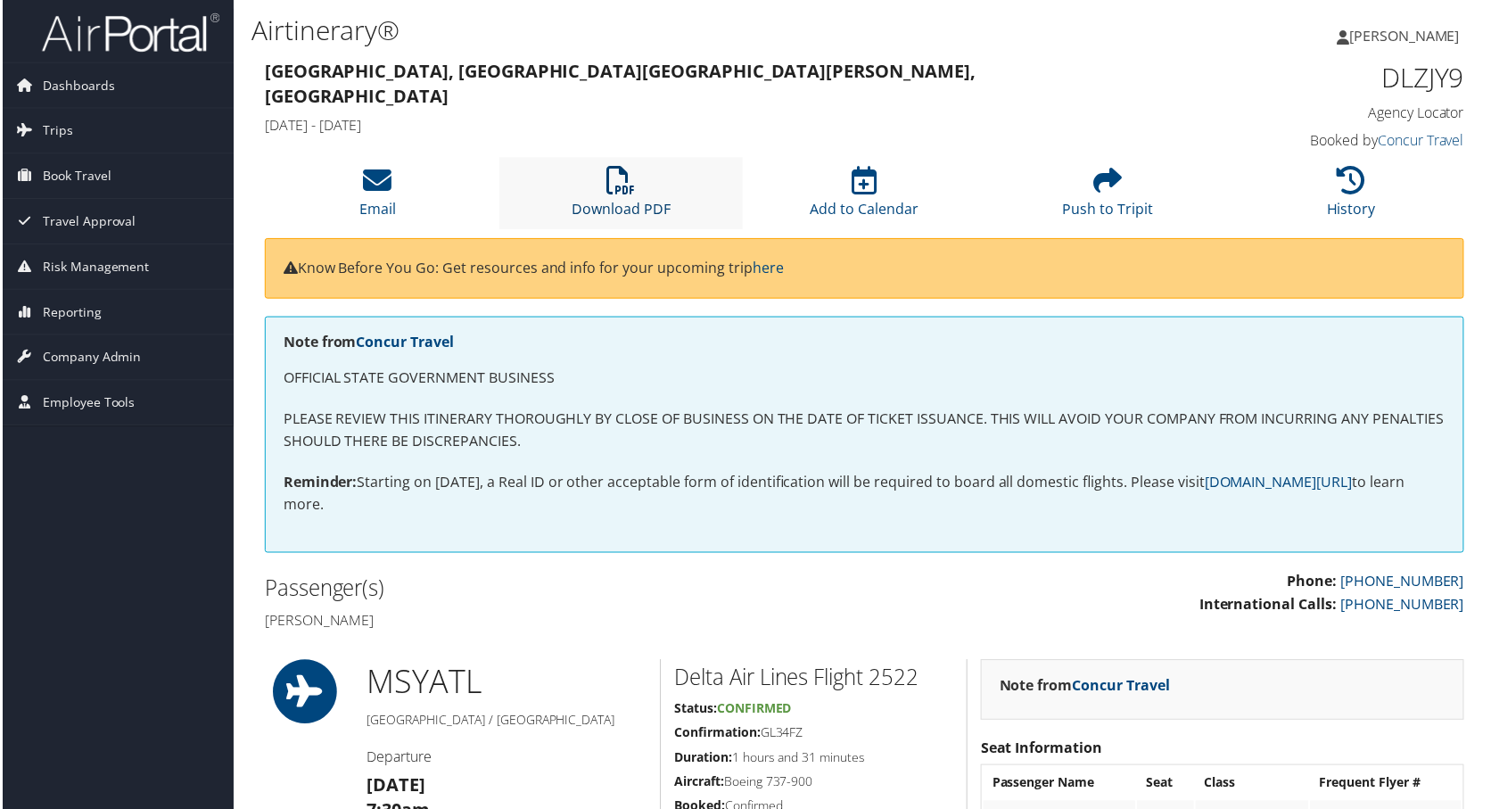
click at [607, 187] on icon at bounding box center [621, 181] width 29 height 29
click at [616, 194] on icon at bounding box center [621, 181] width 29 height 29
click at [623, 208] on link "Download PDF" at bounding box center [621, 198] width 99 height 43
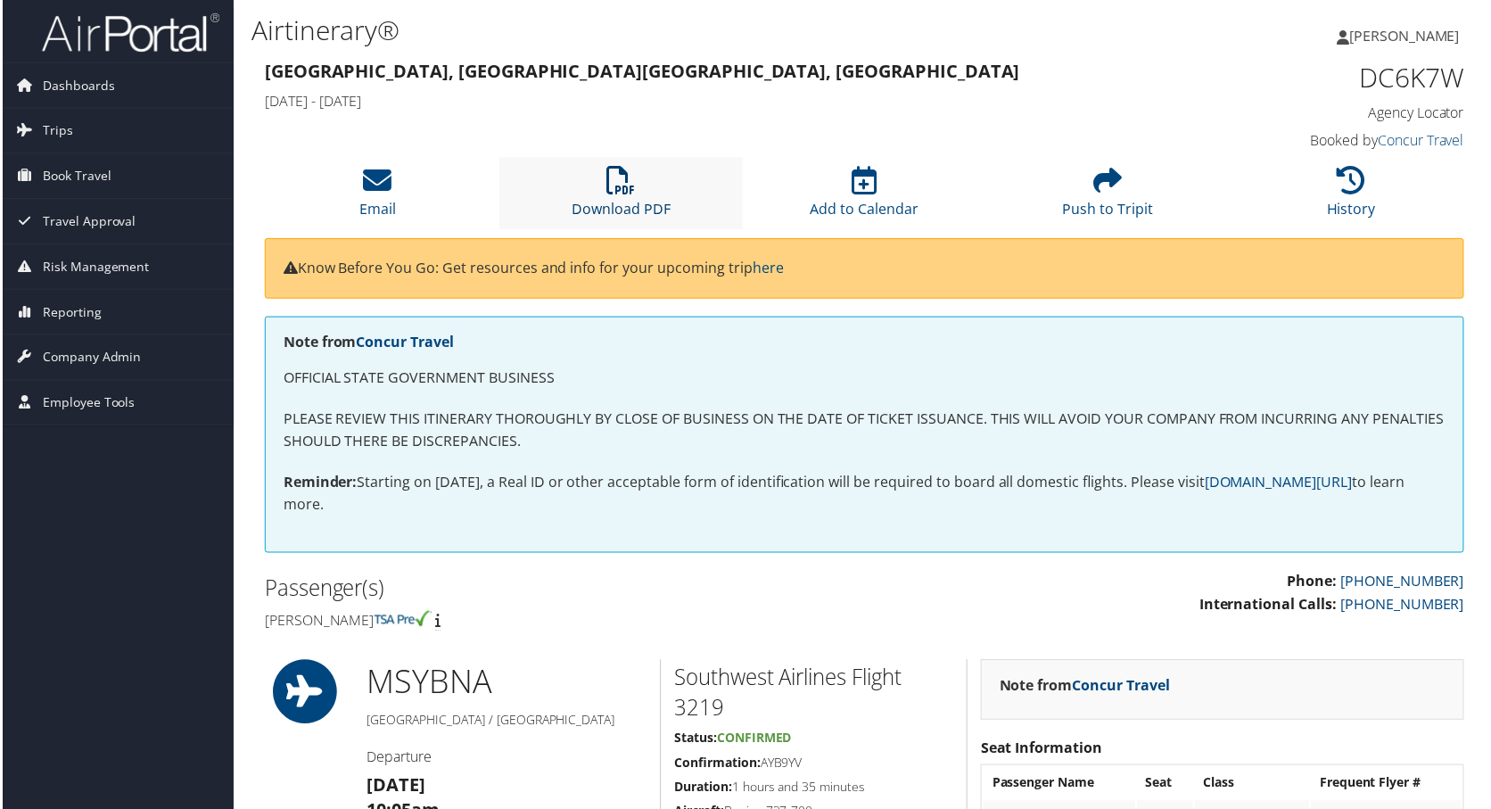
click at [628, 202] on link "Download PDF" at bounding box center [621, 198] width 99 height 43
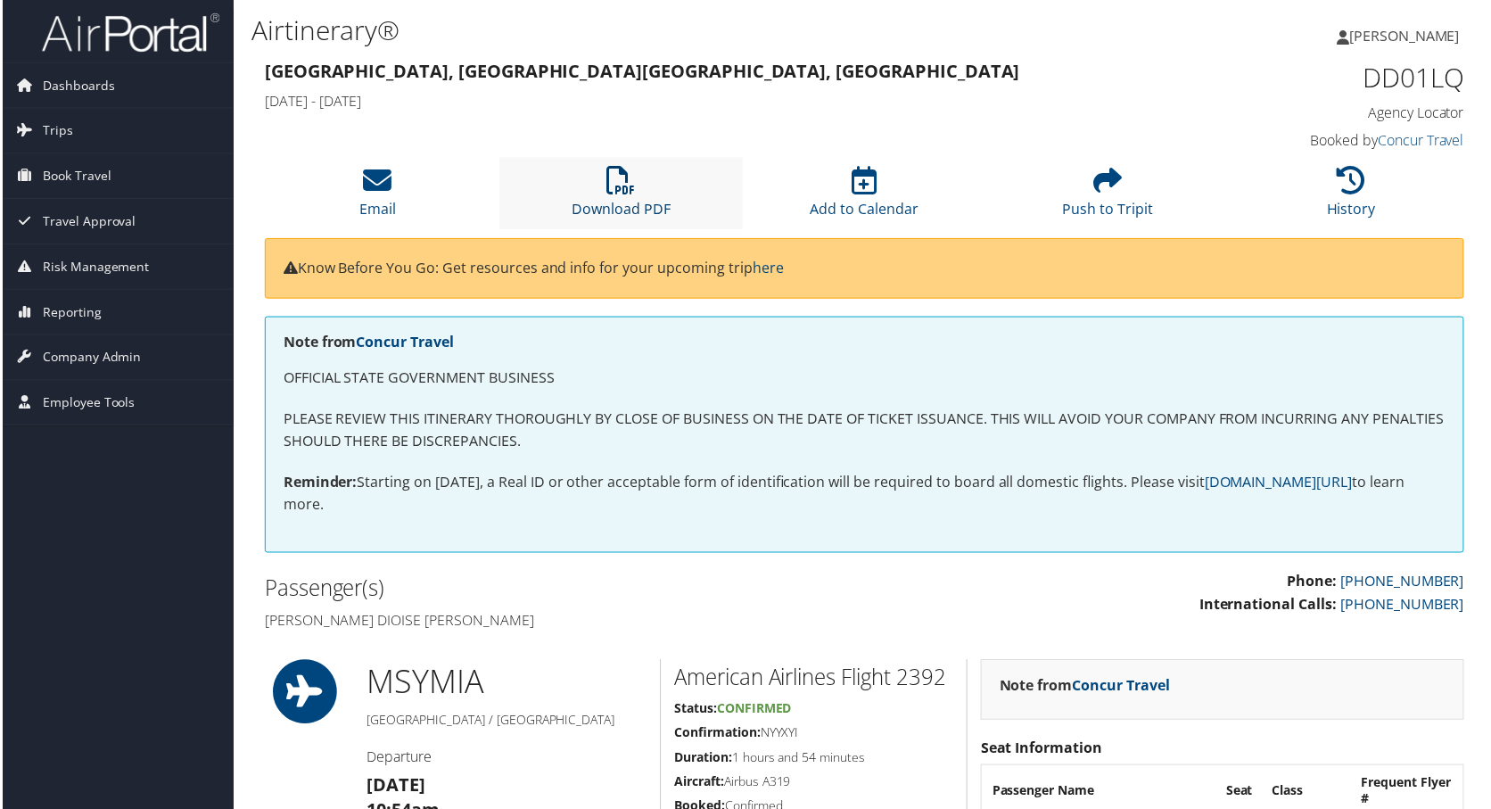
click at [616, 209] on link "Download PDF" at bounding box center [621, 198] width 99 height 43
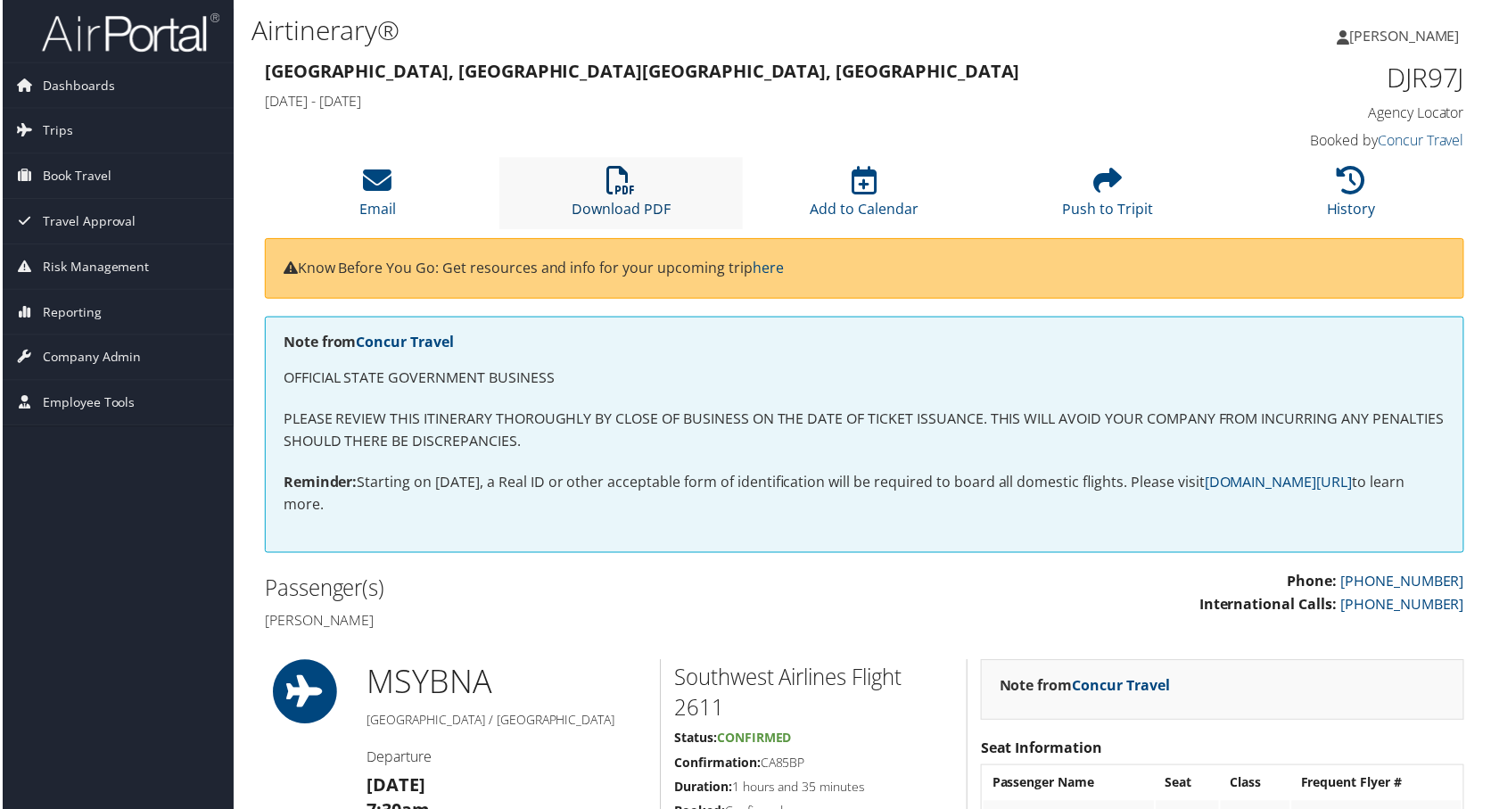
click at [626, 210] on link "Download PDF" at bounding box center [621, 198] width 99 height 43
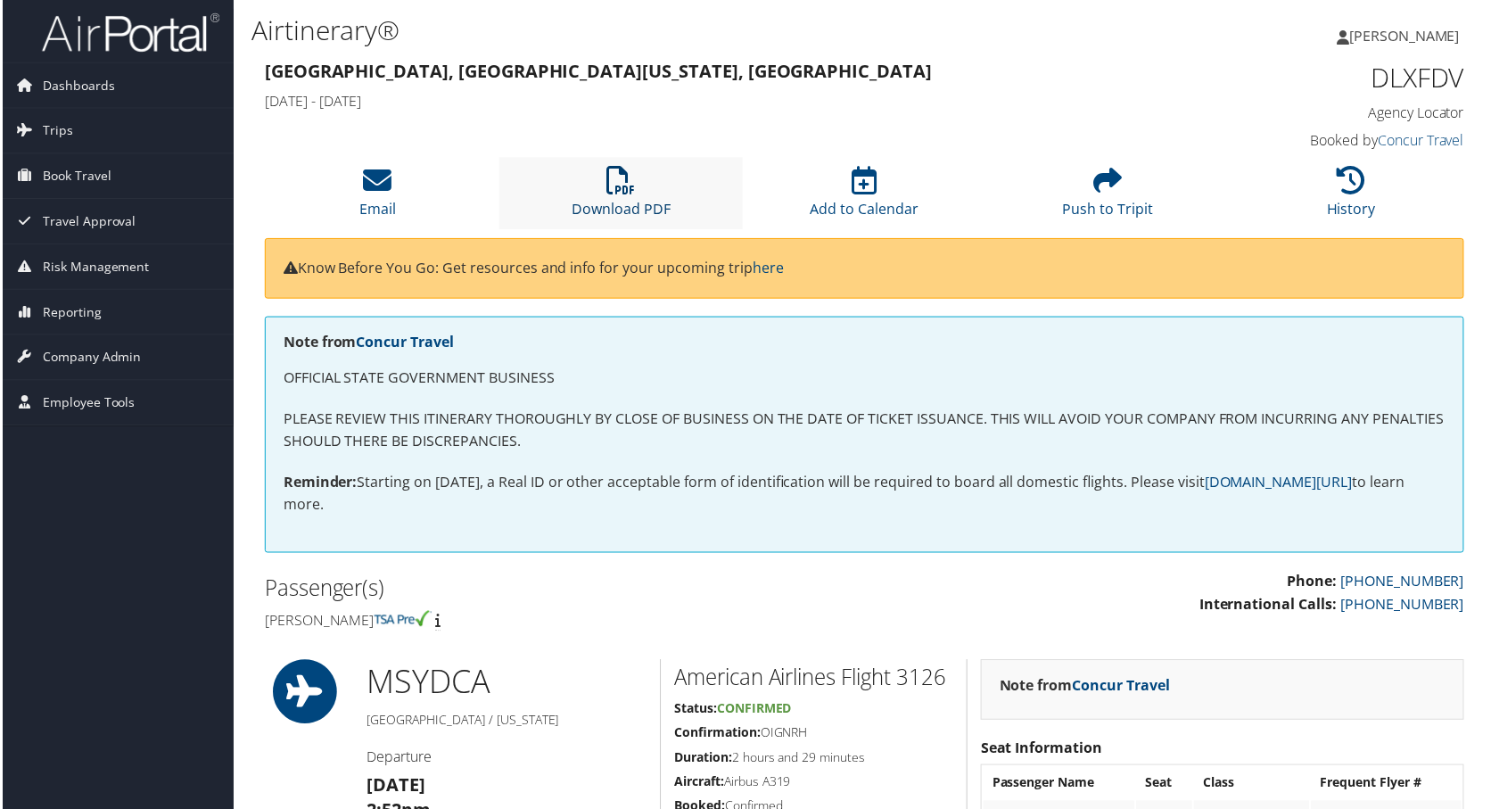
click at [623, 202] on link "Download PDF" at bounding box center [621, 198] width 99 height 43
click at [615, 194] on icon at bounding box center [621, 181] width 29 height 29
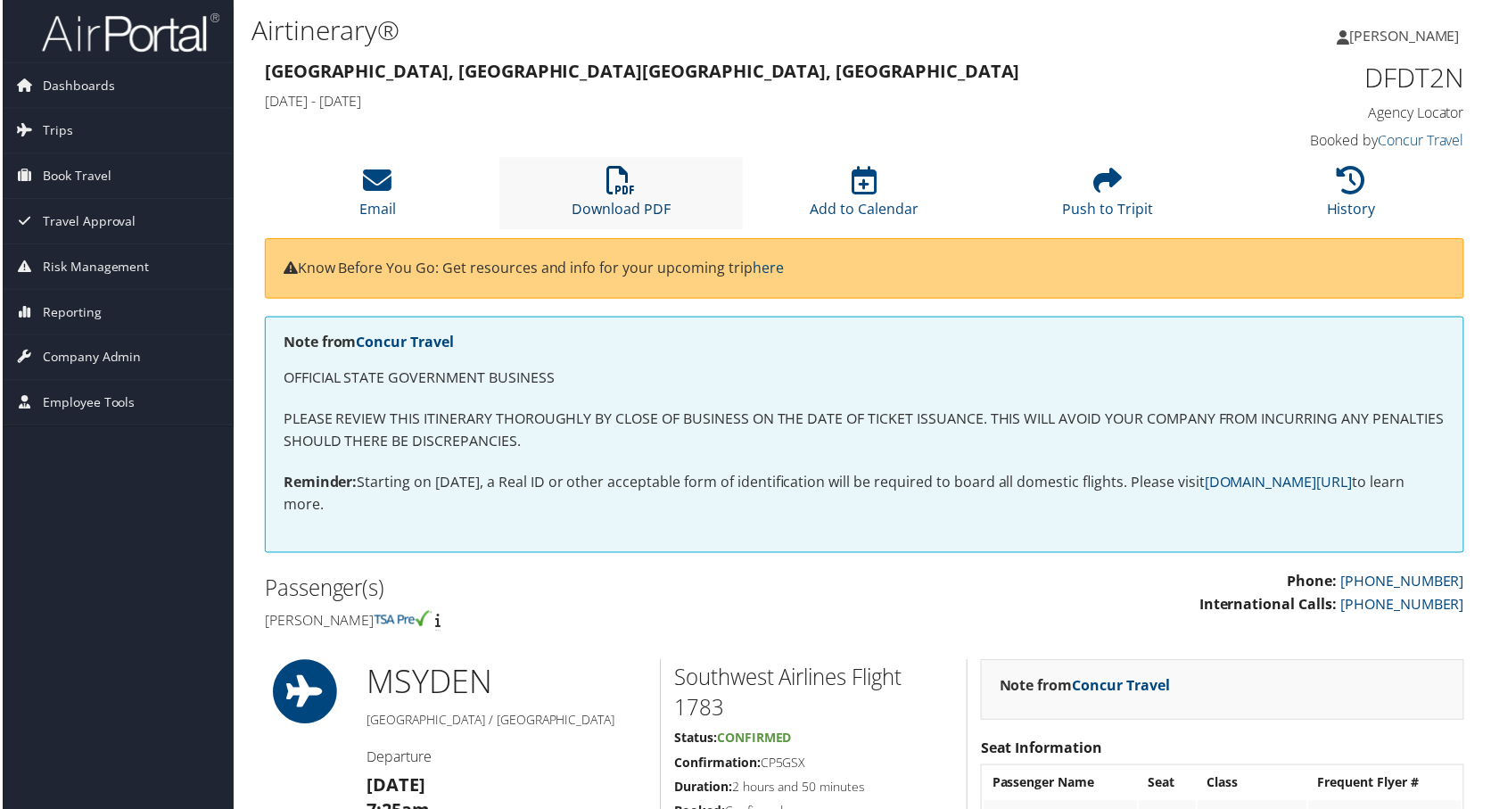
click at [608, 194] on icon at bounding box center [621, 181] width 29 height 29
click at [615, 199] on li "Download PDF" at bounding box center [621, 194] width 244 height 72
click at [620, 204] on link "Download PDF" at bounding box center [621, 198] width 99 height 43
